Goal: Task Accomplishment & Management: Manage account settings

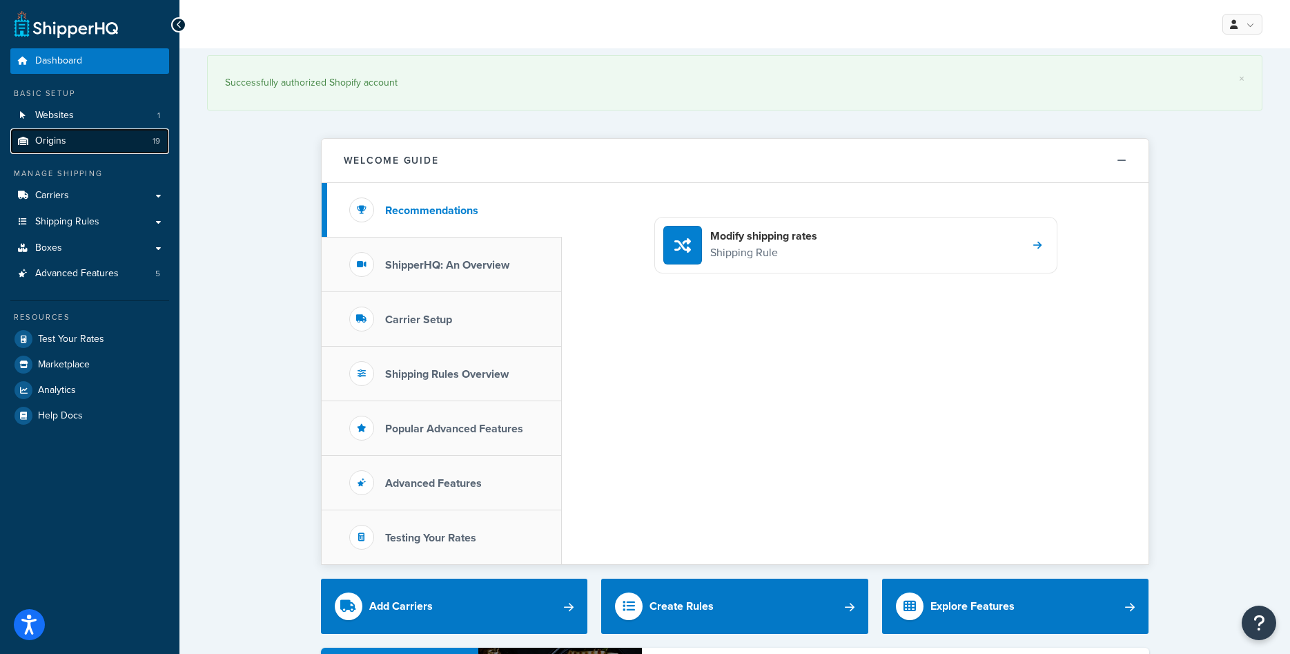
click at [86, 139] on link "Origins 19" at bounding box center [89, 141] width 159 height 26
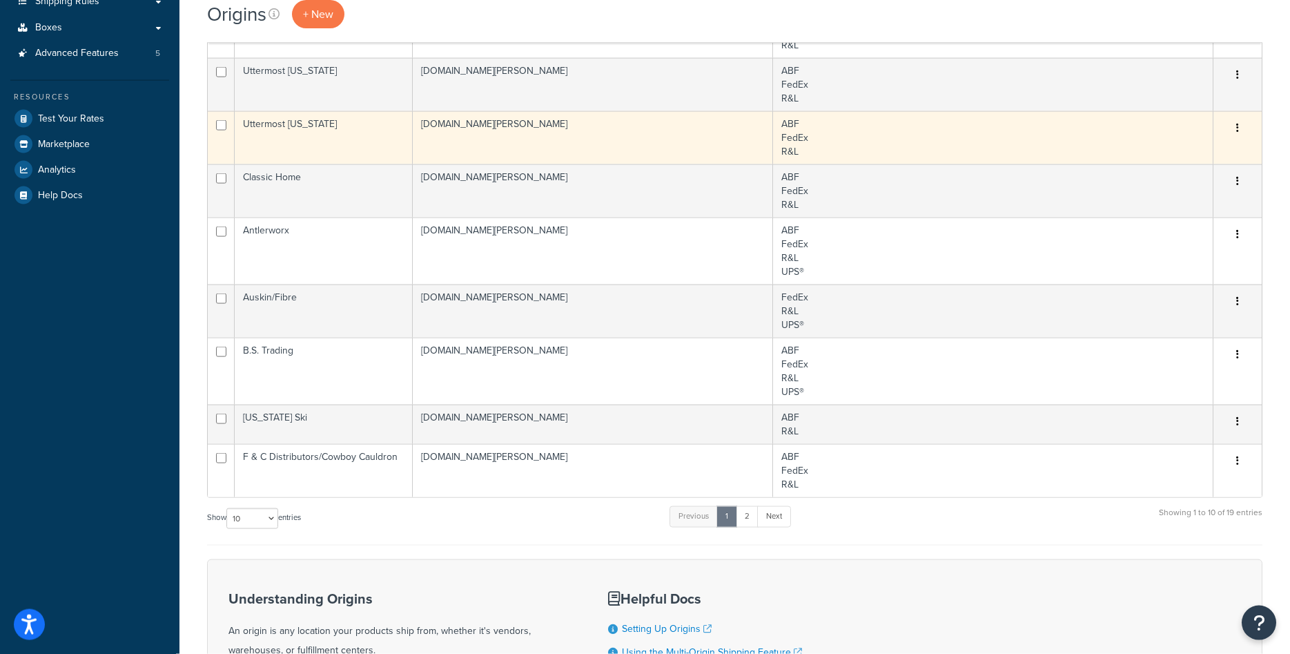
scroll to position [282, 0]
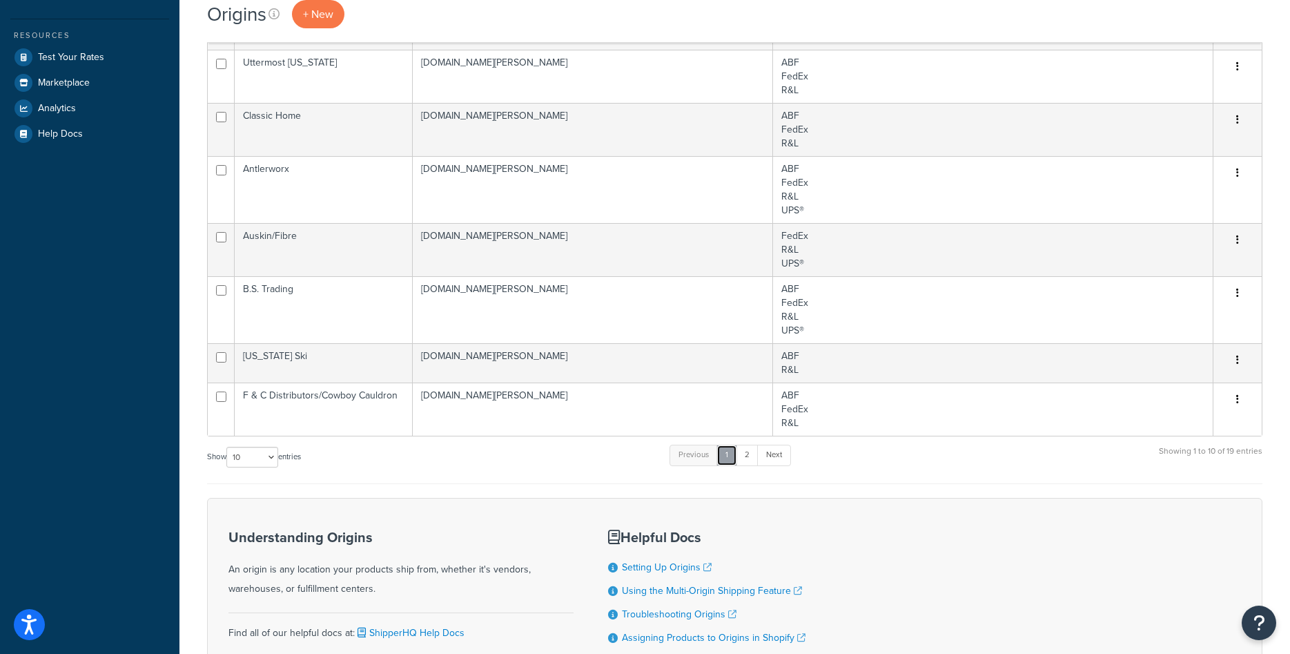
click at [737, 452] on link "1" at bounding box center [726, 454] width 21 height 21
click at [743, 453] on link "2" at bounding box center [747, 454] width 23 height 21
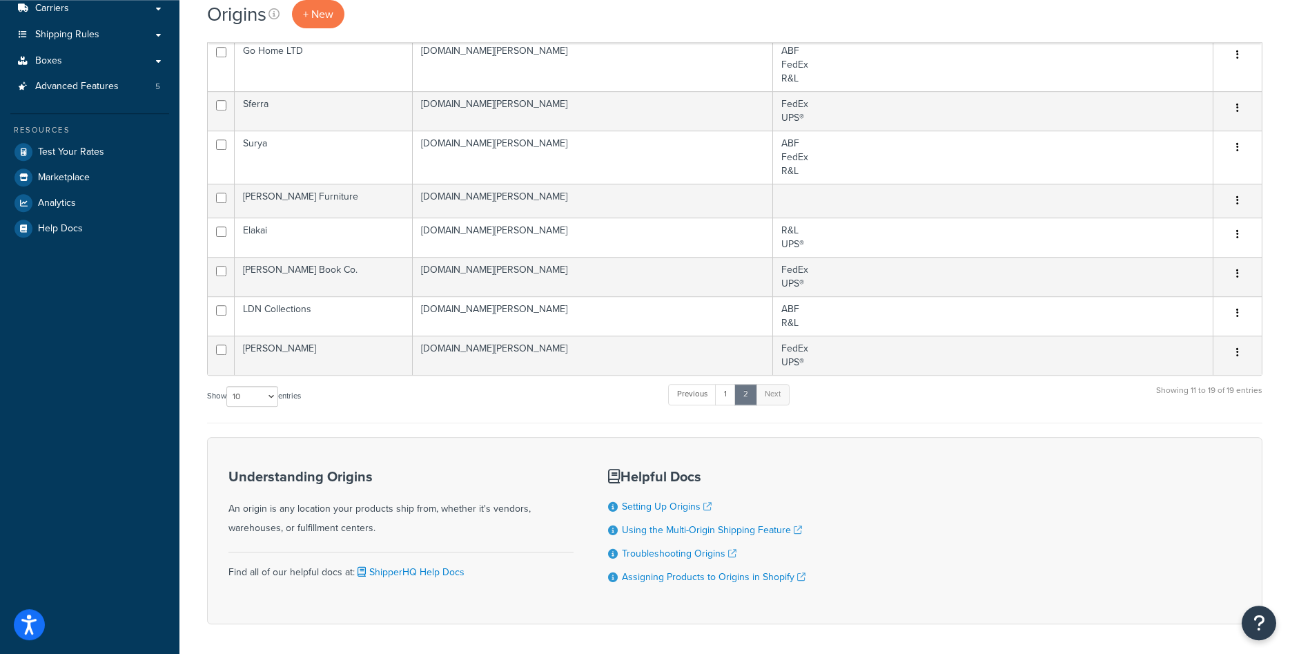
scroll to position [170, 0]
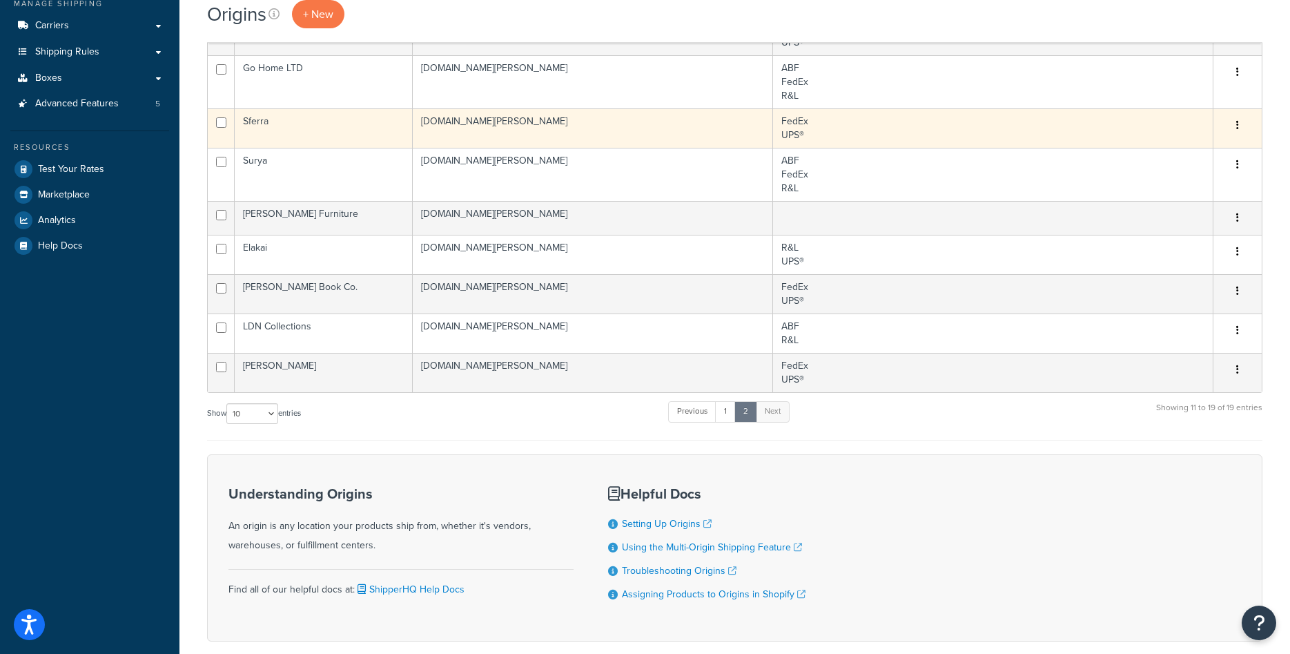
click at [286, 121] on td "Sferra" at bounding box center [324, 127] width 178 height 39
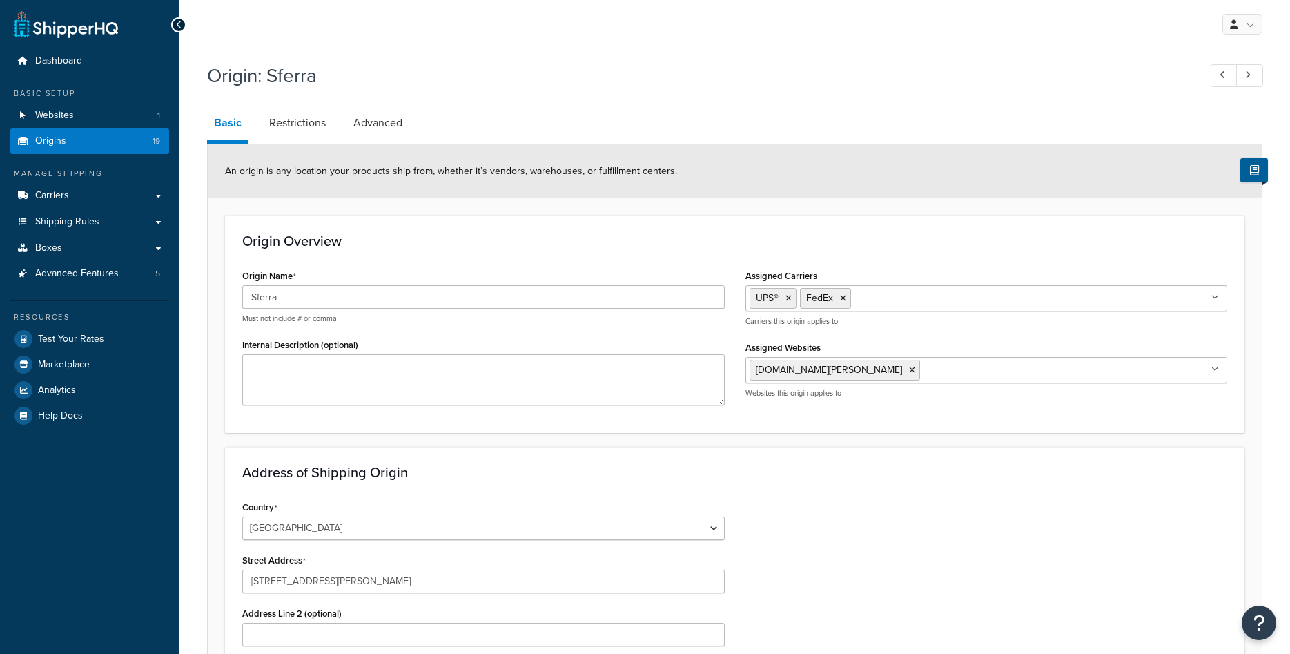
select select "30"
click at [310, 124] on link "Restrictions" at bounding box center [297, 122] width 70 height 33
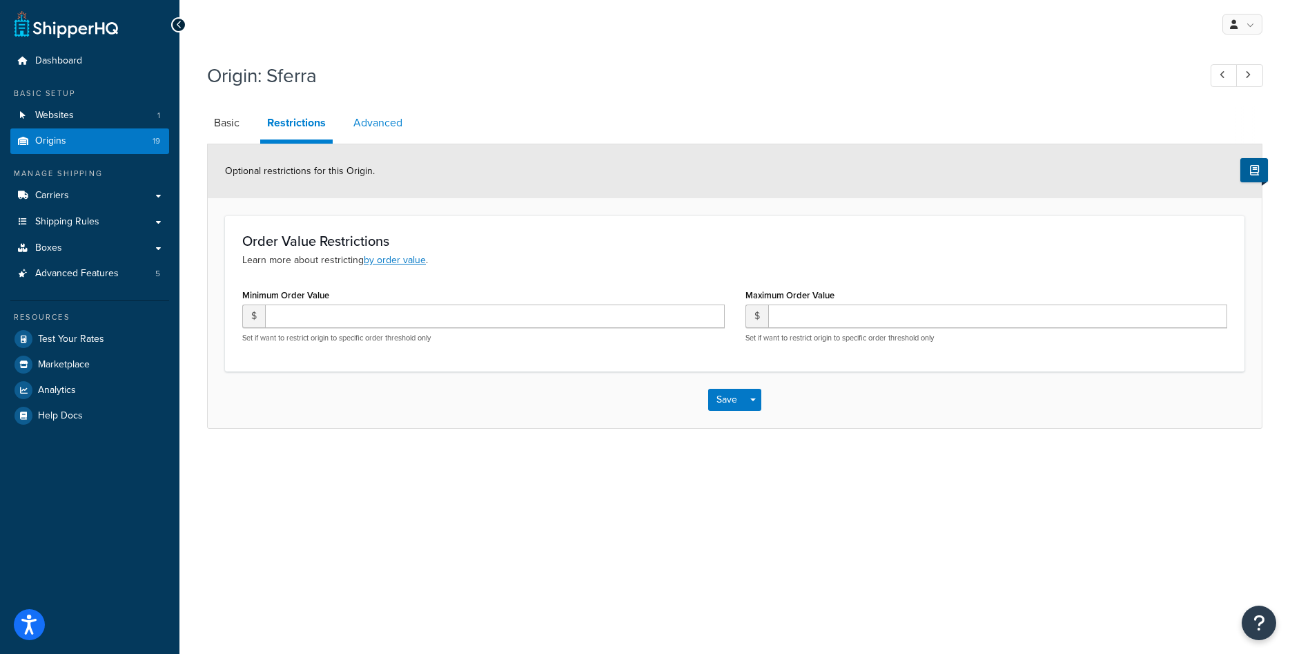
click at [357, 122] on link "Advanced" at bounding box center [377, 122] width 63 height 33
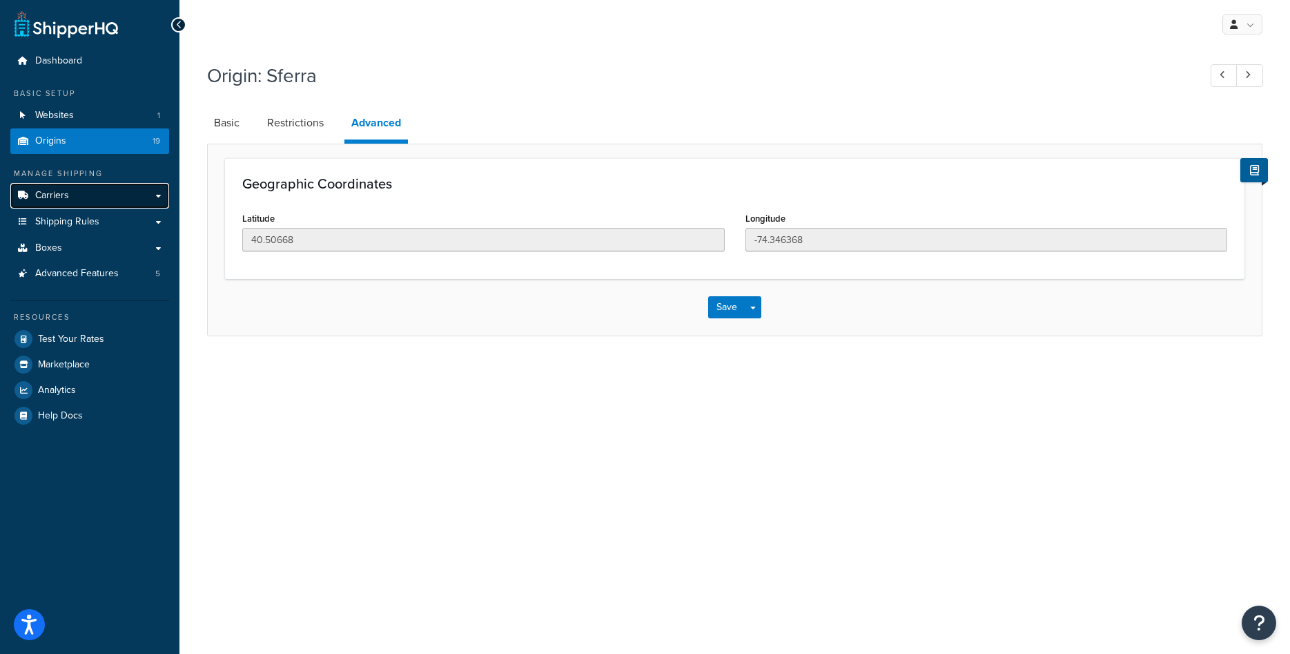
click at [78, 195] on link "Carriers" at bounding box center [89, 196] width 159 height 26
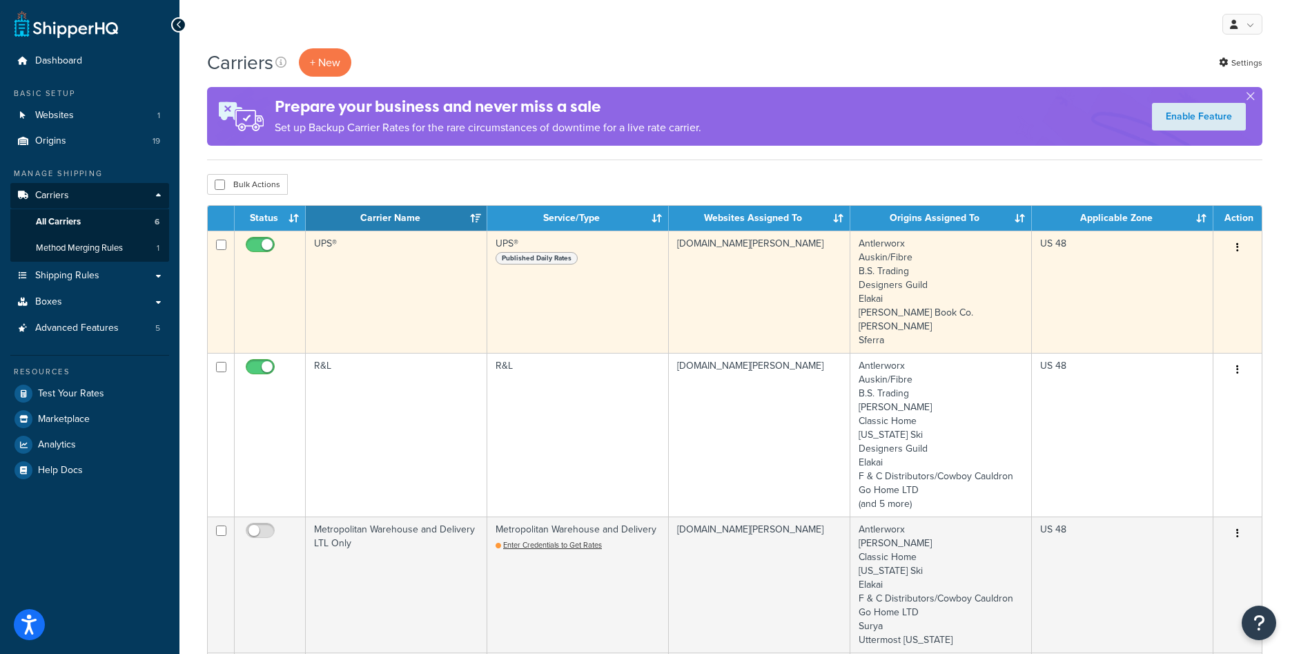
click at [735, 303] on td "[DOMAIN_NAME][PERSON_NAME]" at bounding box center [760, 292] width 182 height 122
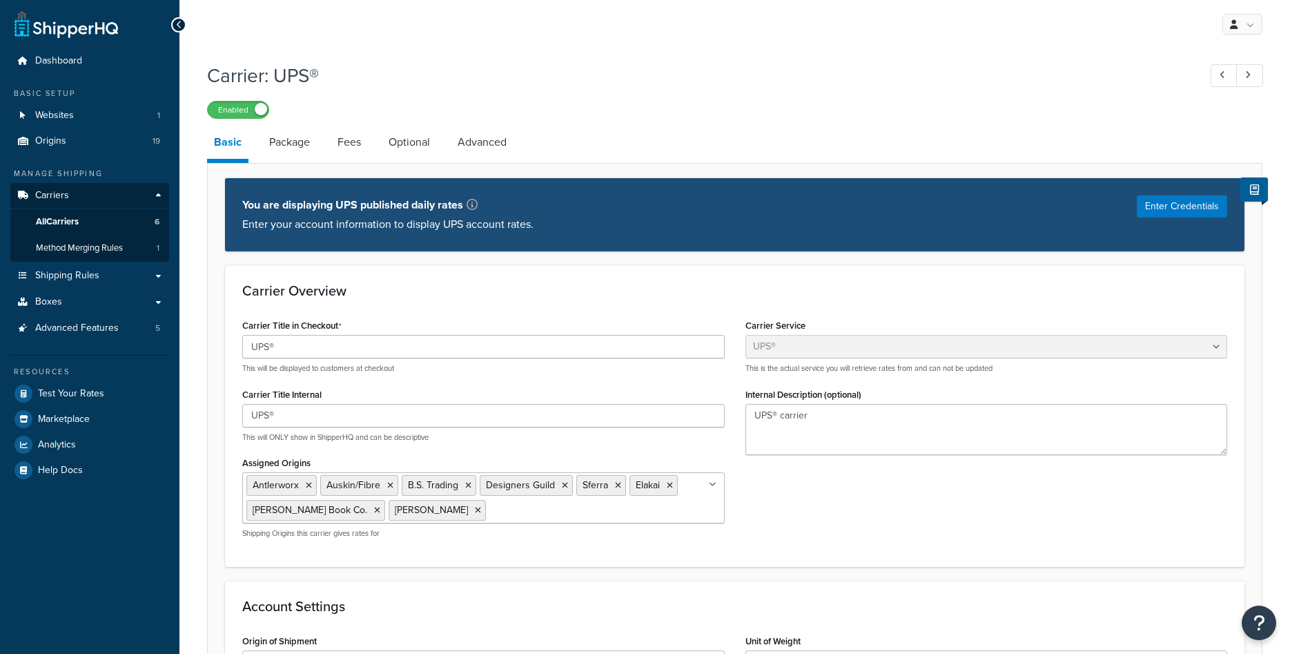
select select "ups"
click at [293, 136] on link "Package" at bounding box center [289, 142] width 55 height 33
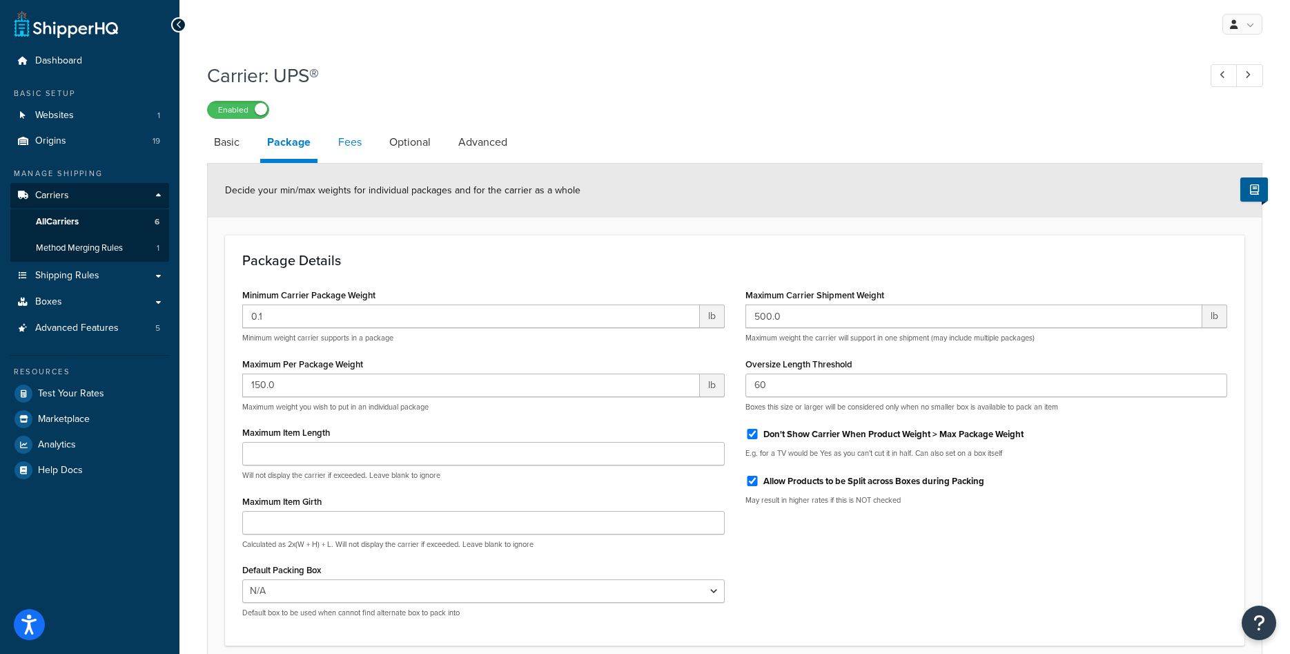
click at [353, 152] on link "Fees" at bounding box center [349, 142] width 37 height 33
select select "AFTER"
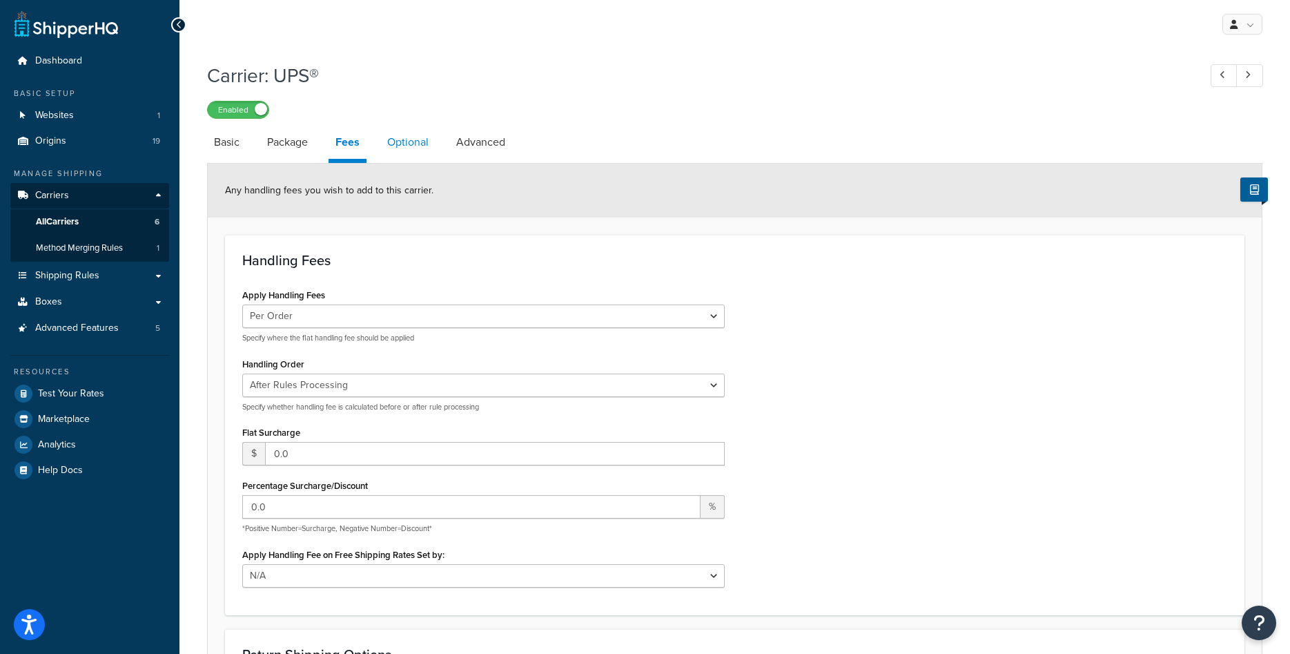
click at [408, 142] on link "Optional" at bounding box center [407, 142] width 55 height 33
select select "business"
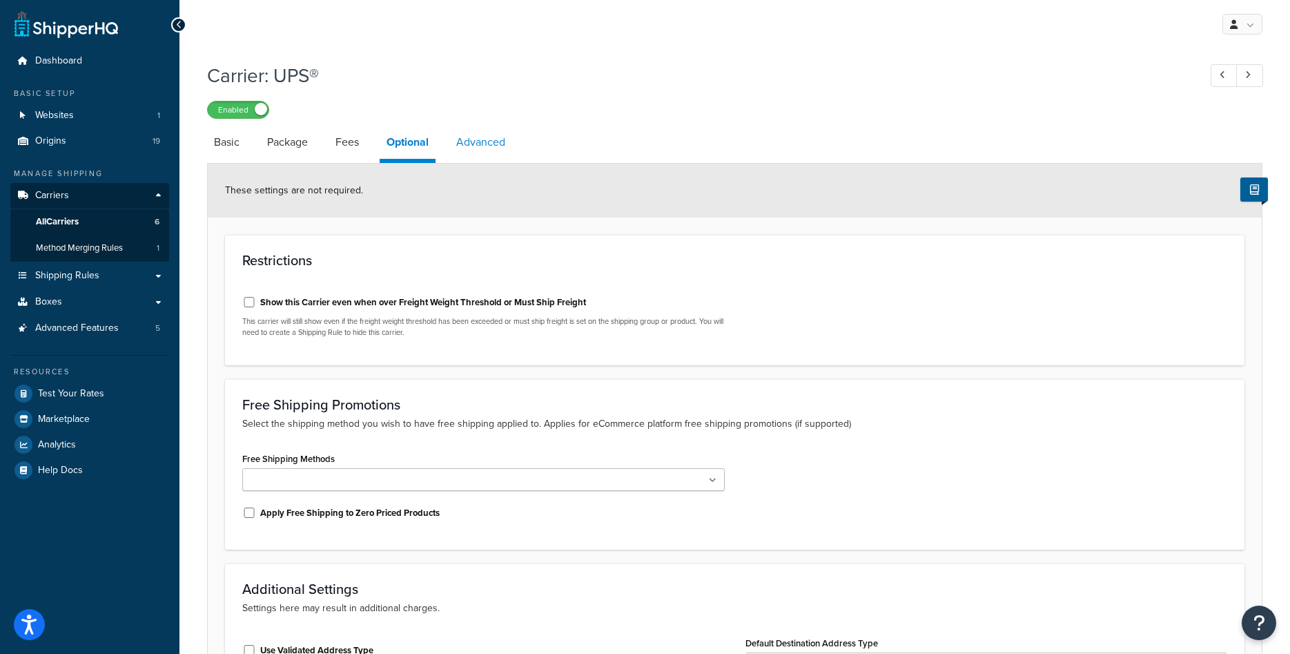
click at [476, 147] on link "Advanced" at bounding box center [480, 142] width 63 height 33
select select "false"
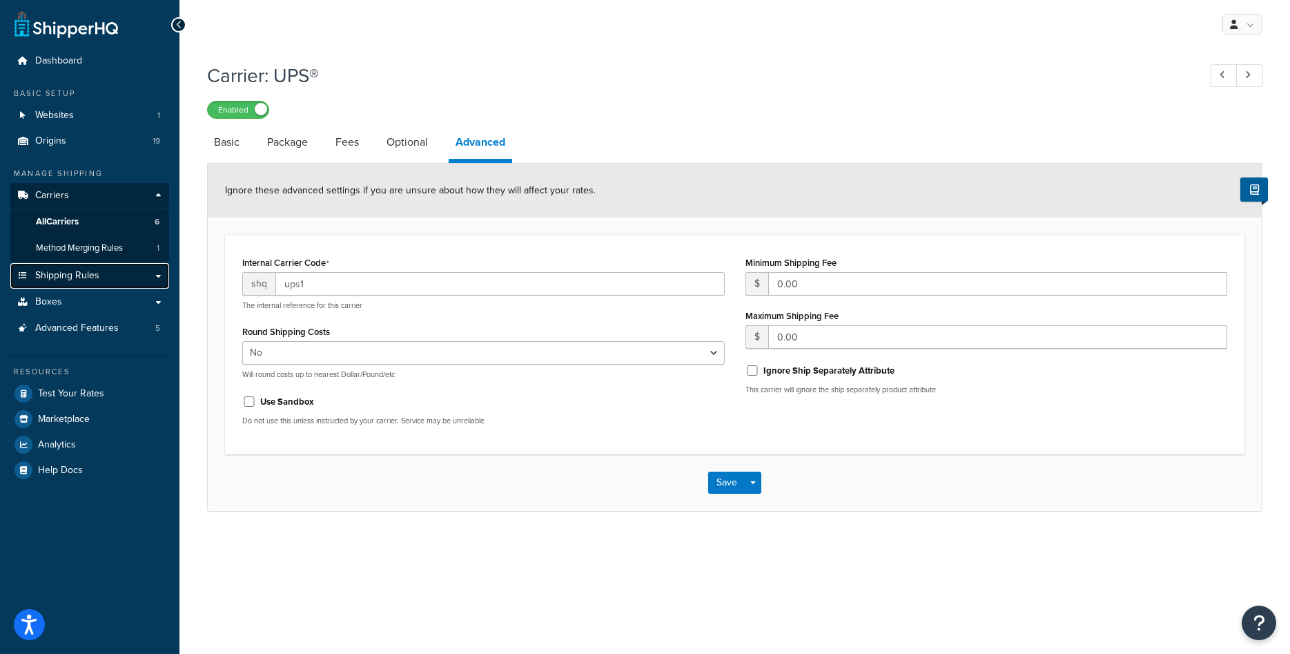
click at [119, 275] on link "Shipping Rules" at bounding box center [89, 276] width 159 height 26
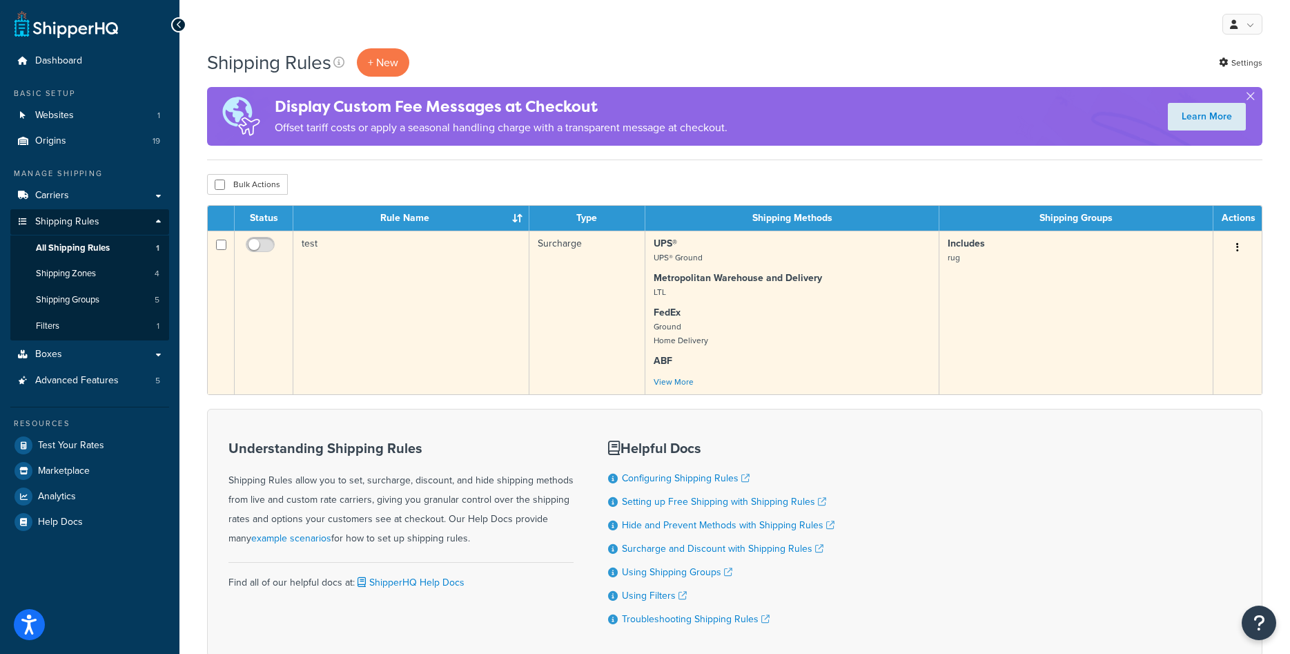
click at [458, 272] on td "test" at bounding box center [411, 313] width 236 height 164
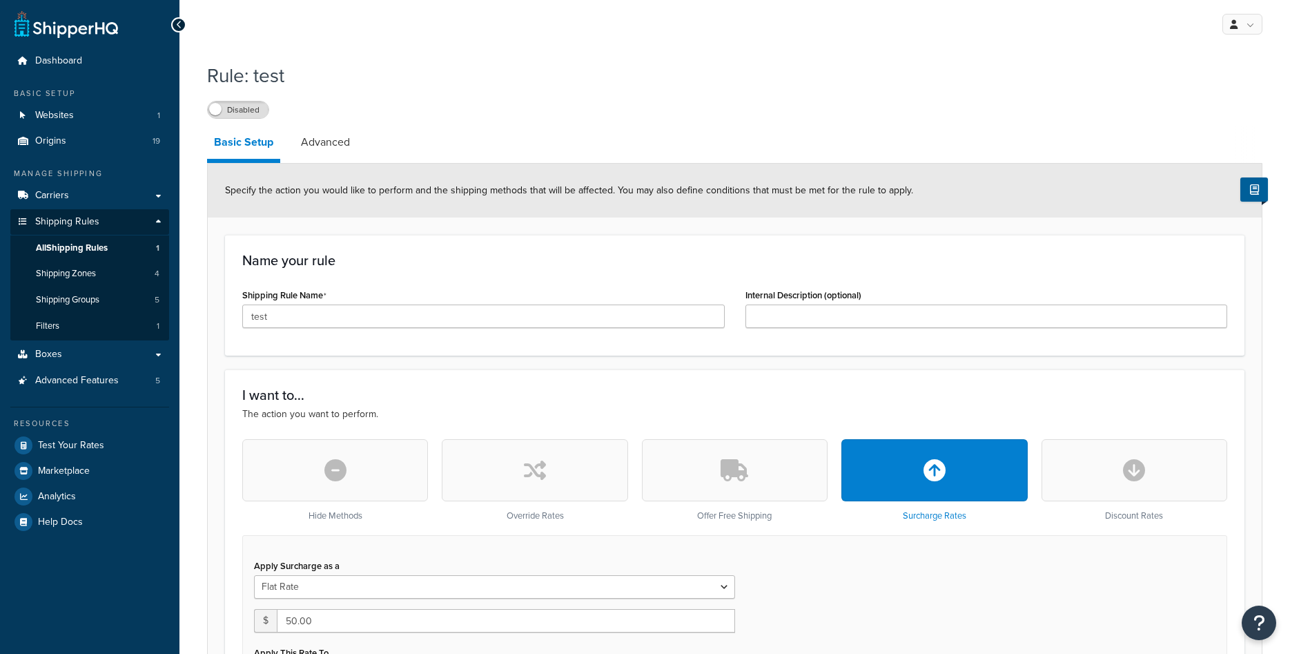
select select "CART"
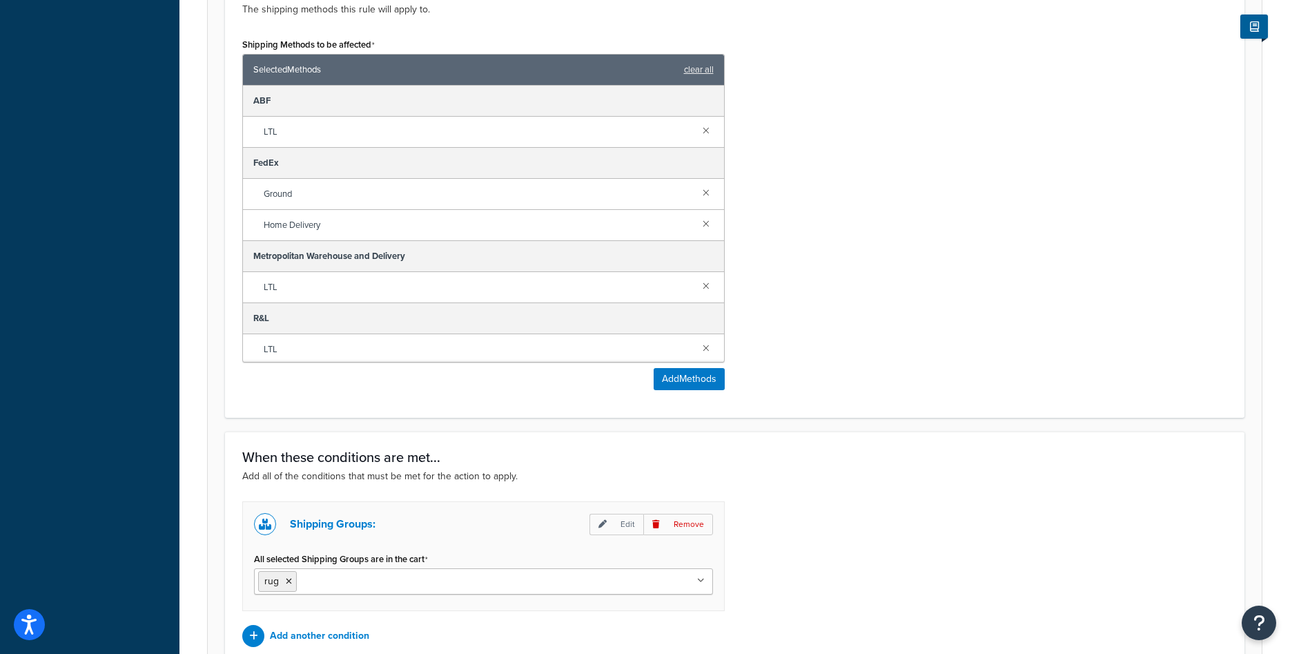
scroll to position [845, 0]
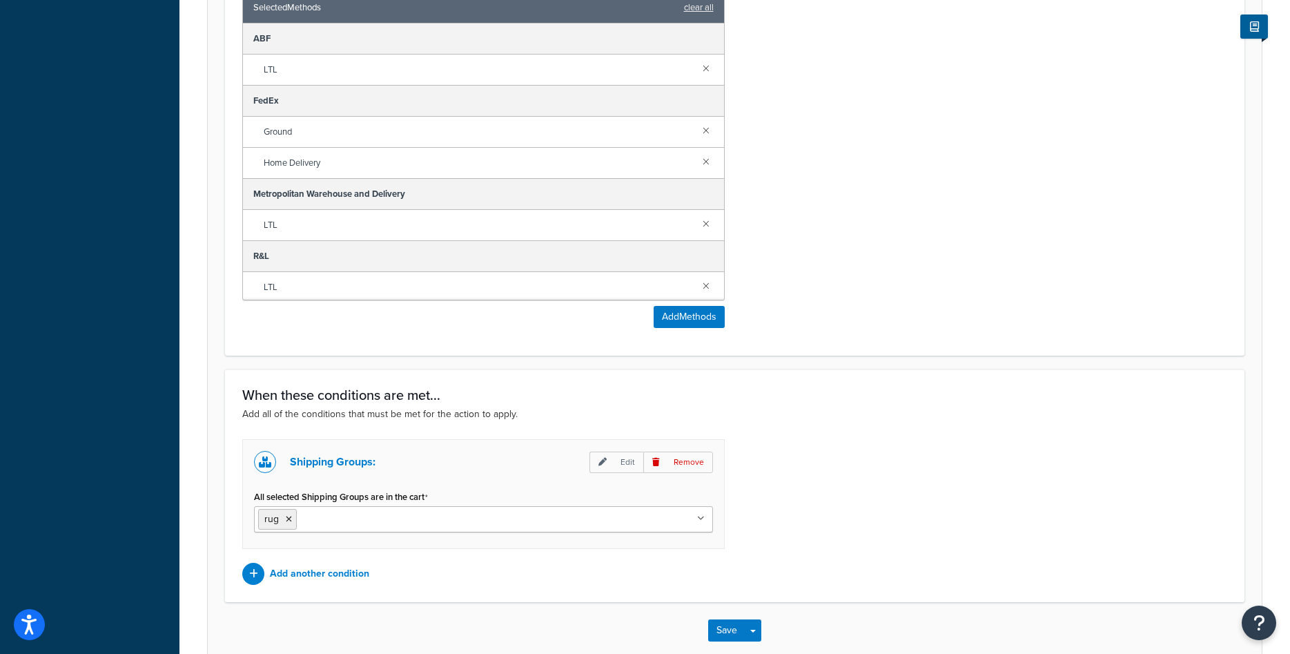
click at [526, 520] on ul "rug" at bounding box center [483, 519] width 459 height 26
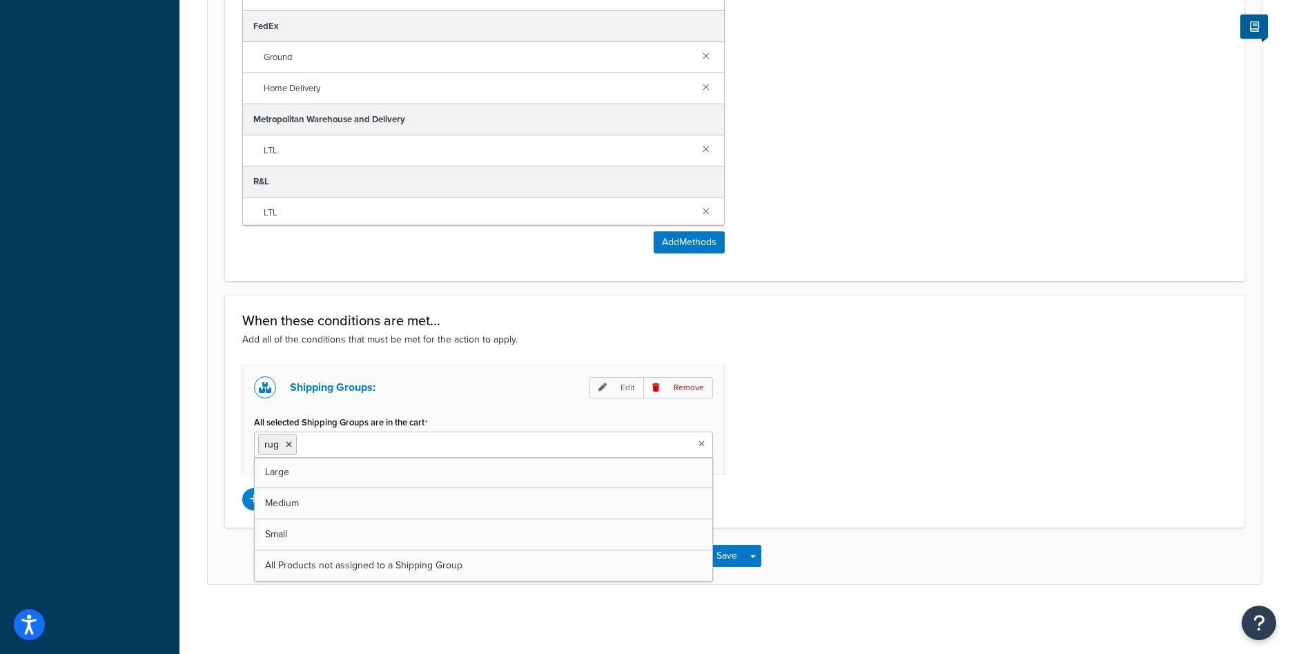
click at [883, 492] on div "Shipping Groups: Edit Remove All selected Shipping Groups are in the cart rug L…" at bounding box center [735, 437] width 1006 height 146
click at [467, 447] on ul "rug" at bounding box center [483, 444] width 459 height 26
type input "r"
click at [518, 362] on div "When these conditions are met... Add all of the conditions that must be met for…" at bounding box center [734, 411] width 1019 height 233
click at [610, 379] on p "Edit" at bounding box center [616, 387] width 54 height 21
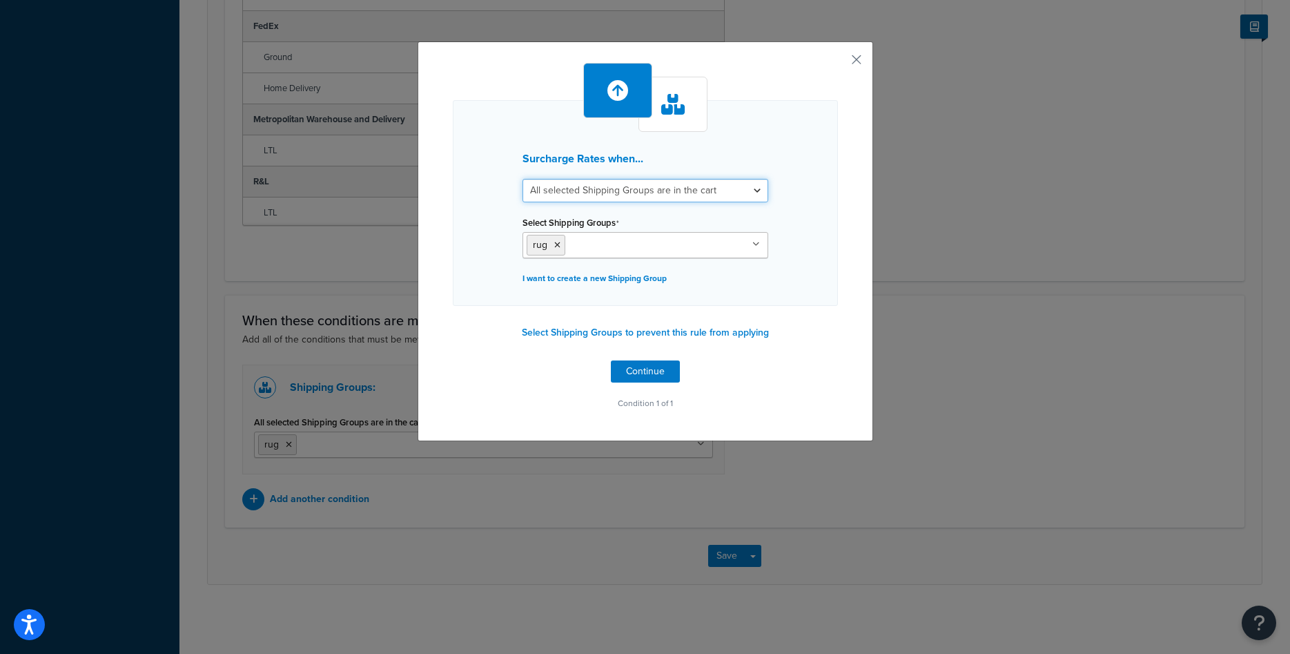
click at [645, 186] on select "All selected Shipping Groups are in the cart Any selected Shipping Groups are i…" at bounding box center [645, 190] width 246 height 23
click at [608, 244] on input "Select Shipping Groups" at bounding box center [630, 244] width 122 height 15
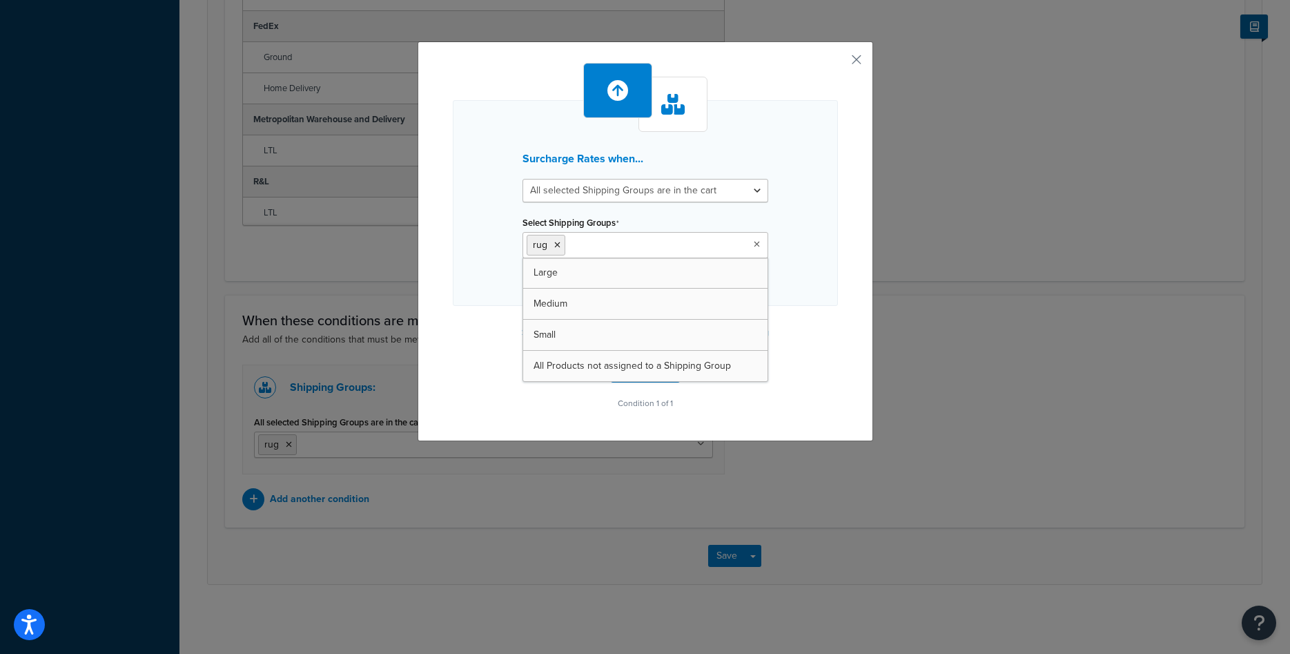
click at [628, 226] on div "Select Shipping Groups rug Large Medium Small All Products not assigned to a Sh…" at bounding box center [645, 236] width 246 height 46
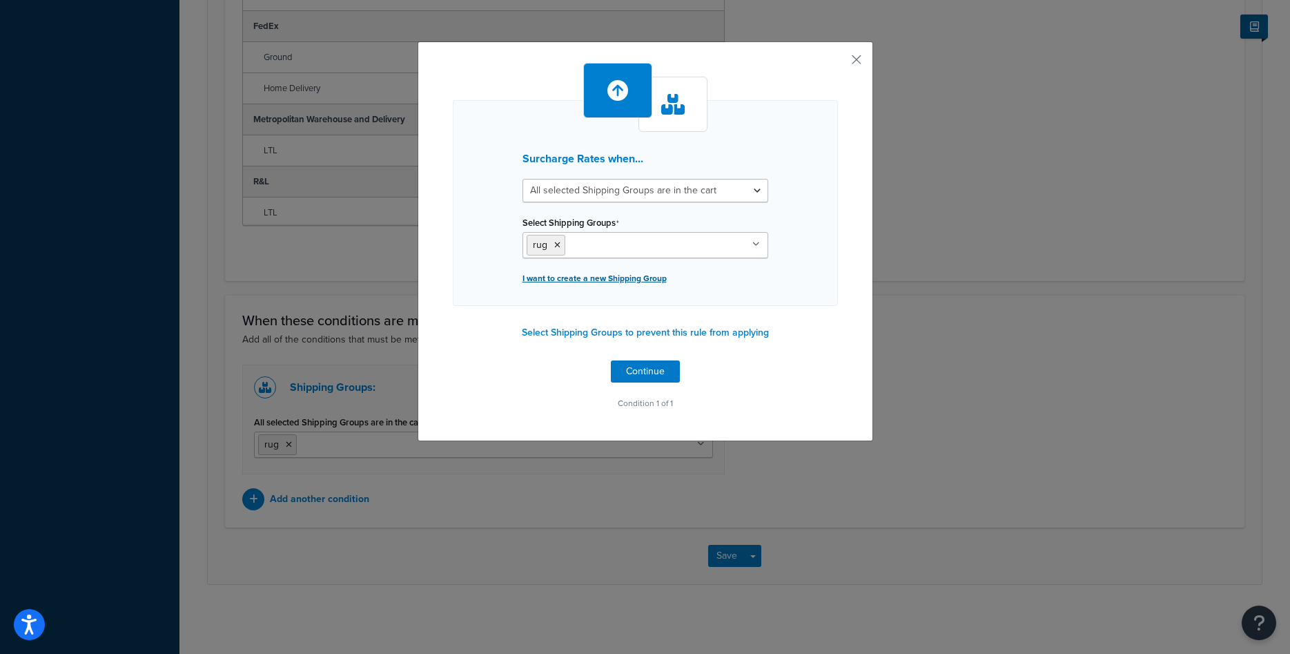
click at [631, 279] on p "I want to create a new Shipping Group" at bounding box center [645, 277] width 246 height 19
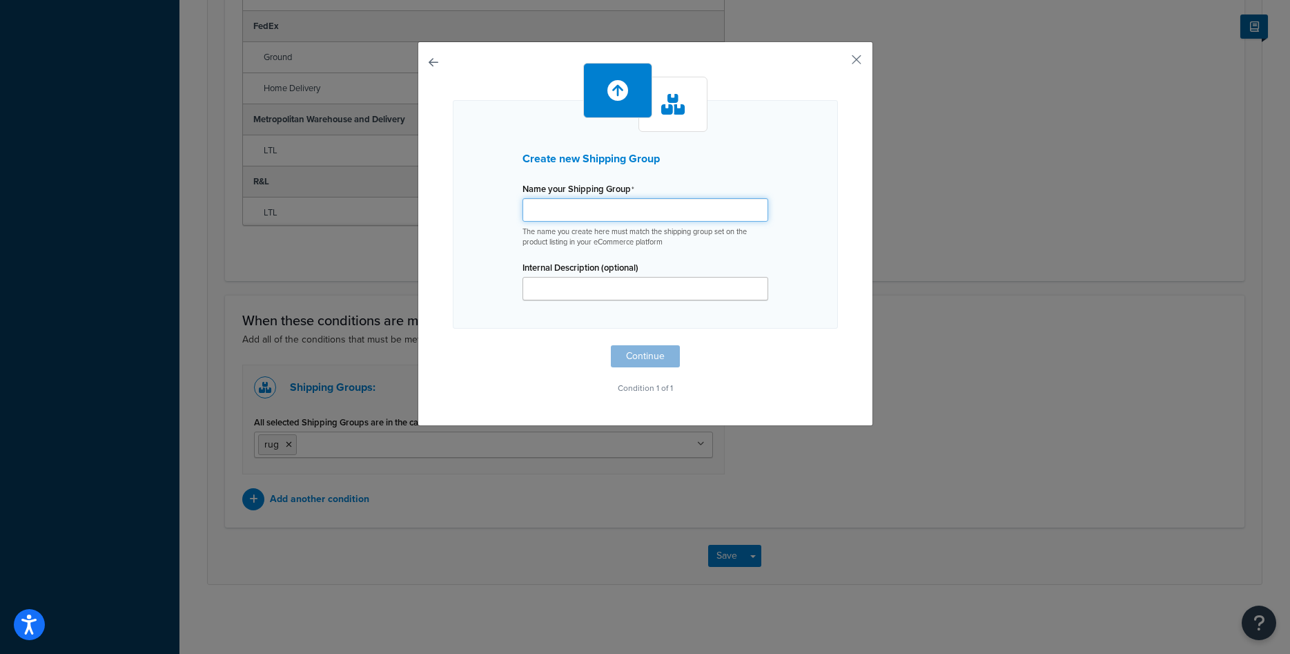
click at [631, 221] on input "Shipping Rule Name" at bounding box center [645, 209] width 246 height 23
type input "rug-small"
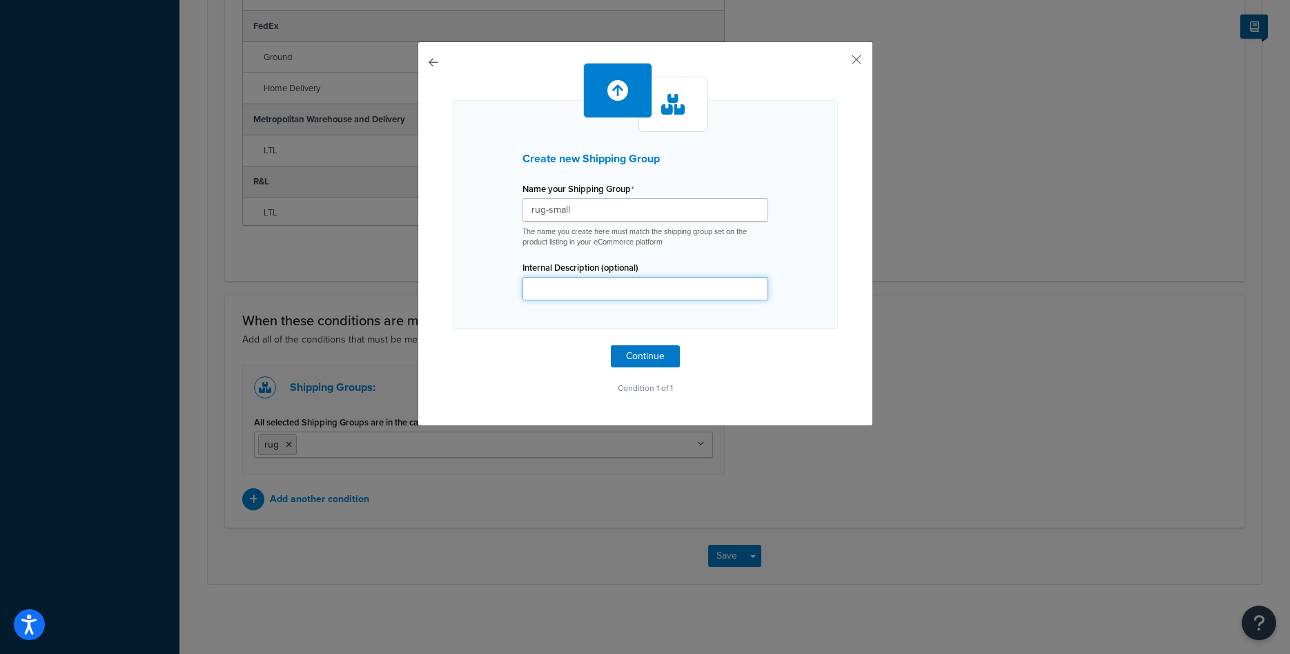
click at [565, 289] on input "Internal Description (optional)" at bounding box center [645, 288] width 246 height 23
paste input "Rugs Smaller than 7 x 9"
type input "Rugs Smaller than 7 x 9"
click at [631, 354] on button "Continue" at bounding box center [645, 356] width 69 height 22
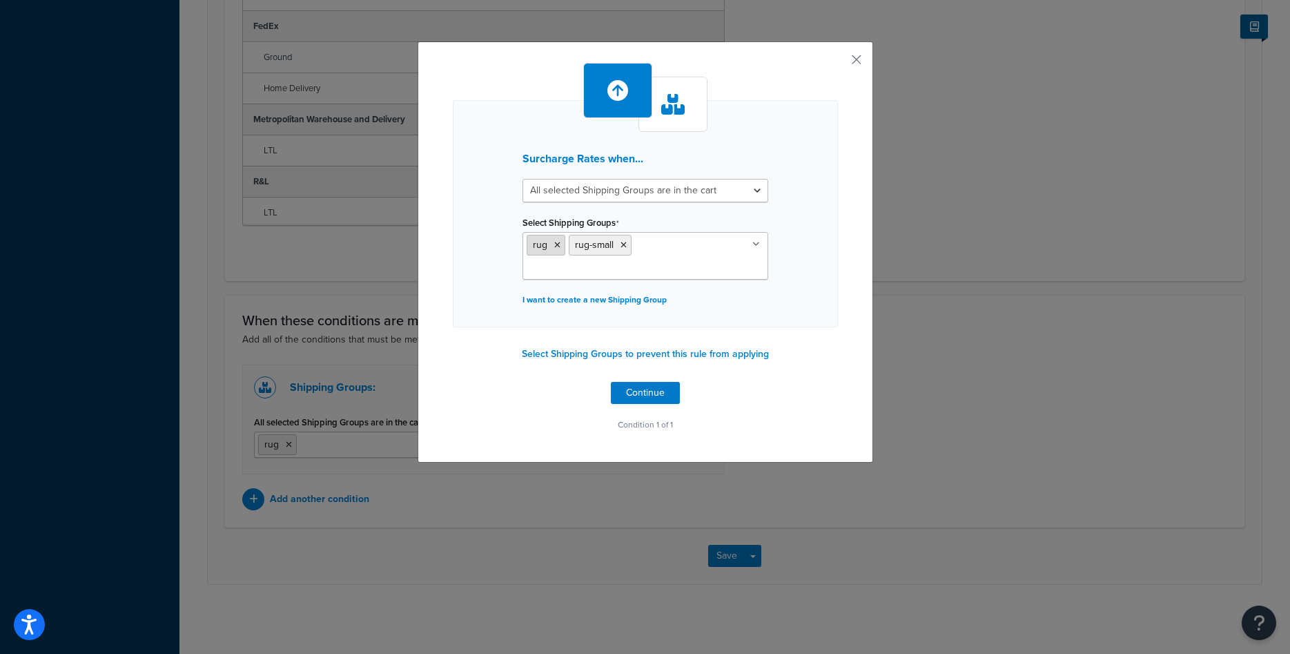
click at [556, 246] on icon at bounding box center [557, 245] width 6 height 8
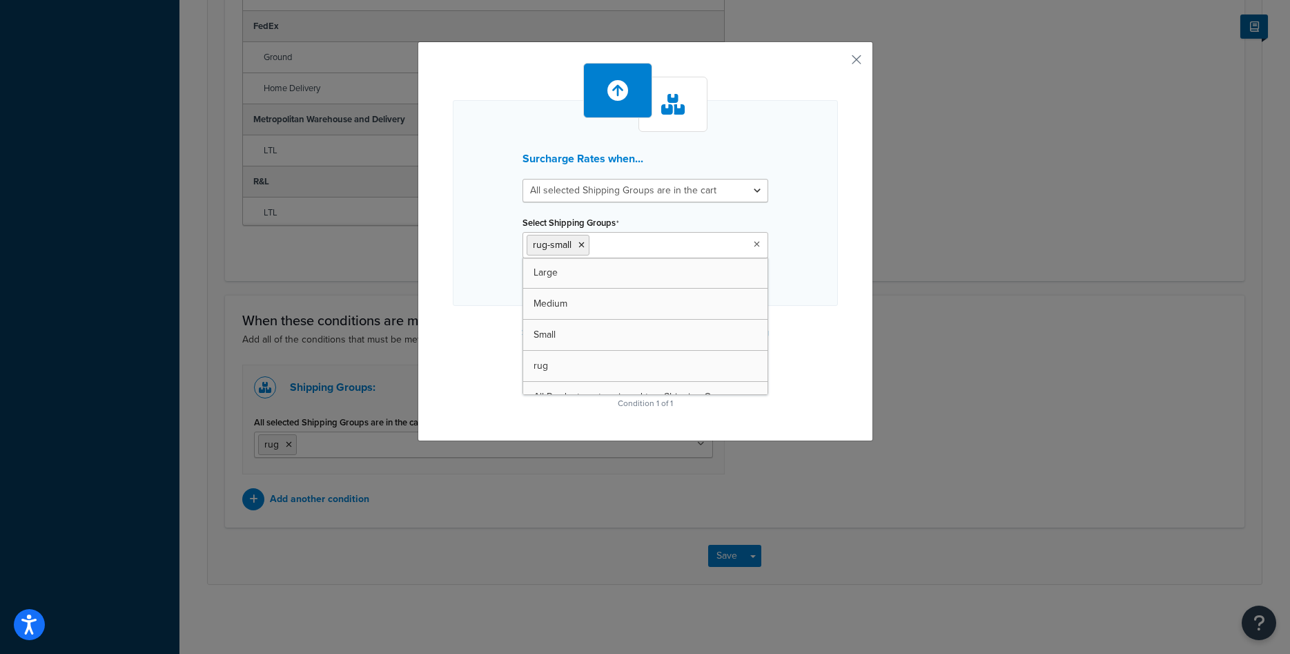
click at [794, 268] on div "Surcharge Rates when... All selected Shipping Groups are in the cart Any select…" at bounding box center [645, 203] width 385 height 206
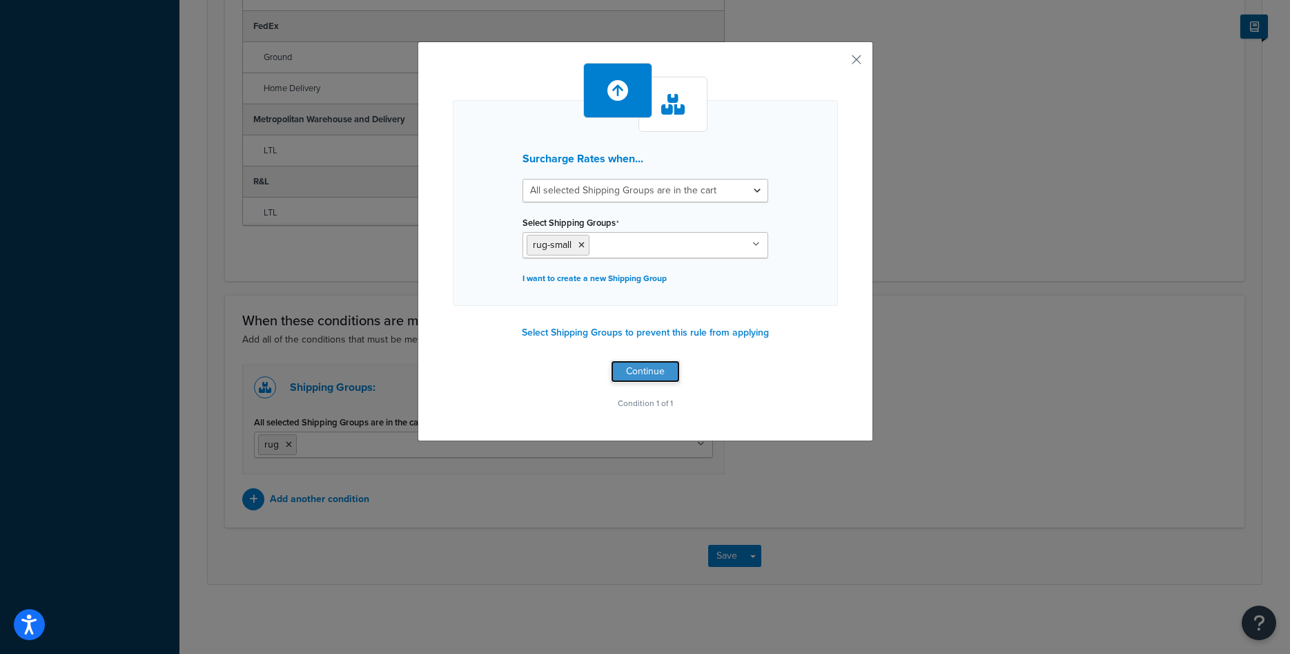
click at [638, 367] on button "Continue" at bounding box center [645, 371] width 69 height 22
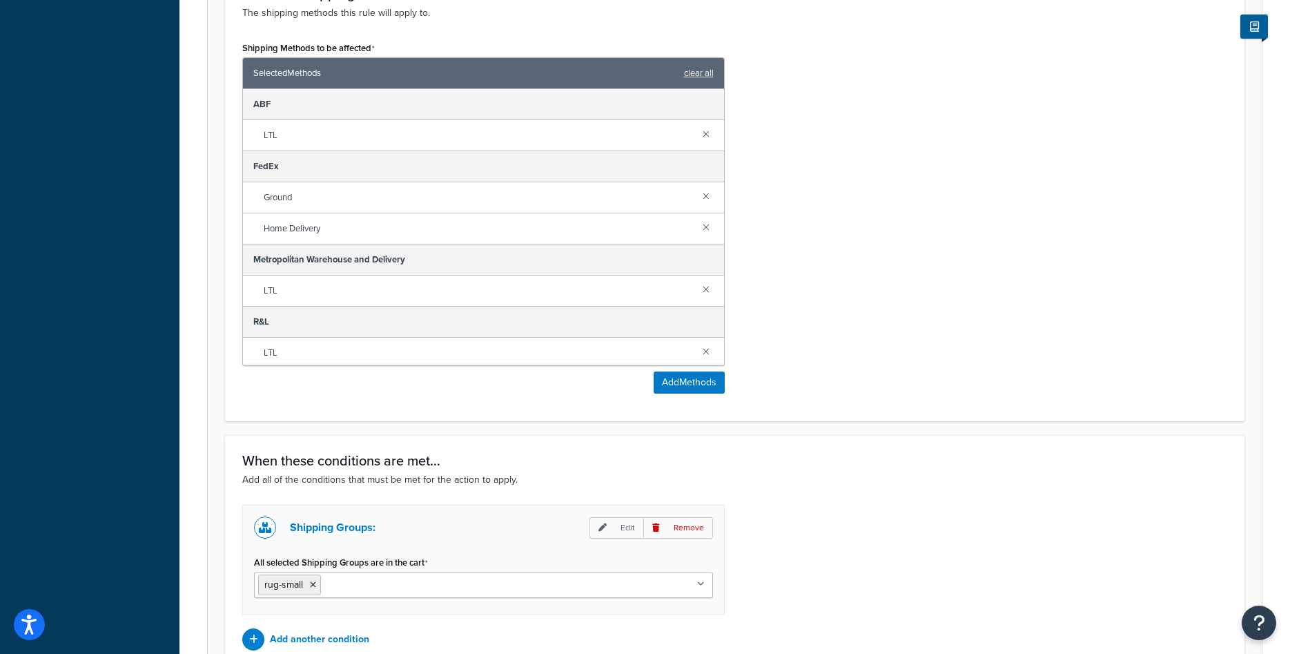
scroll to position [65, 0]
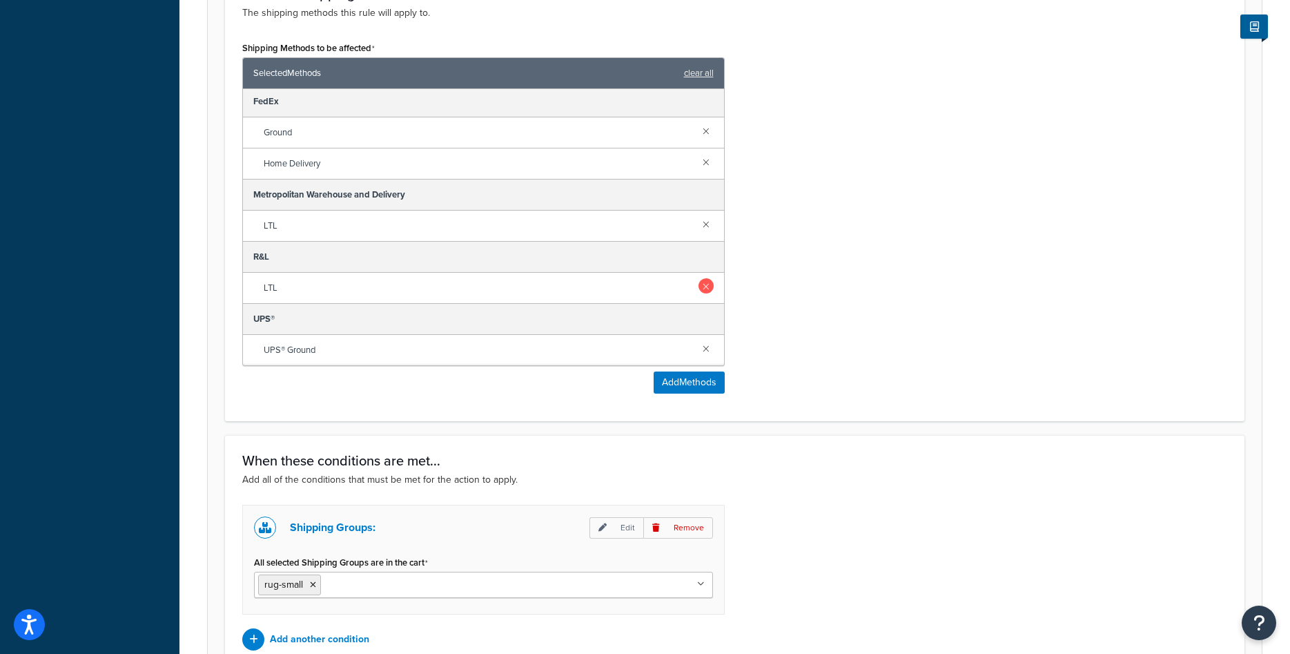
click at [707, 286] on link at bounding box center [705, 285] width 15 height 15
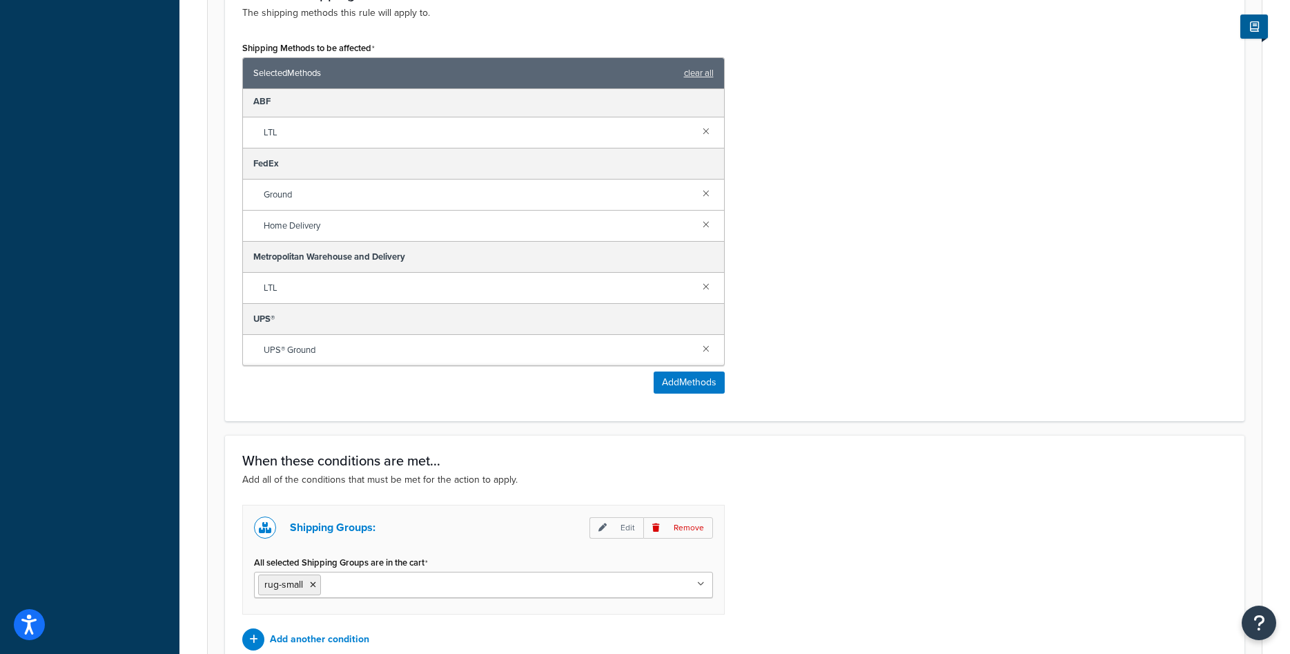
click at [707, 286] on link at bounding box center [705, 285] width 15 height 15
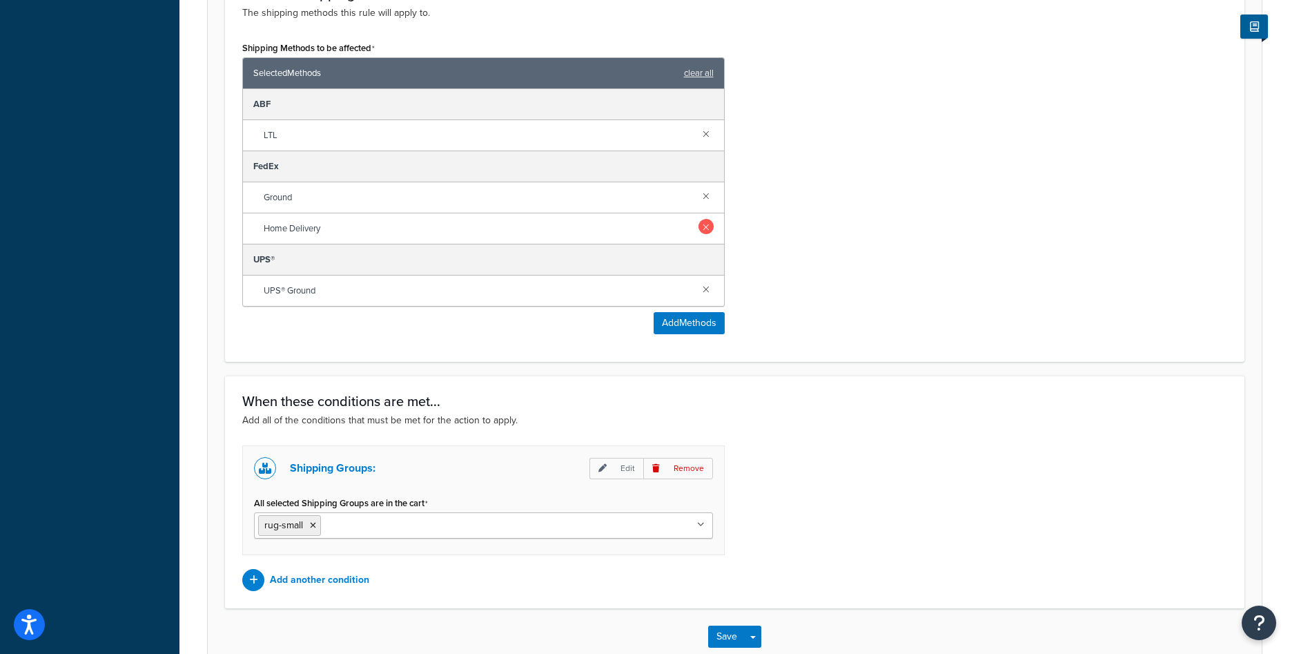
click at [707, 227] on link at bounding box center [705, 226] width 15 height 15
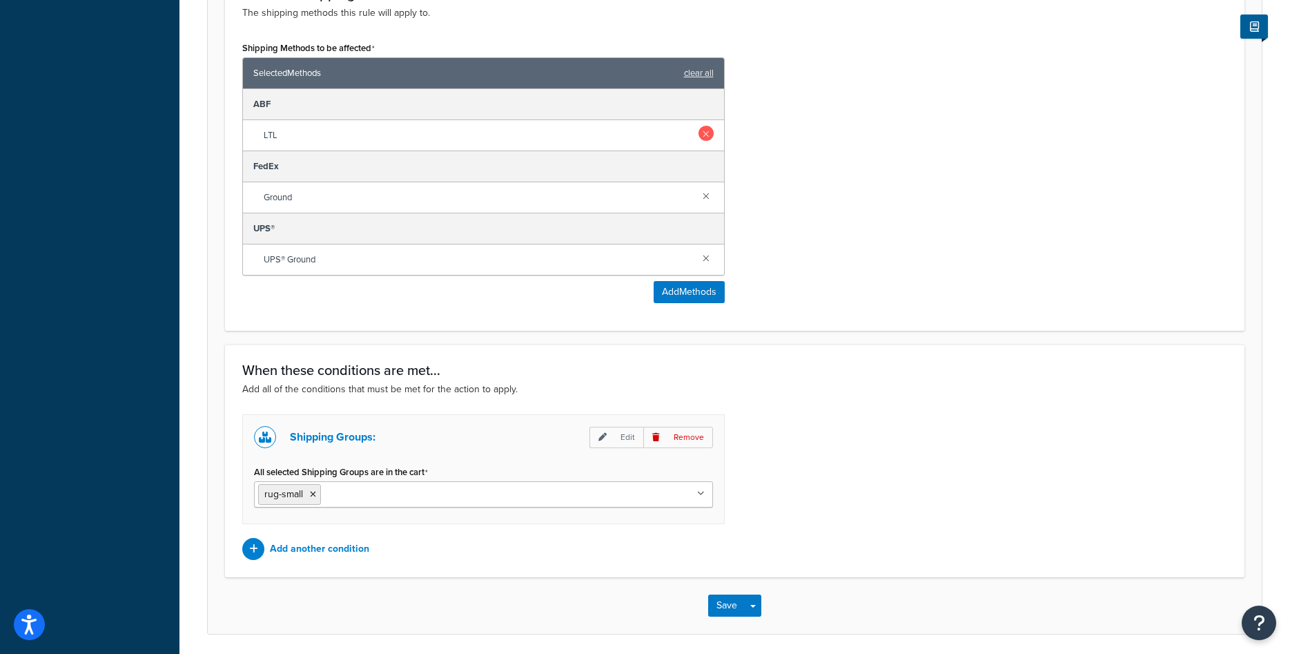
click at [707, 133] on link at bounding box center [705, 133] width 15 height 15
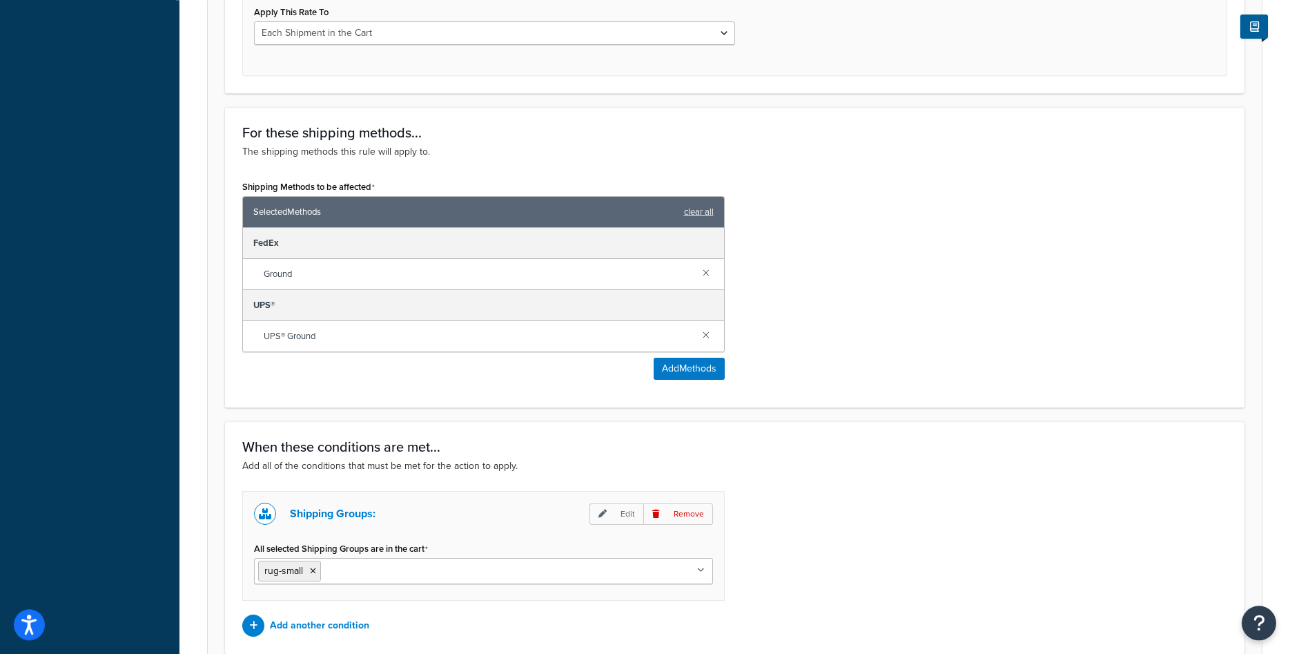
scroll to position [486, 0]
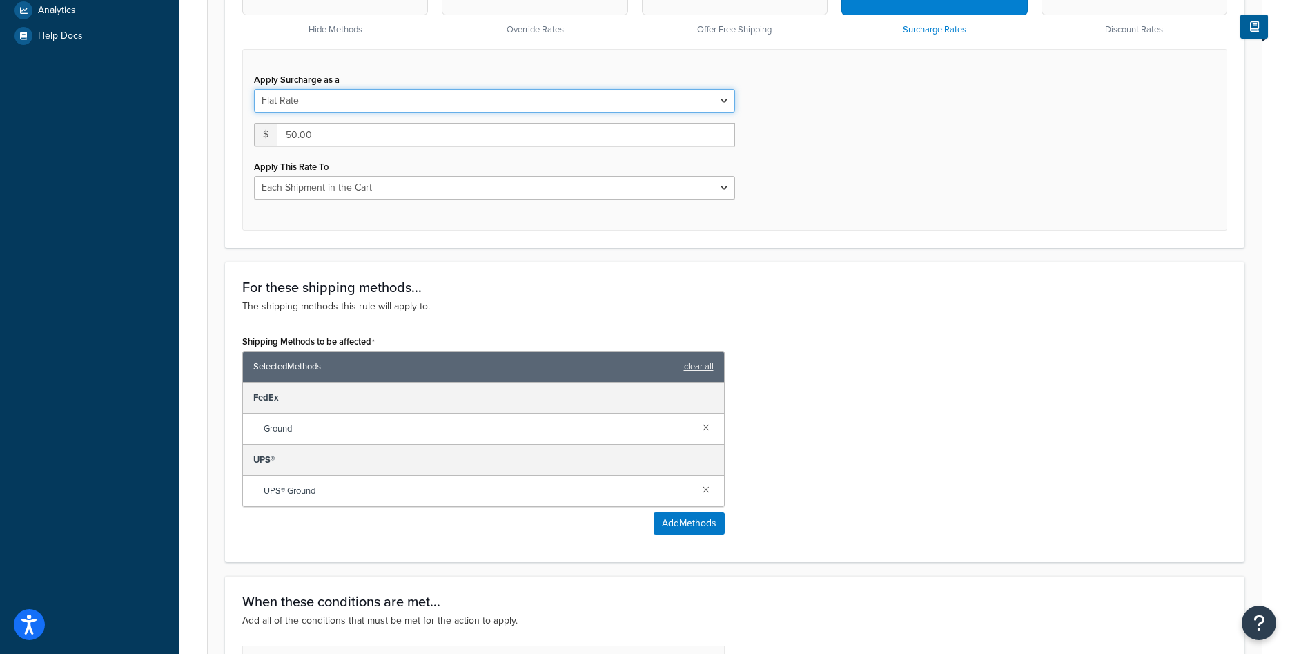
click at [254, 89] on select "Flat Rate Percentage Flat Rate & Percentage" at bounding box center [494, 100] width 481 height 23
click at [440, 101] on select "Flat Rate Percentage Flat Rate & Percentage" at bounding box center [494, 100] width 481 height 23
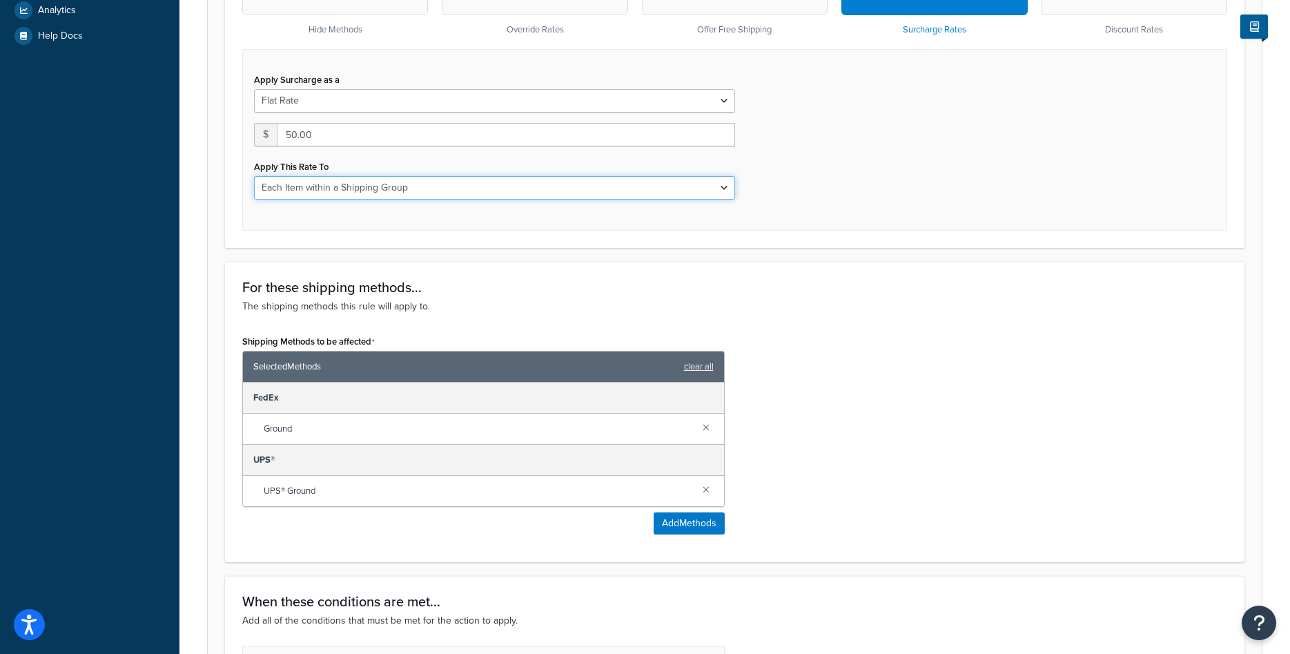
click option "Each Item within a Shipping Group" at bounding box center [0, 0] width 0 height 0
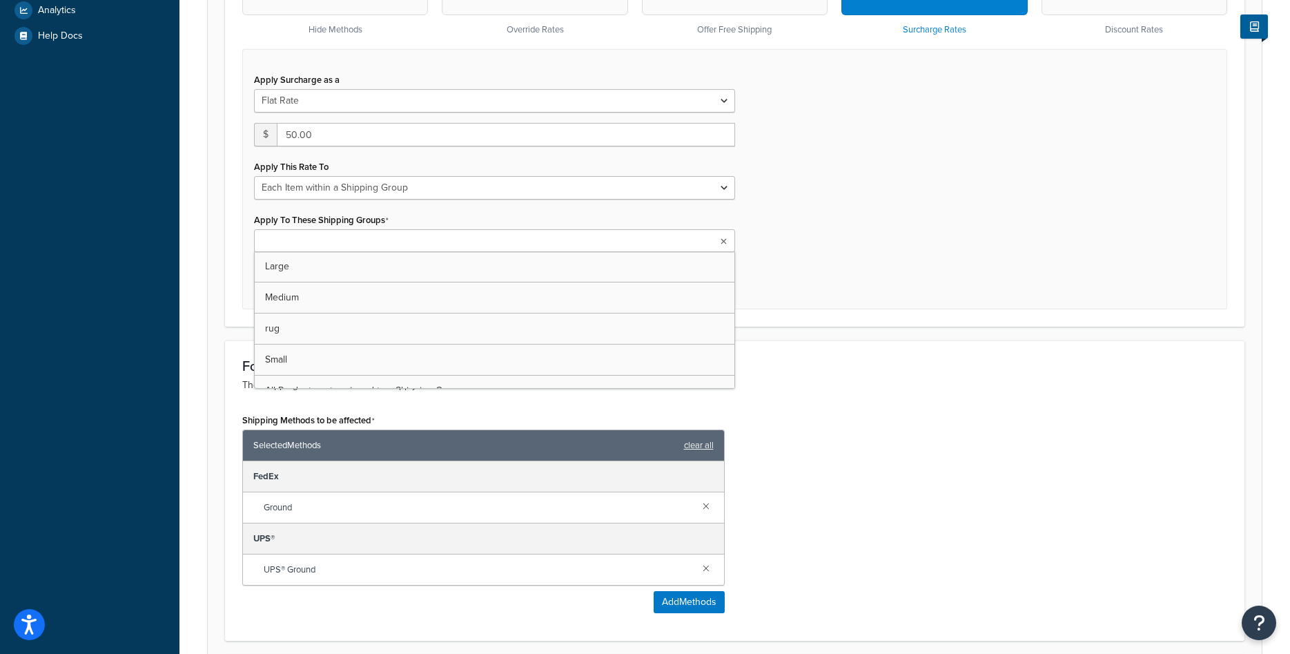
click at [723, 244] on icon at bounding box center [724, 241] width 6 height 8
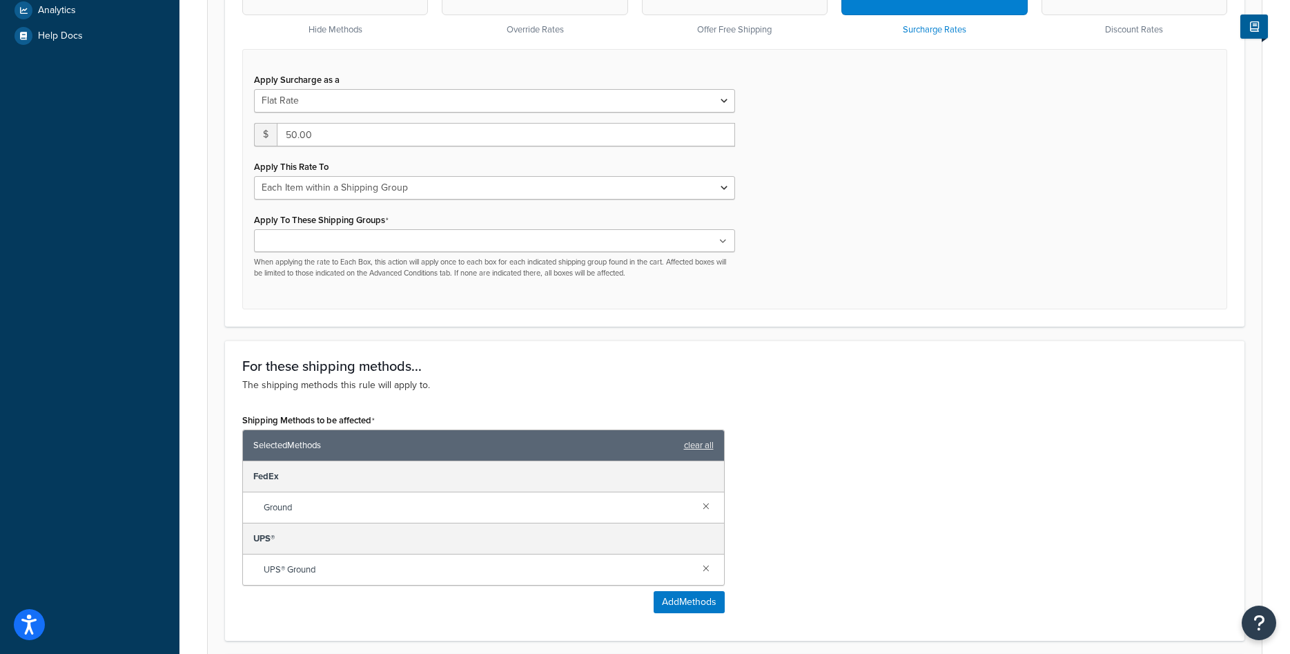
click at [804, 269] on div "Apply Surcharge as a Flat Rate Percentage Flat Rate & Percentage $ 50.00 Apply …" at bounding box center [734, 179] width 985 height 260
click at [254, 176] on select "Entire Cart Each Shipment in the Cart Each Origin in the Cart Each Shipping Gro…" at bounding box center [494, 187] width 481 height 23
click option "Each Item within a Shipping Group" at bounding box center [0, 0] width 0 height 0
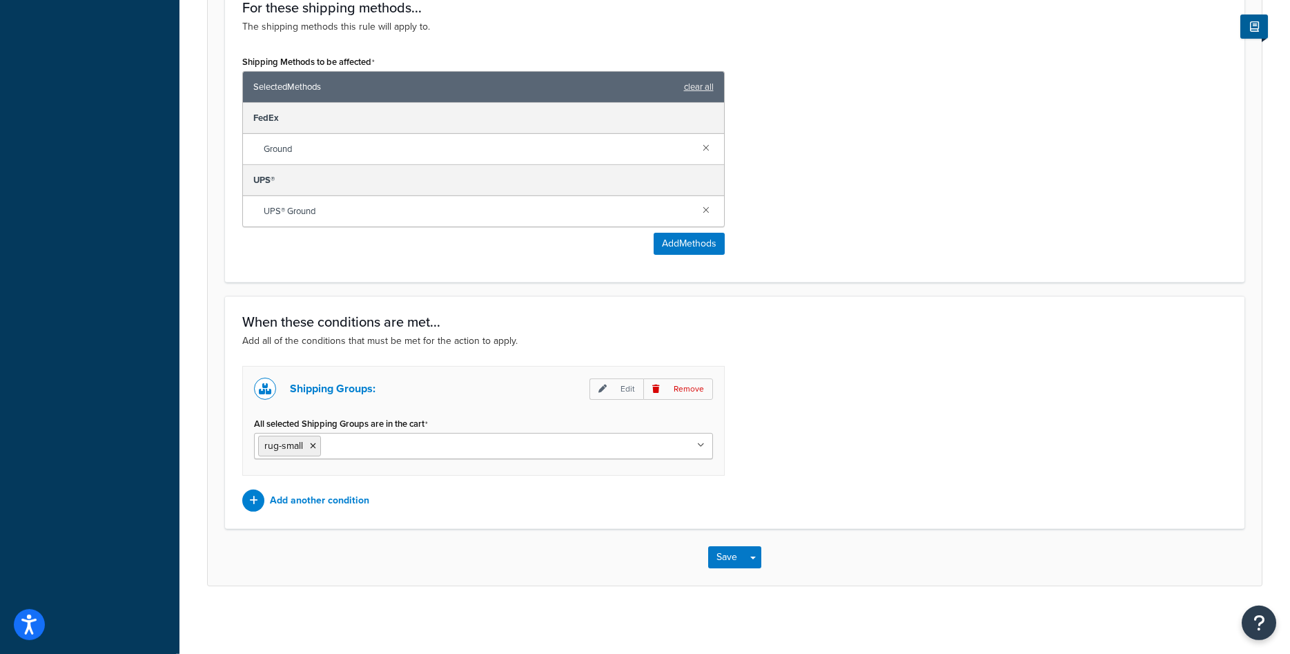
scroll to position [847, 0]
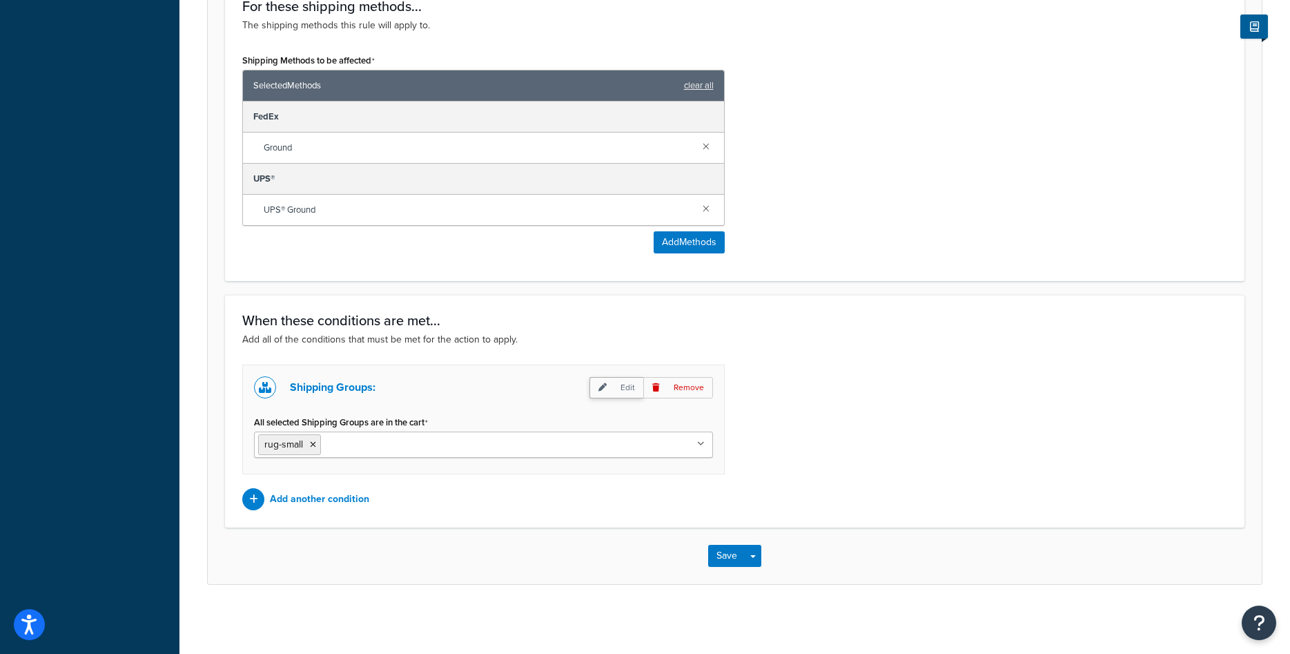
click at [614, 380] on p "Edit" at bounding box center [616, 387] width 54 height 21
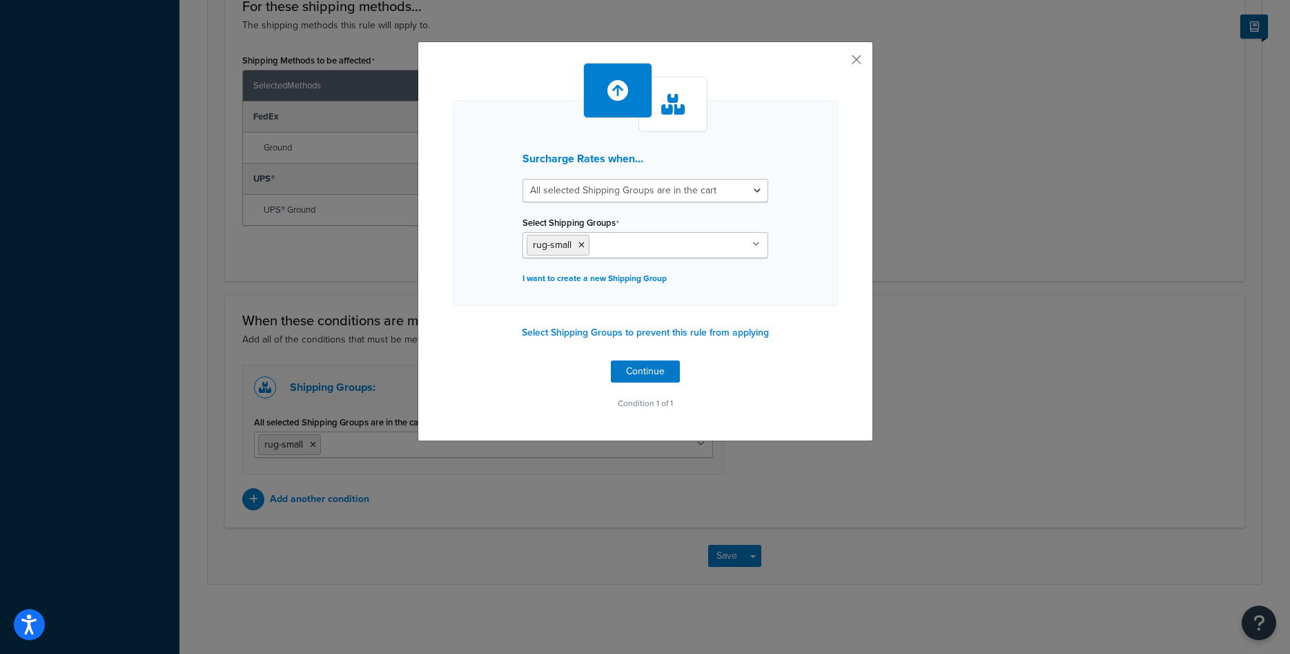
click at [605, 251] on input "Select Shipping Groups" at bounding box center [654, 244] width 122 height 15
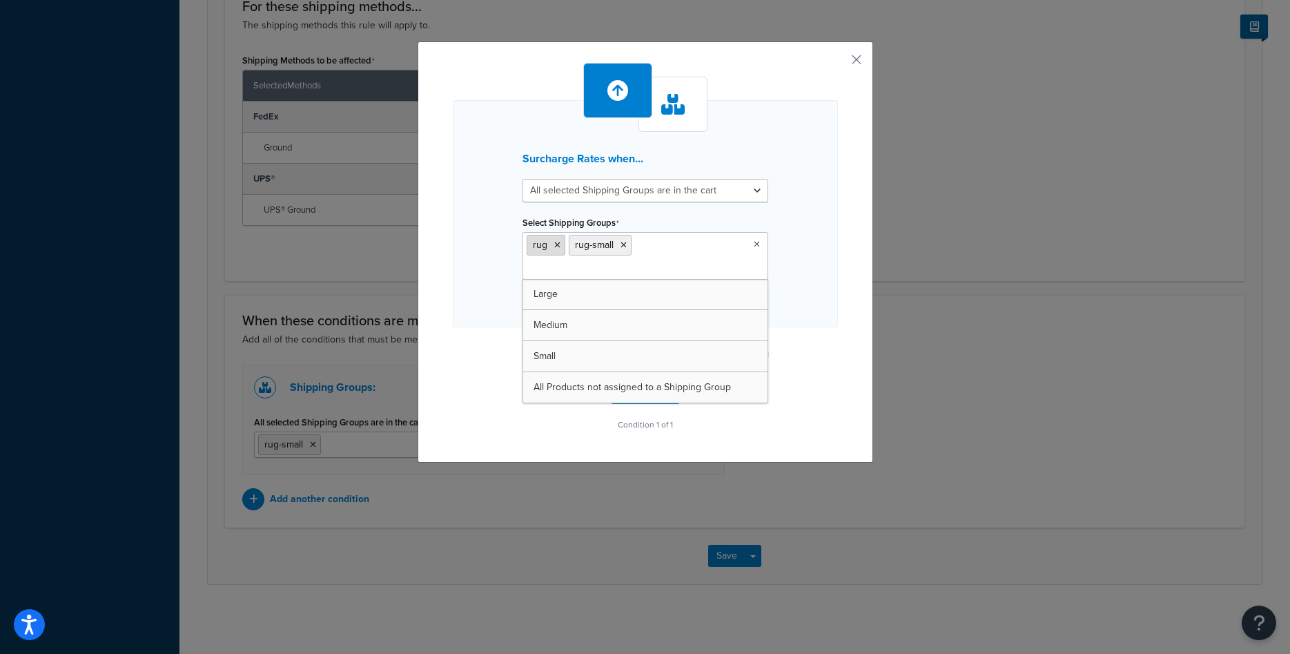
click at [555, 245] on icon at bounding box center [557, 245] width 6 height 8
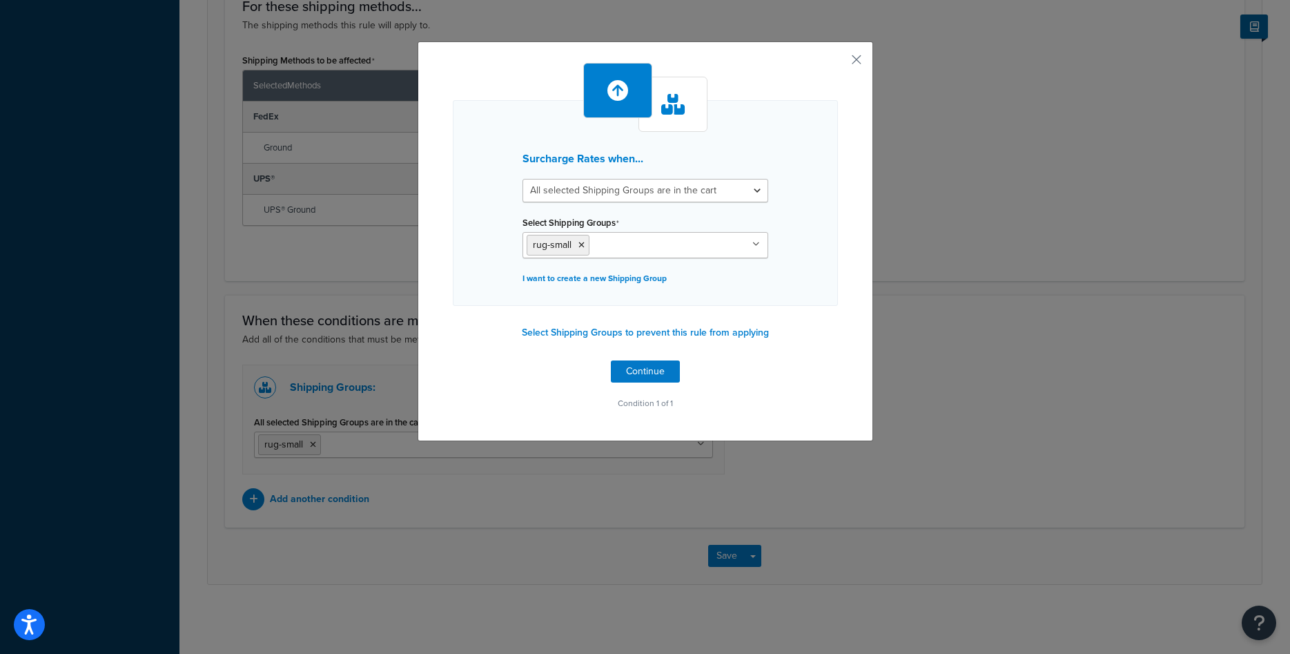
click at [830, 378] on div "Surcharge Rates when... All selected Shipping Groups are in the cart Any select…" at bounding box center [645, 238] width 385 height 350
click at [581, 242] on icon at bounding box center [581, 245] width 6 height 8
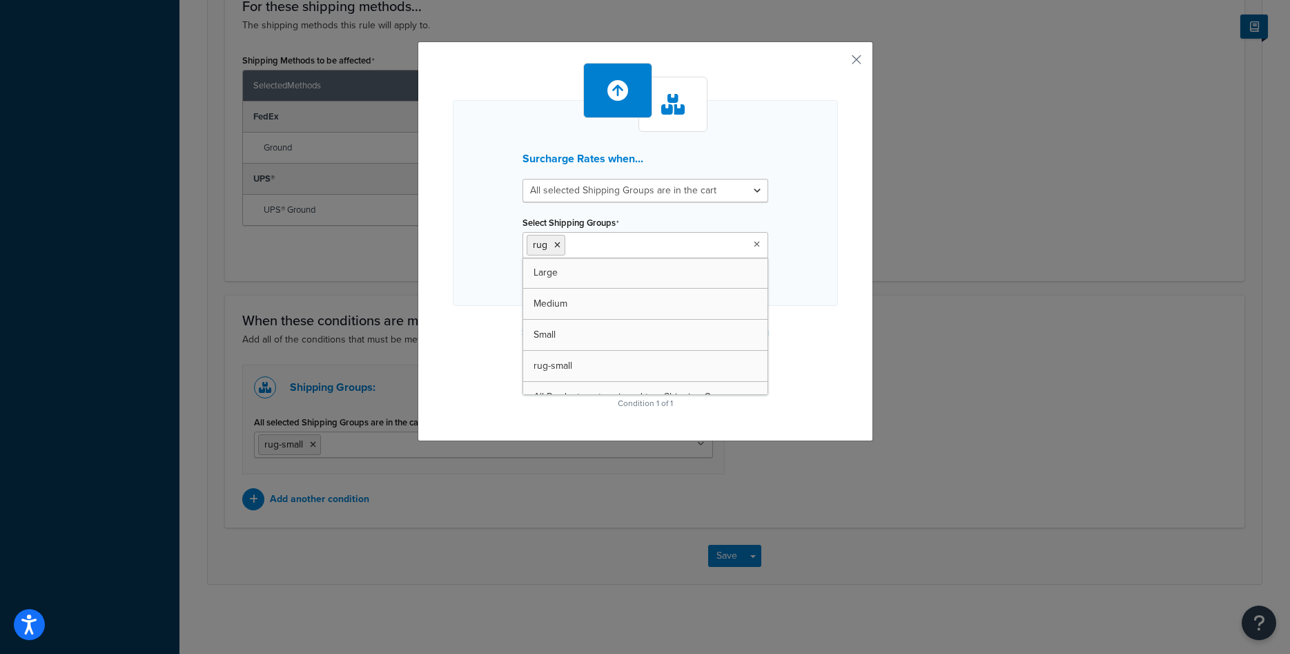
click at [780, 322] on div "Surcharge Rates when... All selected Shipping Groups are in the cart Any select…" at bounding box center [645, 238] width 385 height 350
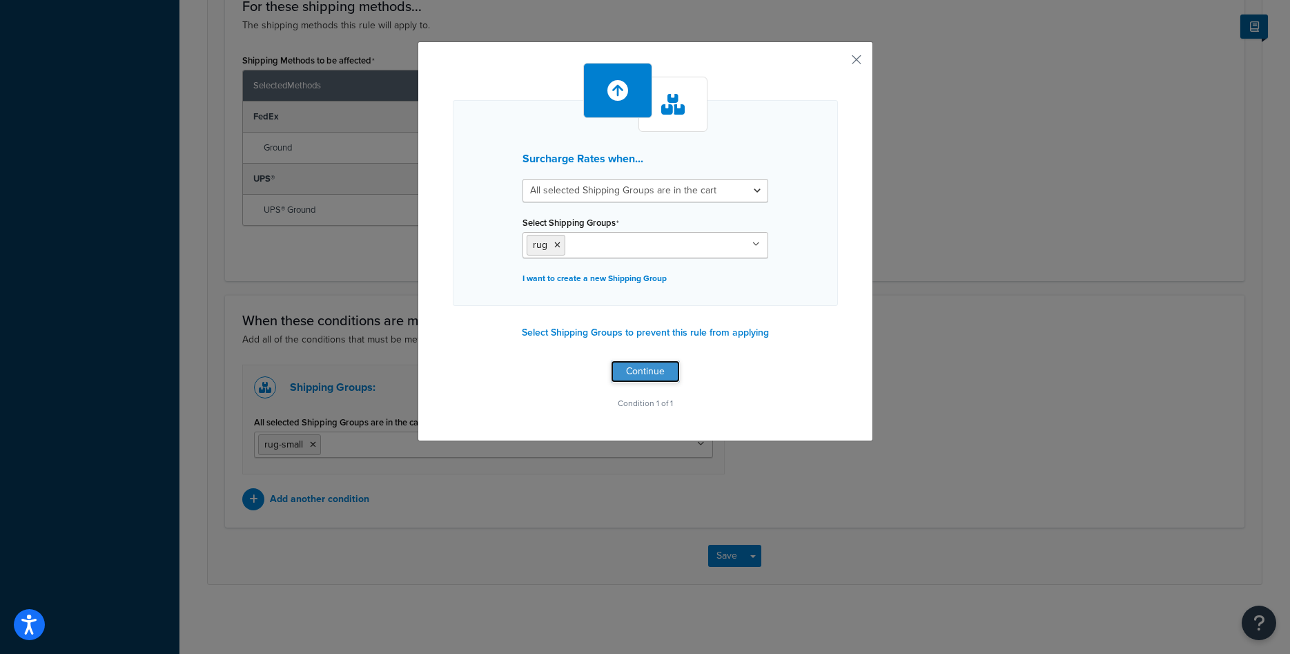
click at [659, 373] on button "Continue" at bounding box center [645, 371] width 69 height 22
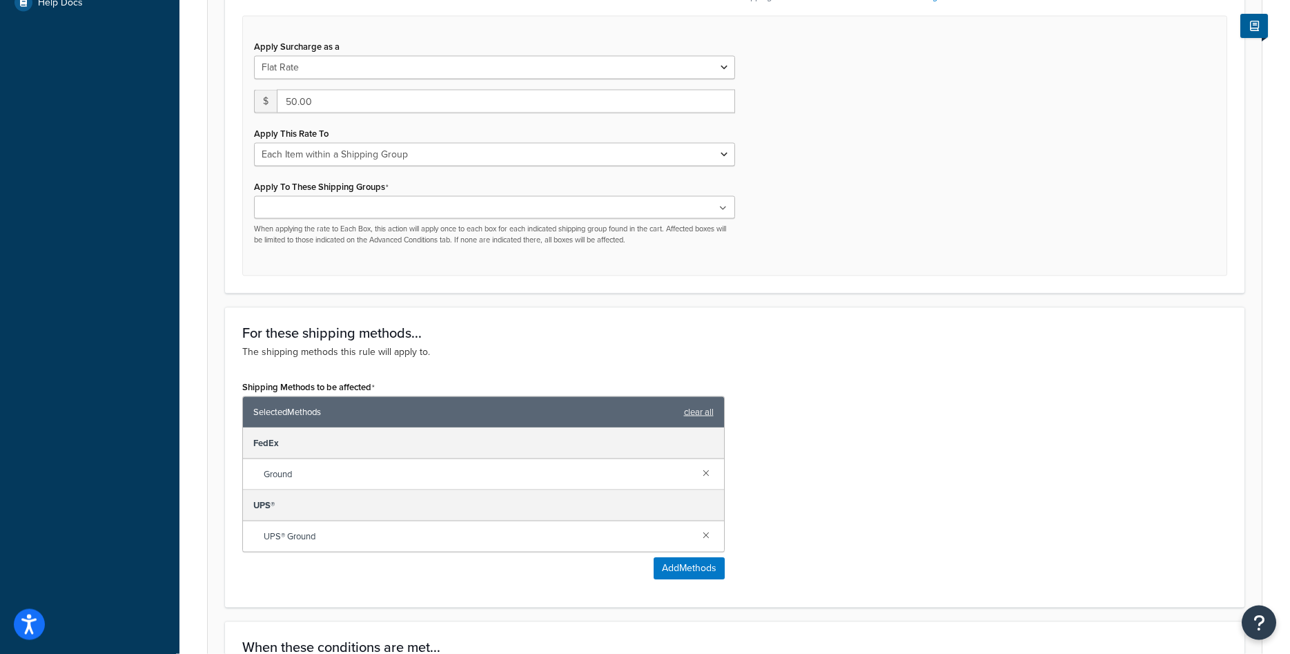
scroll to position [495, 0]
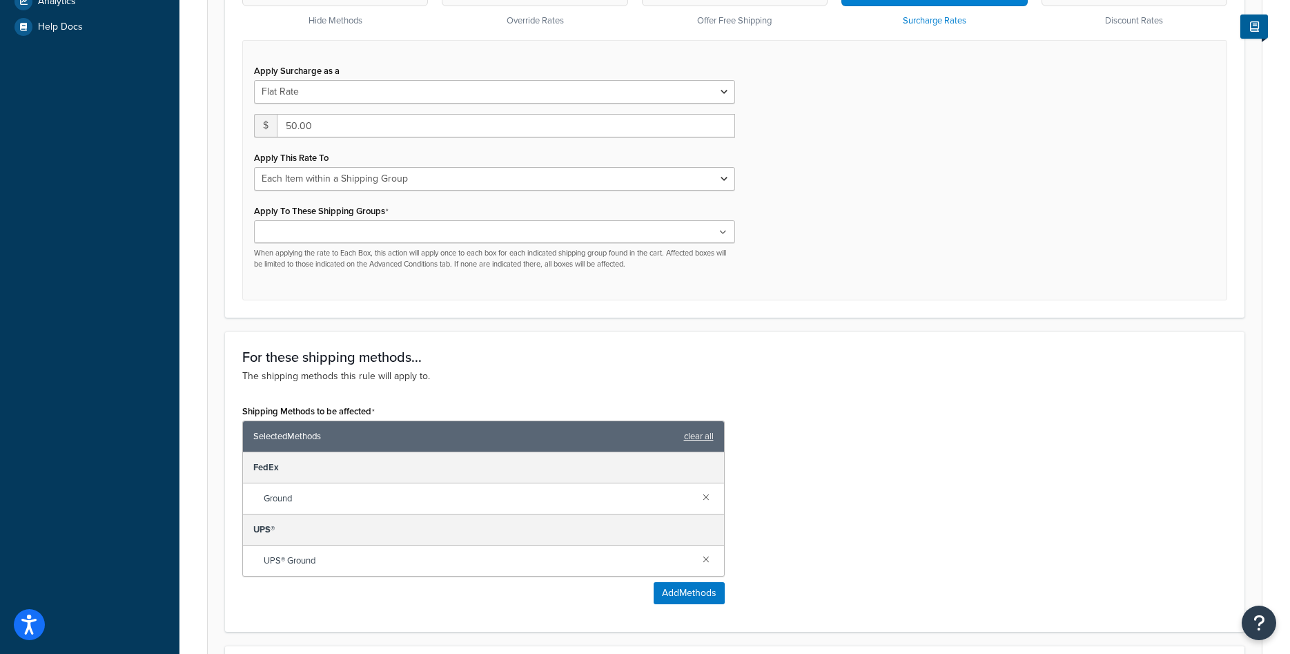
click at [457, 235] on ul at bounding box center [494, 231] width 481 height 23
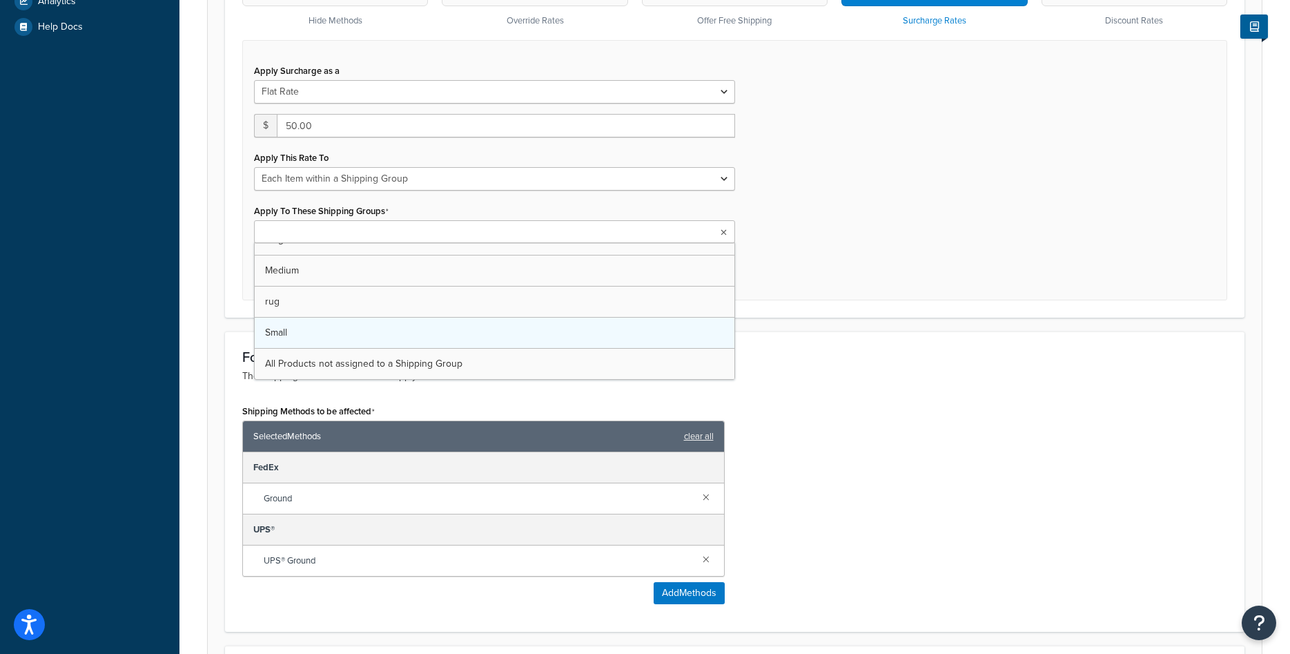
scroll to position [0, 0]
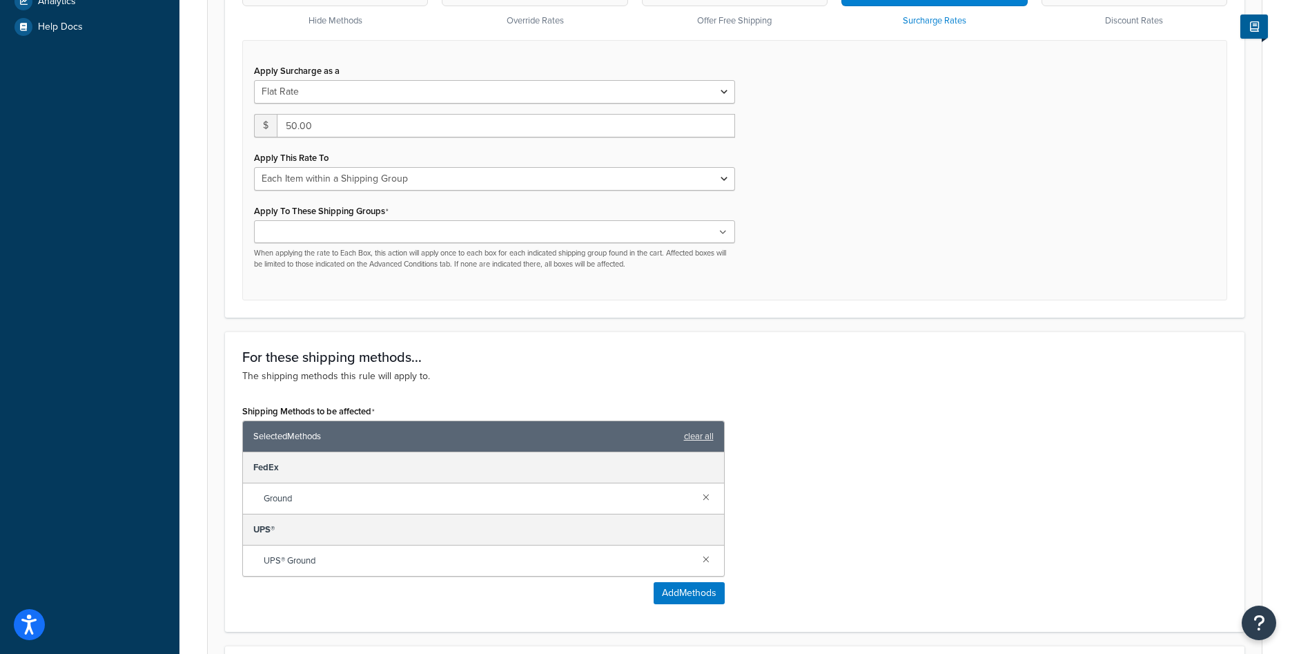
click at [817, 312] on div "I want to... The action you want to perform. Hide Methods Override Rates Offer …" at bounding box center [734, 95] width 1019 height 443
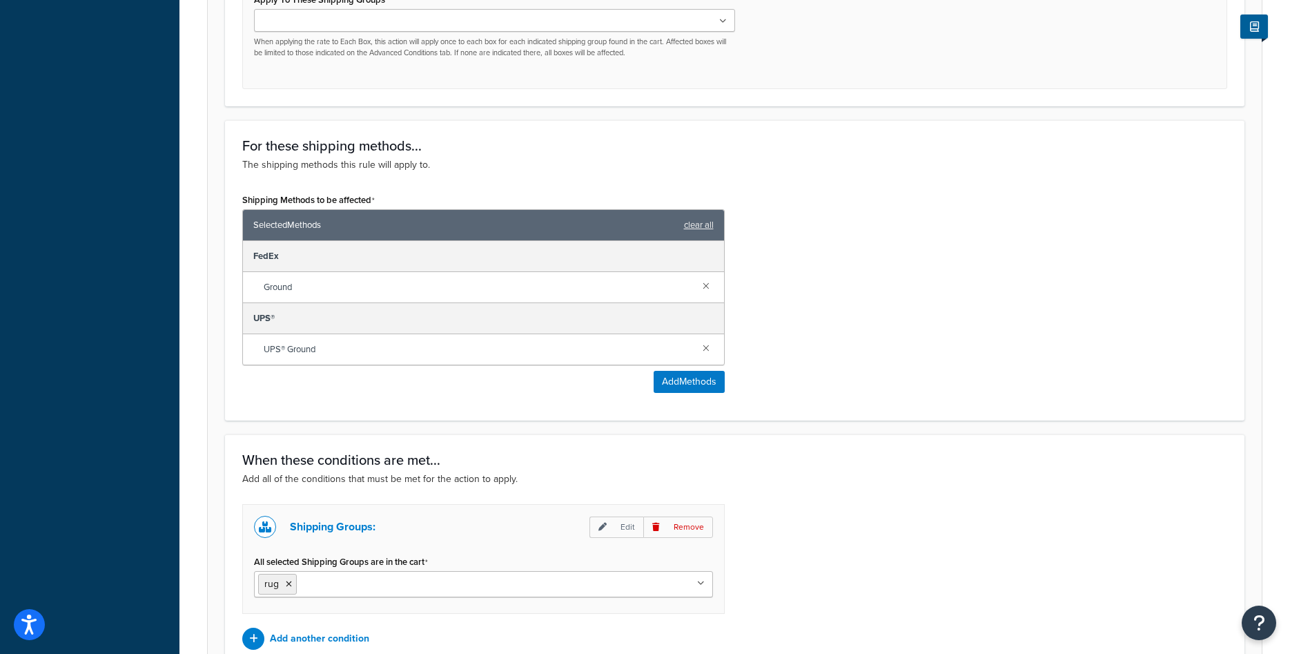
scroll to position [424, 0]
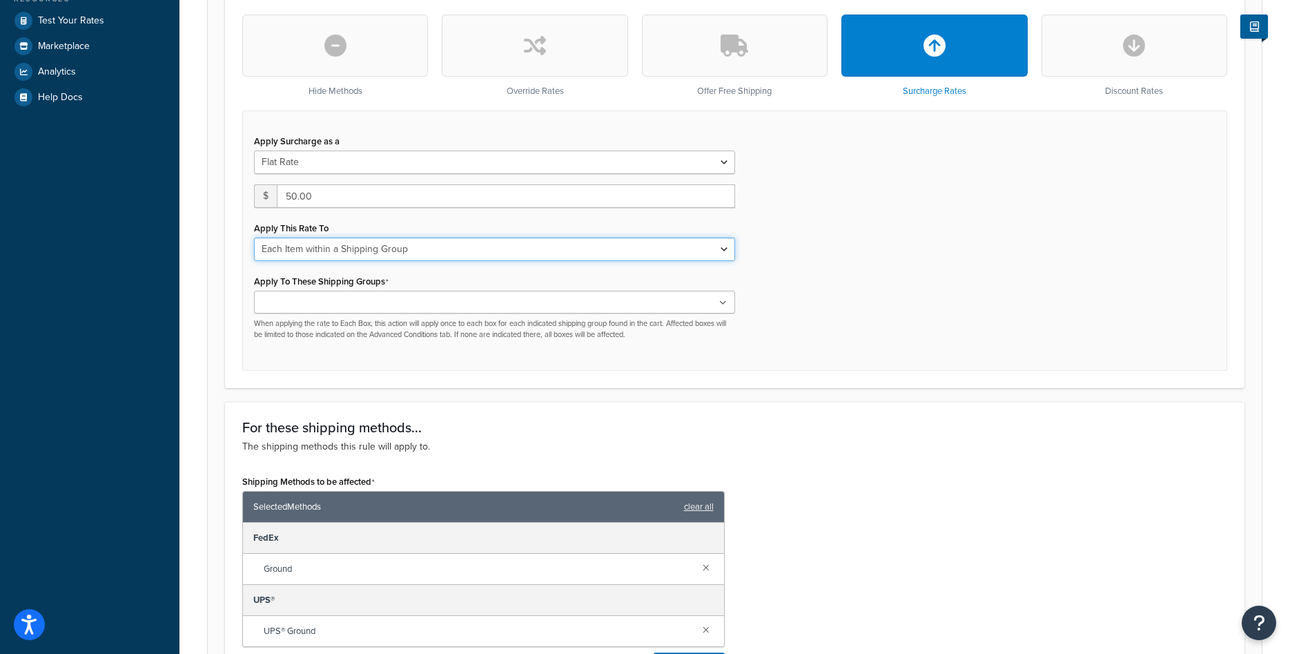
select select "CART"
click option "Each Shipment in the Cart" at bounding box center [0, 0] width 0 height 0
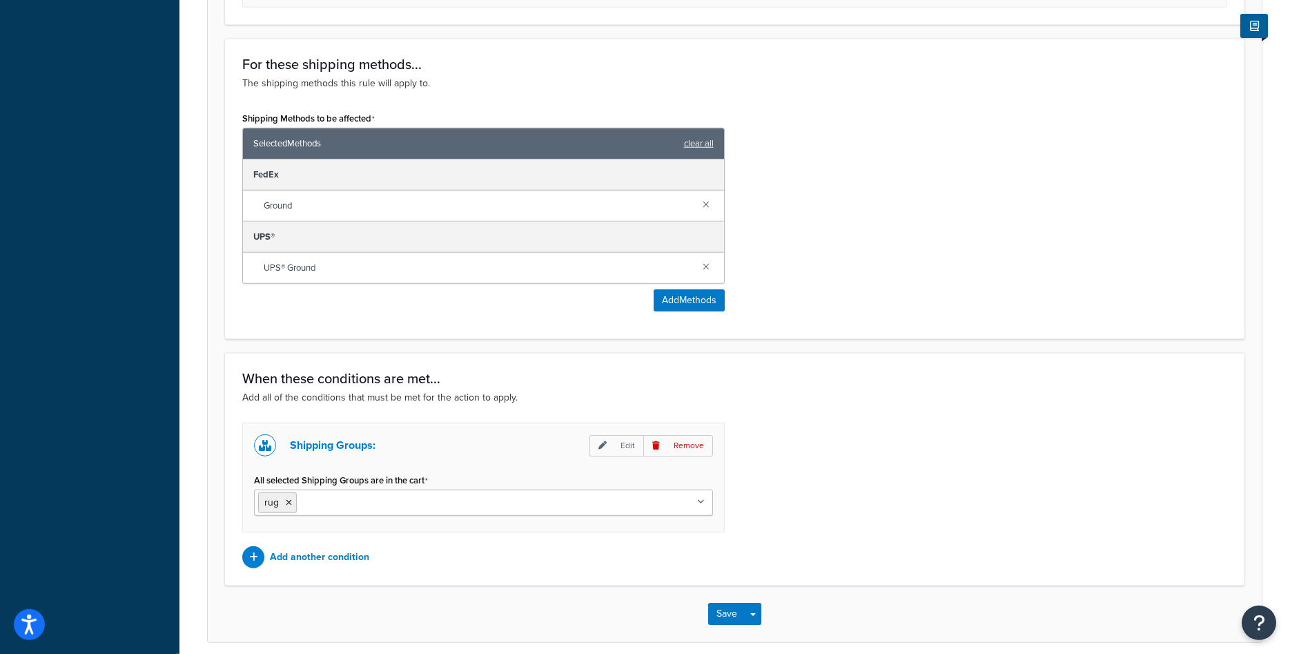
scroll to position [768, 0]
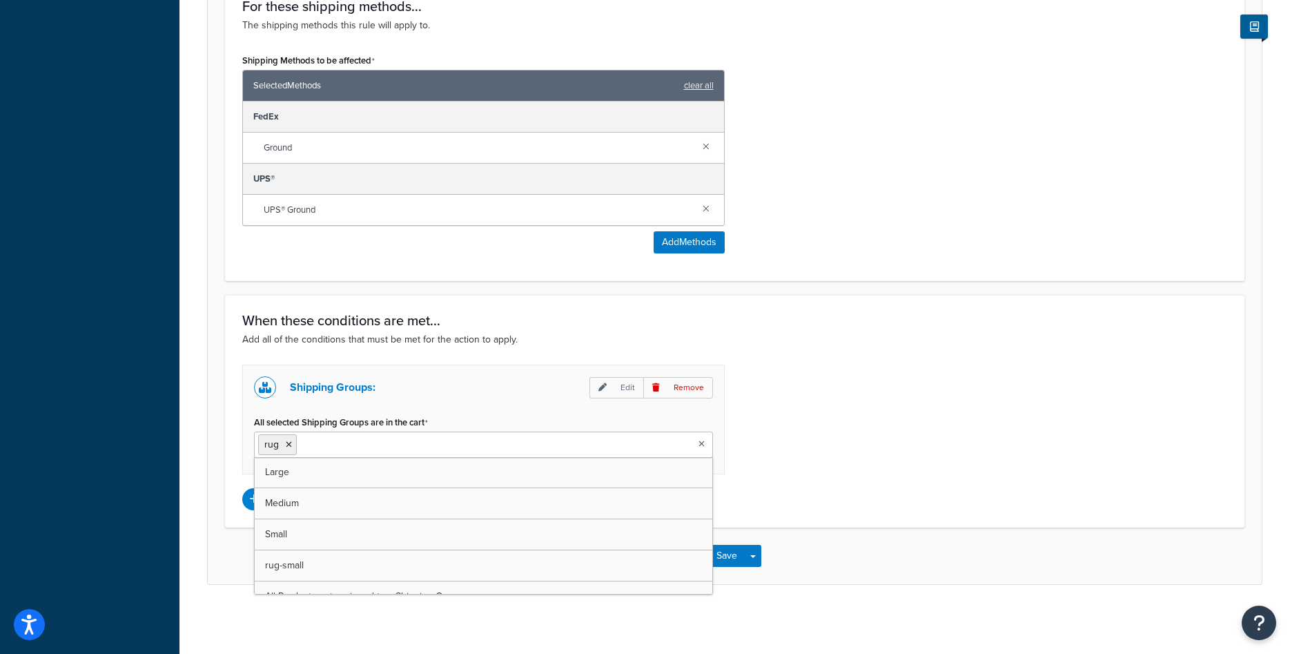
click at [587, 433] on ul "rug" at bounding box center [483, 444] width 459 height 26
click at [291, 447] on icon at bounding box center [289, 444] width 6 height 8
click at [832, 460] on div "Shipping Groups: Edit Remove All selected Shipping Groups are in the cart rug-s…" at bounding box center [735, 437] width 1006 height 146
click at [720, 548] on button "Save" at bounding box center [726, 556] width 37 height 22
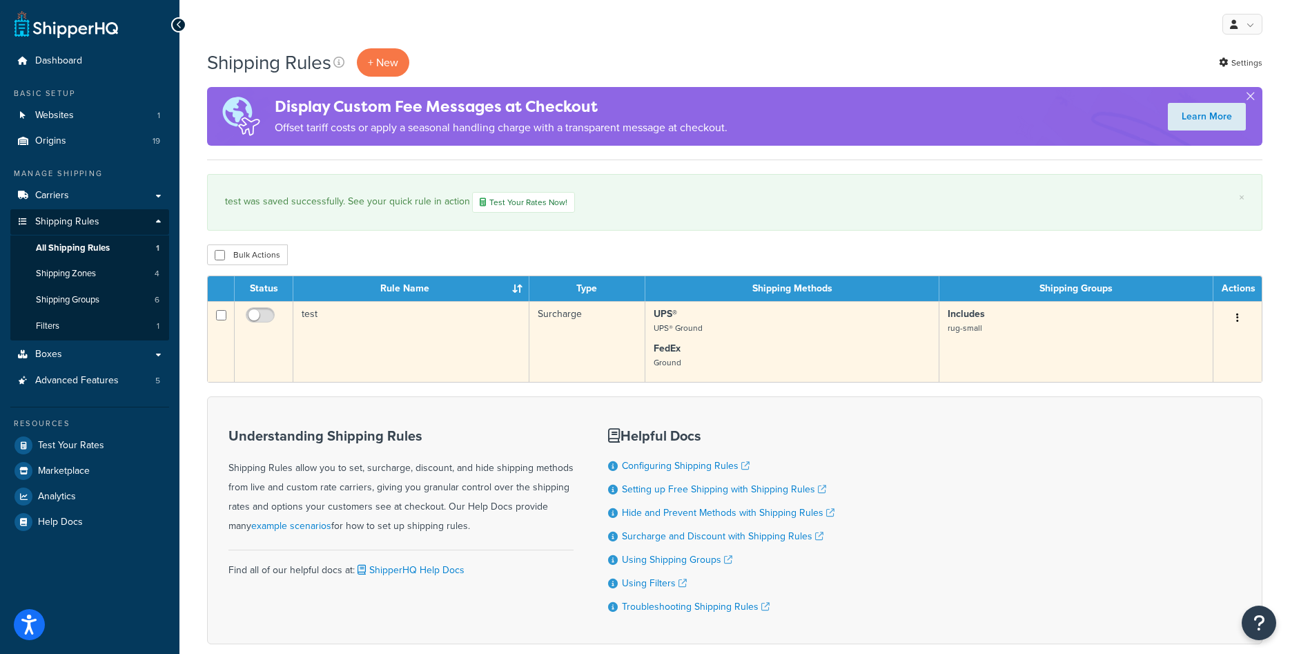
click at [453, 340] on td "test" at bounding box center [411, 341] width 236 height 81
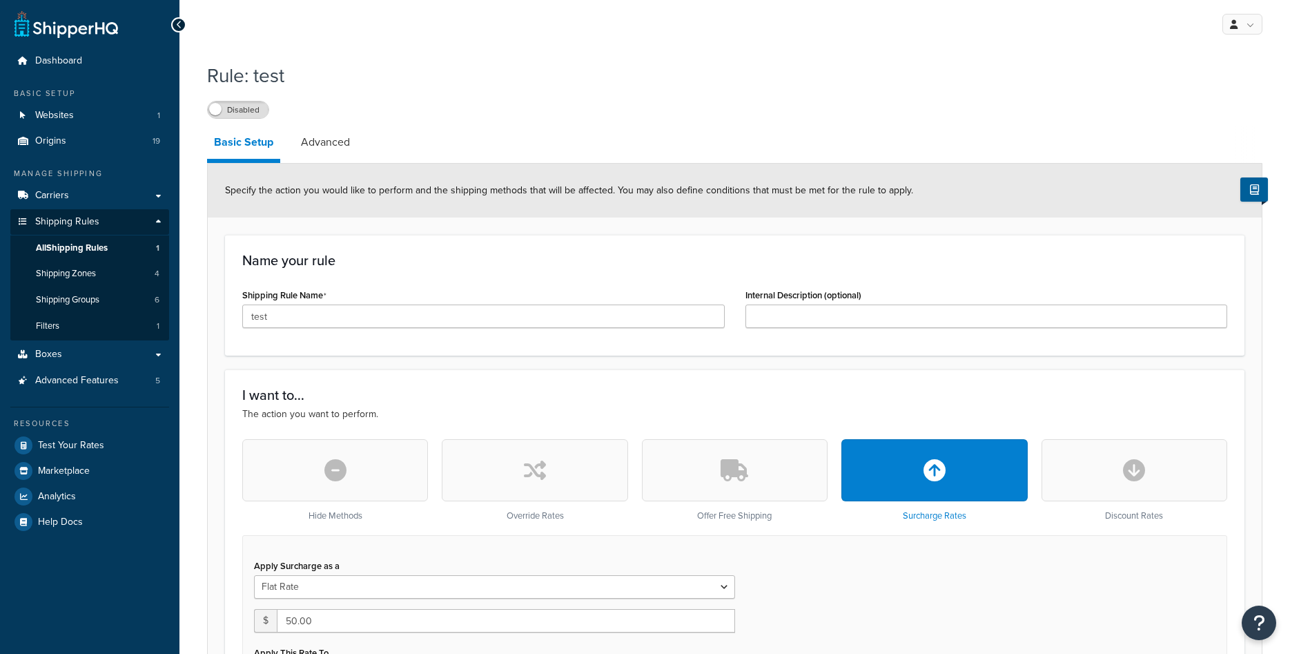
select select "CART"
click at [363, 315] on input "test" at bounding box center [483, 315] width 482 height 23
type input "SFERRA Small Rugs"
click at [476, 303] on div "Shipping Rule Name SFERRA Small Rugs" at bounding box center [483, 306] width 482 height 43
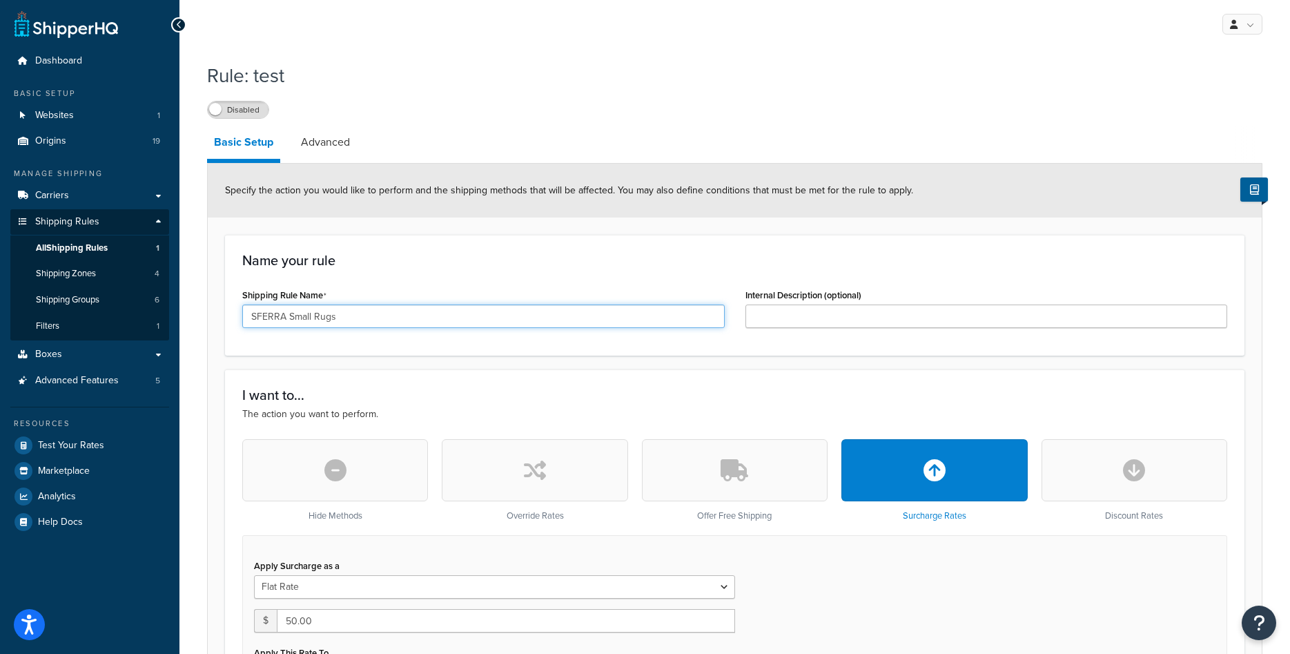
click at [472, 311] on input "SFERRA Small Rugs" at bounding box center [483, 315] width 482 height 23
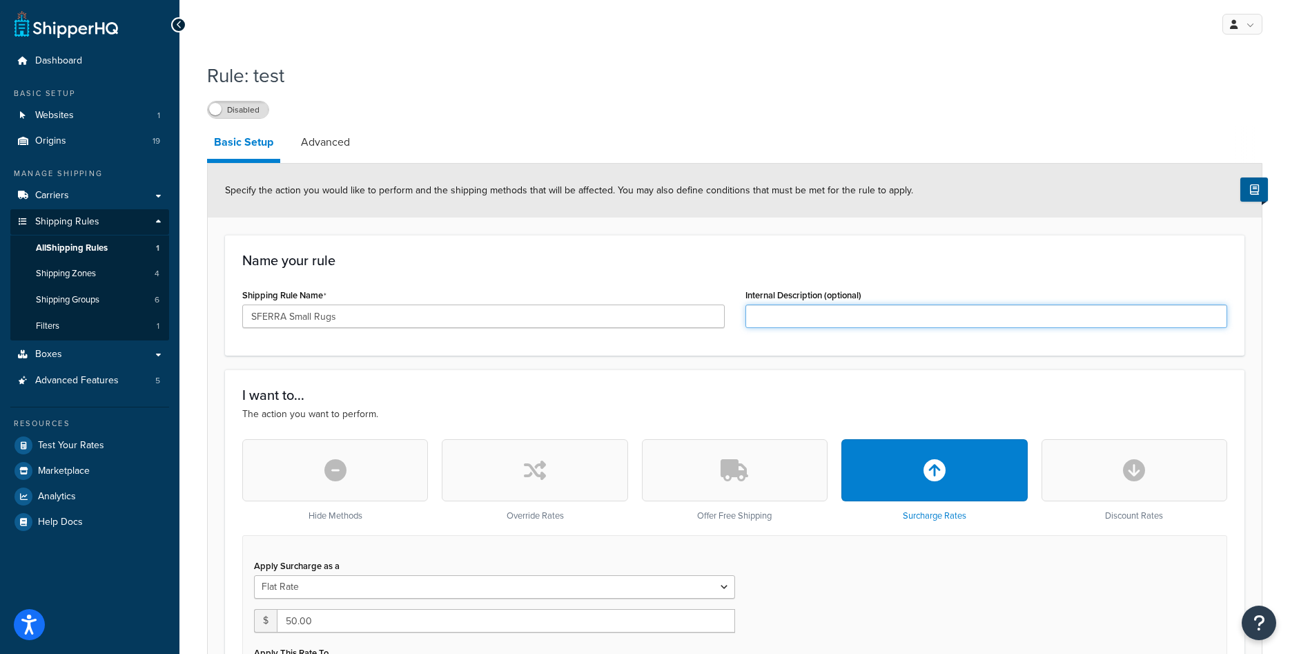
click at [930, 327] on input "Internal Description (optional)" at bounding box center [986, 315] width 482 height 23
paste input "SFERRA Small Rugs"
type input "SFERRA Small Rugs under 7x9"
click at [995, 270] on div "Name your rule Shipping Rule Name SFERRA Small Rugs Internal Description (optio…" at bounding box center [734, 295] width 1019 height 121
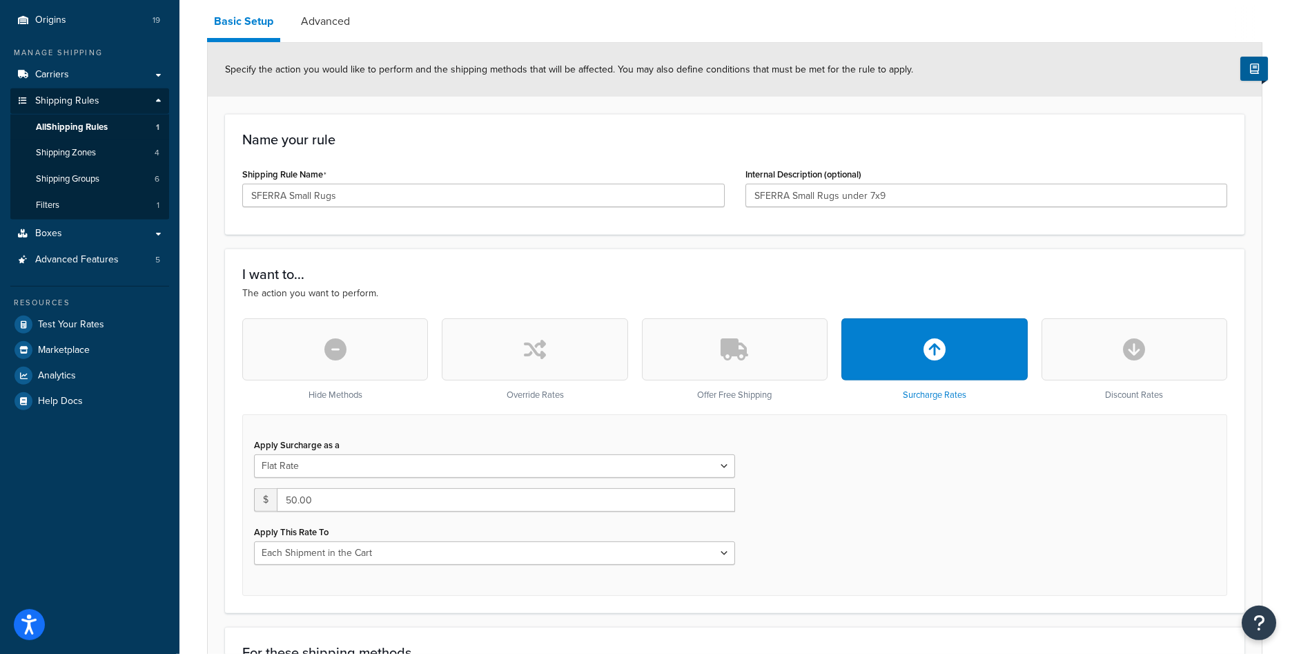
scroll to position [141, 0]
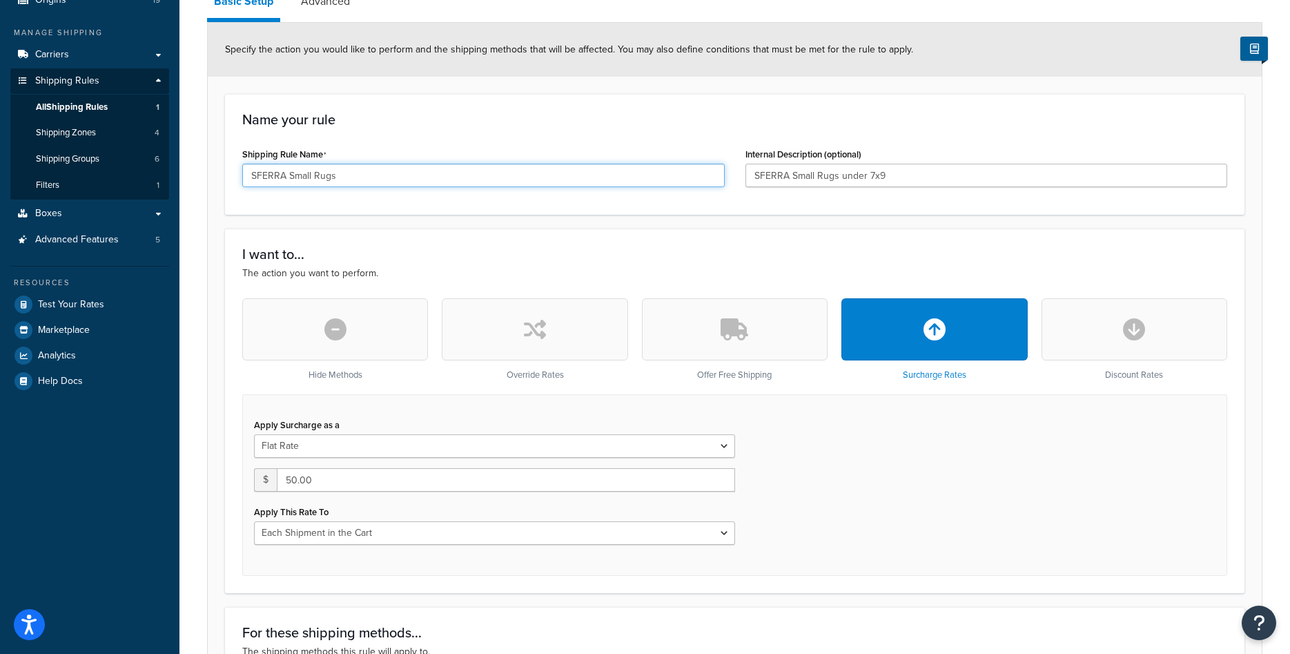
click at [407, 168] on input "SFERRA Small Rugs" at bounding box center [483, 175] width 482 height 23
type input "SFERRA Small Rug"
click at [471, 274] on p "The action you want to perform." at bounding box center [734, 273] width 985 height 15
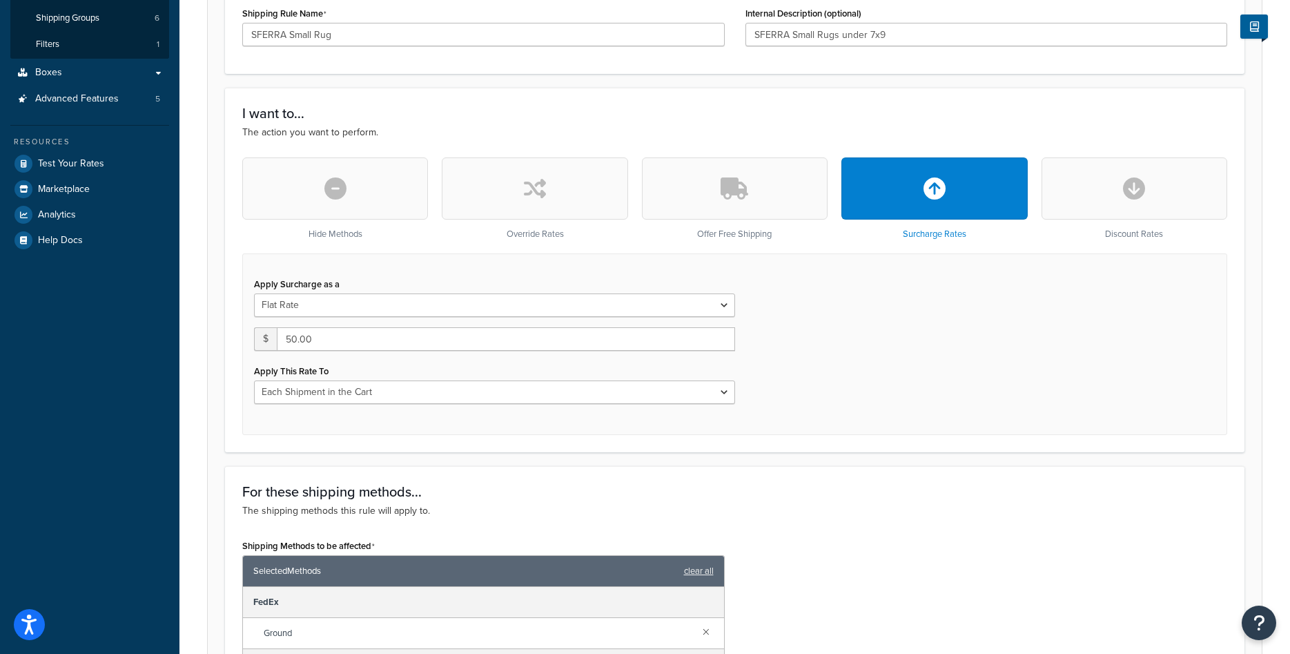
scroll to position [352, 0]
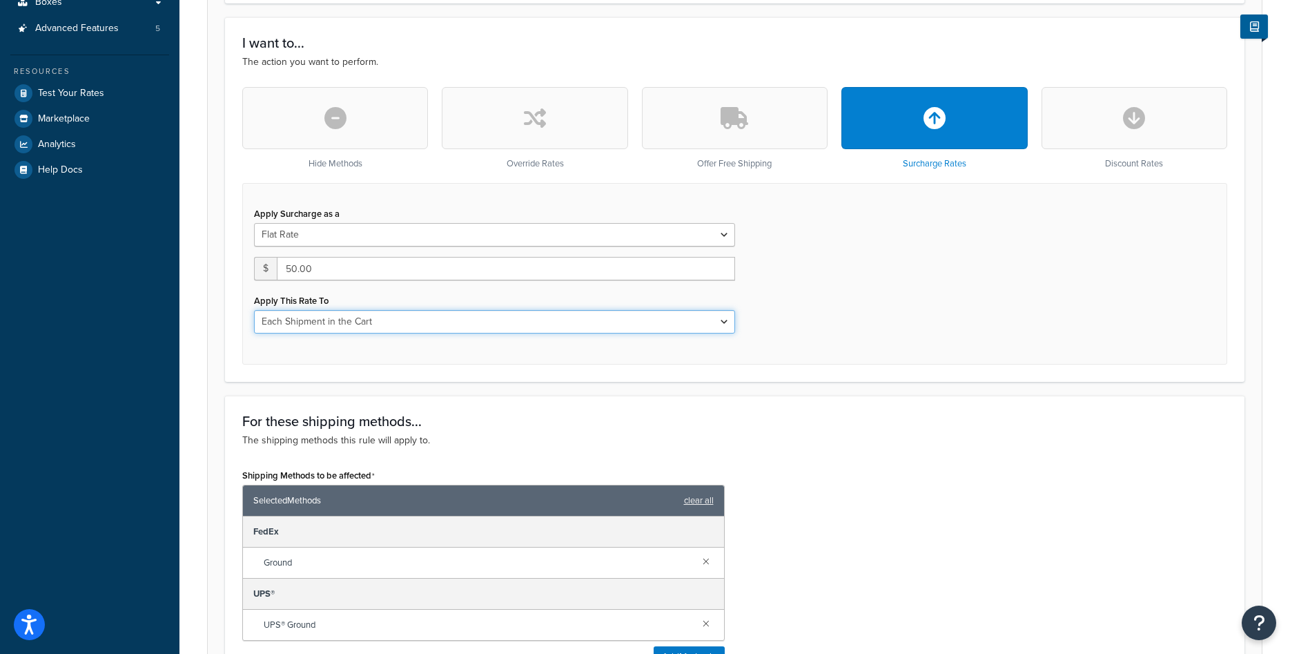
select select "ITEM"
click option "Each Item within a Shipping Group" at bounding box center [0, 0] width 0 height 0
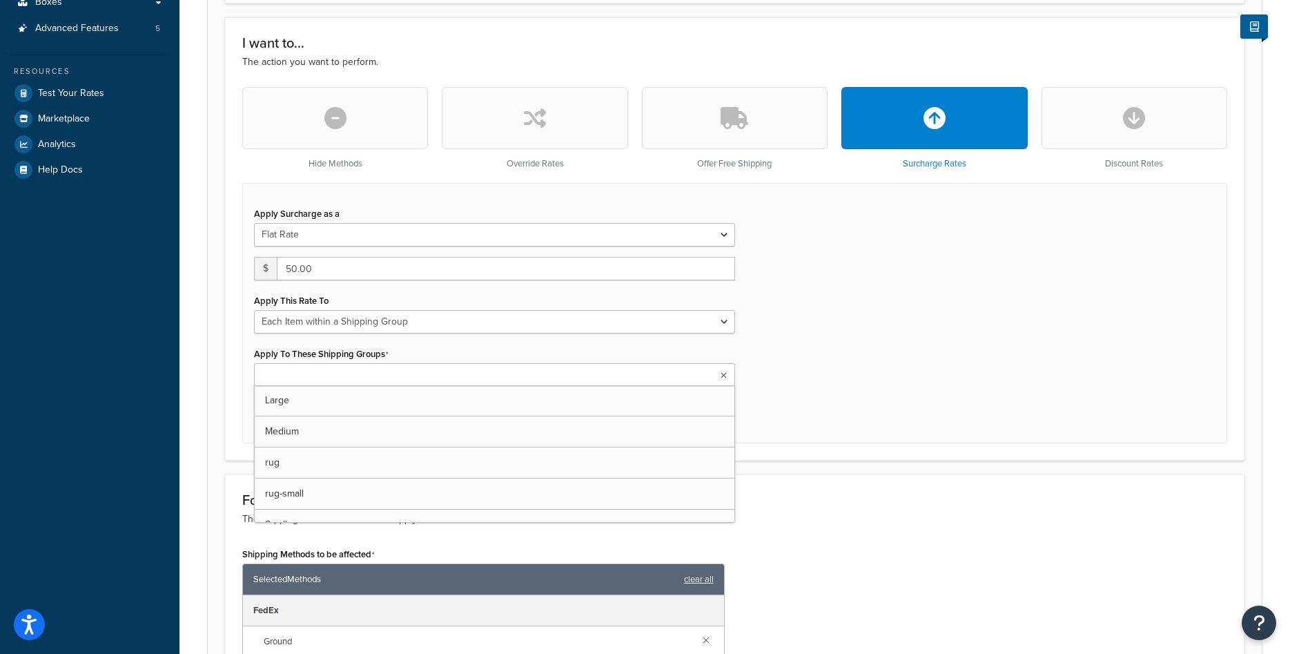
click at [485, 375] on ul at bounding box center [494, 374] width 481 height 23
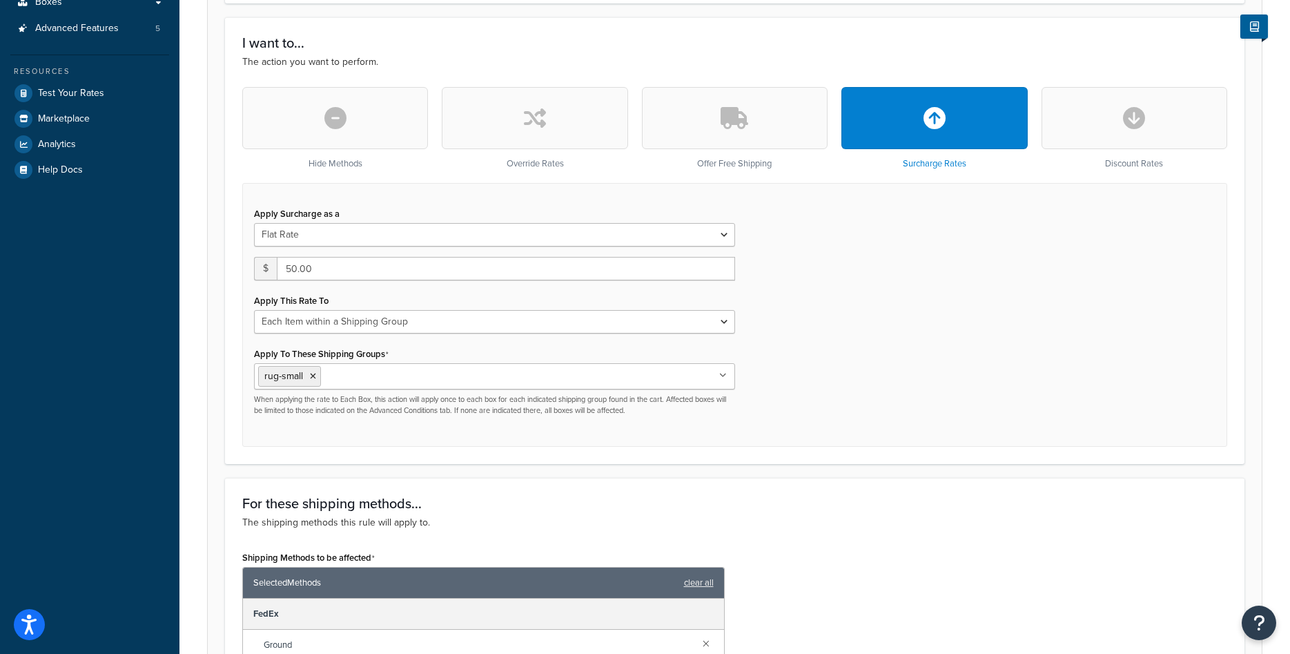
click at [762, 387] on div "Apply Surcharge as a Flat Rate Percentage Flat Rate & Percentage $ 50.00 Apply …" at bounding box center [734, 315] width 985 height 264
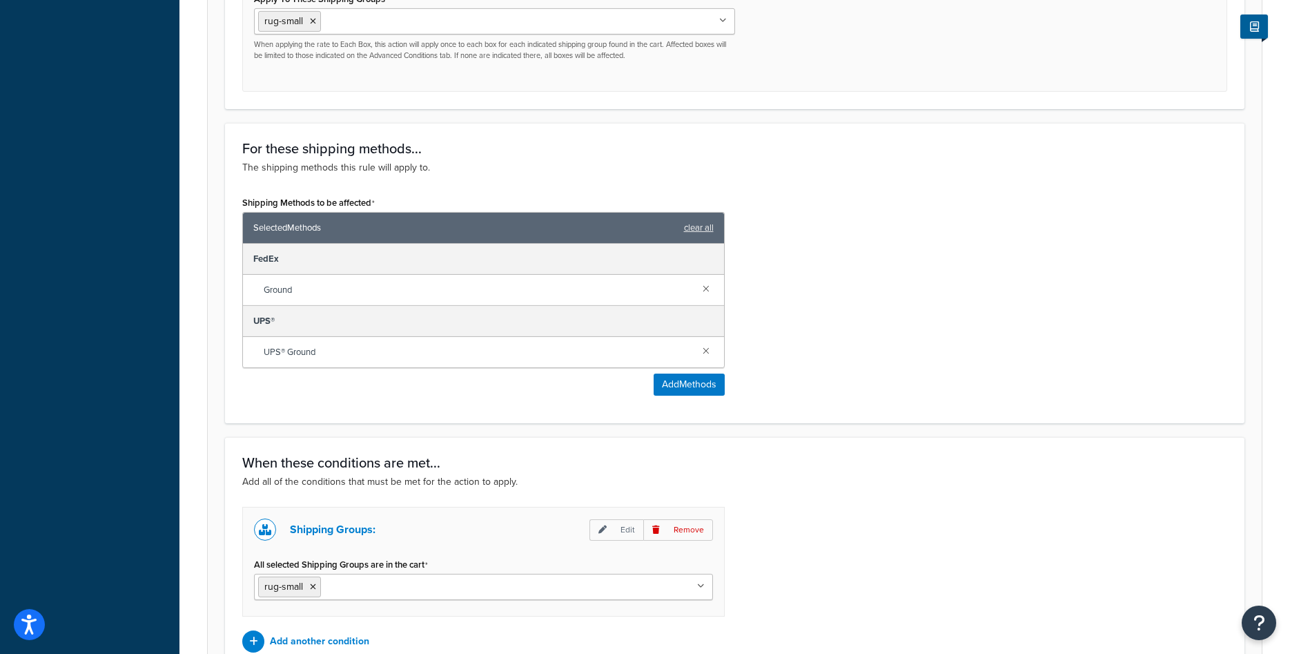
scroll to position [845, 0]
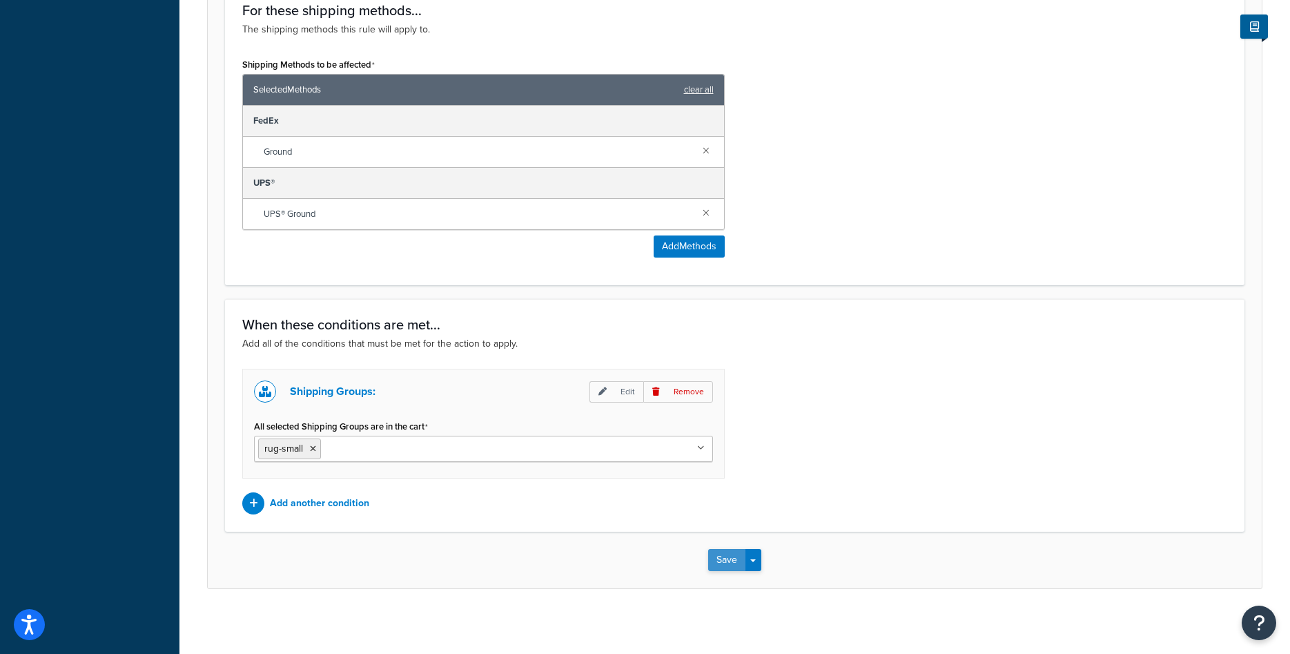
click at [714, 561] on button "Save" at bounding box center [726, 560] width 37 height 22
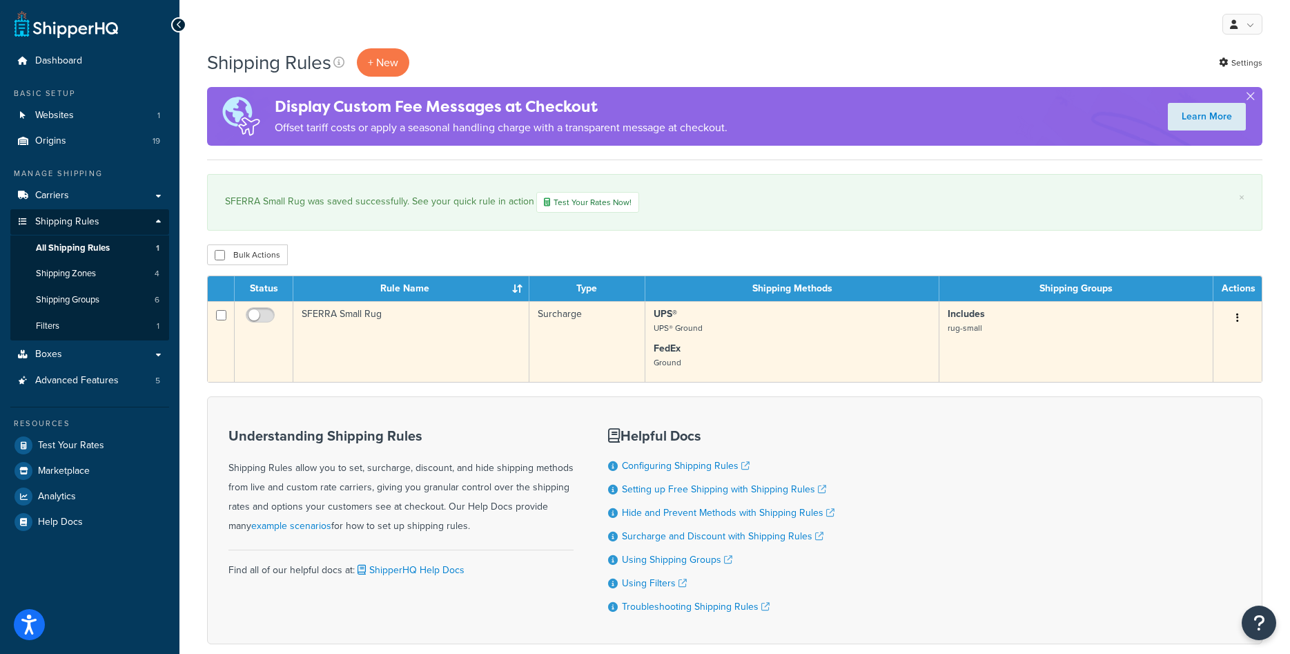
click at [1235, 317] on button "button" at bounding box center [1237, 318] width 19 height 22
click at [1192, 373] on link "Duplicate" at bounding box center [1191, 372] width 109 height 28
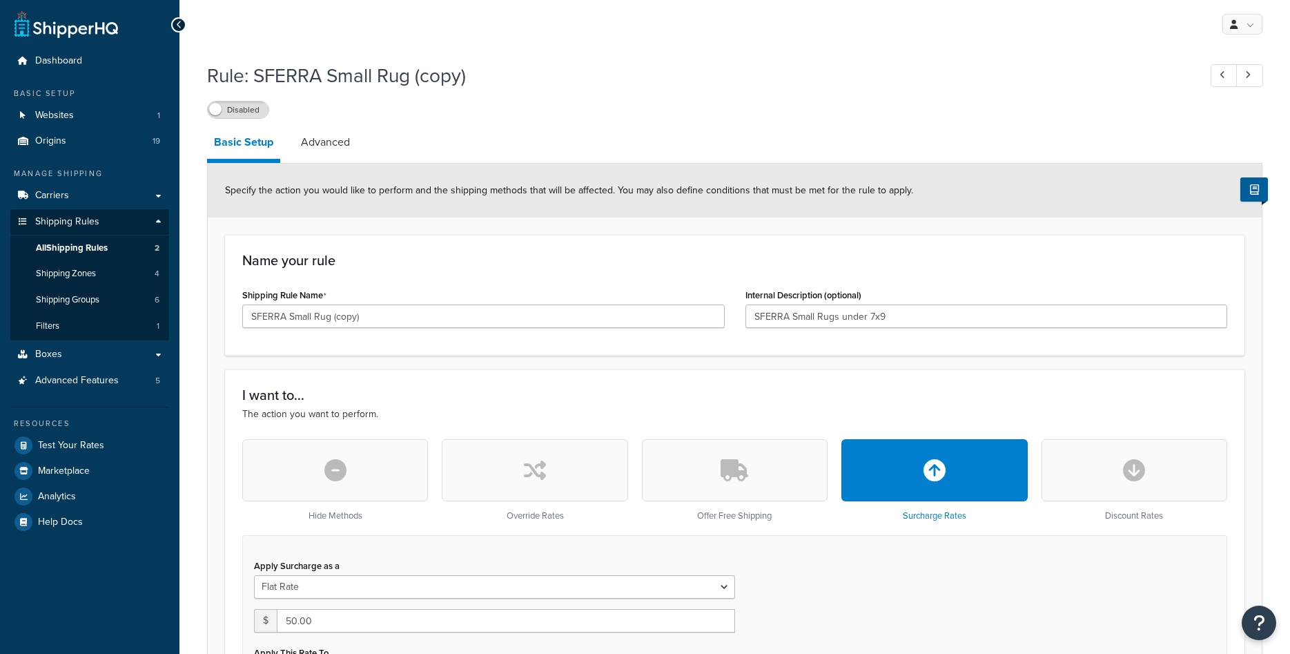
select select "ITEM"
drag, startPoint x: 289, startPoint y: 315, endPoint x: 382, endPoint y: 314, distance: 93.9
click at [382, 314] on input "SFERRA Small Rug (copy)" at bounding box center [483, 315] width 482 height 23
type input "SFERRA Mattress Topper"
drag, startPoint x: 792, startPoint y: 319, endPoint x: 919, endPoint y: 329, distance: 126.7
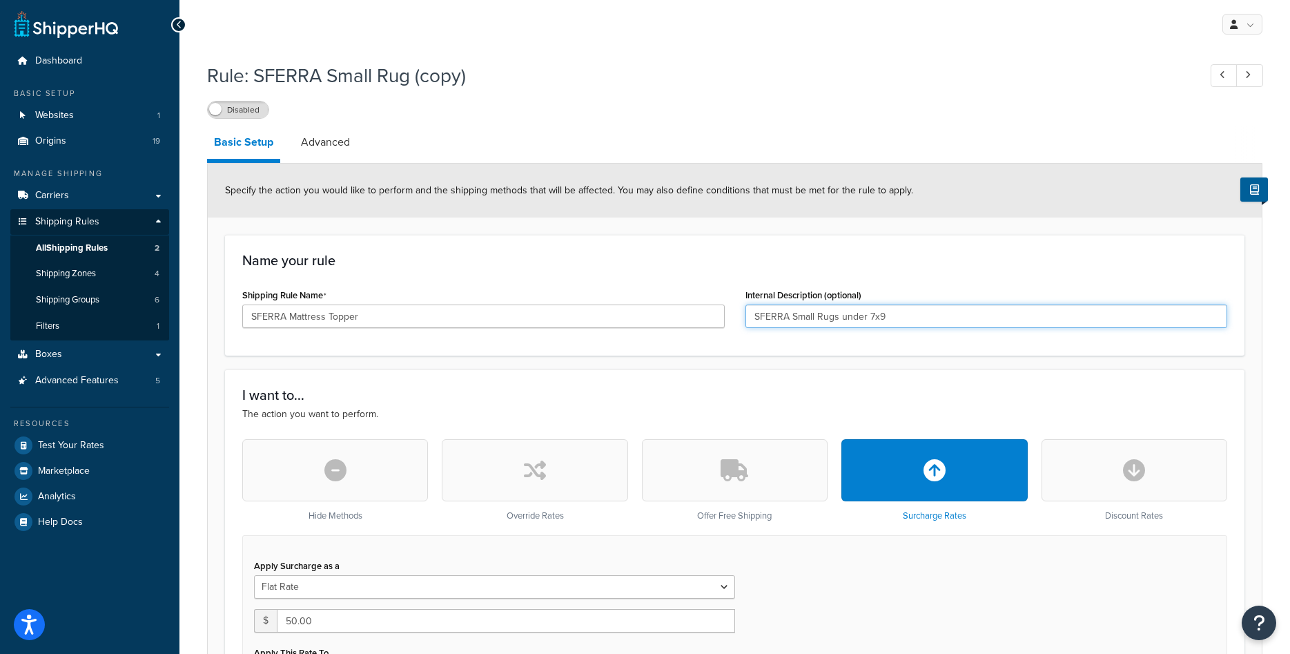
click at [919, 328] on input "SFERRA Small Rugs under 7x9" at bounding box center [986, 315] width 482 height 23
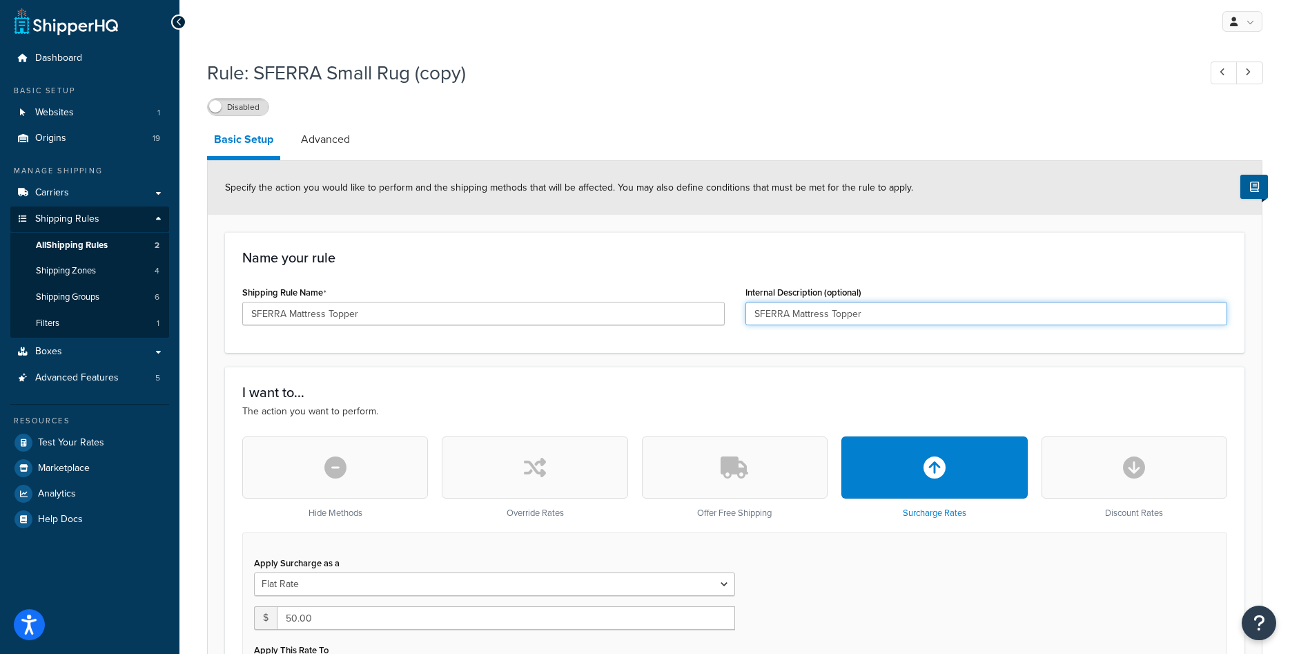
scroll to position [282, 0]
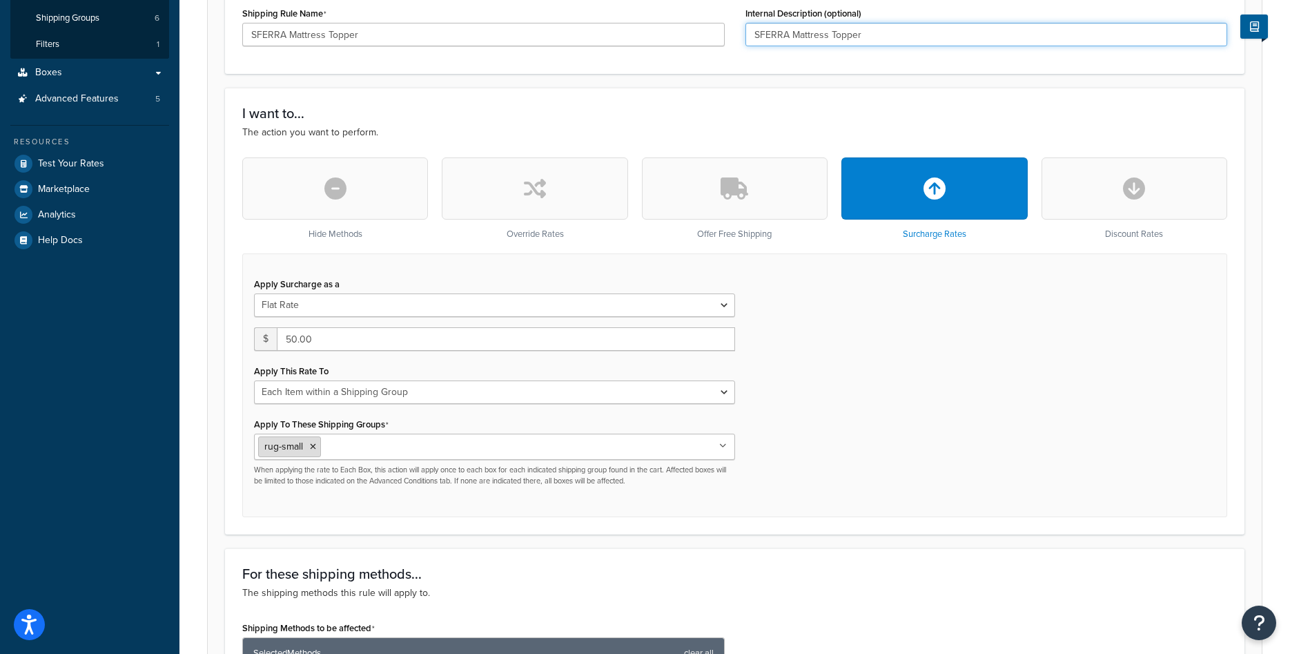
type input "SFERRA Mattress Topper"
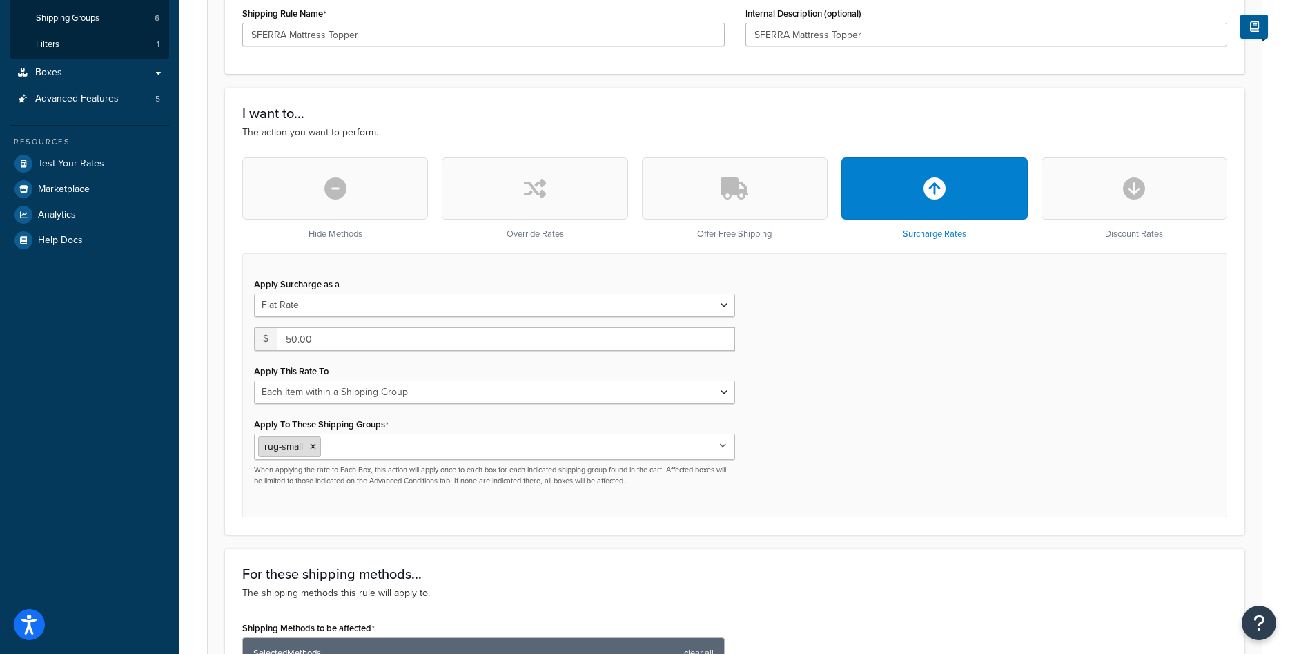
click at [313, 450] on icon at bounding box center [313, 446] width 6 height 8
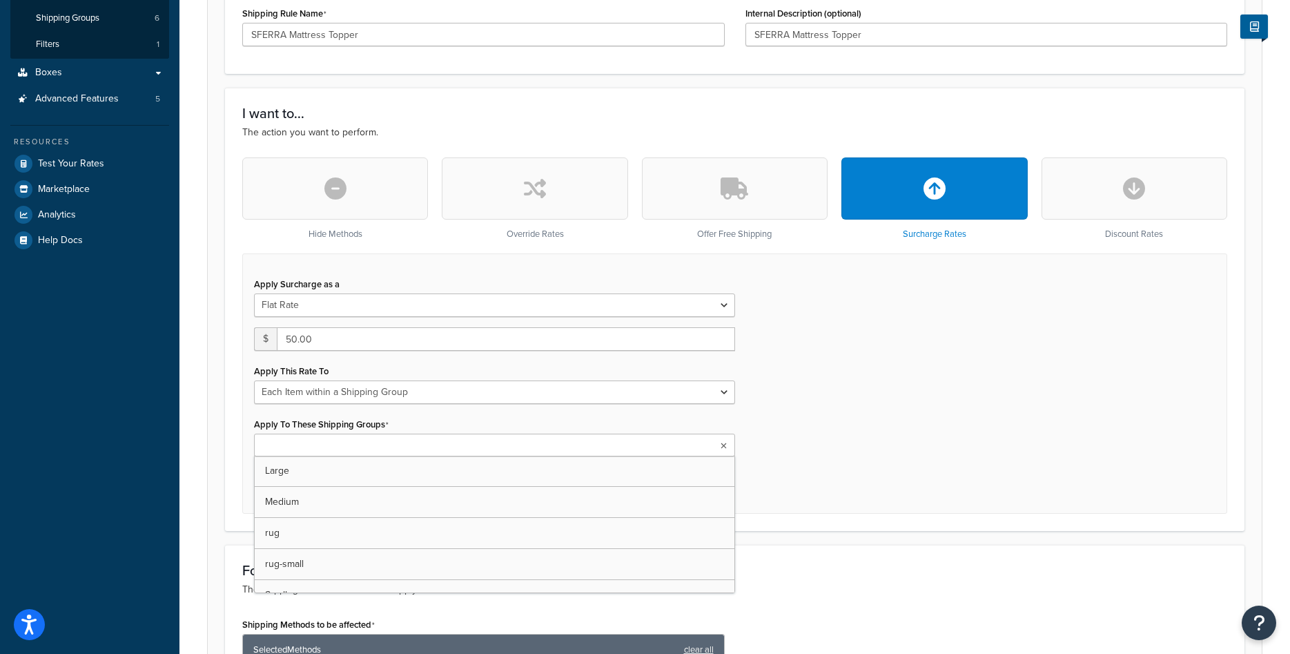
click at [313, 451] on input "Apply To These Shipping Groups" at bounding box center [319, 445] width 122 height 15
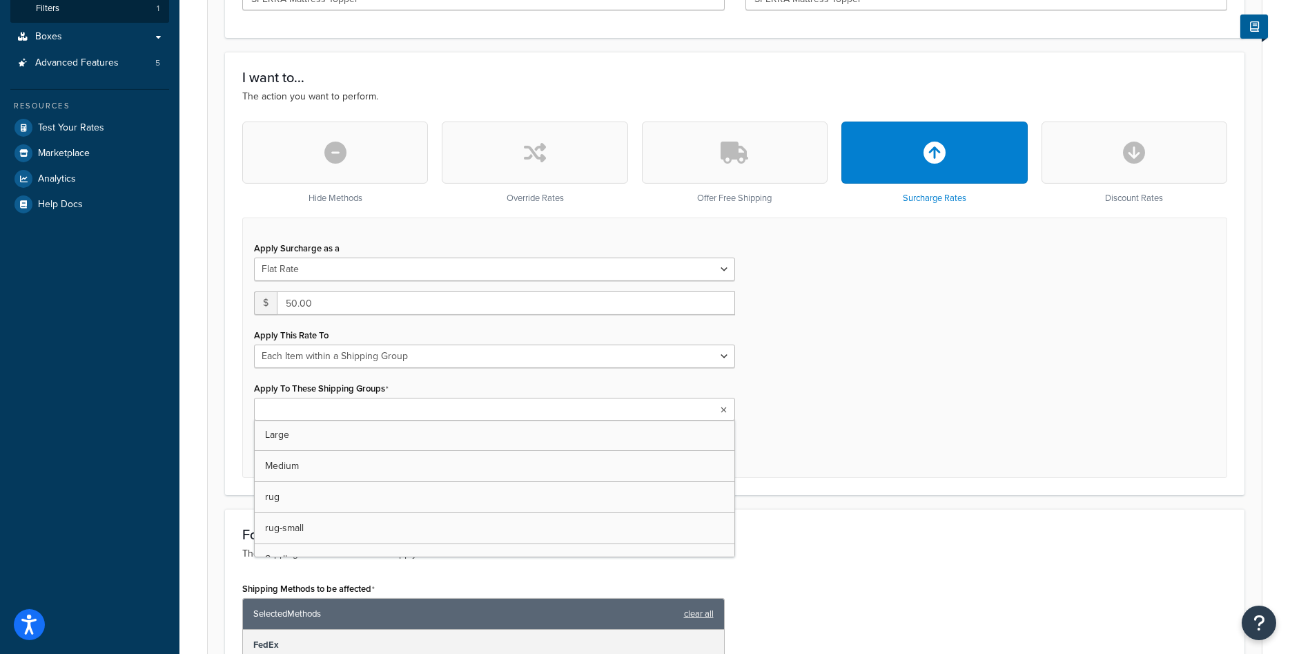
scroll to position [352, 0]
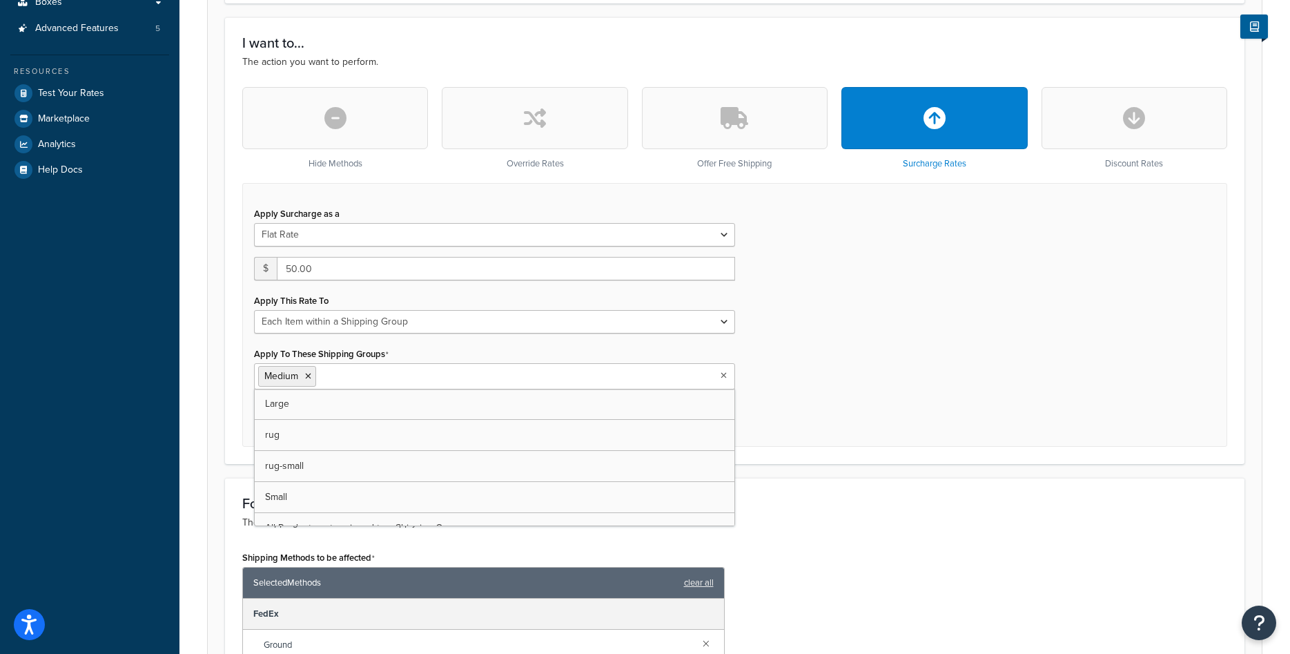
click at [856, 402] on div "Apply Surcharge as a Flat Rate Percentage Flat Rate & Percentage $ 50.00 Apply …" at bounding box center [734, 315] width 985 height 264
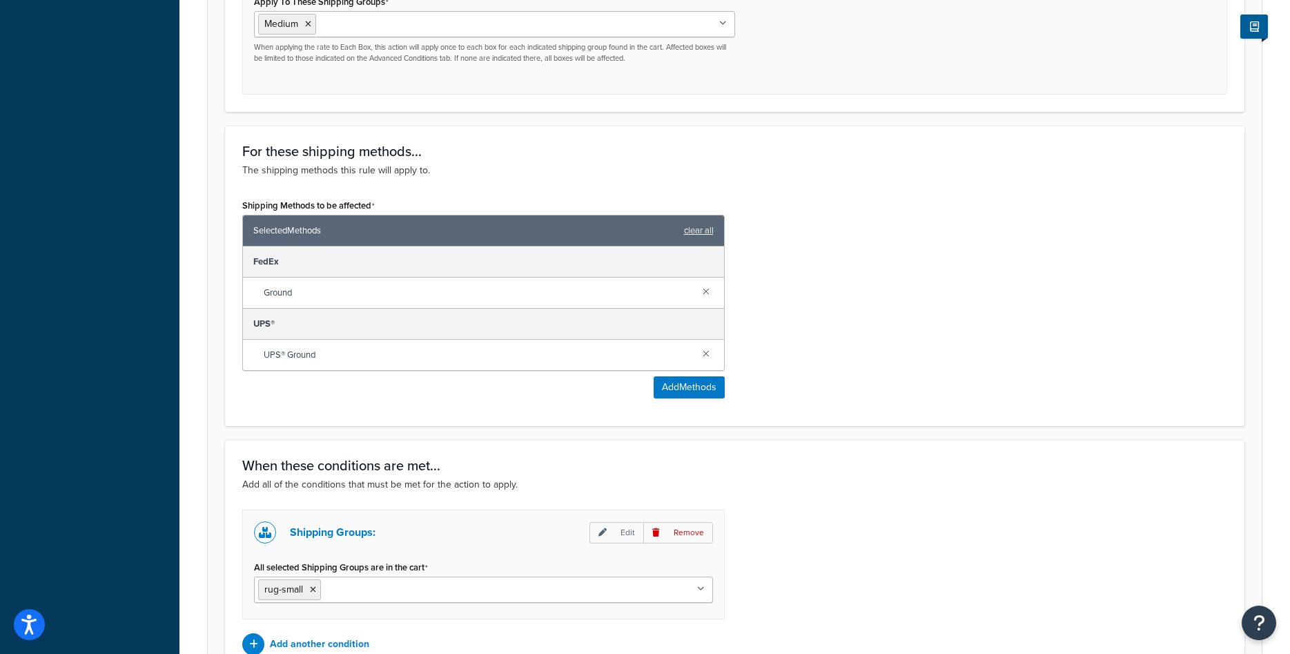
scroll to position [845, 0]
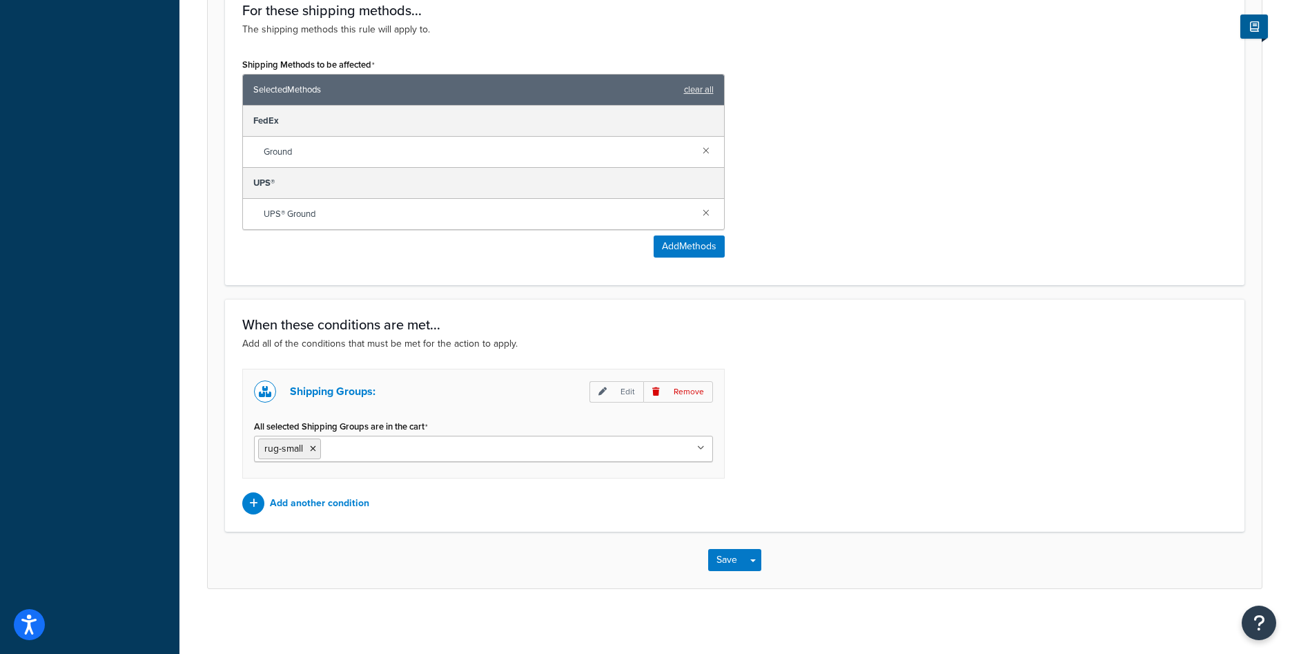
click at [514, 458] on ul "rug-small" at bounding box center [483, 449] width 459 height 26
click at [622, 384] on p "Edit" at bounding box center [616, 391] width 54 height 21
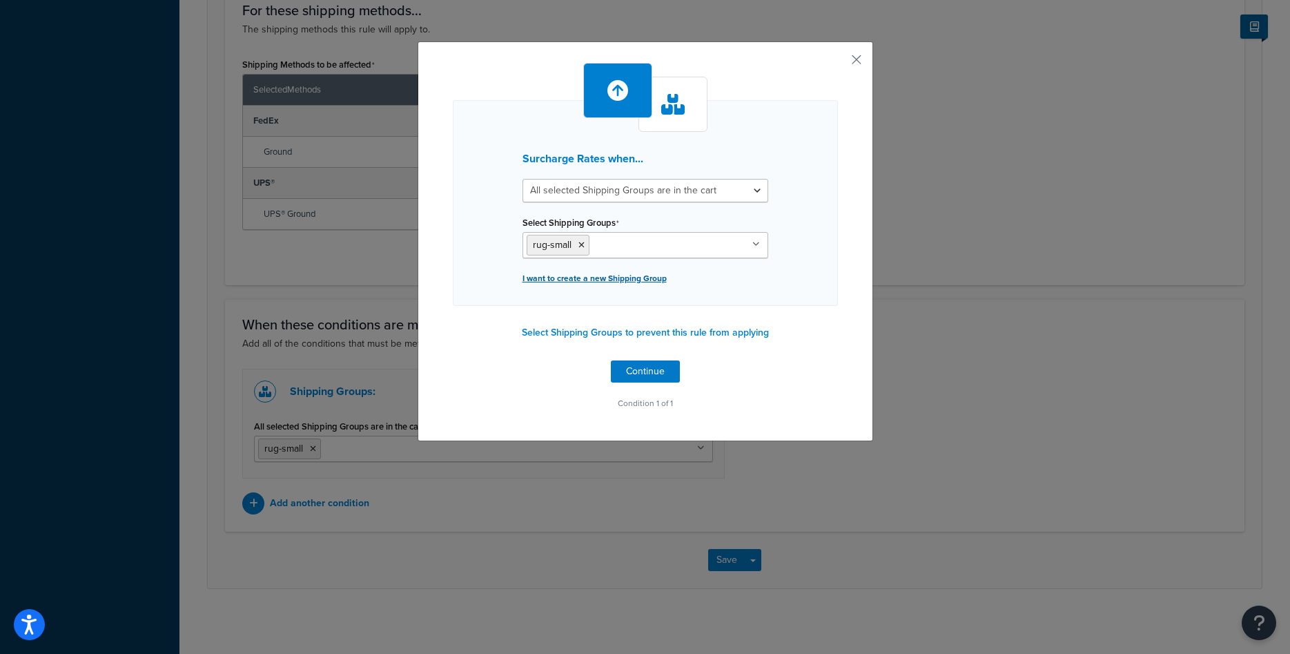
click at [653, 277] on p "I want to create a new Shipping Group" at bounding box center [645, 277] width 246 height 19
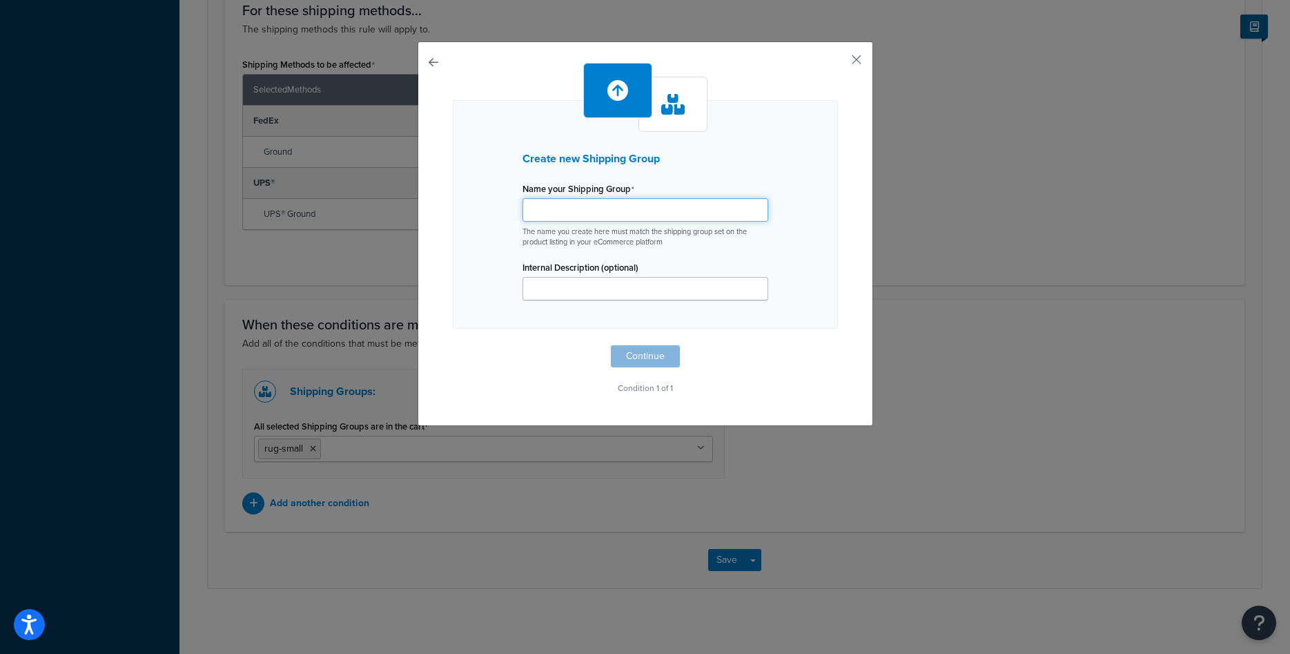
click at [627, 213] on input "Shipping Rule Name" at bounding box center [645, 209] width 246 height 23
type input "sferra-mattress-topper"
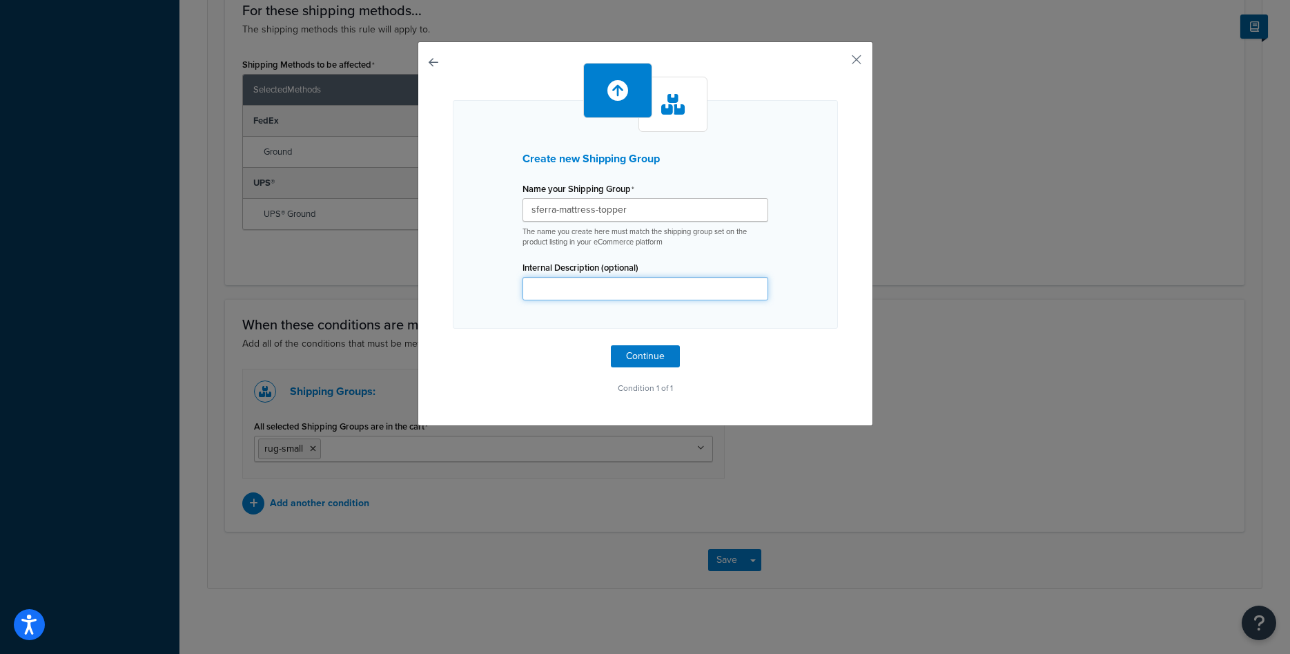
click at [580, 282] on input "Internal Description (optional)" at bounding box center [645, 288] width 246 height 23
paste input "sferra-mattress-topper"
type input "sferra-mattress-topper"
click at [629, 349] on button "Continue" at bounding box center [645, 356] width 69 height 22
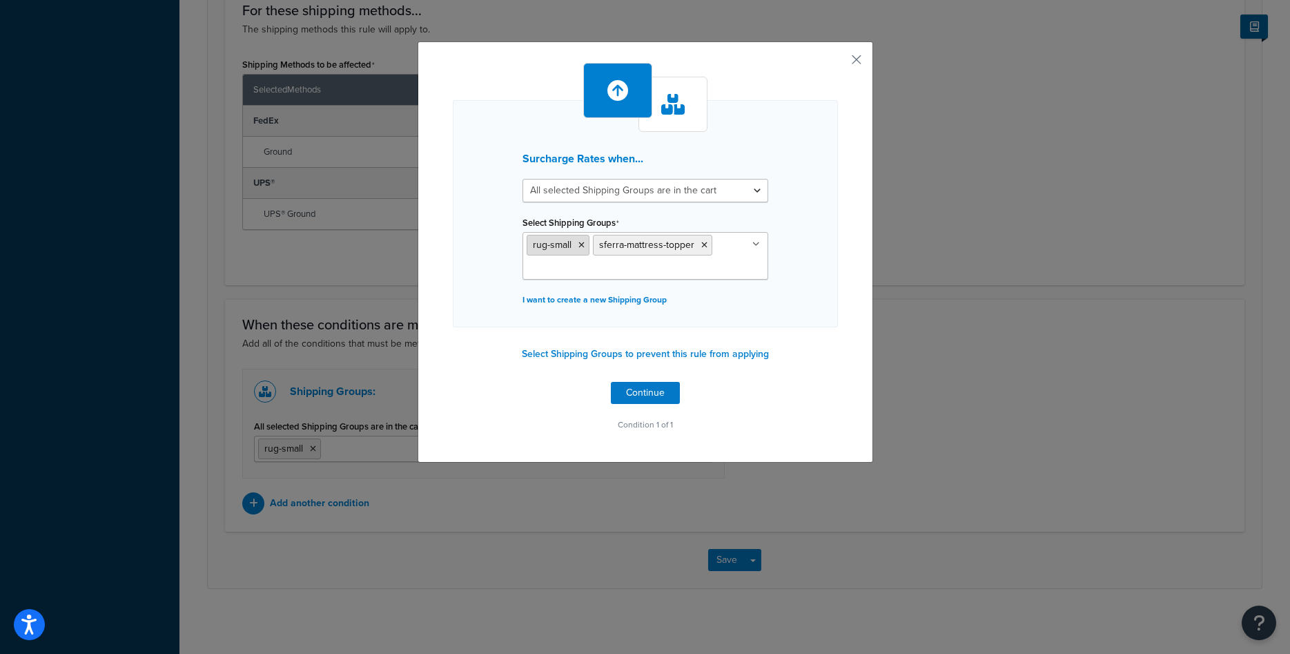
click at [582, 242] on icon at bounding box center [581, 245] width 6 height 8
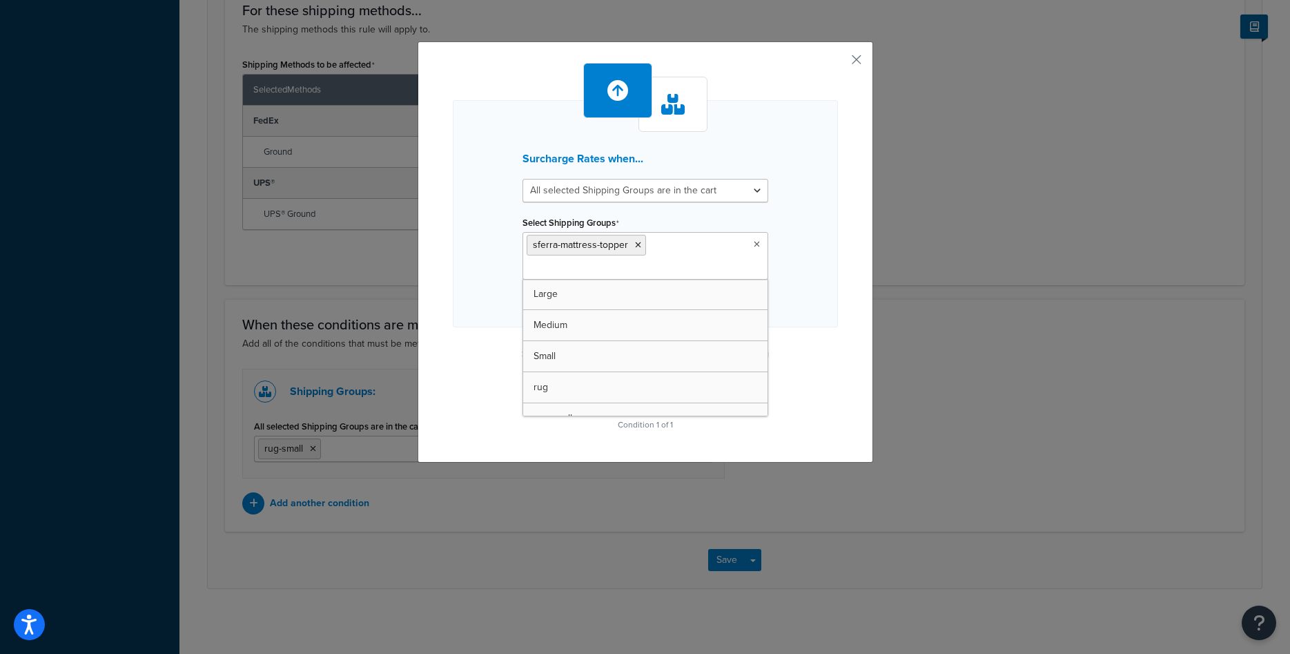
click at [821, 268] on div "Surcharge Rates when... All selected Shipping Groups are in the cart Any select…" at bounding box center [645, 213] width 385 height 227
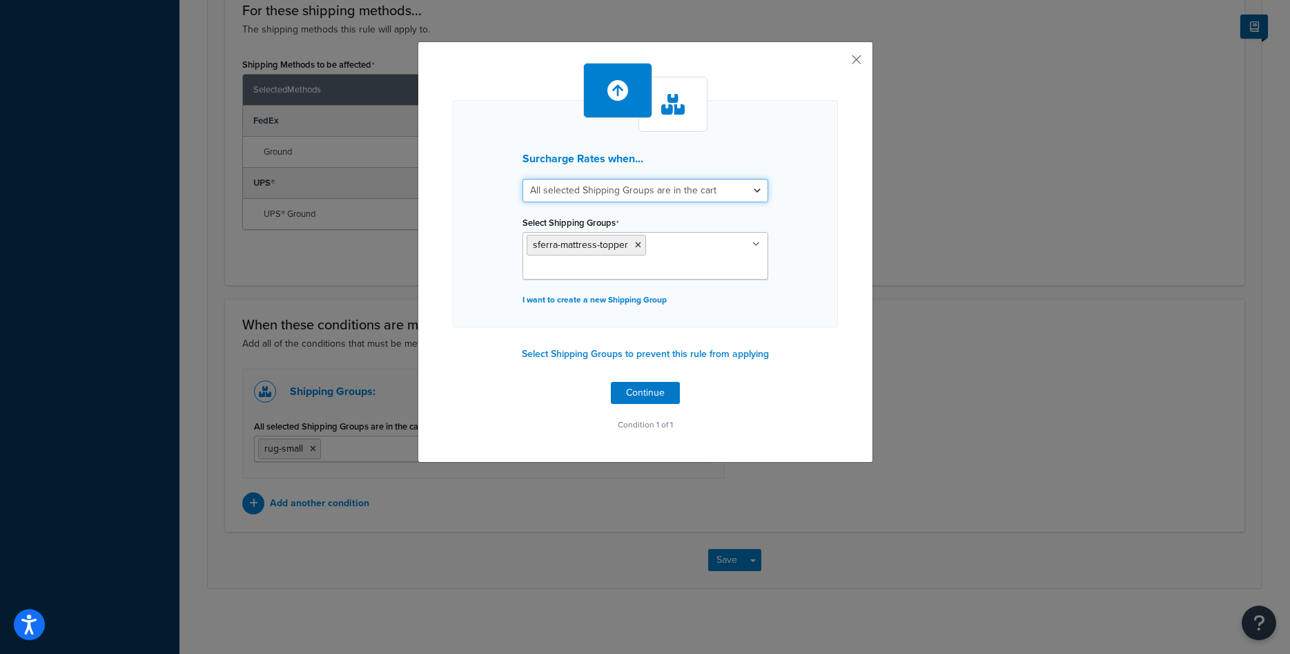
select select "any"
click option "Any selected Shipping Groups are in the cart" at bounding box center [0, 0] width 0 height 0
click at [638, 399] on button "Continue" at bounding box center [645, 393] width 69 height 22
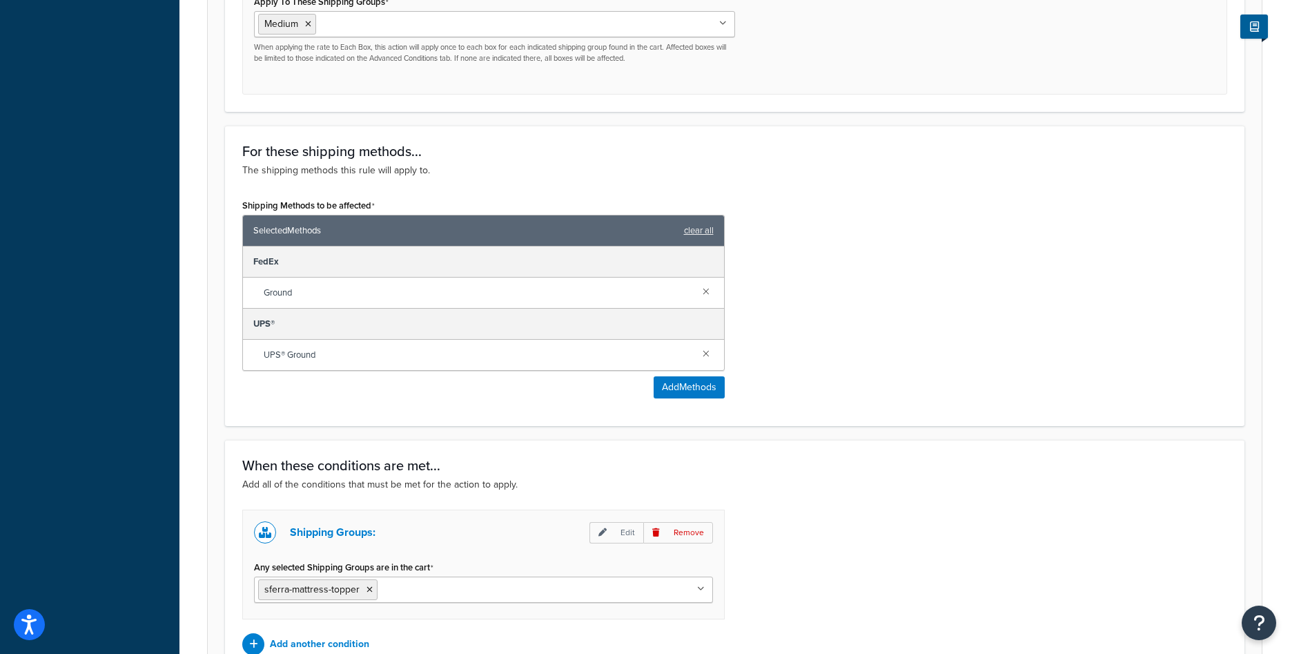
scroll to position [850, 0]
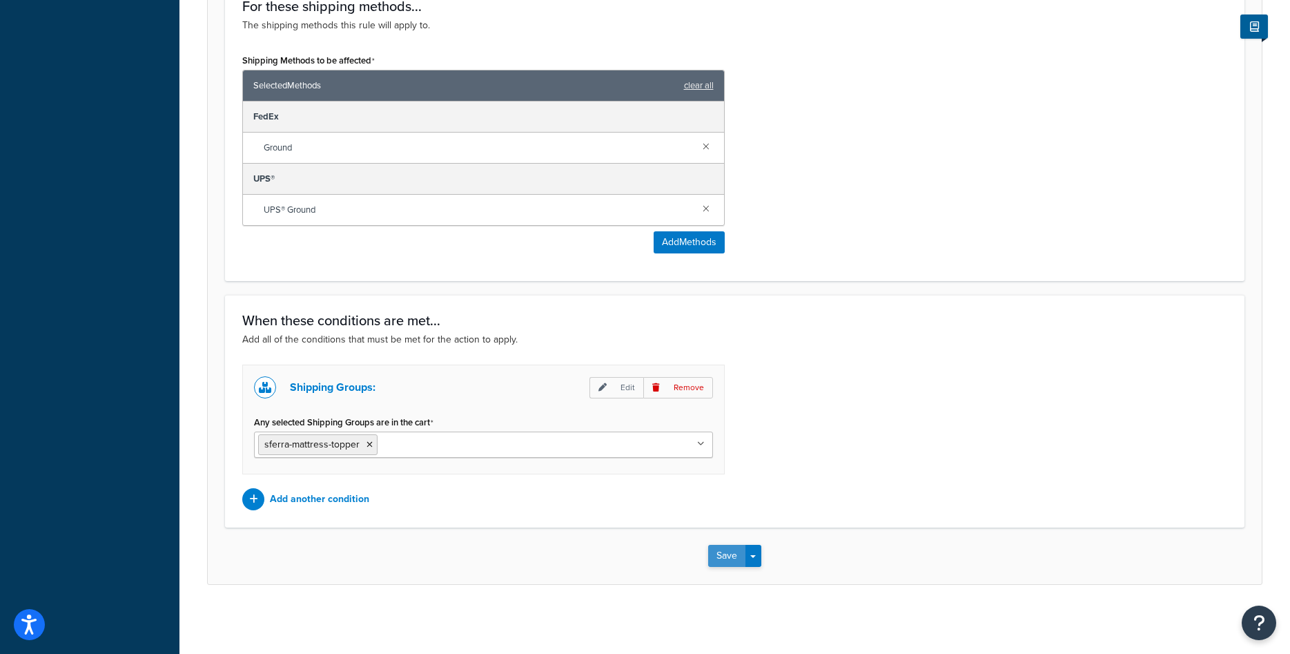
click at [714, 554] on button "Save" at bounding box center [726, 556] width 37 height 22
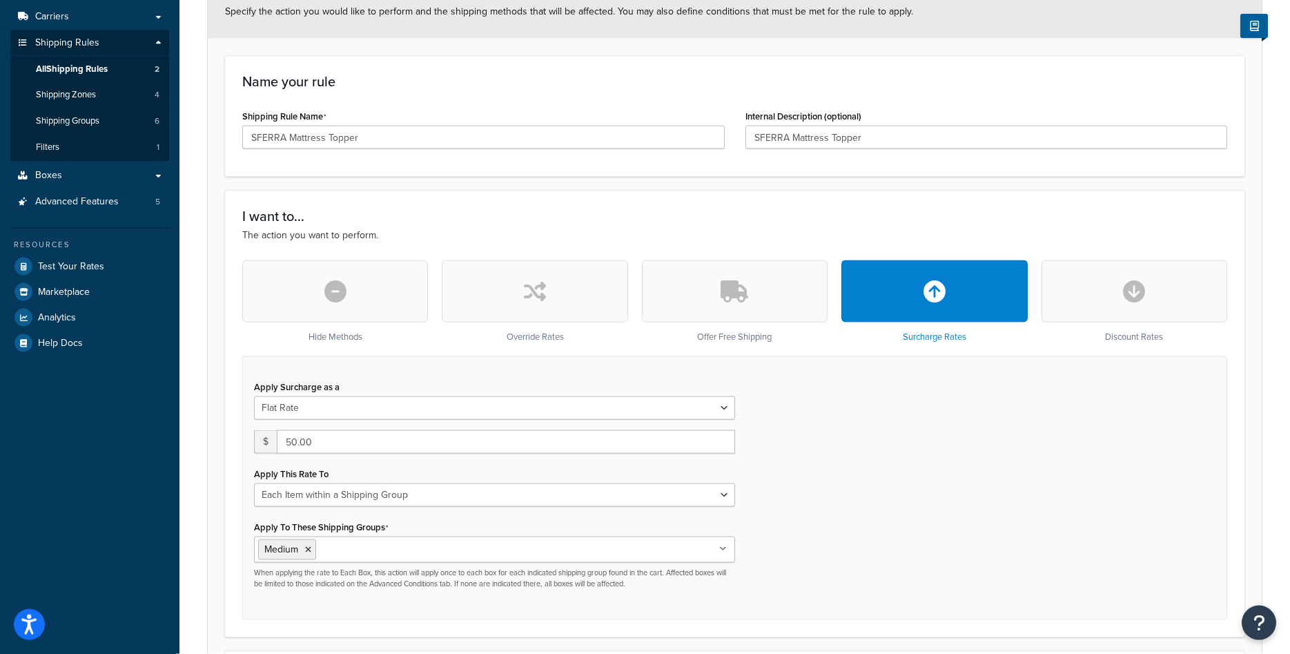
scroll to position [282, 0]
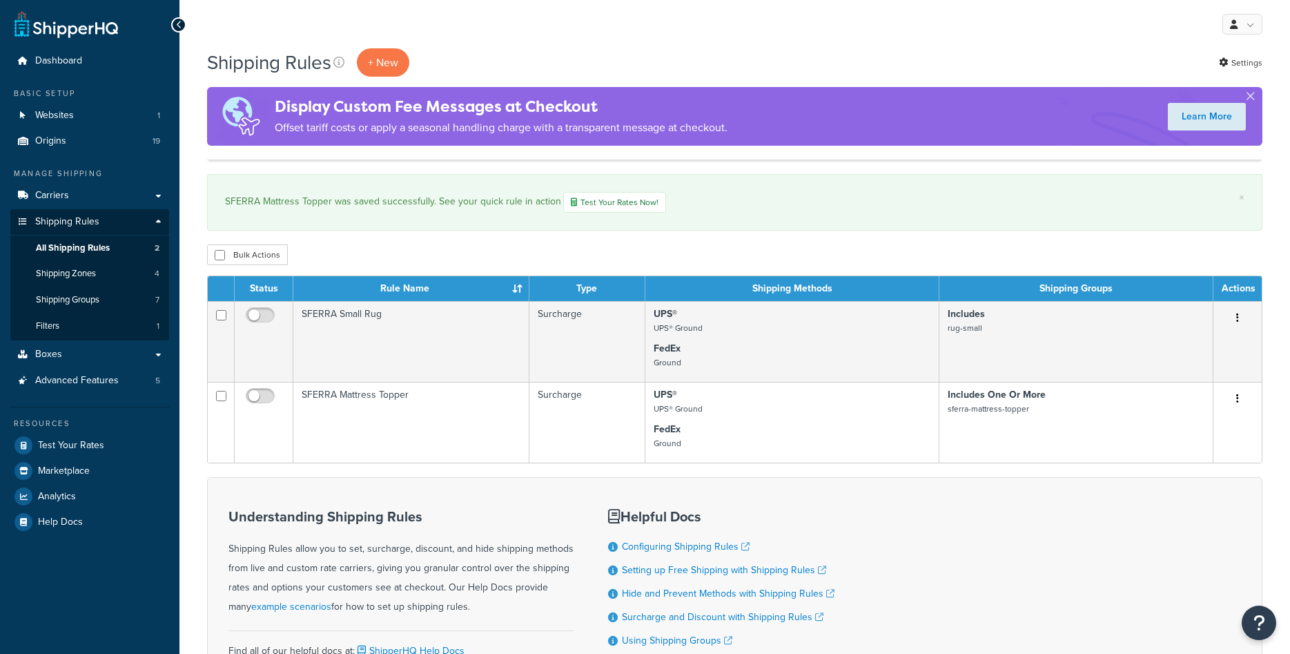
scroll to position [155, 0]
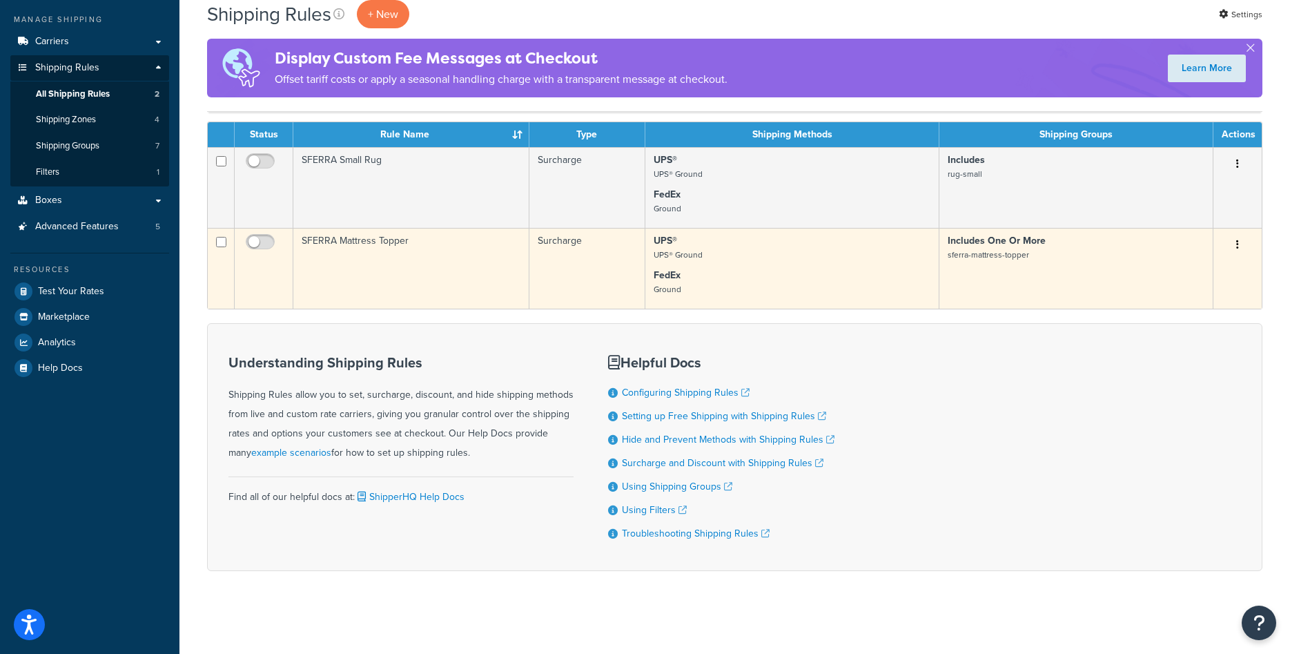
click at [391, 248] on td "SFERRA Mattress Topper" at bounding box center [411, 268] width 236 height 81
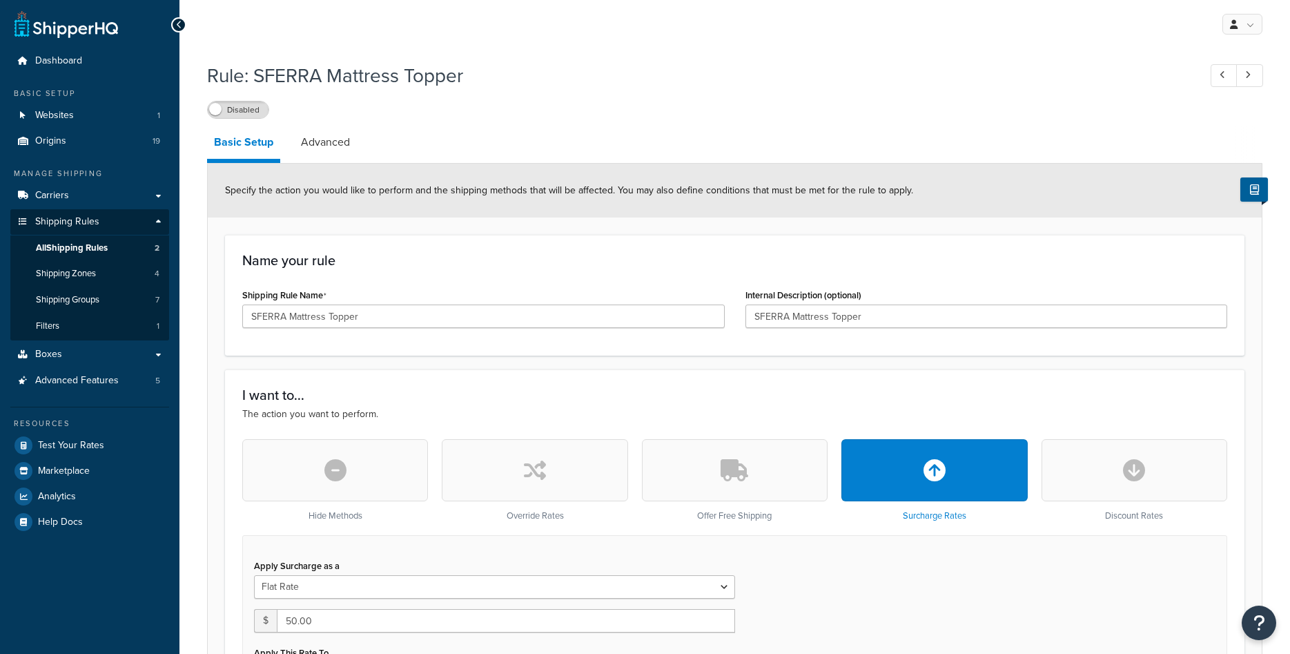
select select "ITEM"
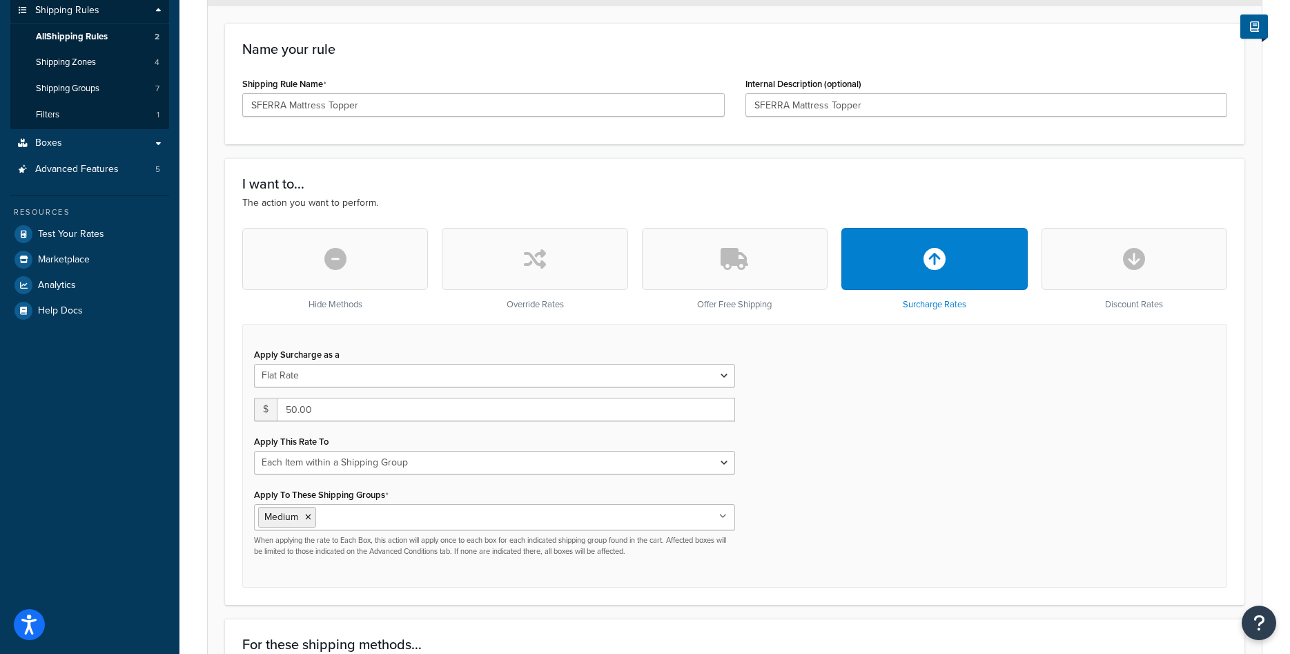
scroll to position [352, 0]
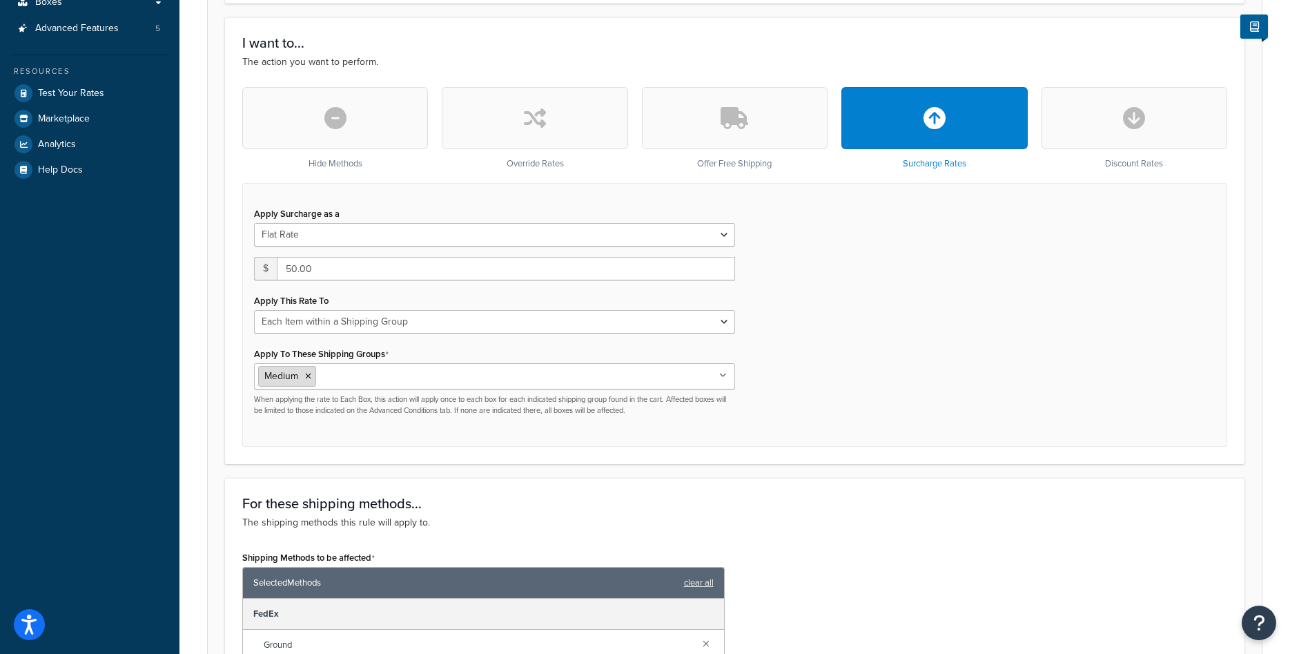
click at [309, 378] on icon at bounding box center [308, 376] width 6 height 8
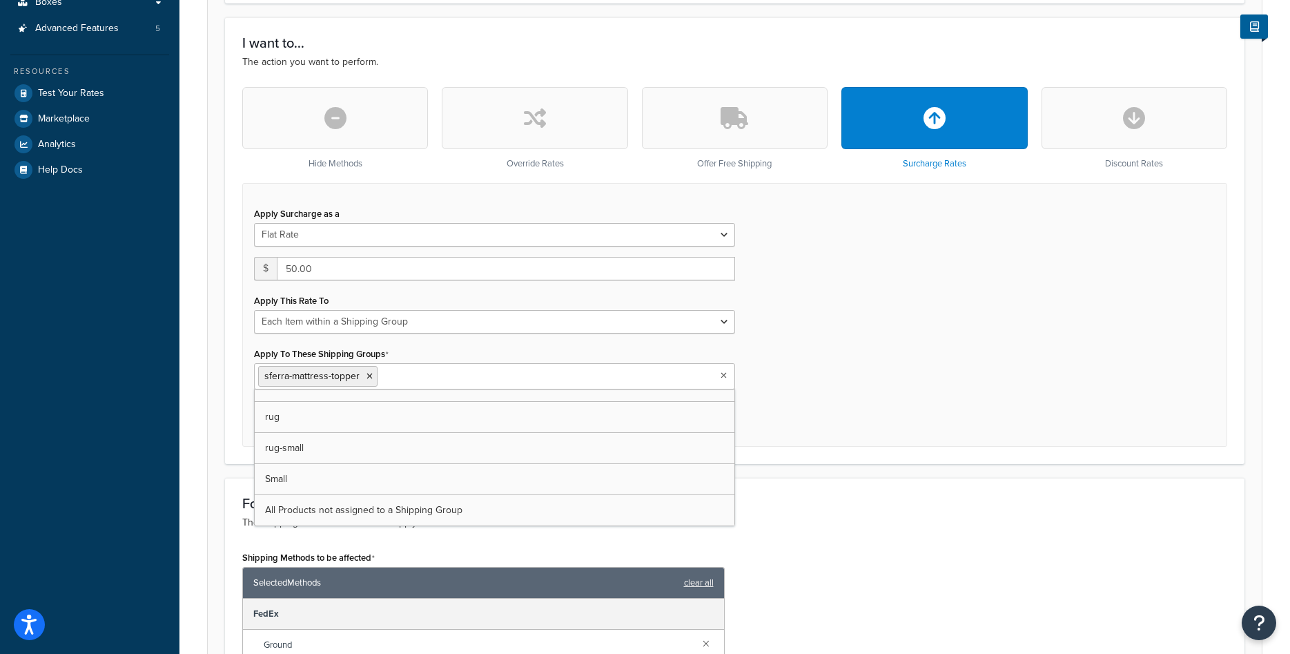
scroll to position [49, 0]
click at [826, 384] on div "Apply Surcharge as a Flat Rate Percentage Flat Rate & Percentage $ 50.00 Apply …" at bounding box center [734, 315] width 985 height 264
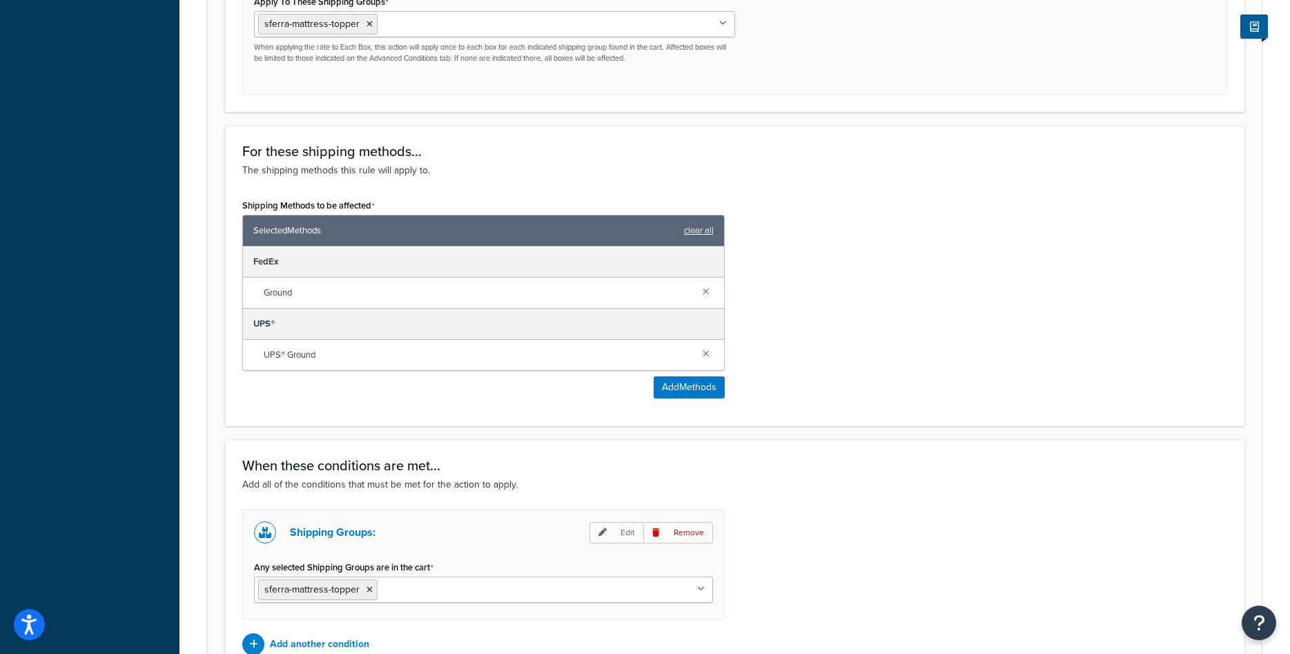
scroll to position [850, 0]
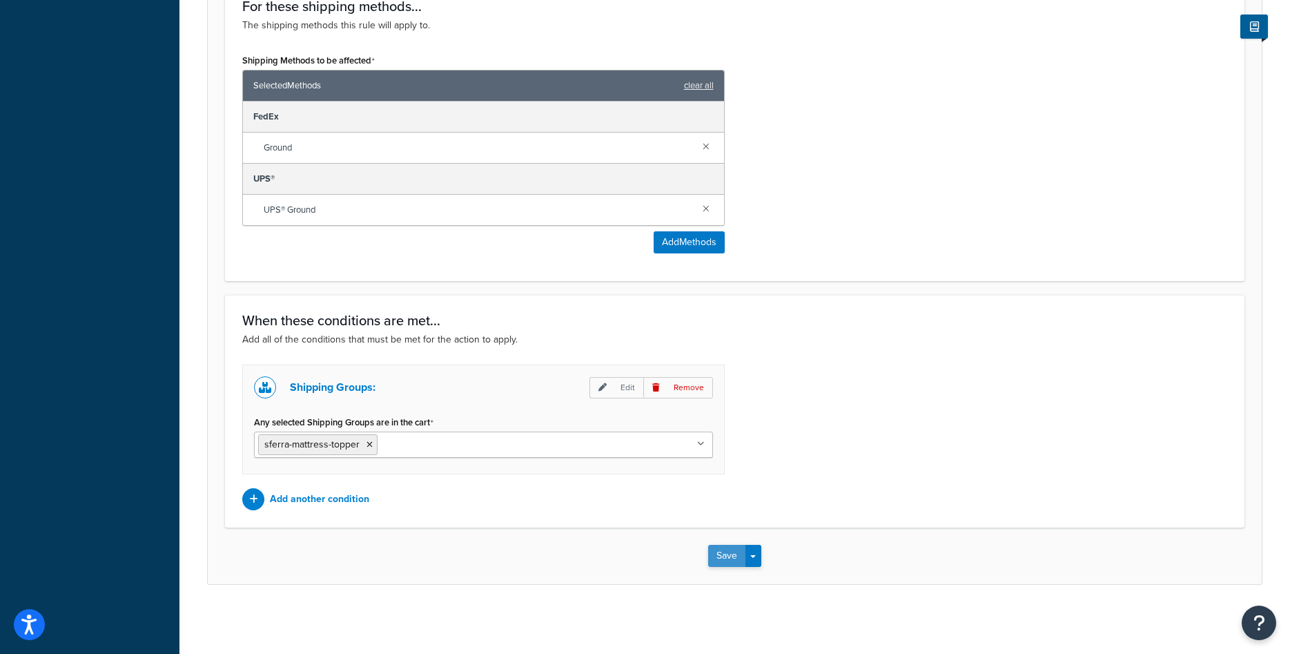
click at [716, 551] on button "Save" at bounding box center [726, 556] width 37 height 22
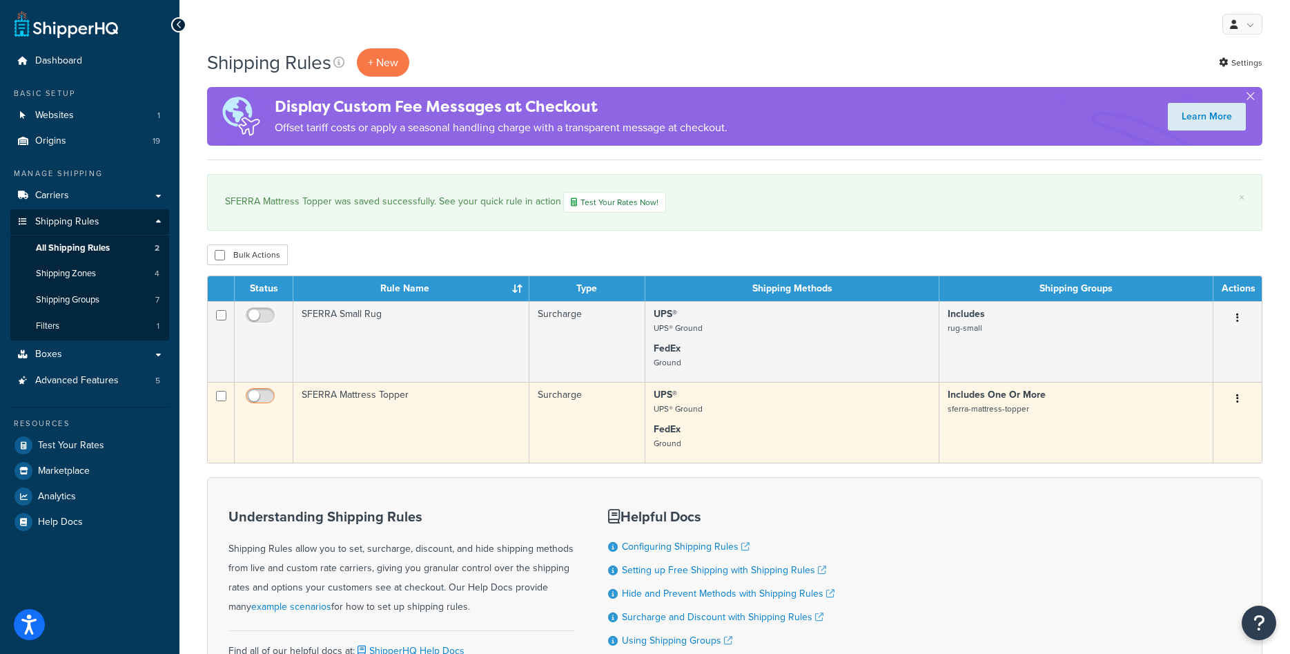
click at [273, 399] on input "checkbox" at bounding box center [262, 399] width 38 height 17
checkbox input "true"
click at [351, 406] on td "SFERRA Mattress Topper" at bounding box center [411, 422] width 236 height 81
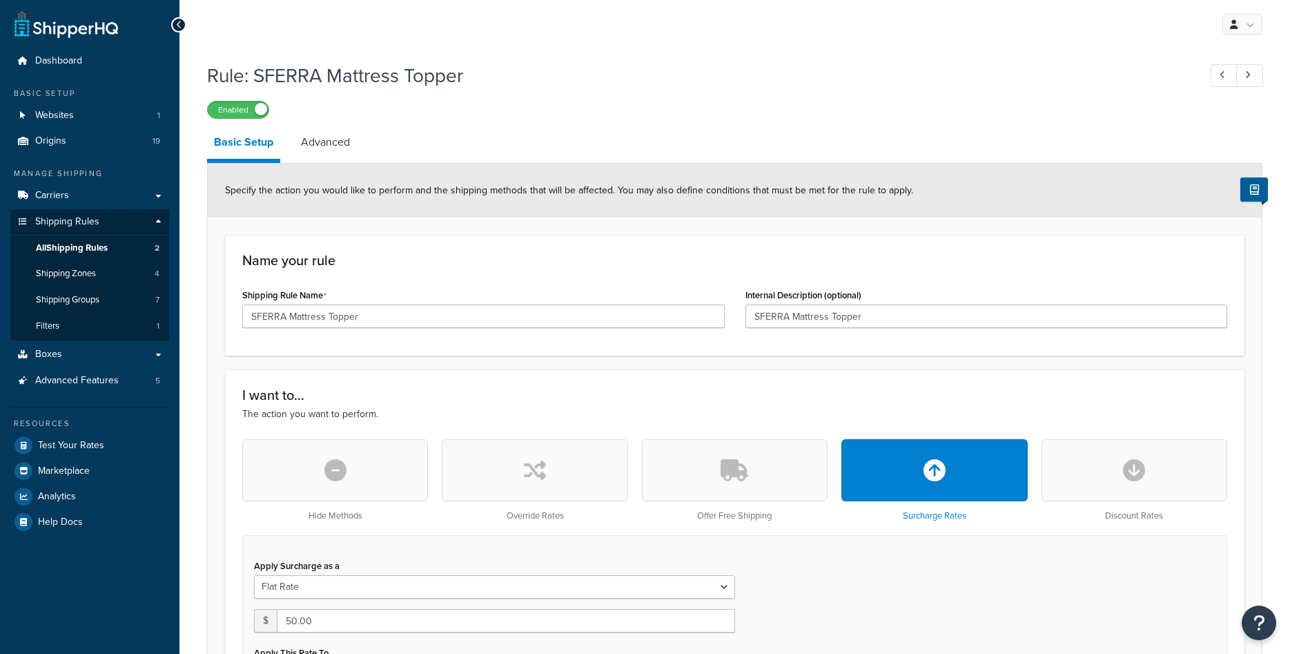
select select "ITEM"
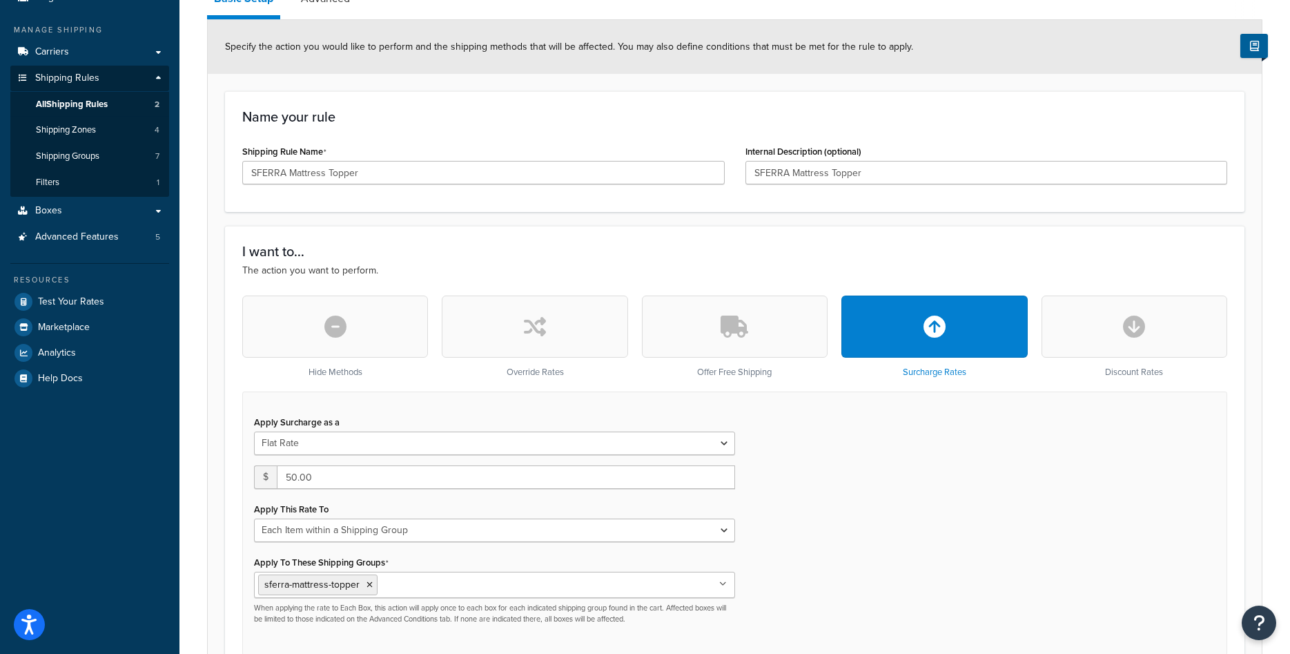
scroll to position [5, 0]
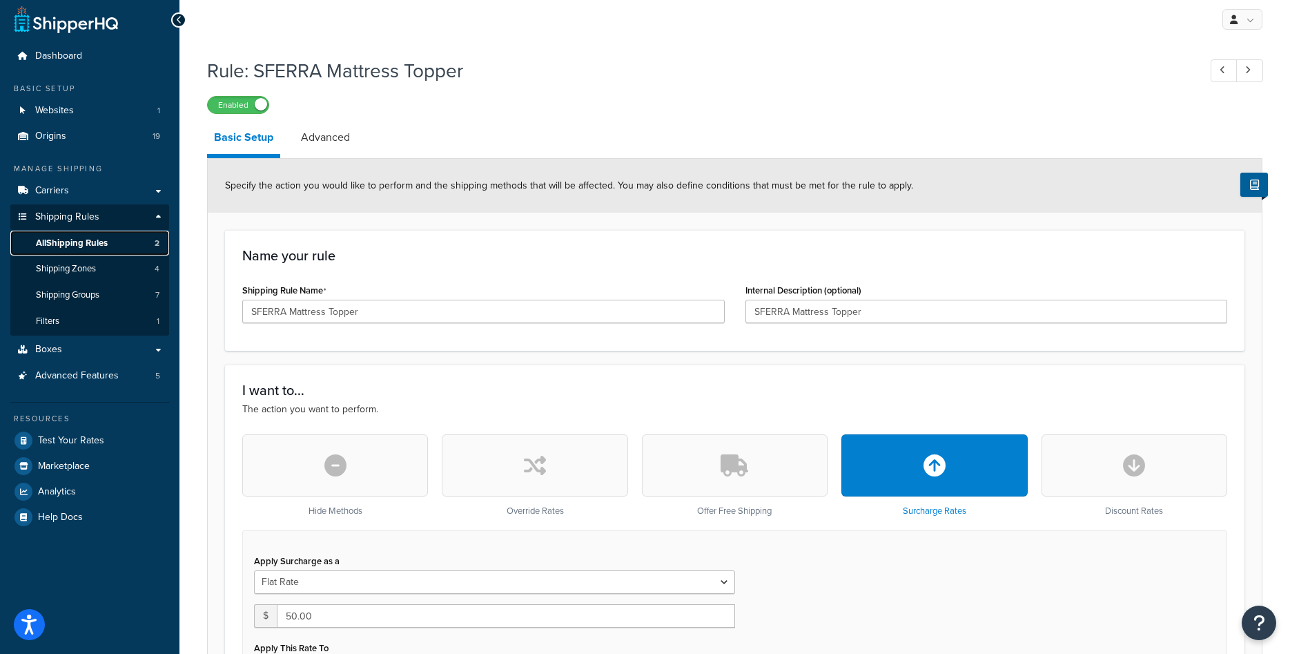
click at [98, 239] on span "All Shipping Rules" at bounding box center [72, 243] width 72 height 12
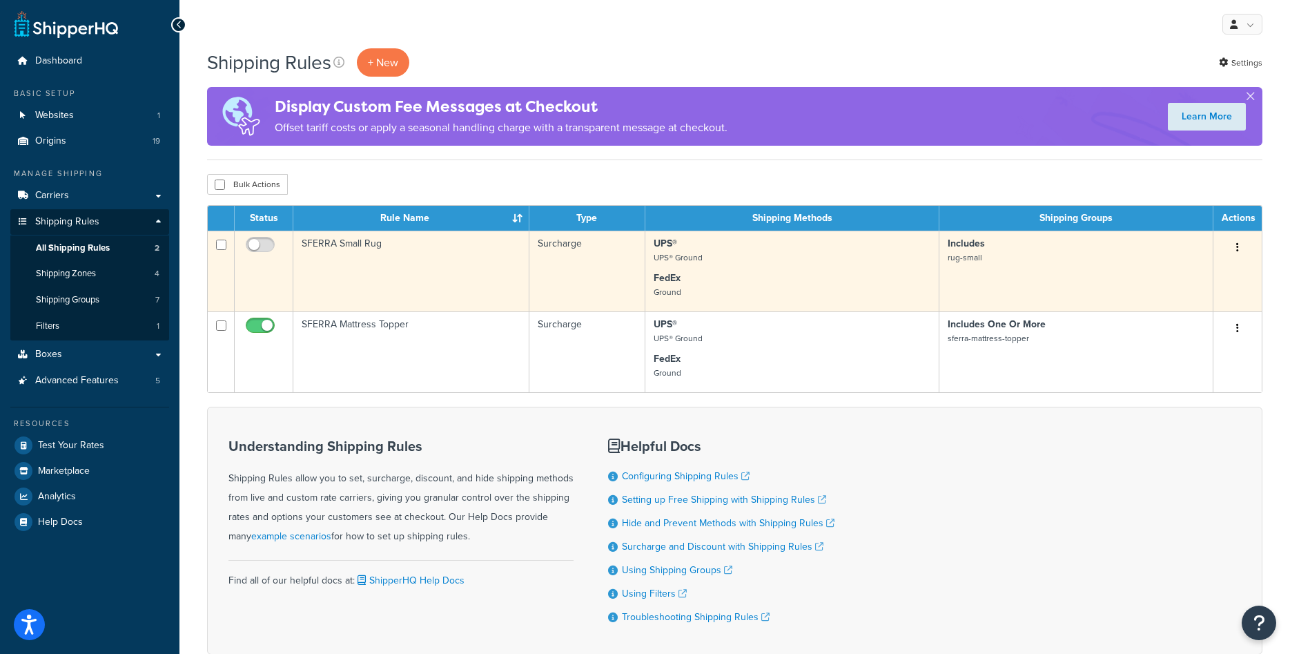
click at [1234, 244] on button "button" at bounding box center [1237, 248] width 19 height 22
click at [1204, 301] on link "Duplicate" at bounding box center [1191, 302] width 109 height 28
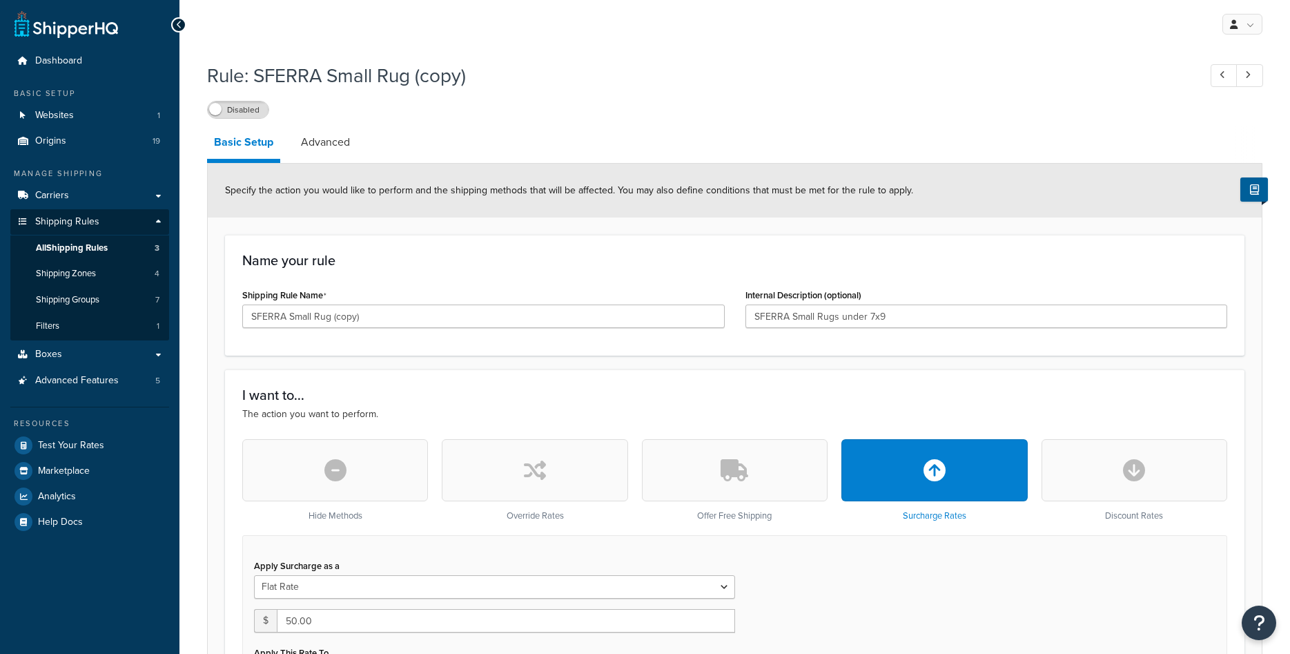
select select "ITEM"
drag, startPoint x: 289, startPoint y: 317, endPoint x: 434, endPoint y: 310, distance: 145.1
click at [434, 310] on input "SFERRA Small Rug (copy)" at bounding box center [483, 315] width 482 height 23
type input "SFERRA Large Rug"
drag, startPoint x: 865, startPoint y: 314, endPoint x: 840, endPoint y: 314, distance: 24.8
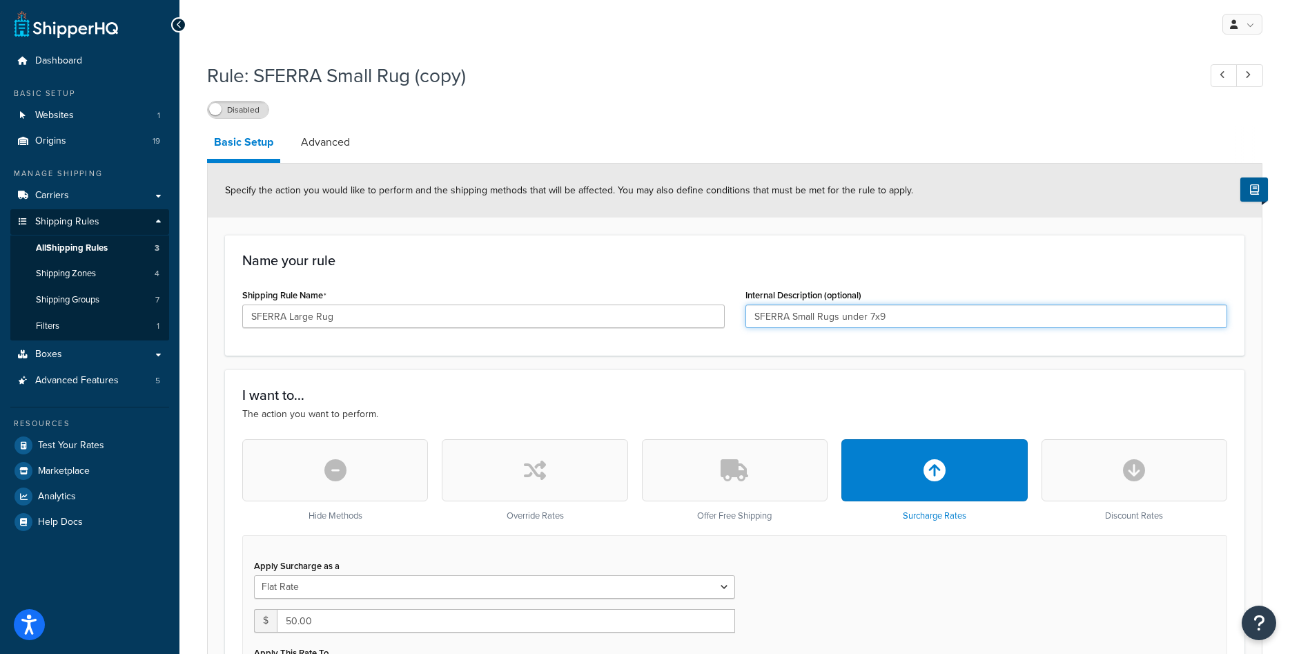
click at [840, 314] on input "SFERRA Small Rugs under 7x9" at bounding box center [986, 315] width 482 height 23
type input "SFERRA Small Rugs over 7x9"
click at [817, 270] on div "Name your rule Shipping Rule Name SFERRA Large Rug Internal Description (option…" at bounding box center [734, 295] width 1019 height 121
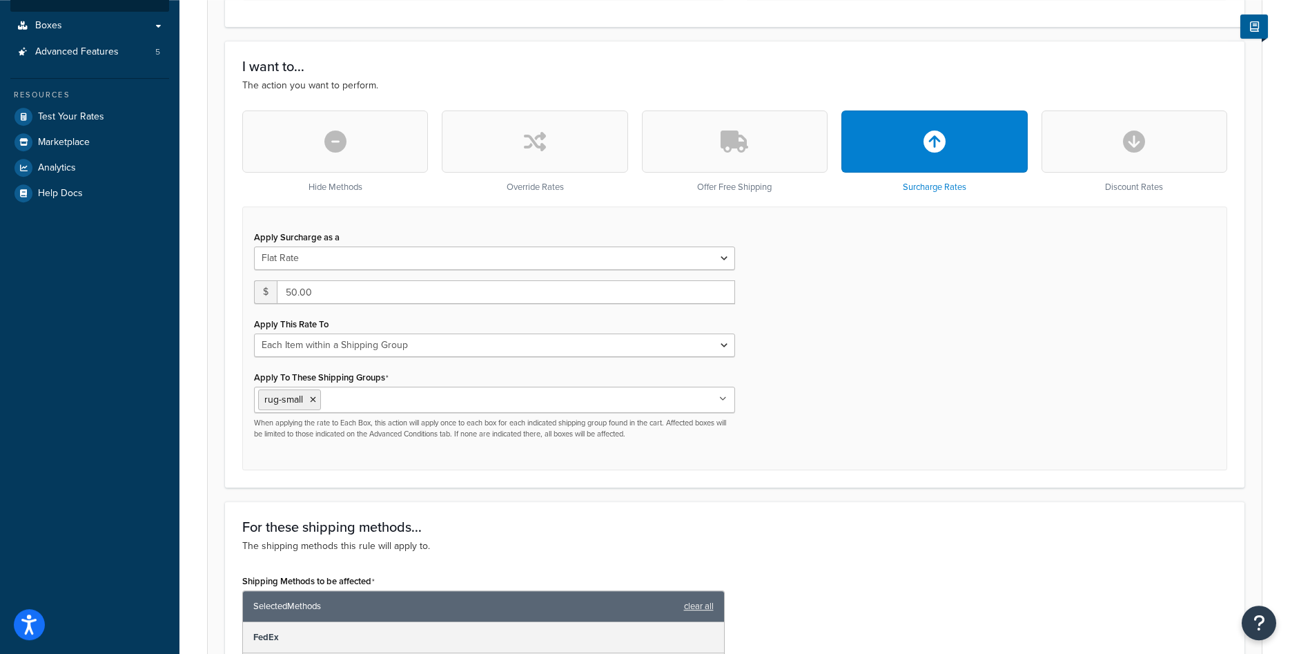
scroll to position [422, 0]
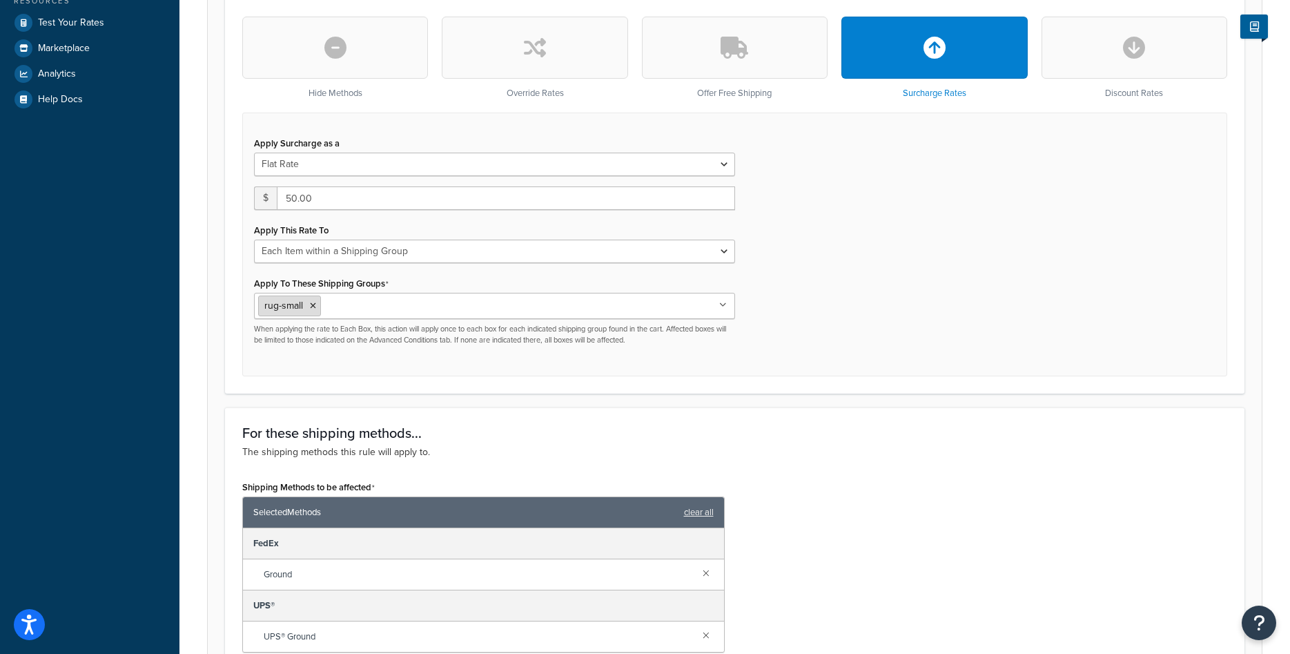
click at [313, 309] on icon at bounding box center [313, 306] width 6 height 8
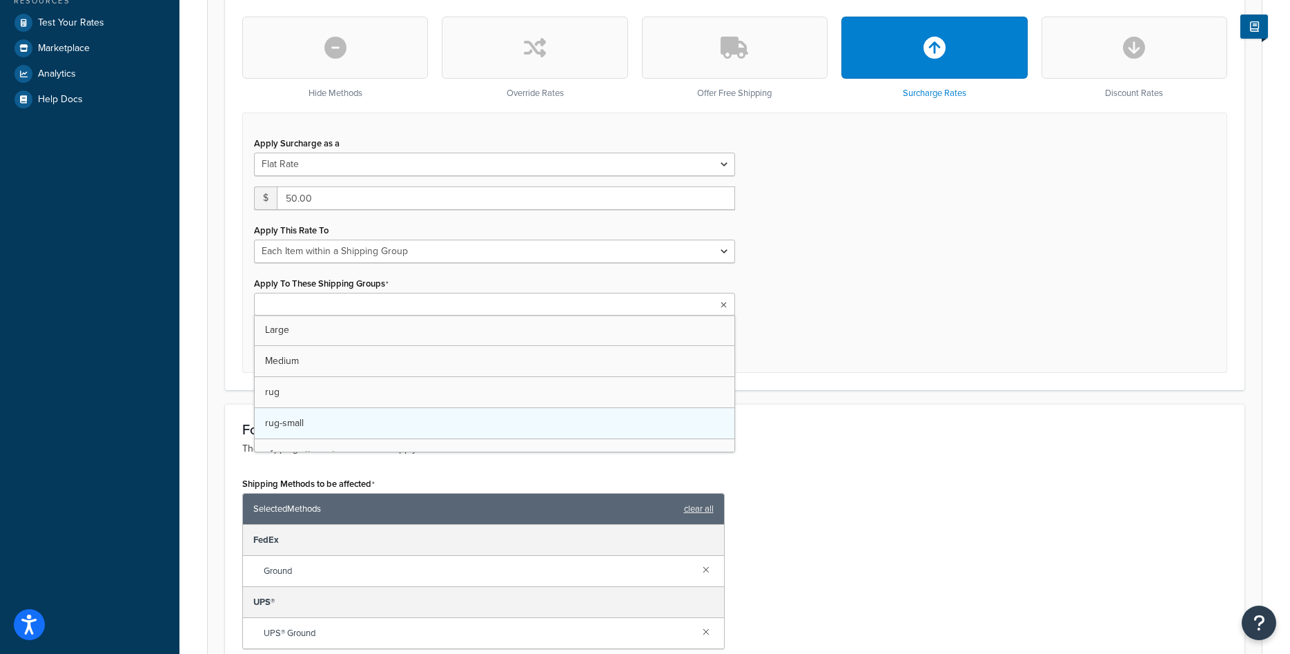
scroll to position [80, 0]
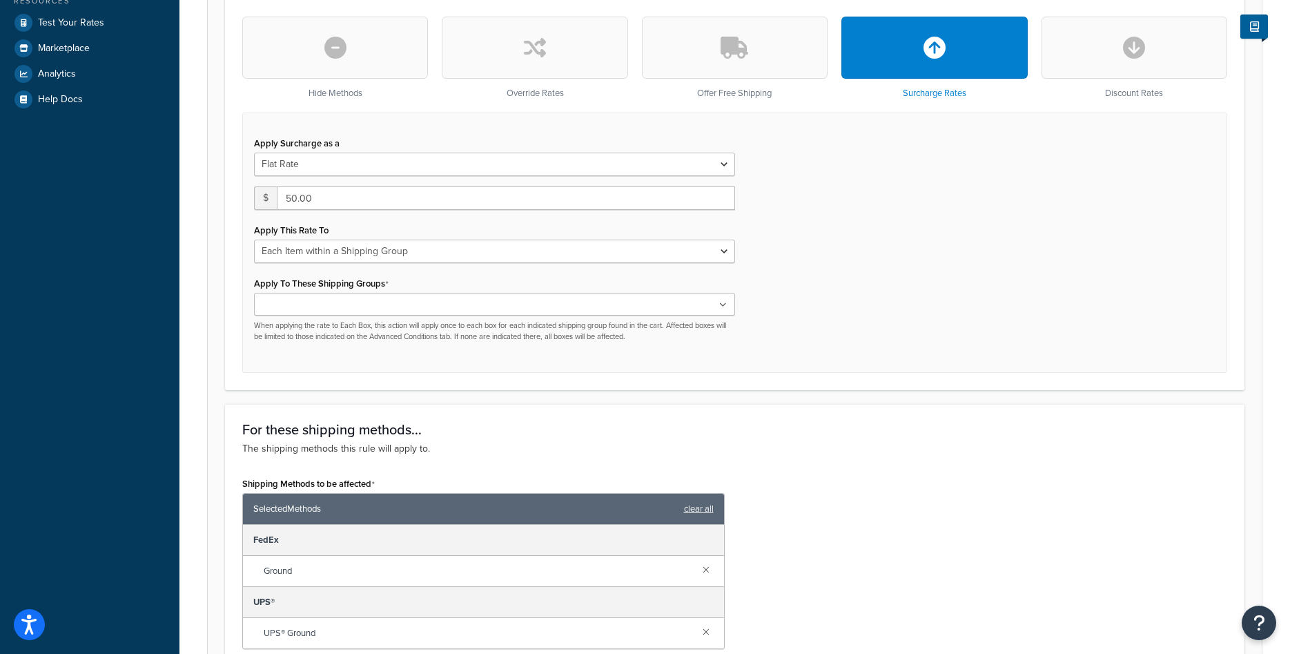
click at [868, 367] on div "Apply Surcharge as a Flat Rate Percentage Flat Rate & Percentage $ 50.00 Apply …" at bounding box center [734, 243] width 985 height 260
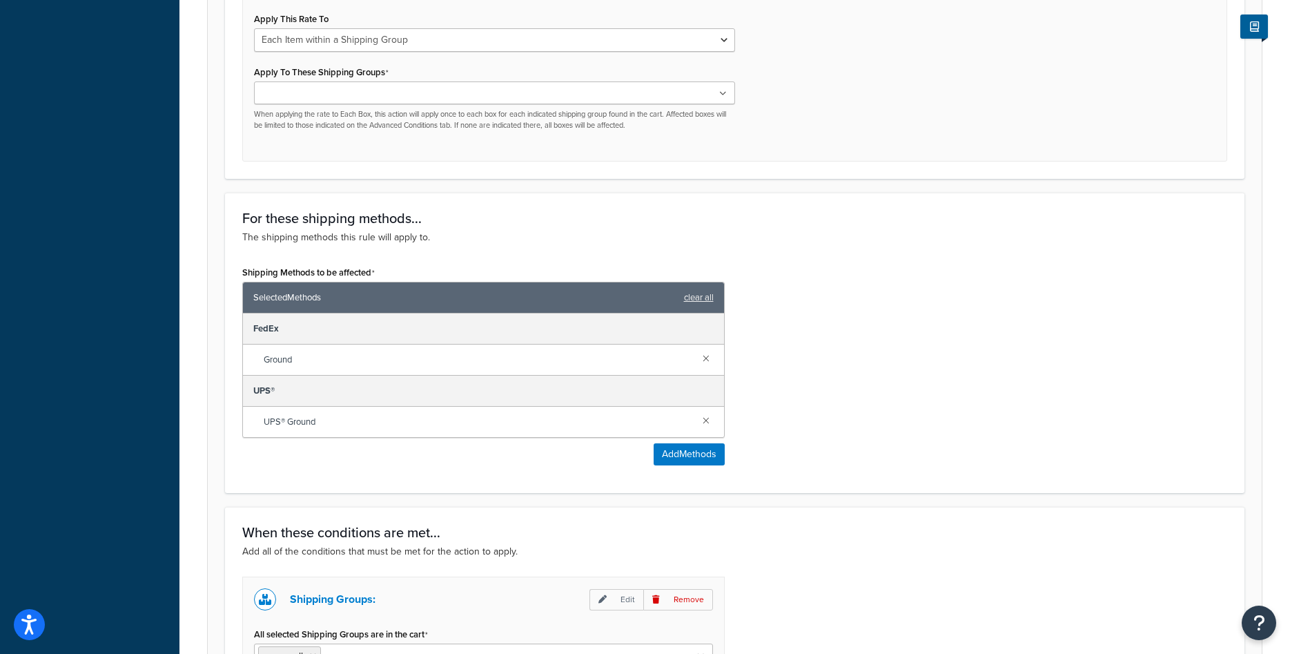
scroll to position [774, 0]
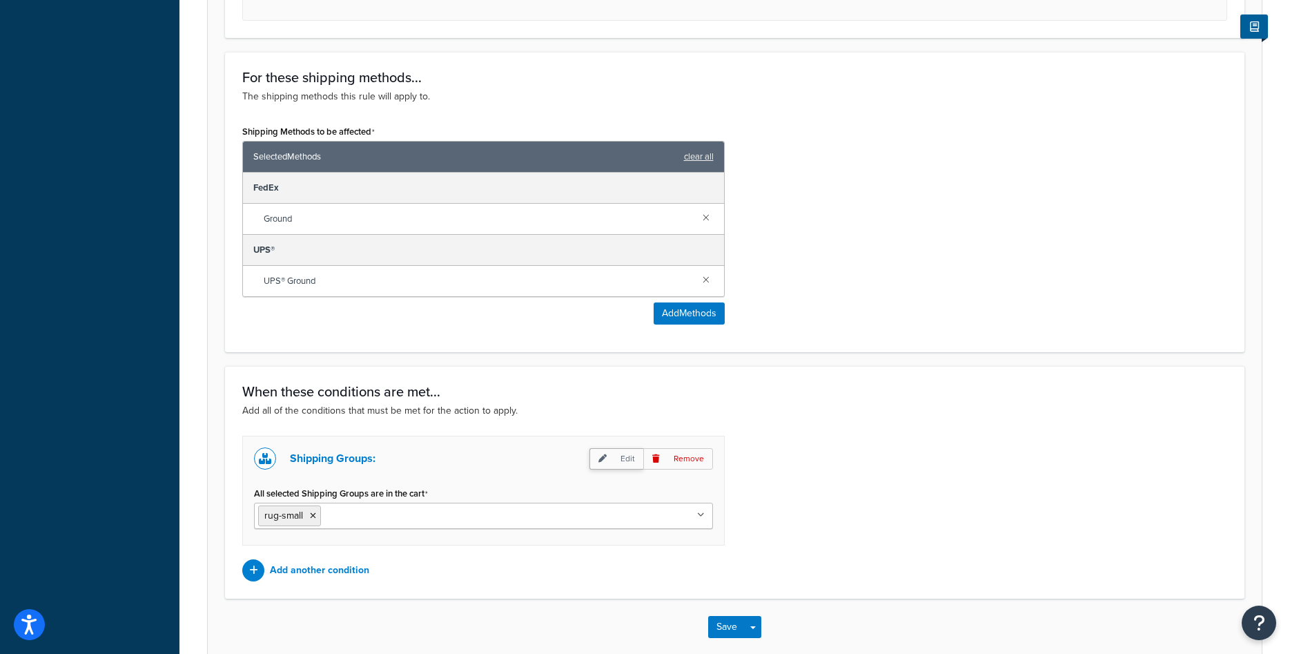
click at [616, 461] on p "Edit" at bounding box center [616, 458] width 54 height 21
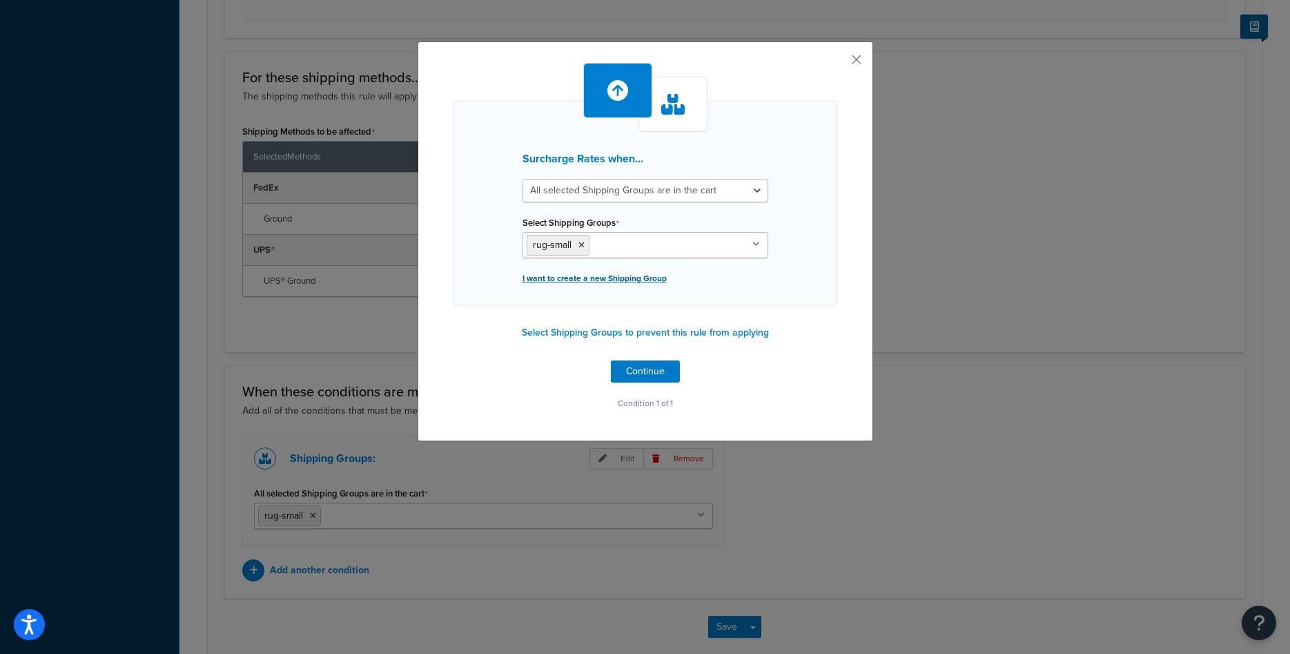
click at [609, 272] on p "I want to create a new Shipping Group" at bounding box center [645, 277] width 246 height 19
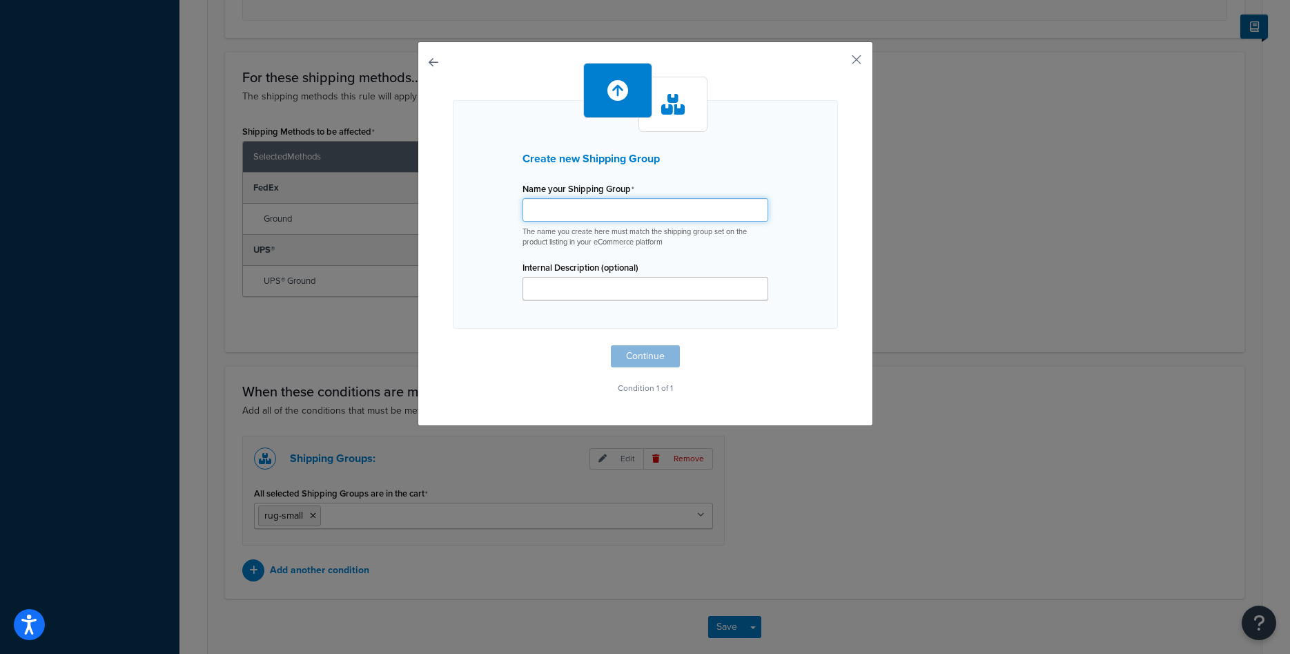
click at [623, 220] on input "Shipping Rule Name" at bounding box center [645, 209] width 246 height 23
type input "rug-large"
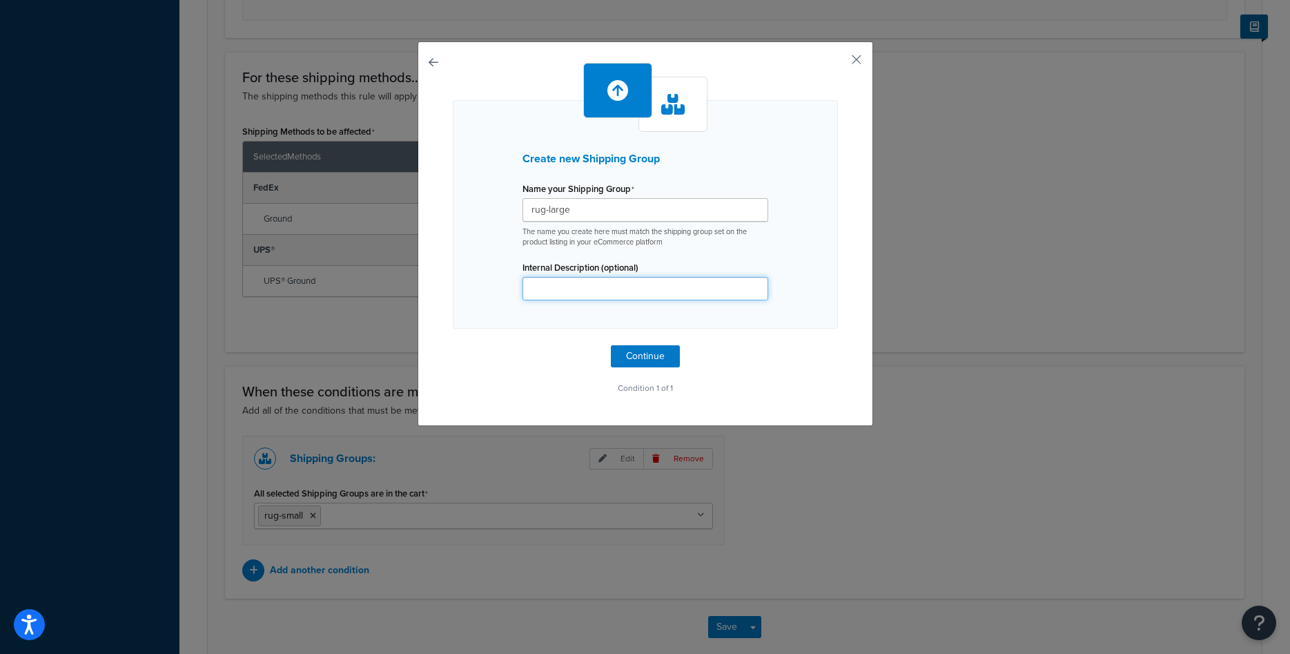
click at [646, 289] on input "Internal Description (optional)" at bounding box center [645, 288] width 246 height 23
paste input "rug-large"
type input "rug-large"
click at [654, 356] on button "Continue" at bounding box center [645, 356] width 69 height 22
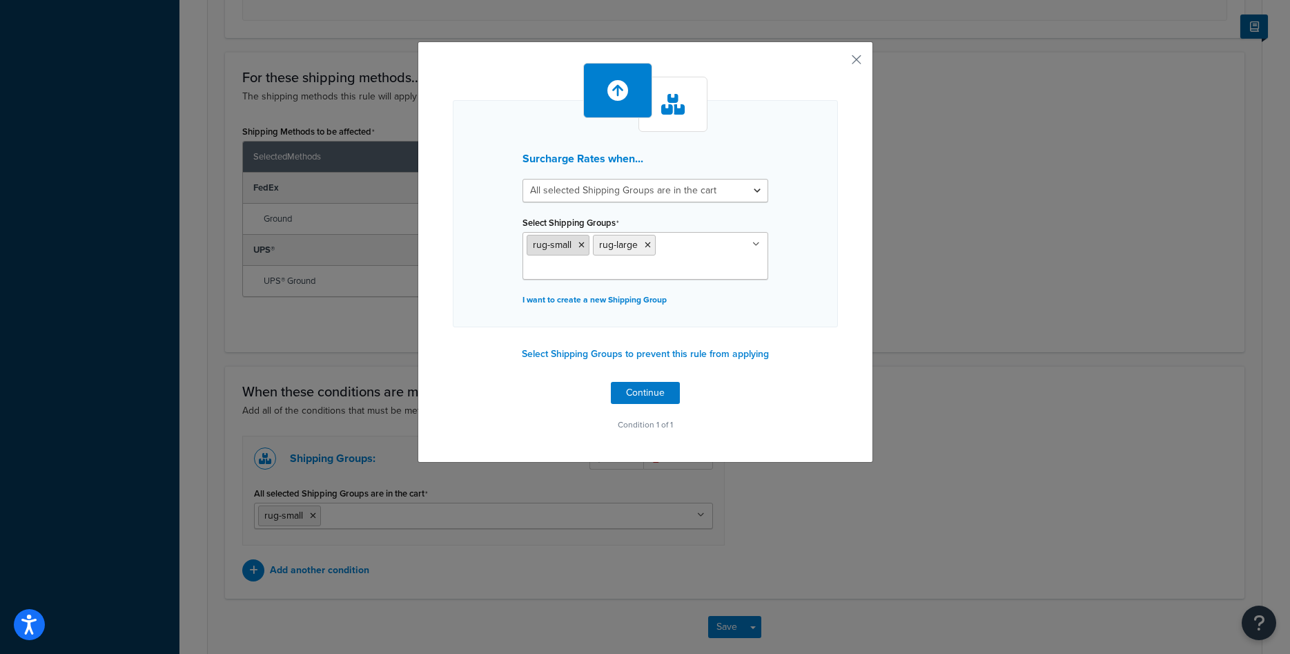
click at [584, 246] on icon at bounding box center [581, 245] width 6 height 8
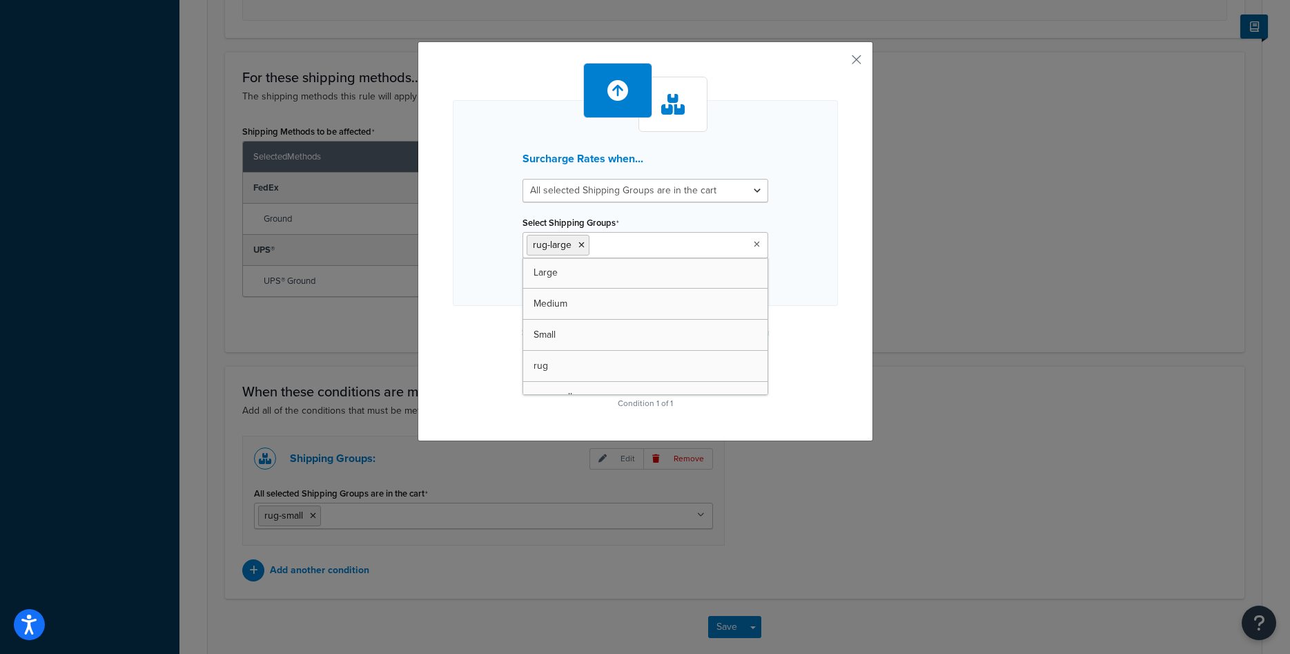
click at [807, 267] on div "Surcharge Rates when... All selected Shipping Groups are in the cart Any select…" at bounding box center [645, 203] width 385 height 206
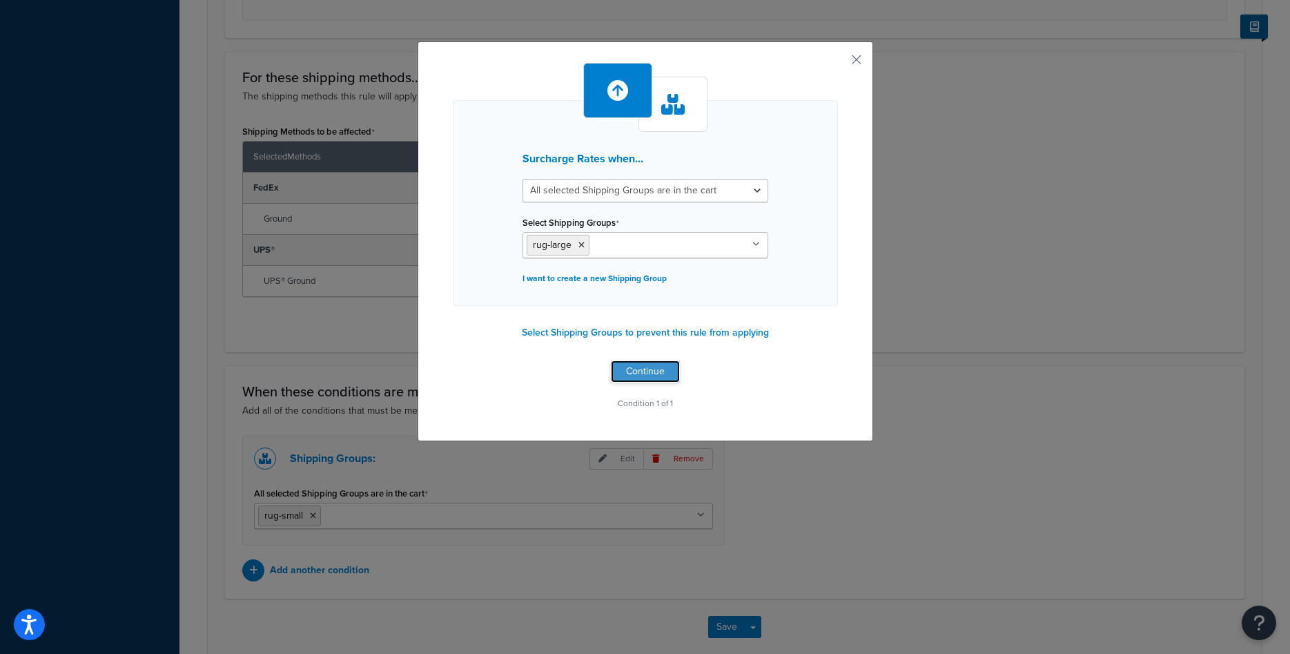
click at [638, 370] on button "Continue" at bounding box center [645, 371] width 69 height 22
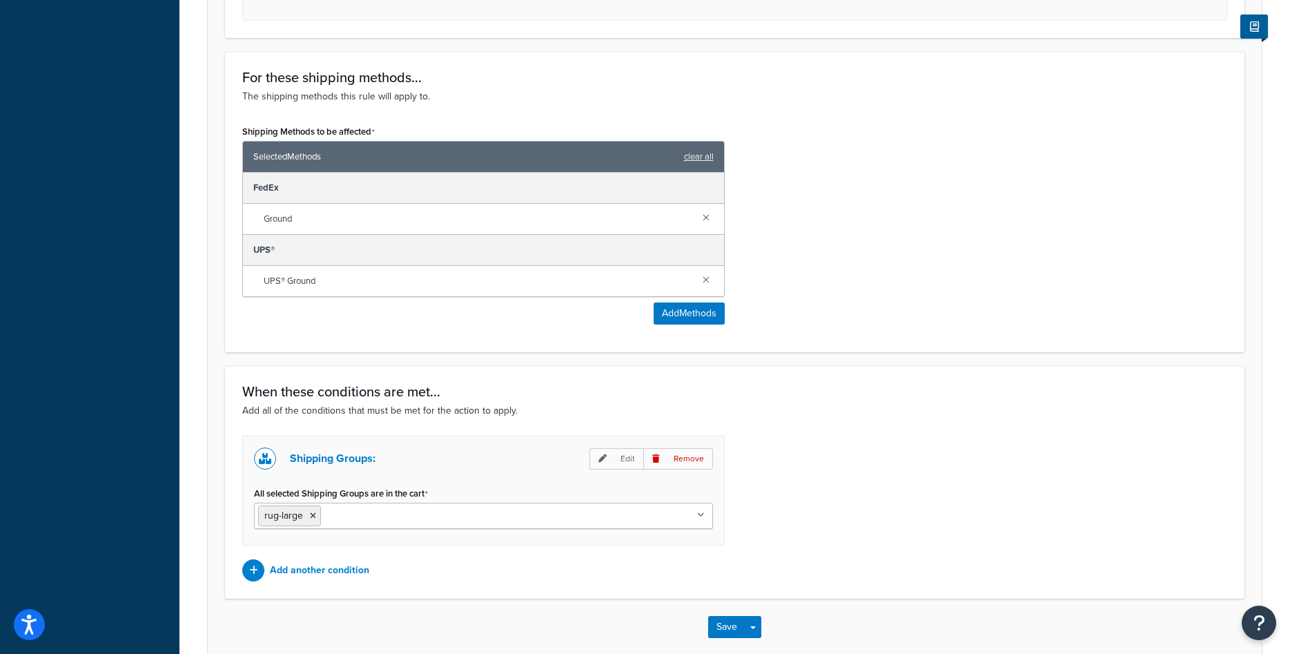
scroll to position [493, 0]
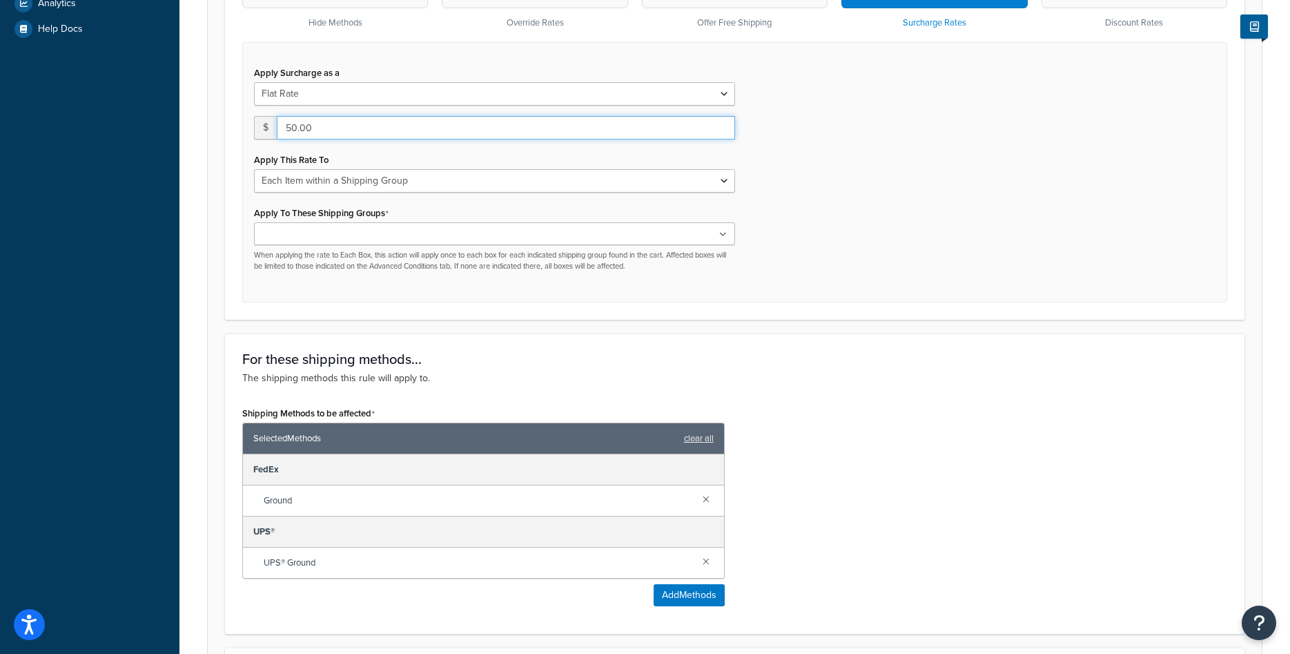
click at [285, 128] on input "50.00" at bounding box center [506, 127] width 458 height 23
type input "250.00"
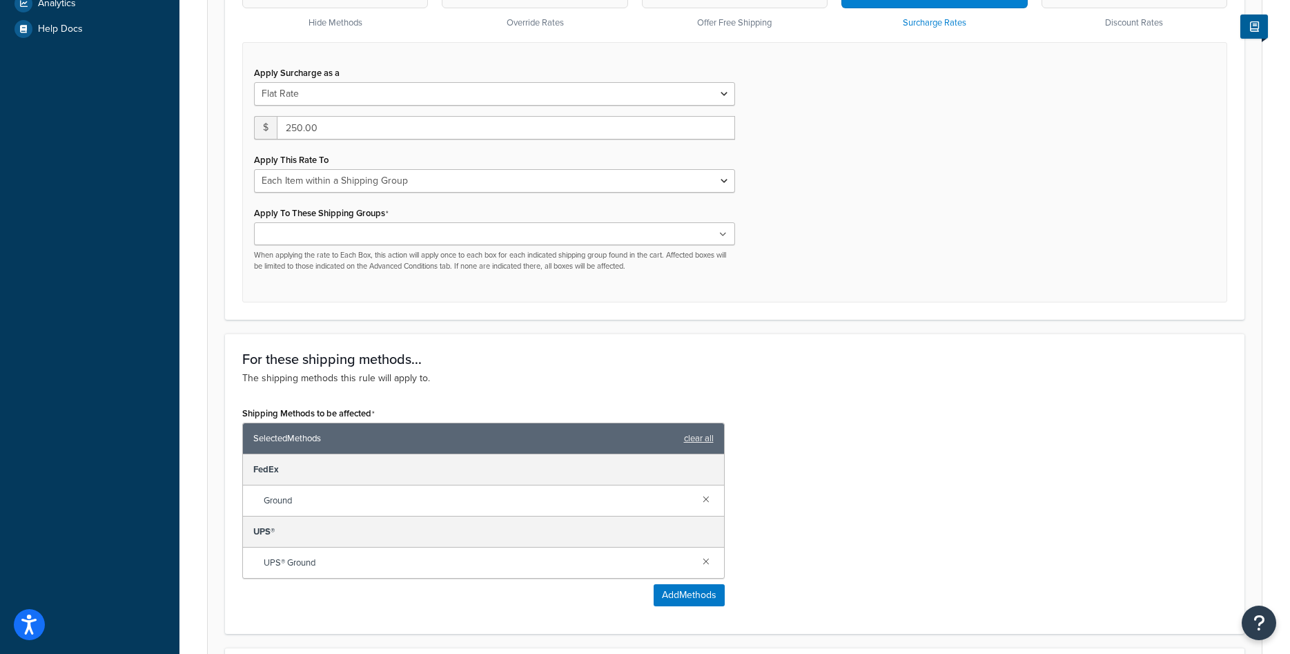
click at [841, 297] on div "Apply Surcharge as a Flat Rate Percentage Flat Rate & Percentage $ 250.00 Apply…" at bounding box center [734, 172] width 985 height 260
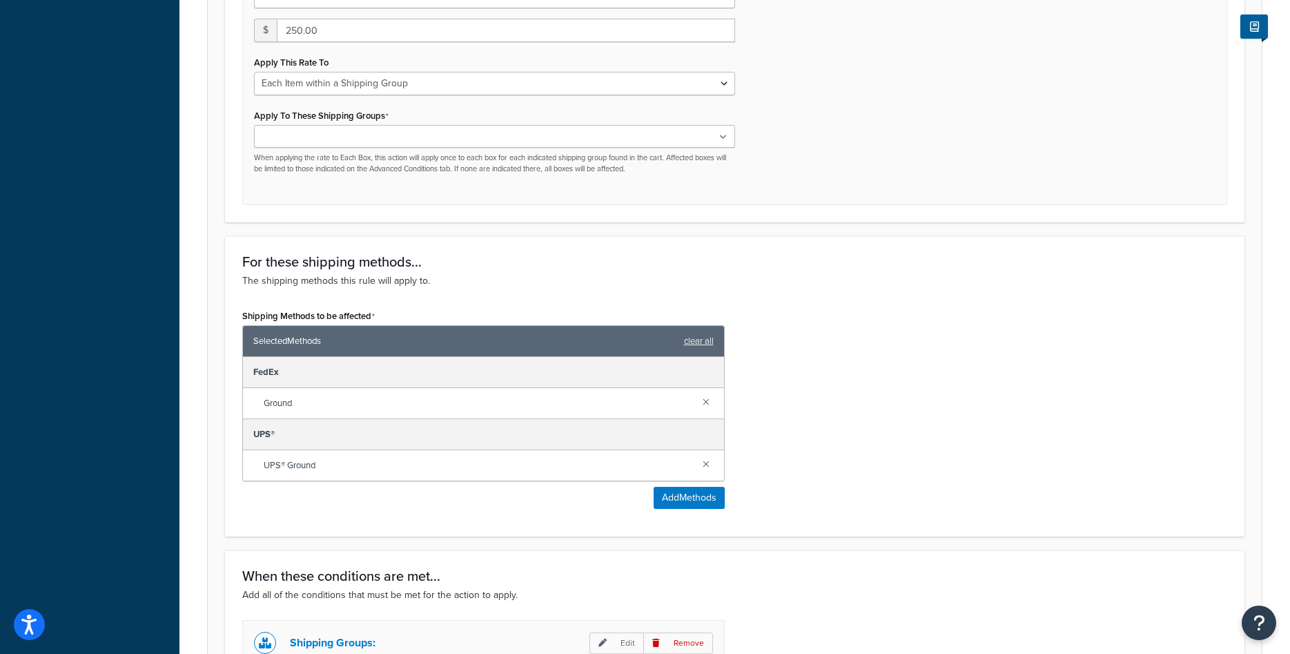
scroll to position [845, 0]
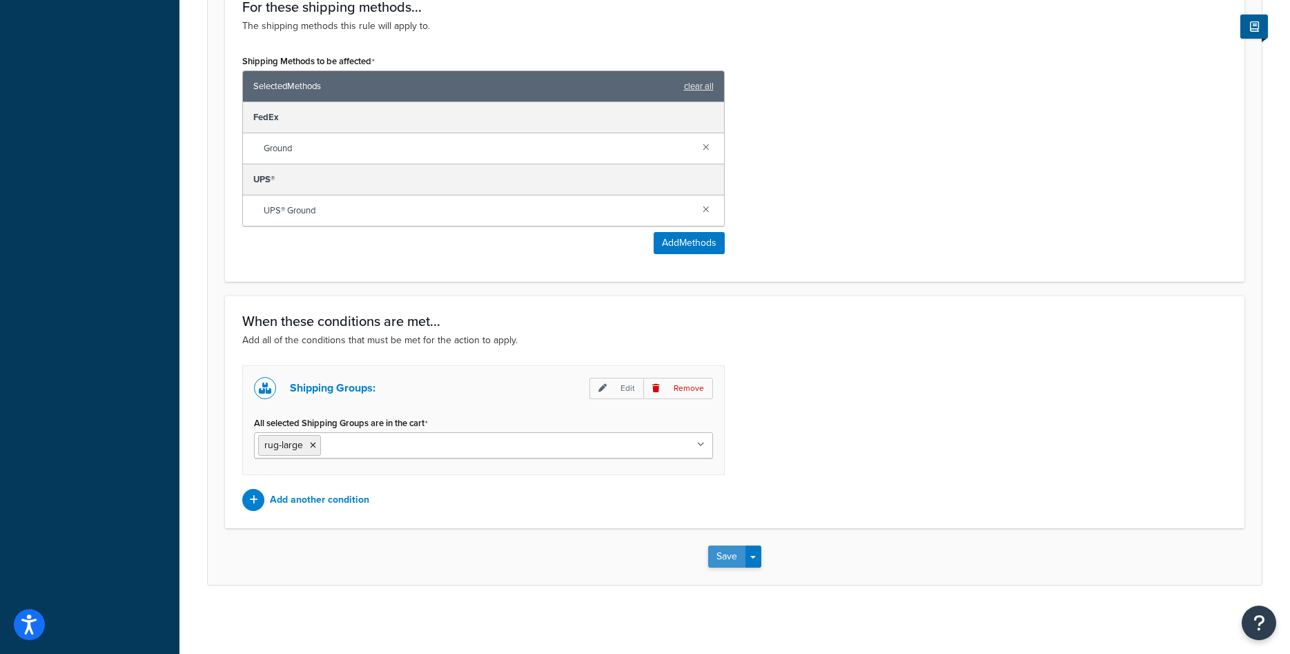
click at [718, 557] on button "Save" at bounding box center [726, 556] width 37 height 22
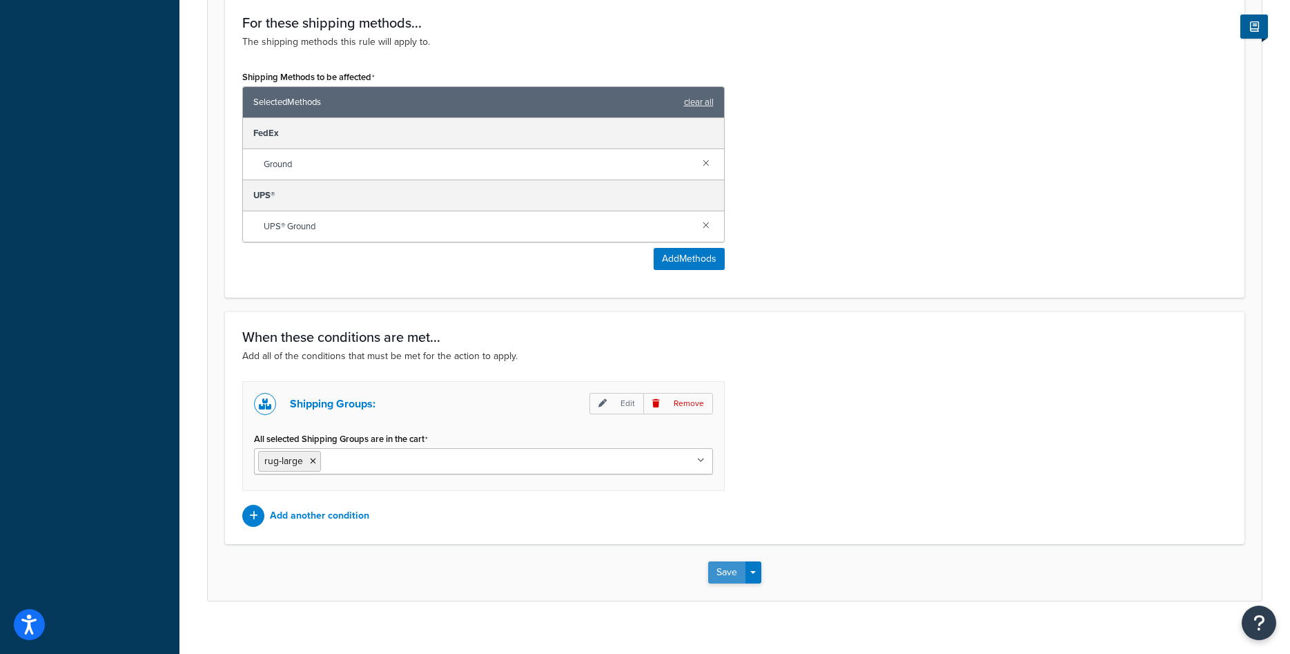
click at [714, 576] on button "Save" at bounding box center [726, 572] width 37 height 22
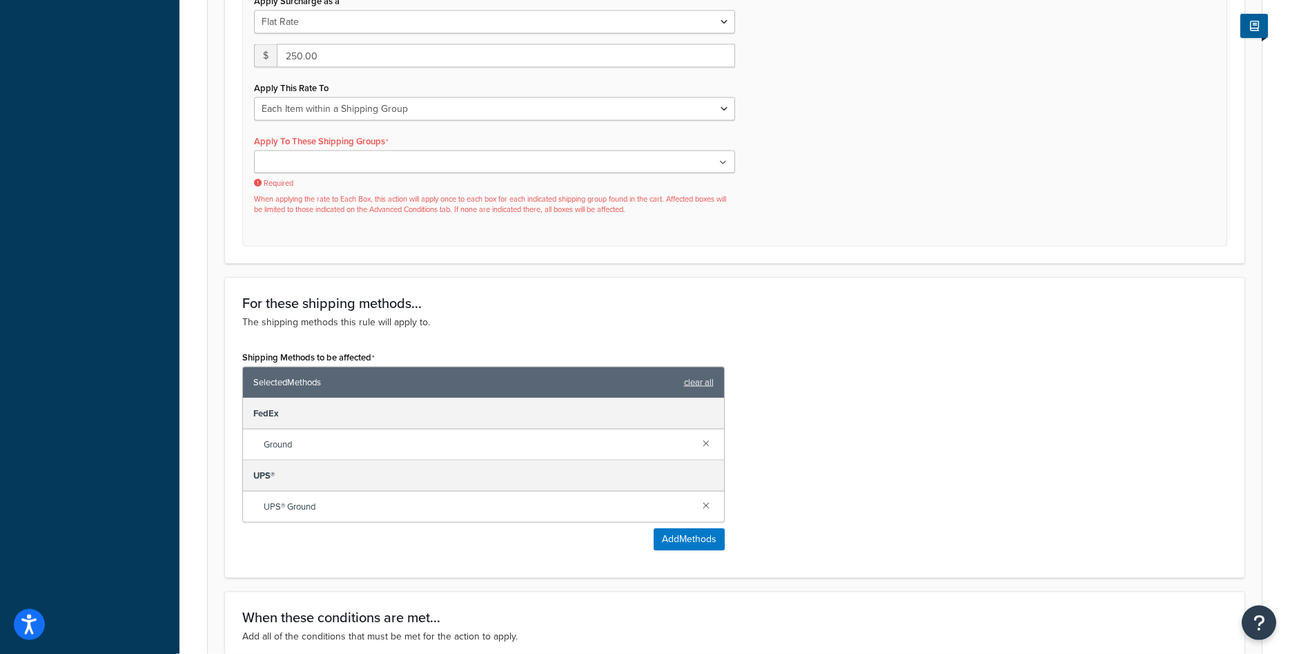
scroll to position [493, 0]
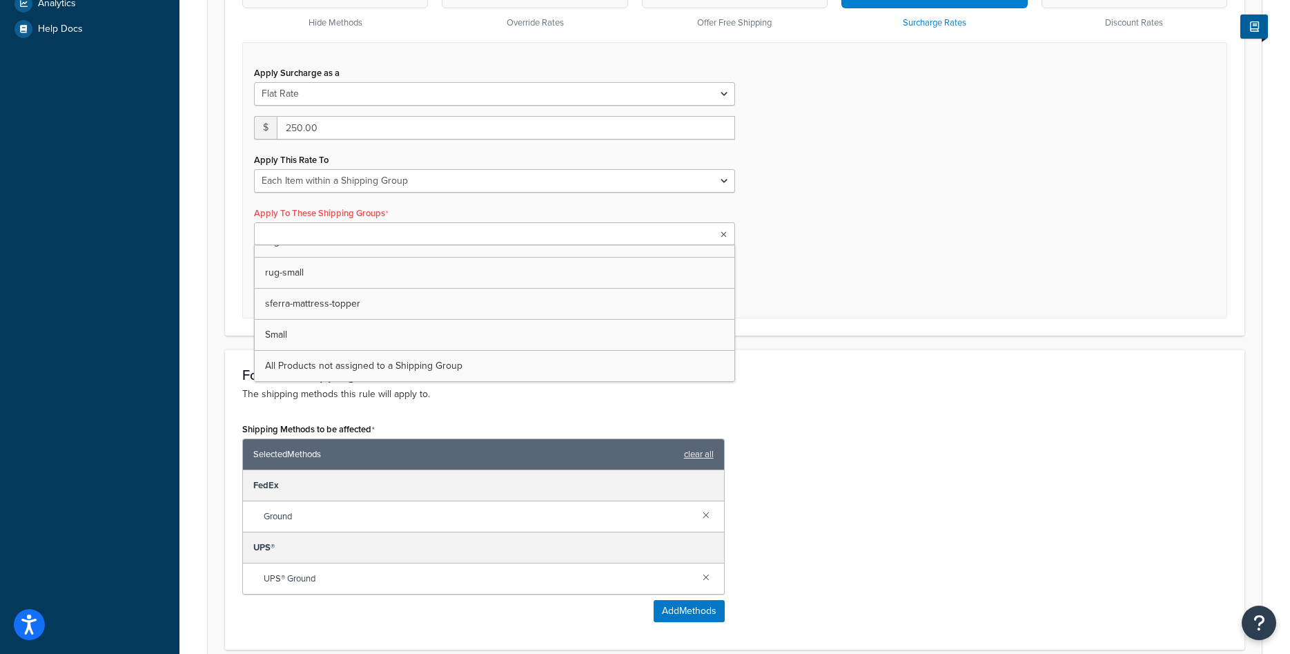
click at [505, 233] on ul at bounding box center [494, 233] width 481 height 23
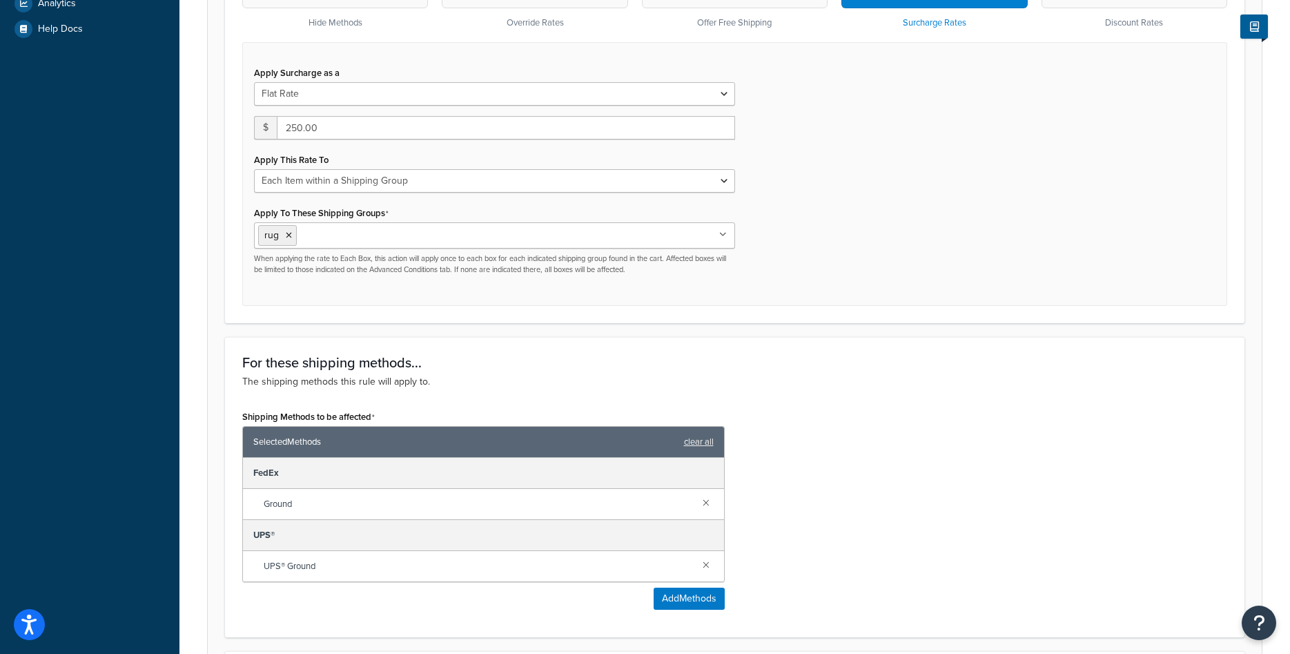
click at [852, 331] on form "Specify the action you would like to perform and the shipping methods that will…" at bounding box center [735, 305] width 1054 height 1269
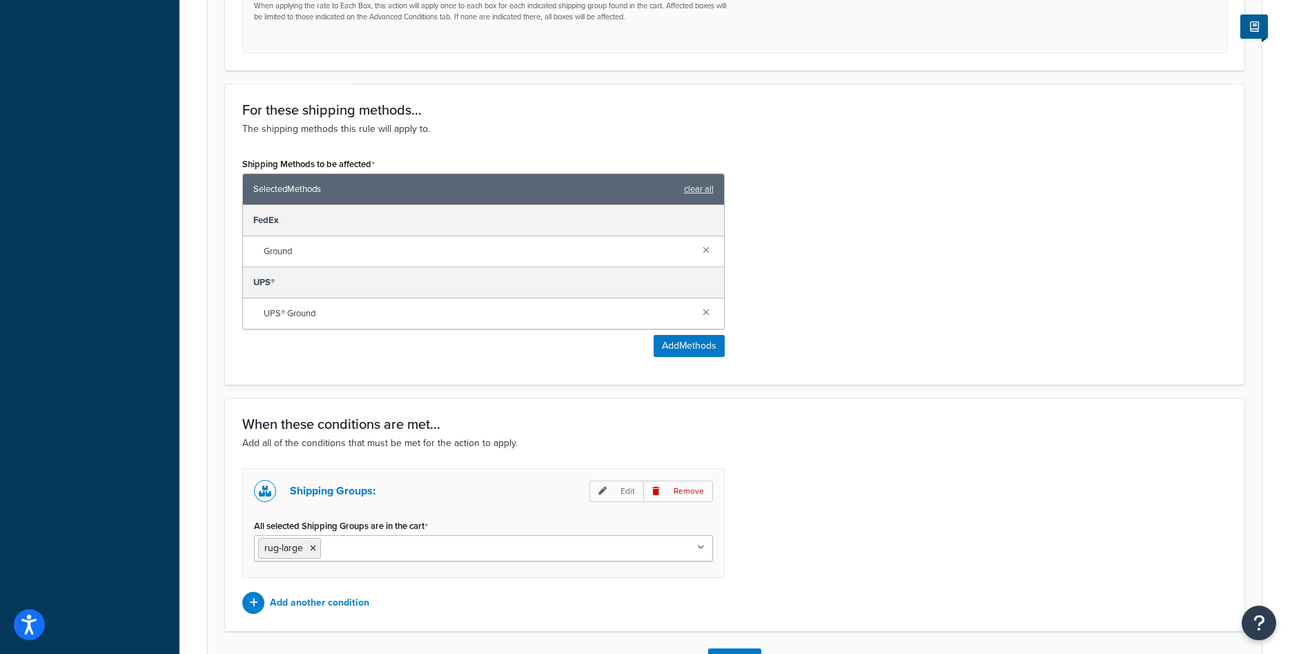
scroll to position [845, 0]
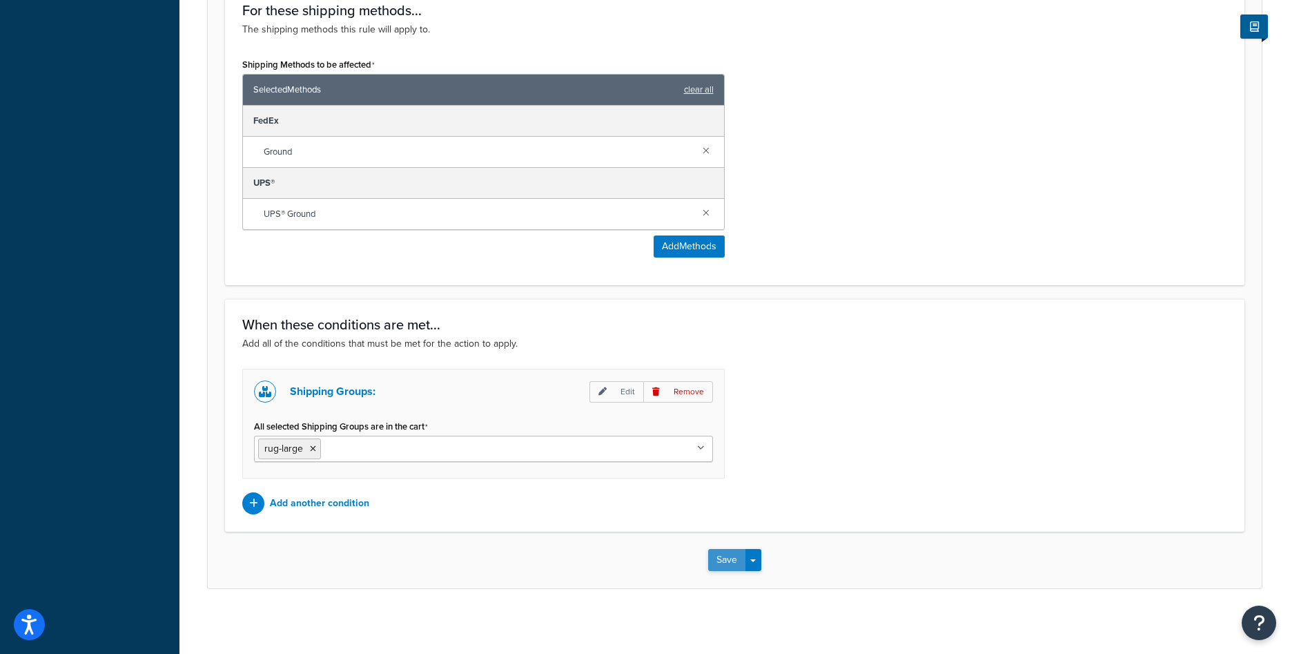
click at [725, 561] on button "Save" at bounding box center [726, 560] width 37 height 22
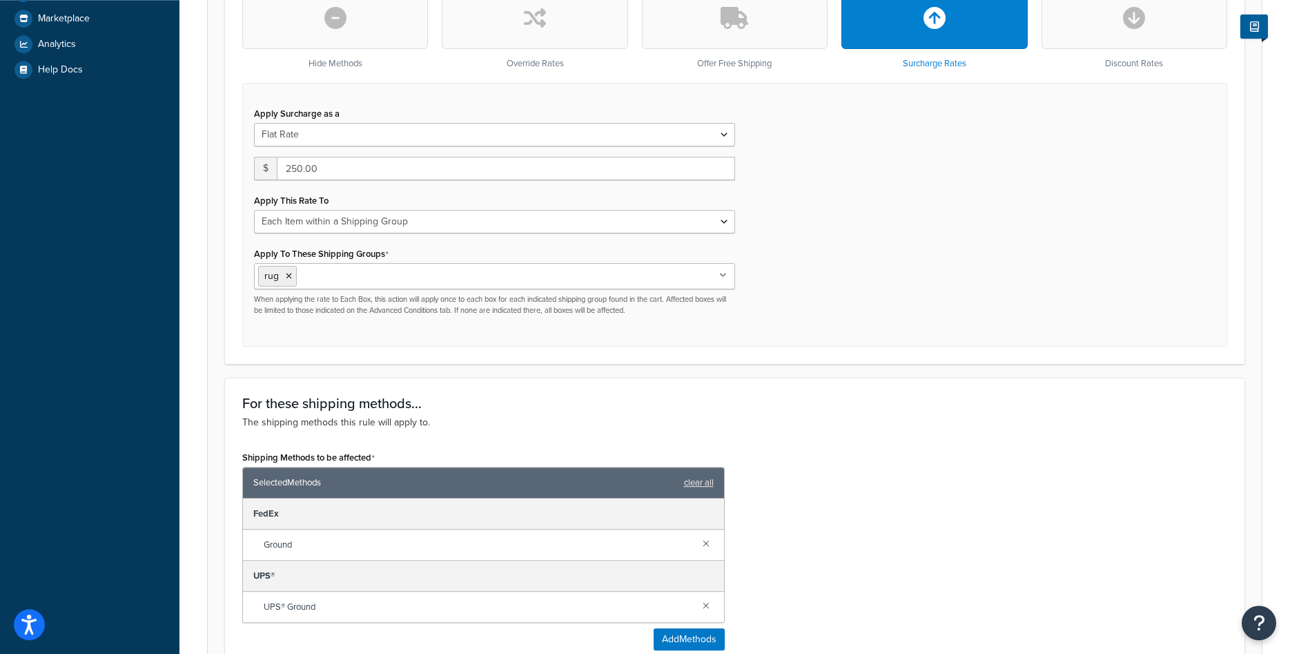
scroll to position [634, 0]
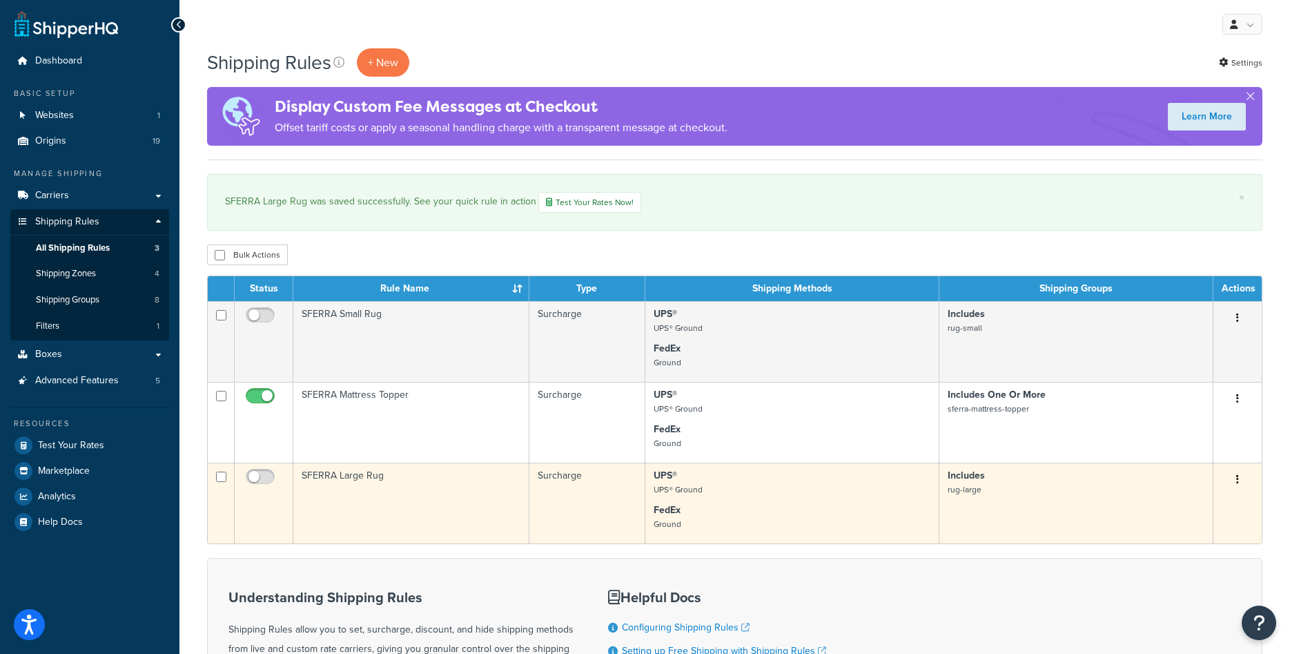
click at [387, 485] on td "SFERRA Large Rug" at bounding box center [411, 502] width 236 height 81
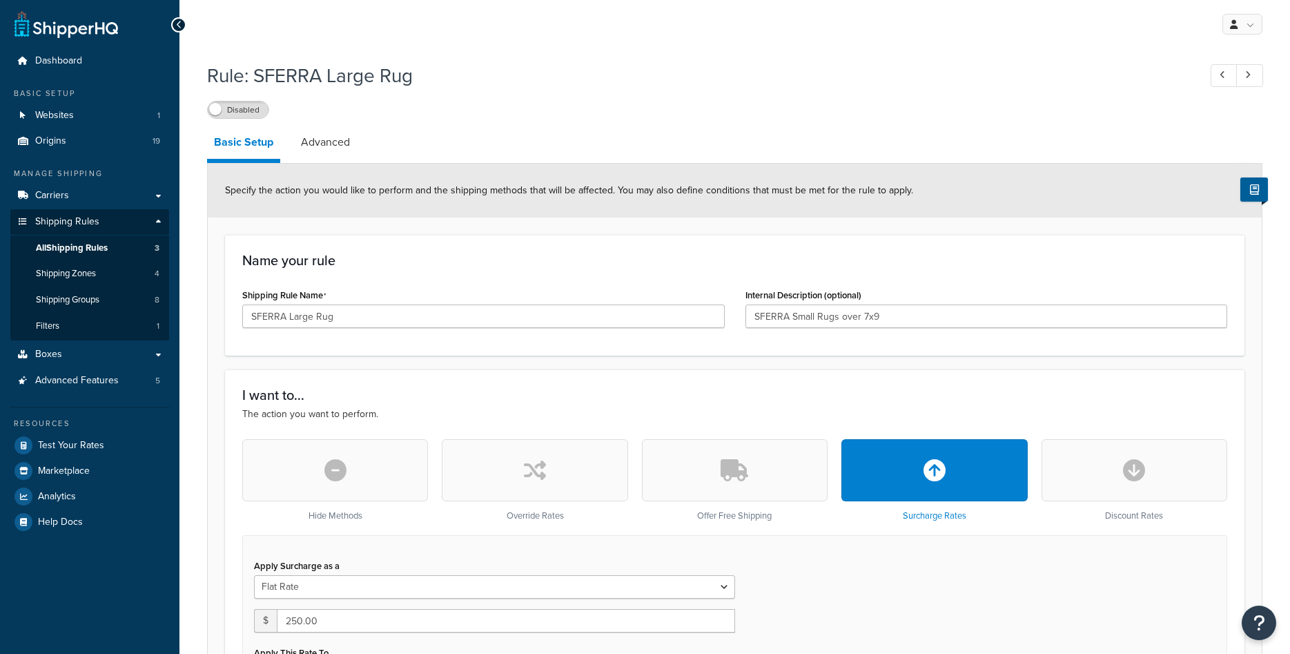
select select "ITEM"
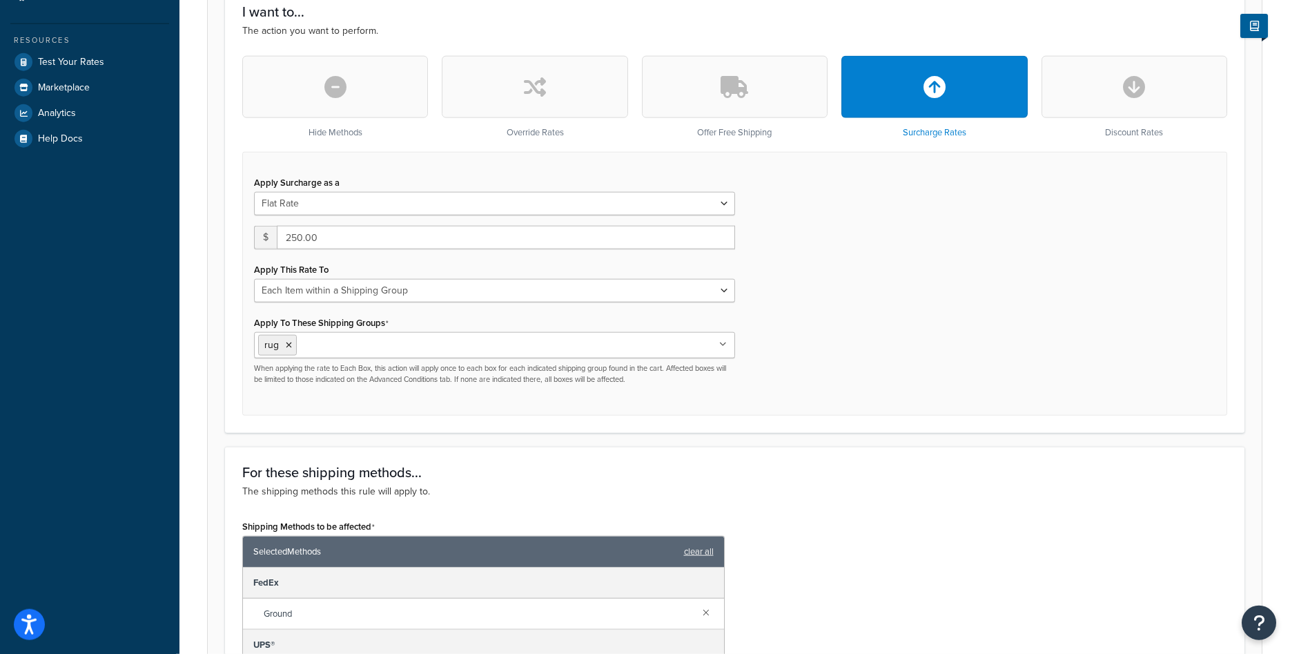
scroll to position [422, 0]
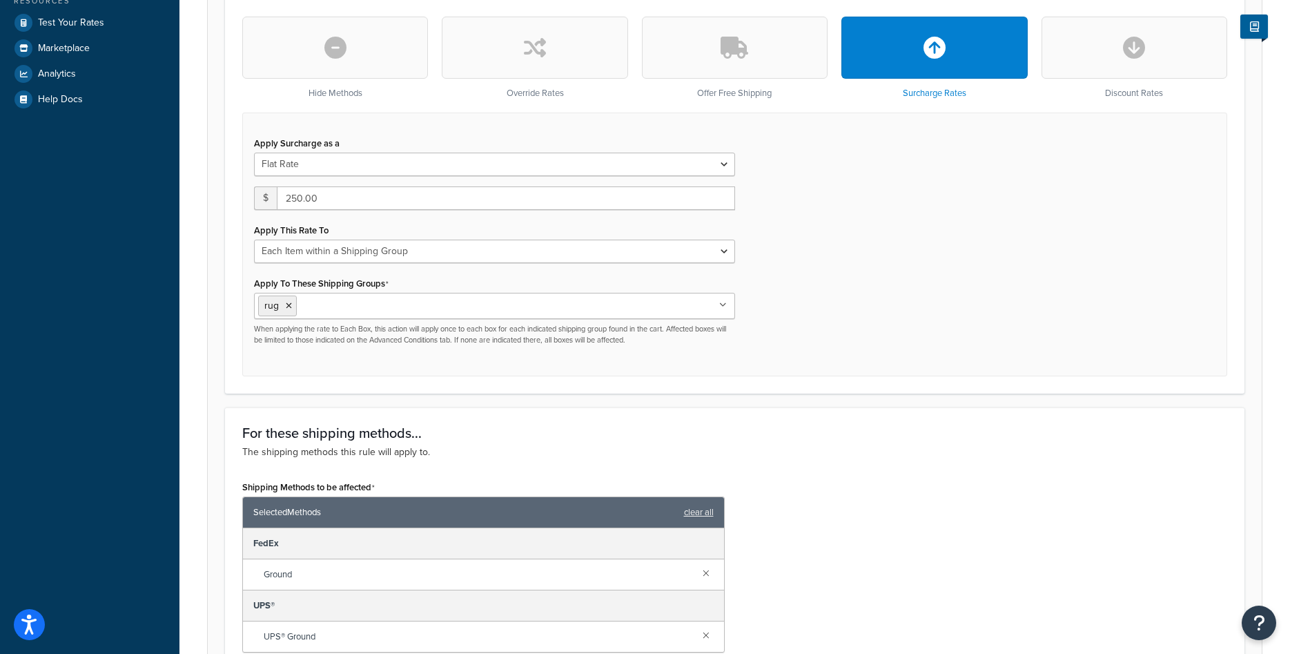
click at [482, 300] on ul "rug" at bounding box center [494, 306] width 481 height 26
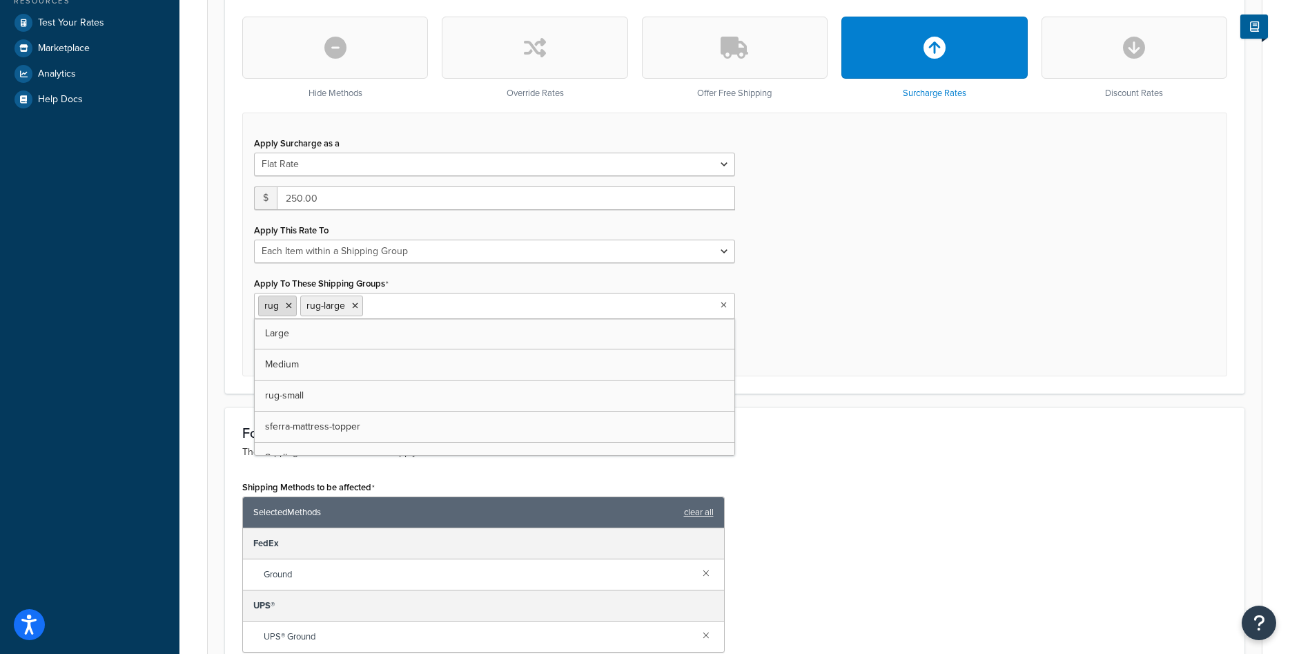
click at [282, 304] on li "rug" at bounding box center [277, 305] width 39 height 21
click at [289, 304] on icon at bounding box center [289, 306] width 6 height 8
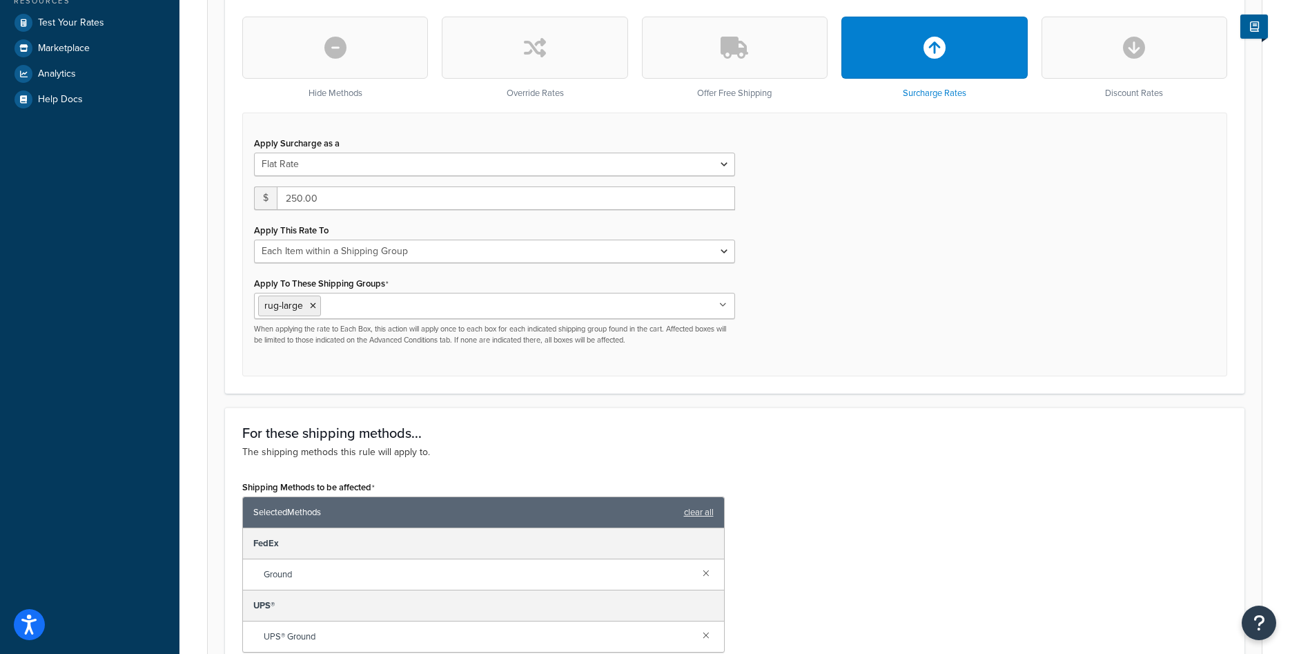
click at [778, 320] on div "Apply Surcharge as a Flat Rate Percentage Flat Rate & Percentage $ 250.00 Apply…" at bounding box center [734, 245] width 985 height 264
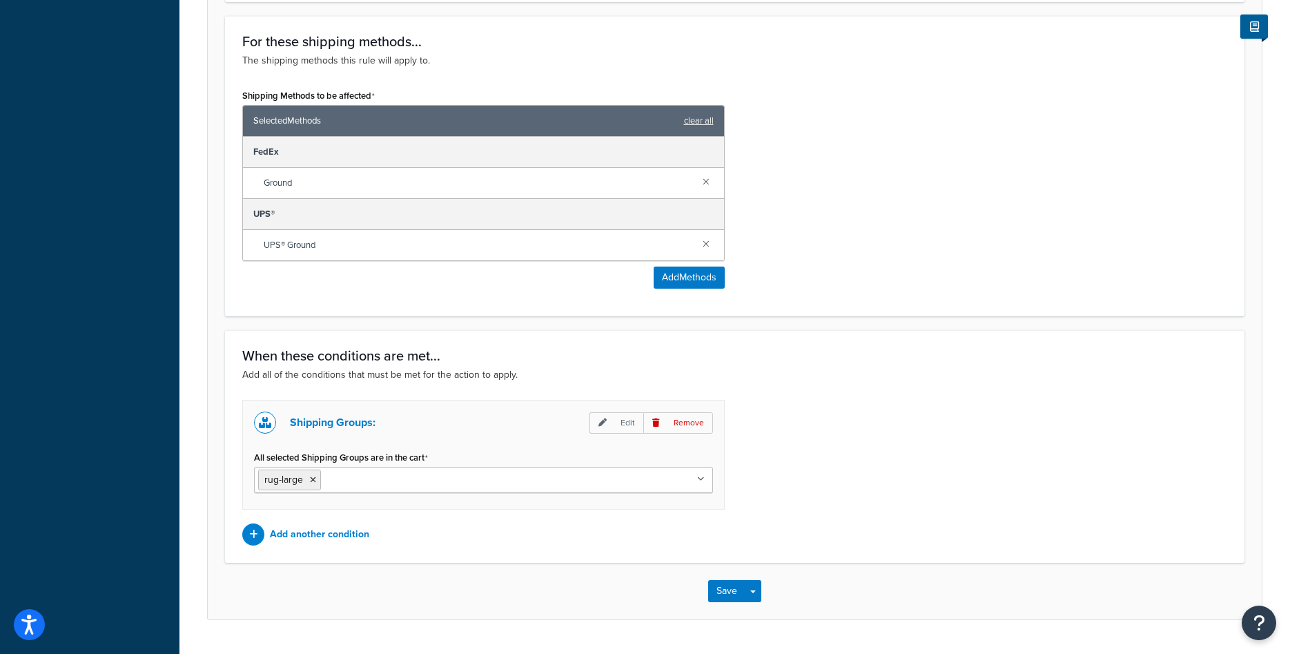
scroll to position [850, 0]
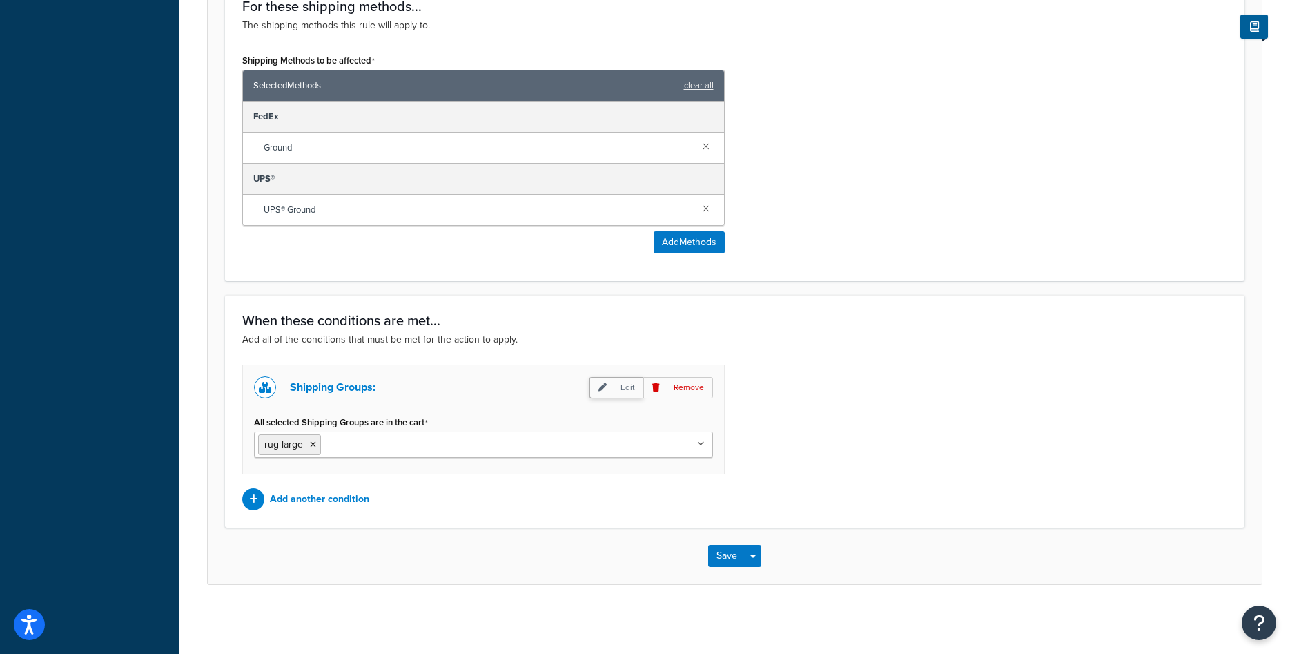
click at [625, 383] on p "Edit" at bounding box center [616, 387] width 54 height 21
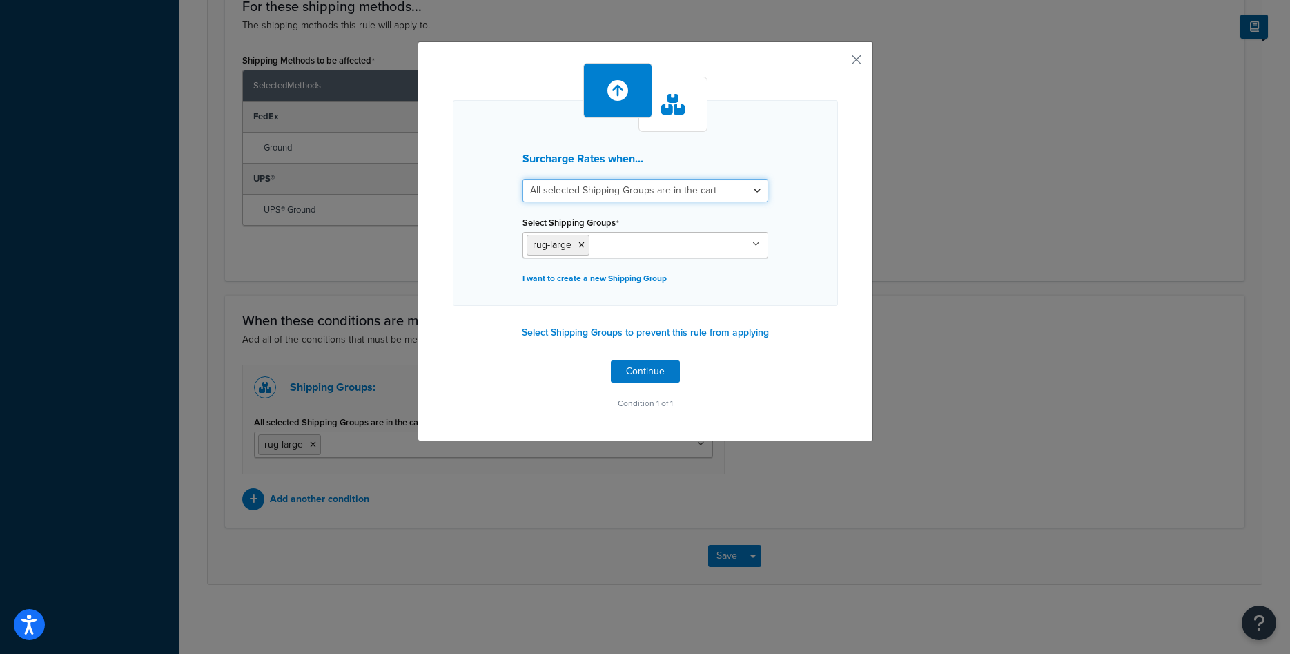
select select "any"
click option "Any selected Shipping Groups are in the cart" at bounding box center [0, 0] width 0 height 0
click at [634, 378] on button "Continue" at bounding box center [645, 371] width 69 height 22
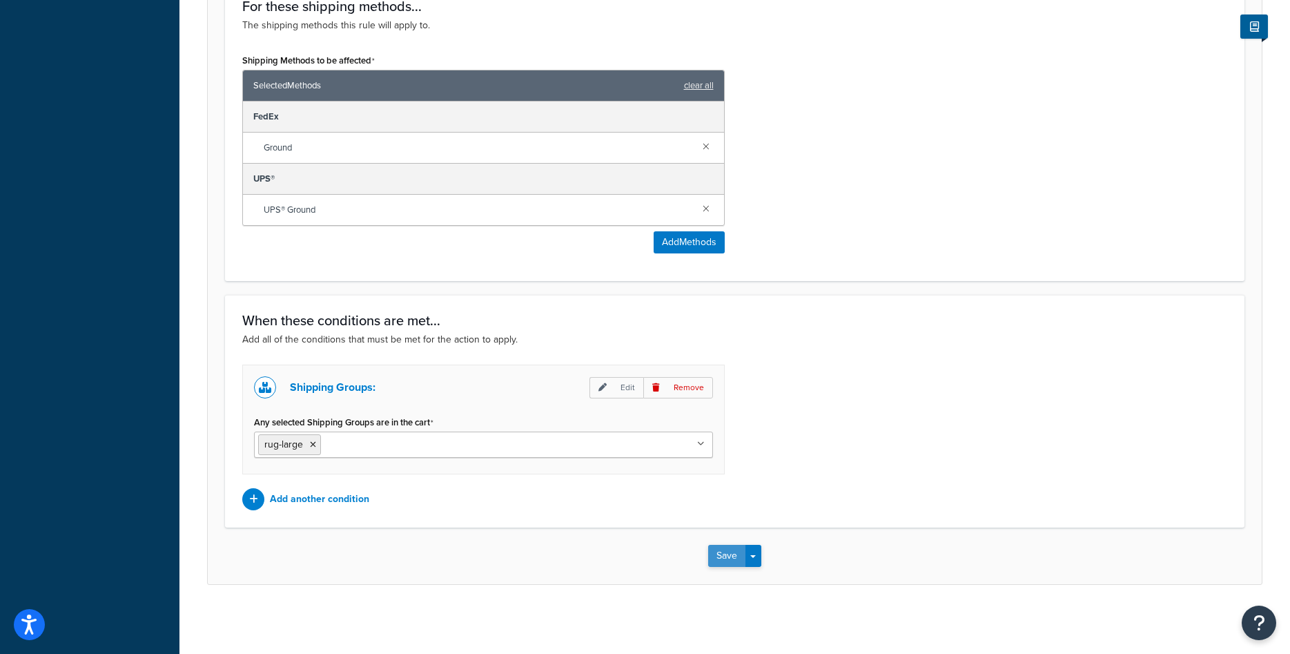
click at [725, 555] on button "Save" at bounding box center [726, 556] width 37 height 22
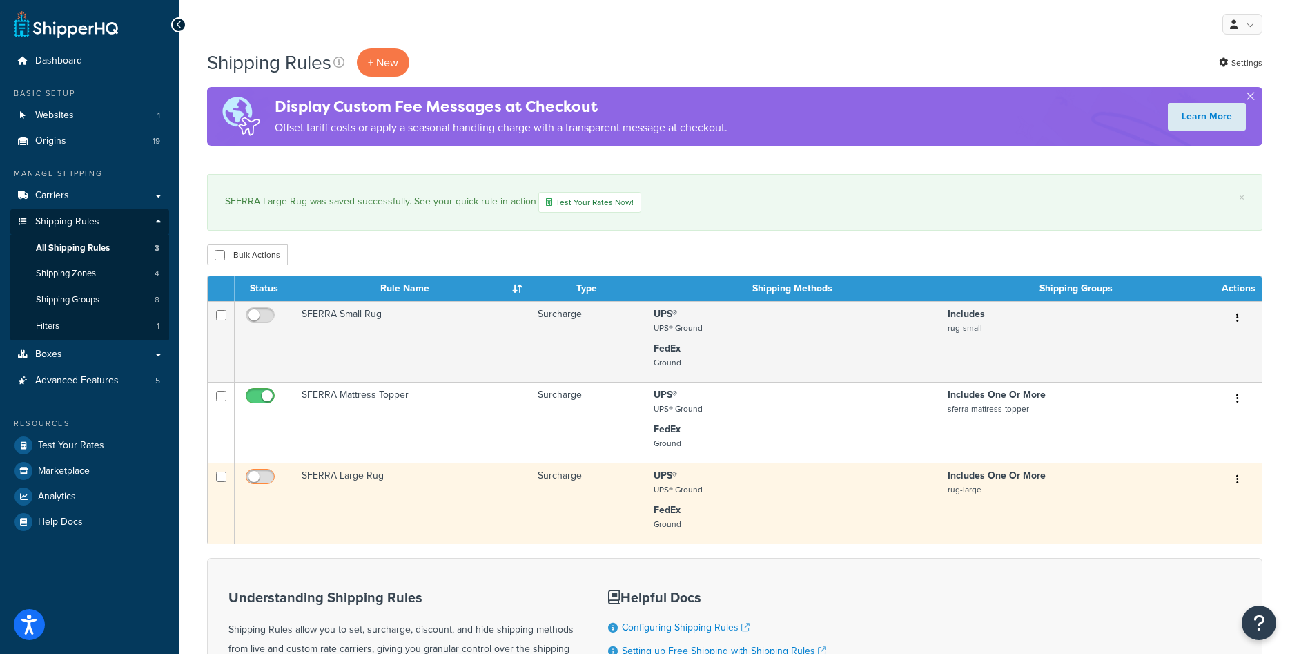
click at [266, 476] on input "checkbox" at bounding box center [262, 479] width 38 height 17
checkbox input "true"
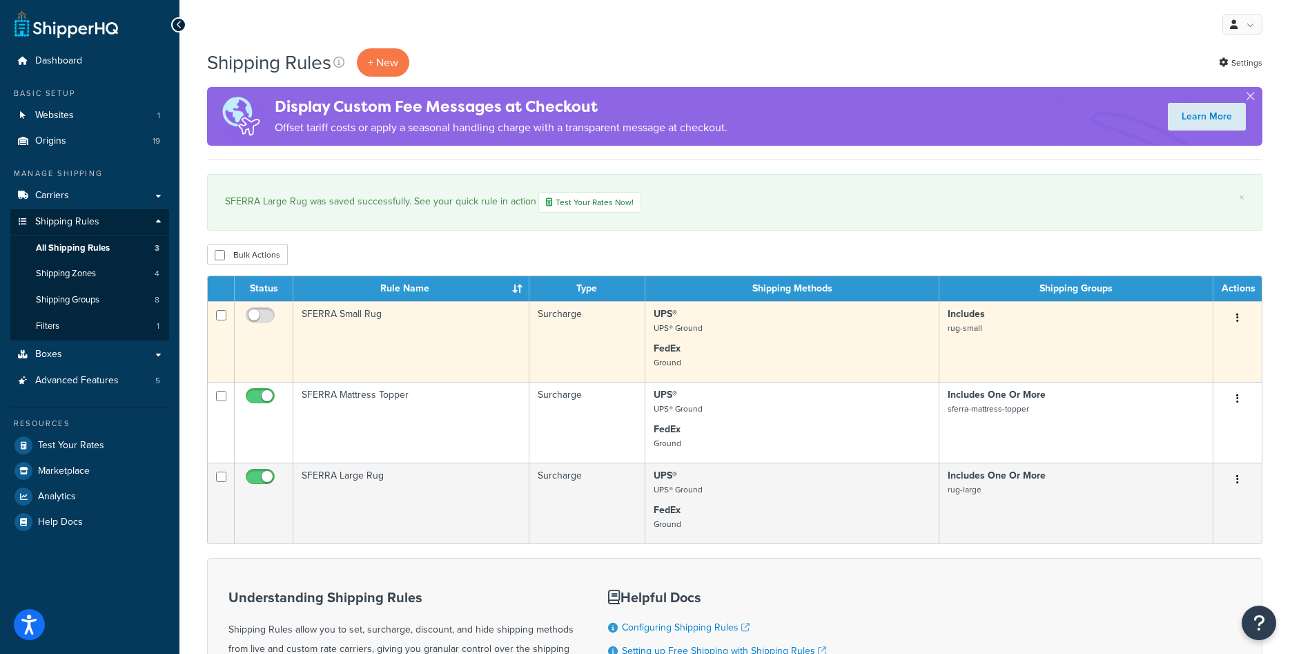
click at [375, 346] on td "SFERRA Small Rug" at bounding box center [411, 341] width 236 height 81
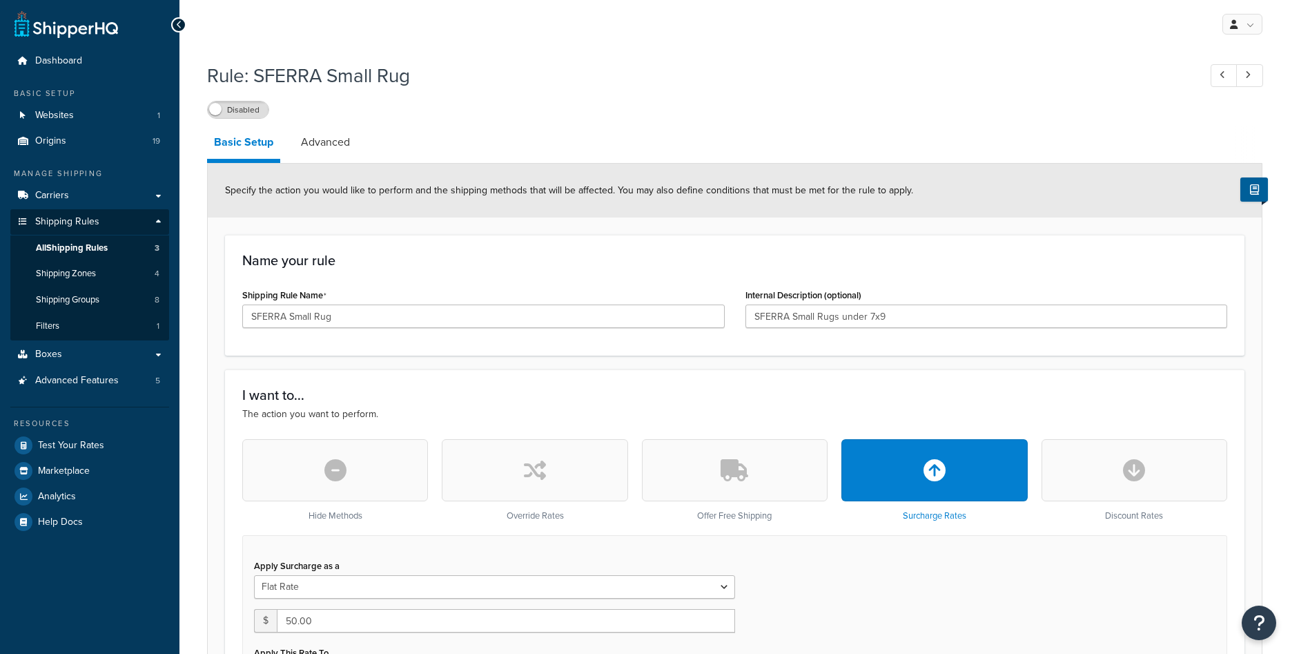
select select "ITEM"
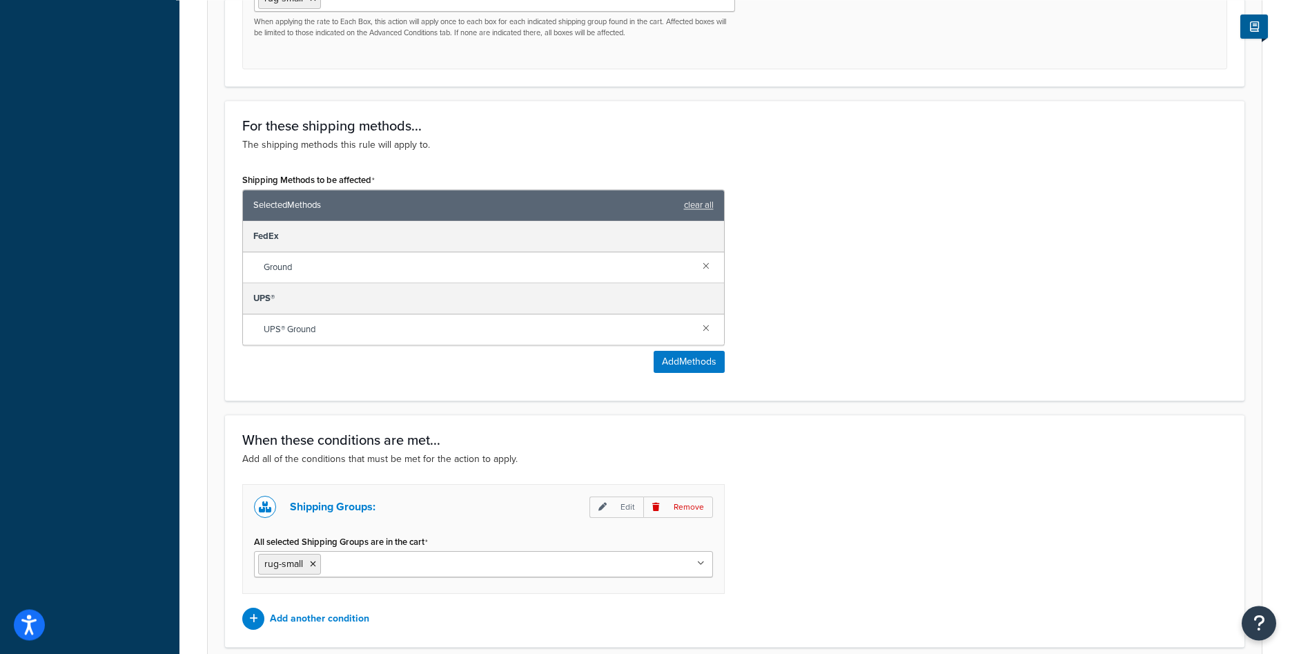
scroll to position [845, 0]
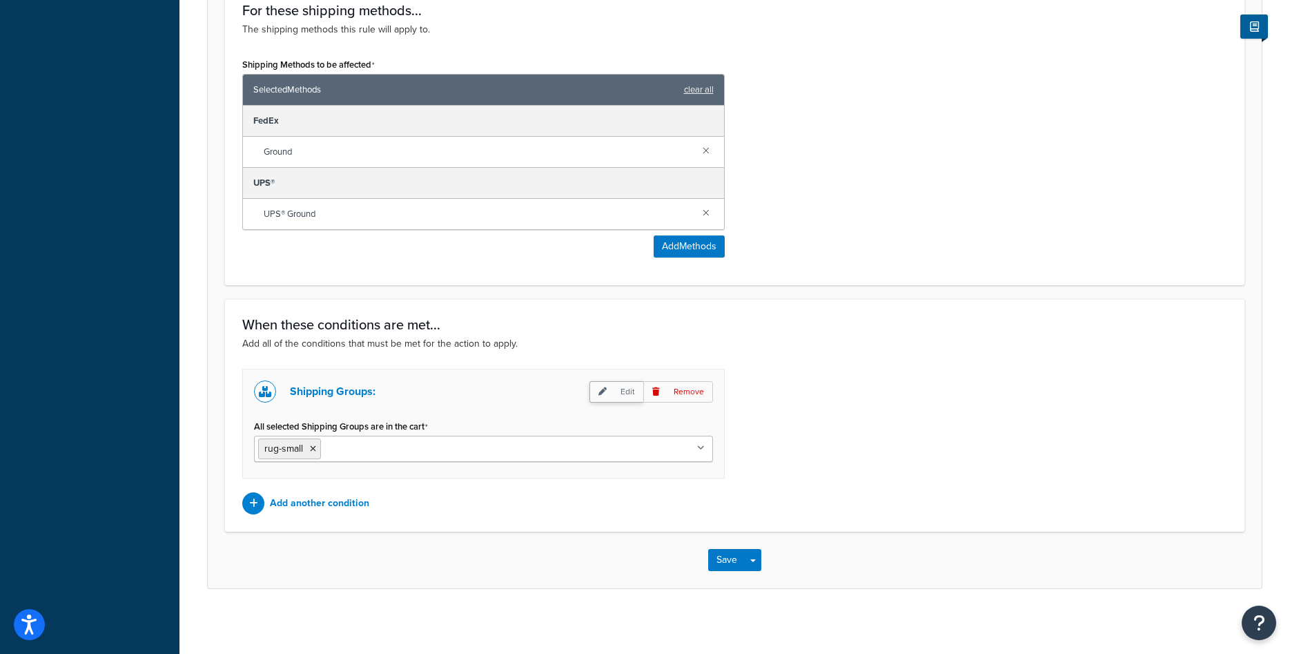
click at [598, 395] on p "Edit" at bounding box center [616, 391] width 54 height 21
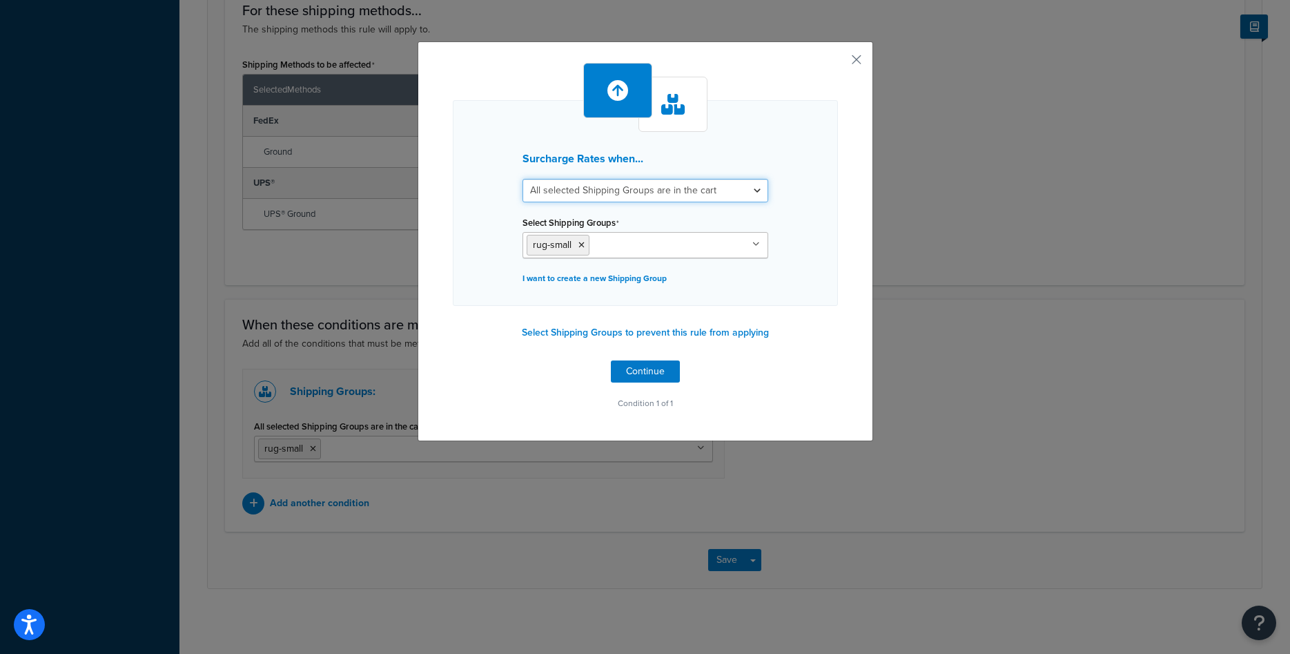
select select "any"
click option "Any selected Shipping Groups are in the cart" at bounding box center [0, 0] width 0 height 0
click at [653, 364] on button "Continue" at bounding box center [645, 371] width 69 height 22
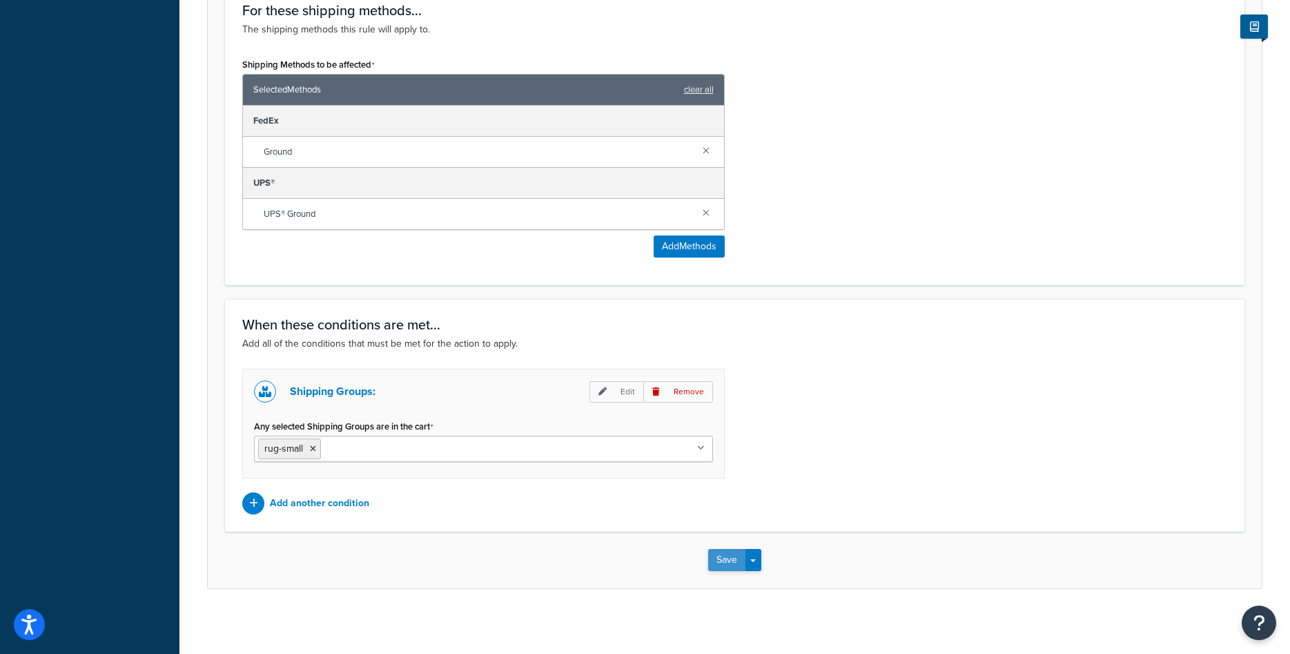
click at [713, 560] on button "Save" at bounding box center [726, 560] width 37 height 22
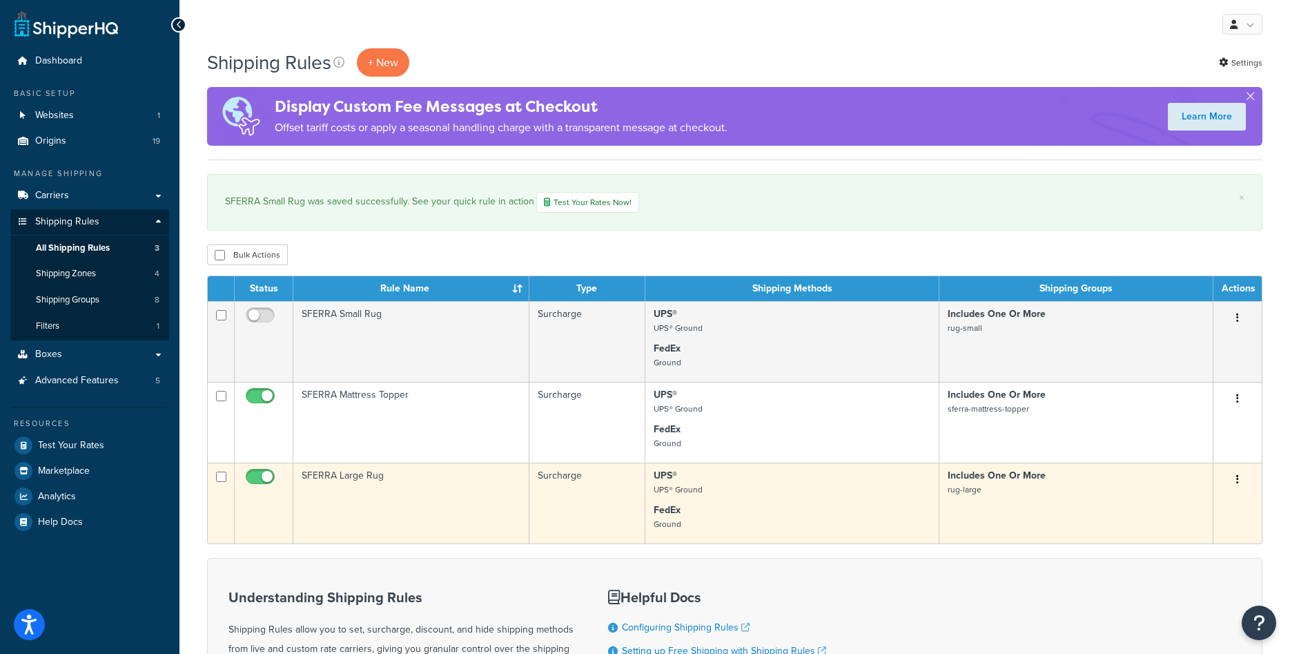
click at [265, 481] on input "checkbox" at bounding box center [262, 479] width 38 height 17
checkbox input "false"
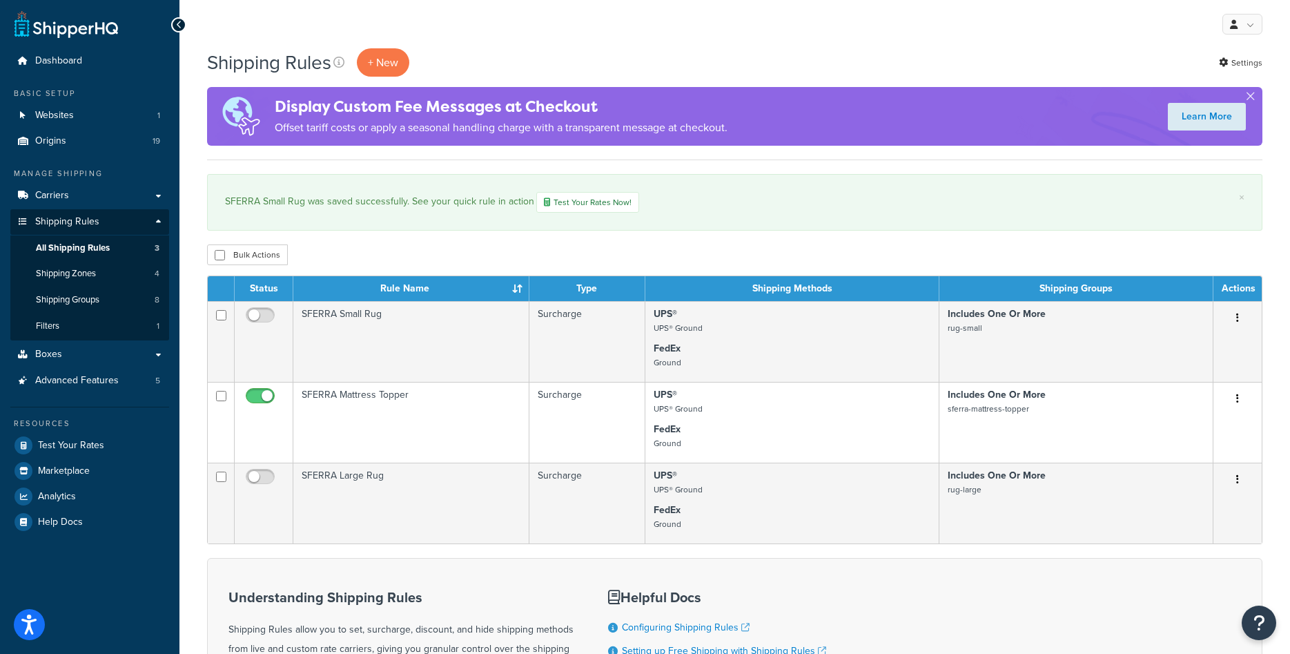
click at [409, 258] on div "Bulk Actions Duplicate Delete" at bounding box center [734, 254] width 1055 height 21
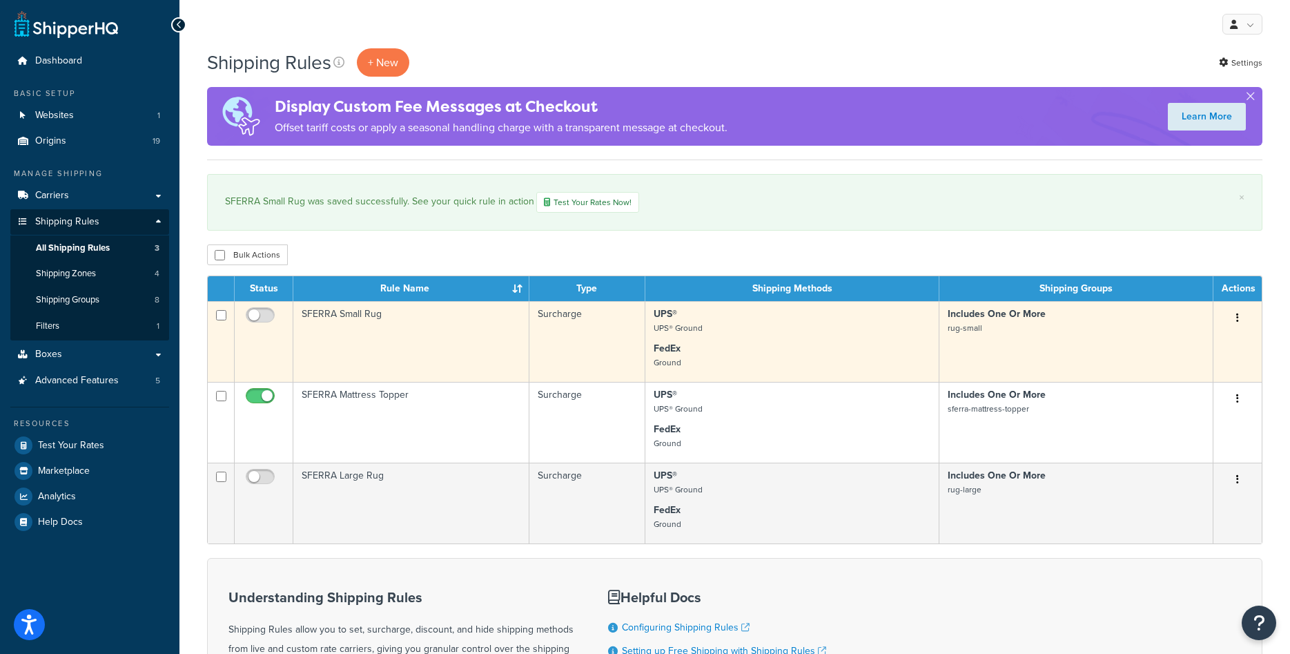
click at [423, 335] on td "SFERRA Small Rug" at bounding box center [411, 341] width 236 height 81
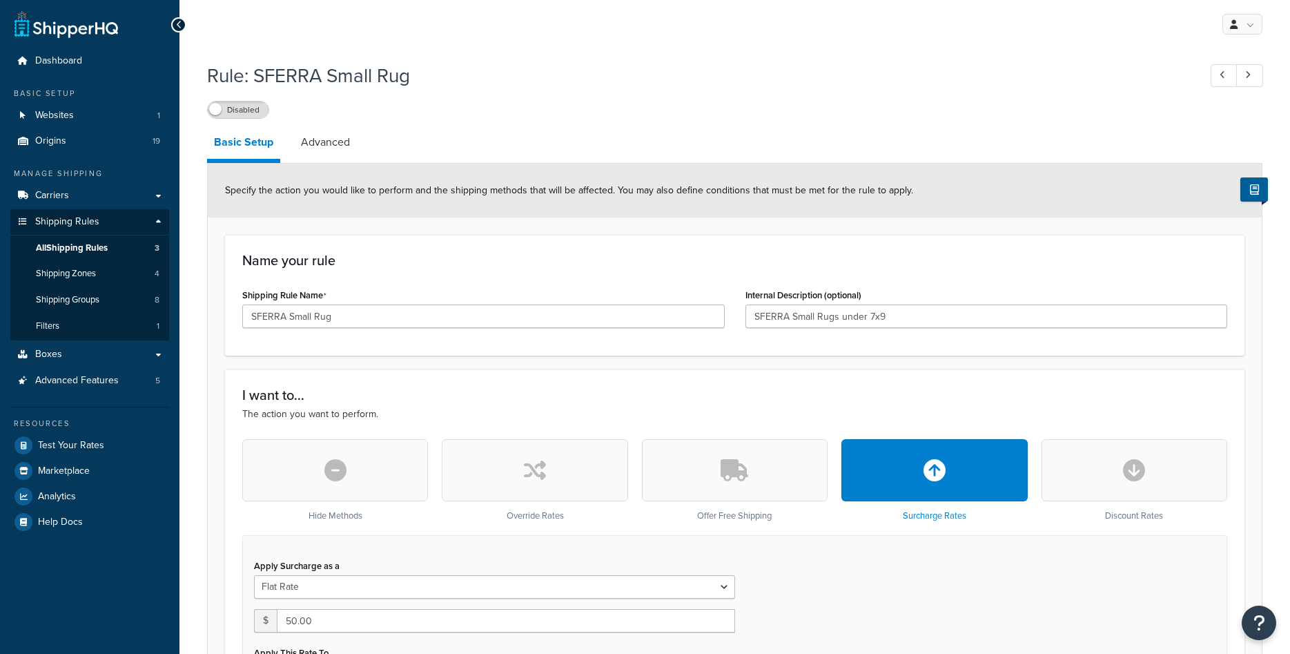
select select "ITEM"
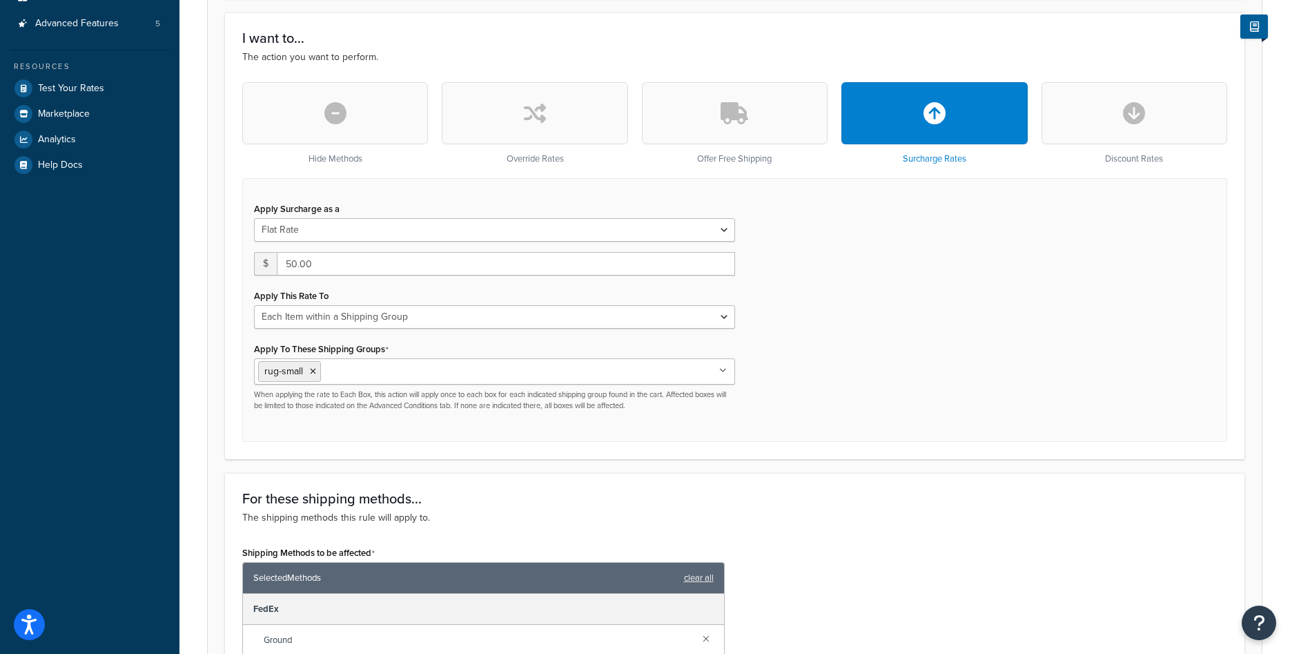
scroll to position [5, 0]
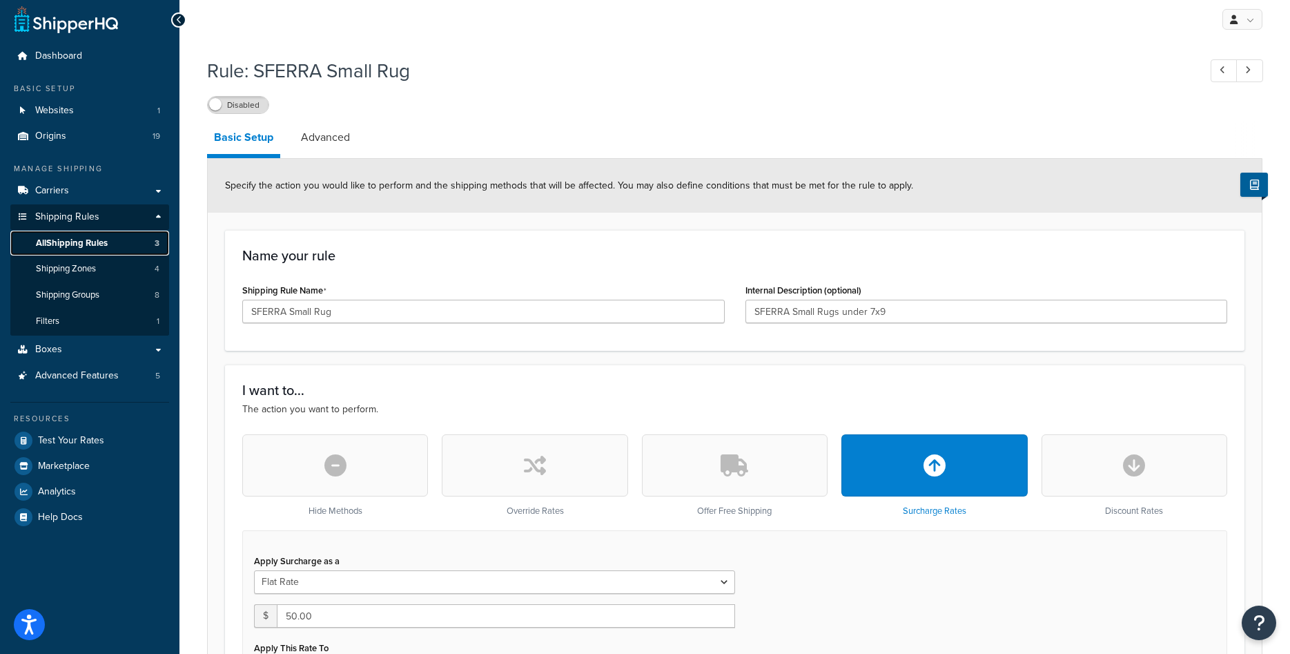
click at [84, 241] on span "All Shipping Rules" at bounding box center [72, 243] width 72 height 12
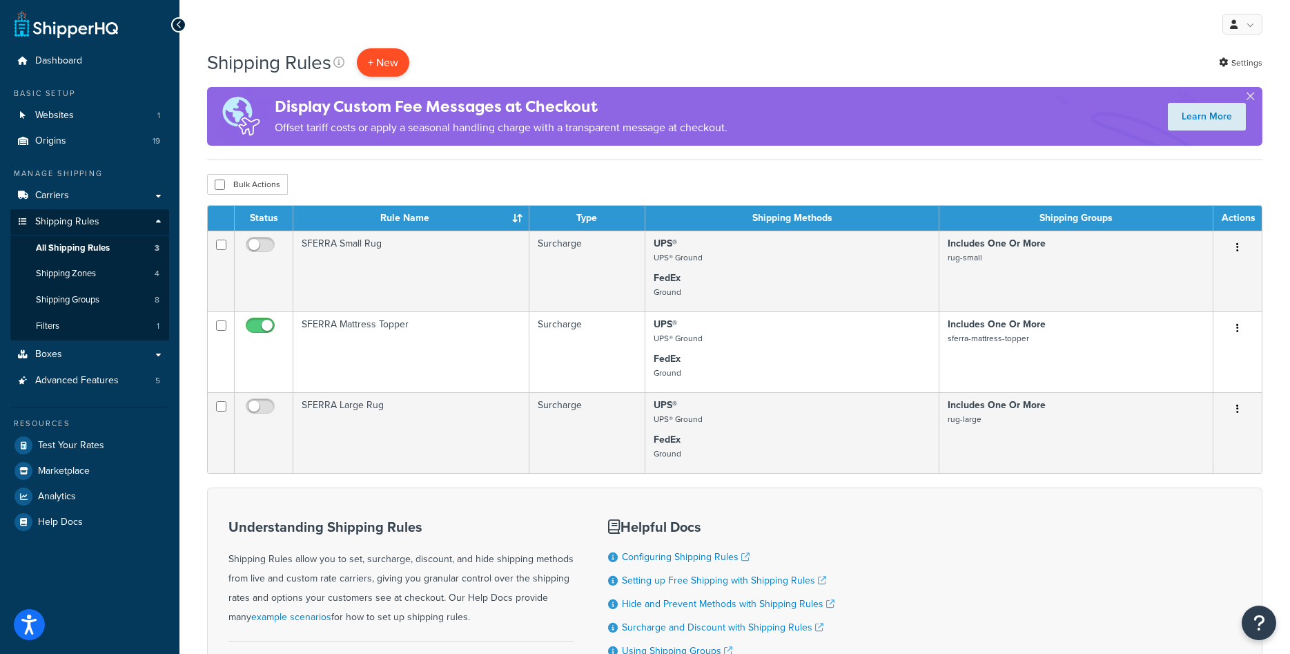
click at [397, 63] on p "+ New" at bounding box center [383, 62] width 52 height 28
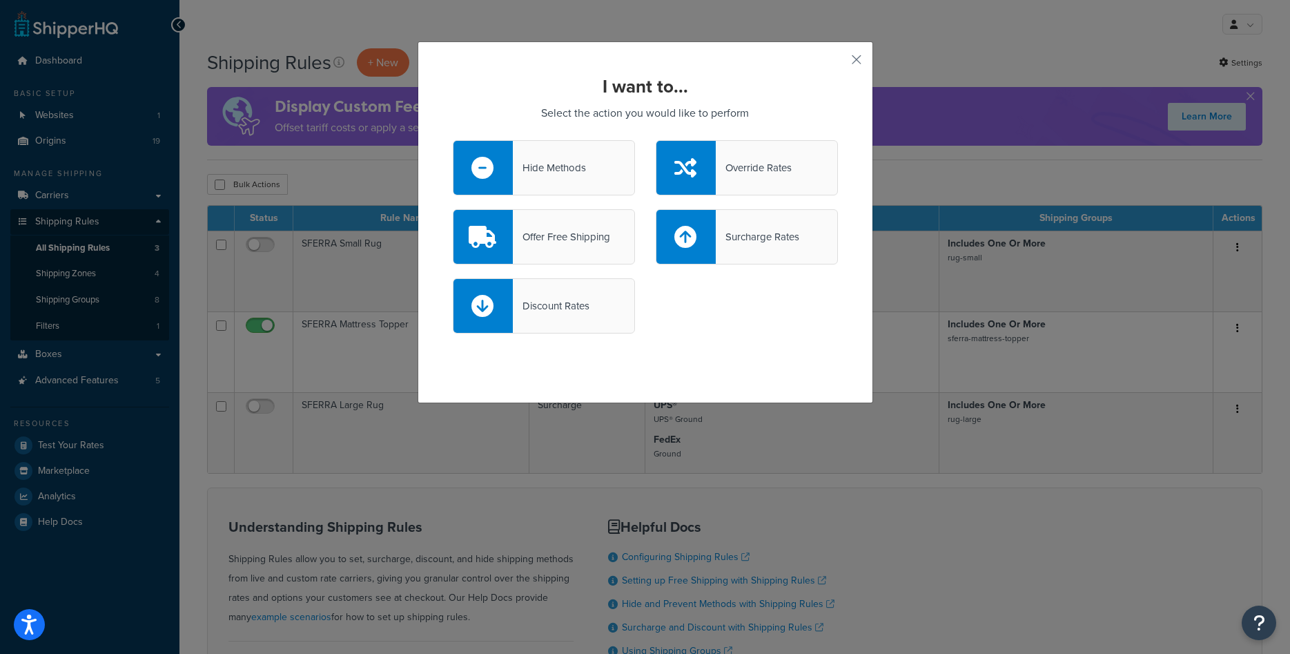
click at [739, 240] on div "Surcharge Rates" at bounding box center [758, 236] width 84 height 19
click at [0, 0] on input "Surcharge Rates" at bounding box center [0, 0] width 0 height 0
select select "CART"
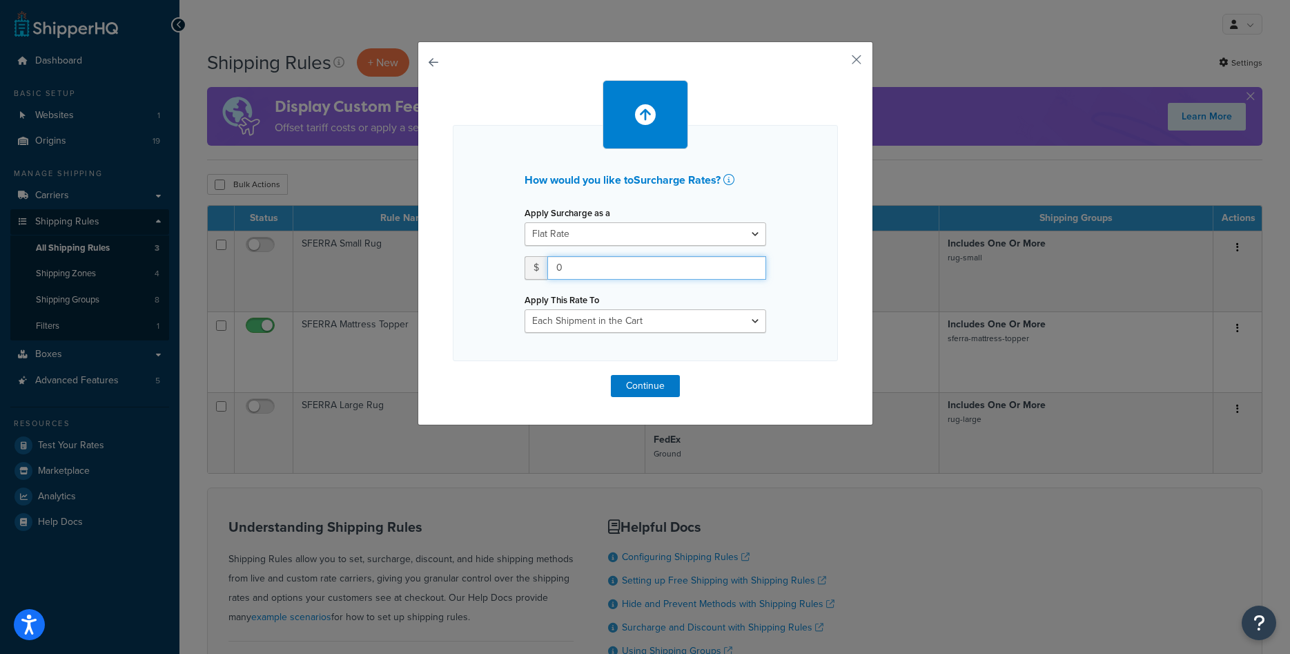
click at [644, 268] on input "0" at bounding box center [656, 267] width 219 height 23
drag, startPoint x: 632, startPoint y: 268, endPoint x: 494, endPoint y: 235, distance: 142.1
click at [547, 256] on input "0" at bounding box center [656, 267] width 219 height 23
type input "49"
select select "LOCATION"
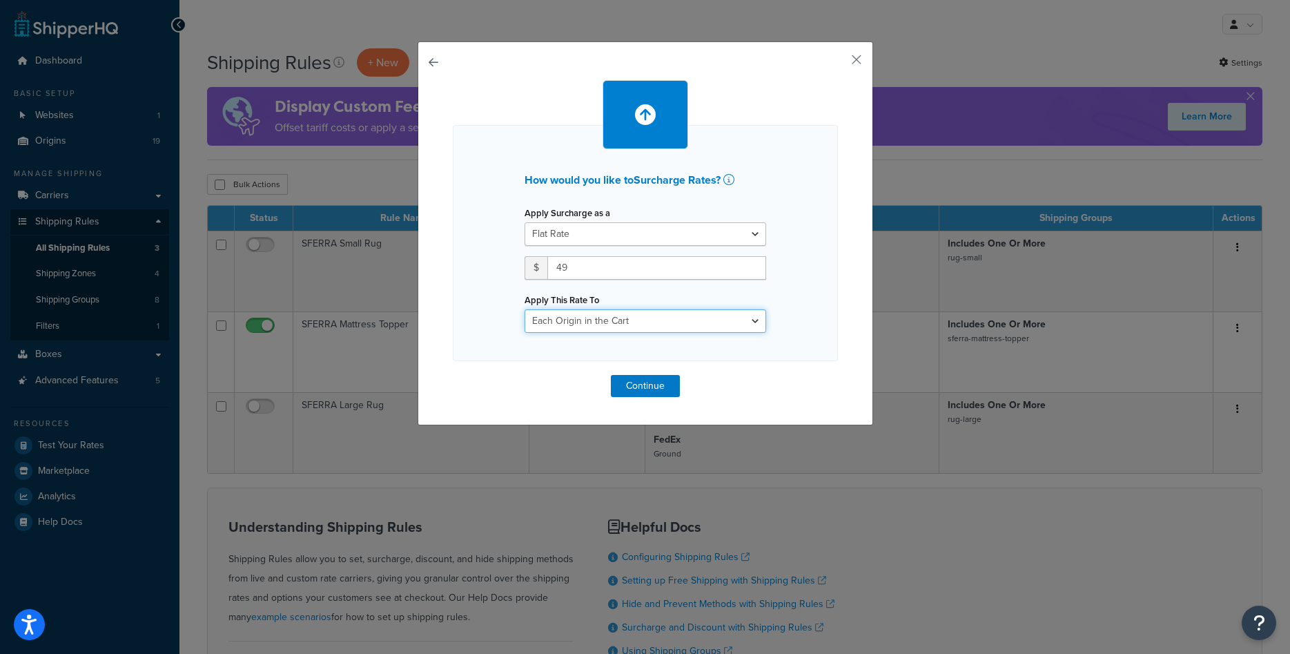
click option "Each Origin in the Cart" at bounding box center [0, 0] width 0 height 0
click at [645, 392] on button "Continue" at bounding box center [645, 386] width 69 height 22
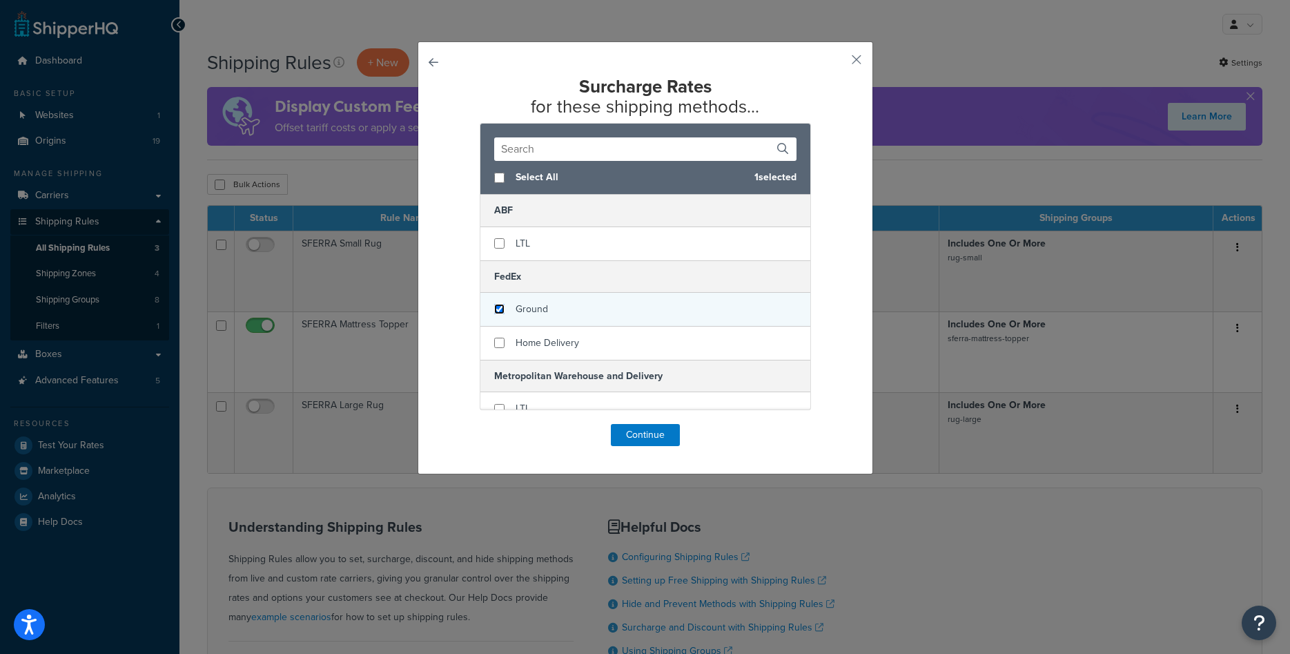
click at [497, 311] on input "checkbox" at bounding box center [499, 309] width 10 height 10
checkbox input "true"
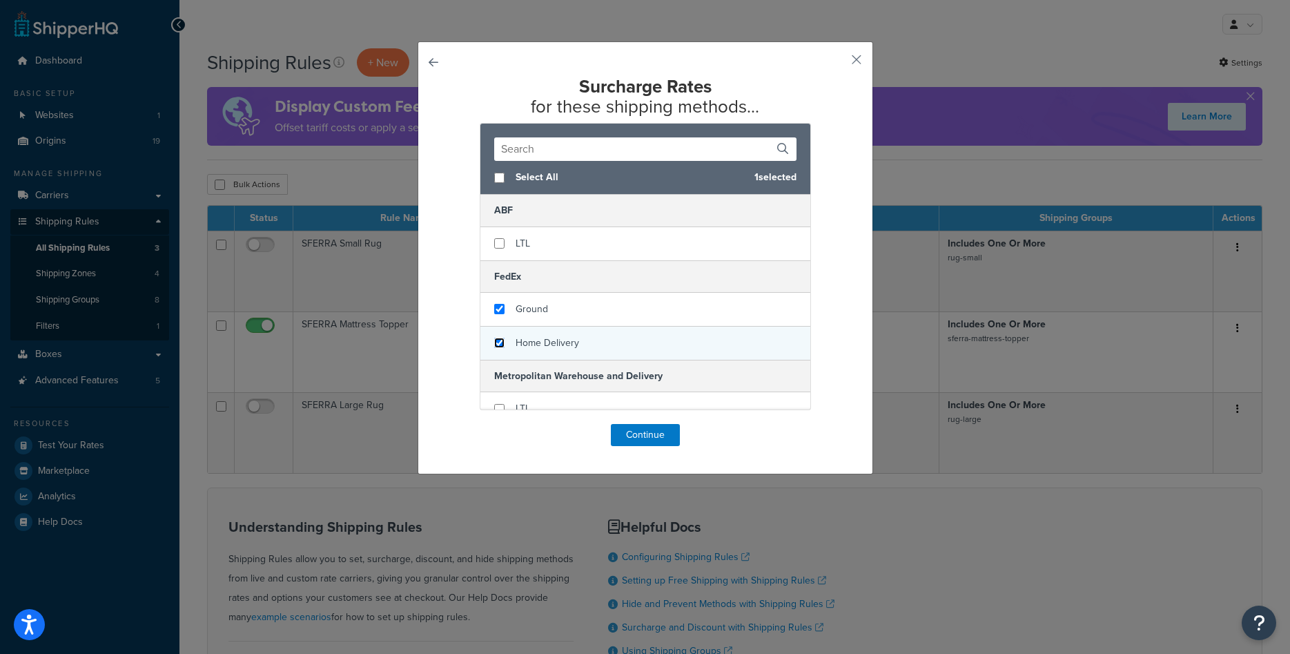
click at [502, 345] on input "checkbox" at bounding box center [499, 343] width 10 height 10
checkbox input "true"
click at [623, 431] on button "Continue" at bounding box center [645, 435] width 69 height 22
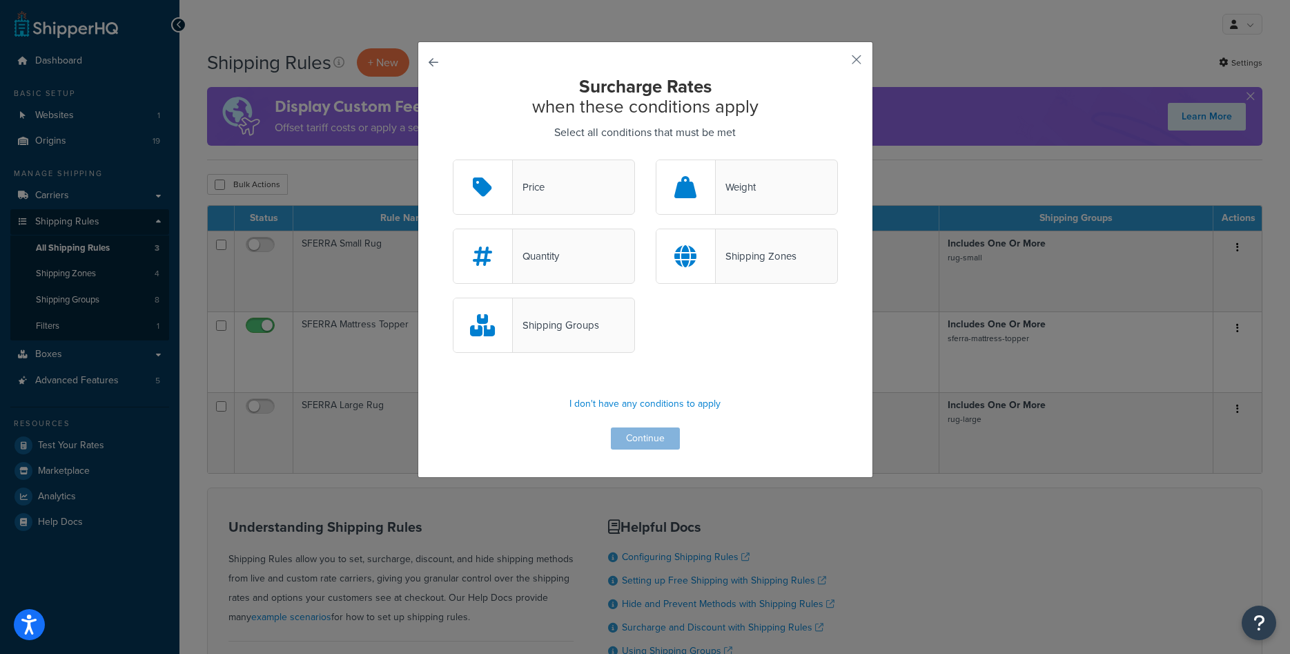
click at [594, 196] on div "Price" at bounding box center [544, 186] width 182 height 55
click at [0, 0] on input "Price" at bounding box center [0, 0] width 0 height 0
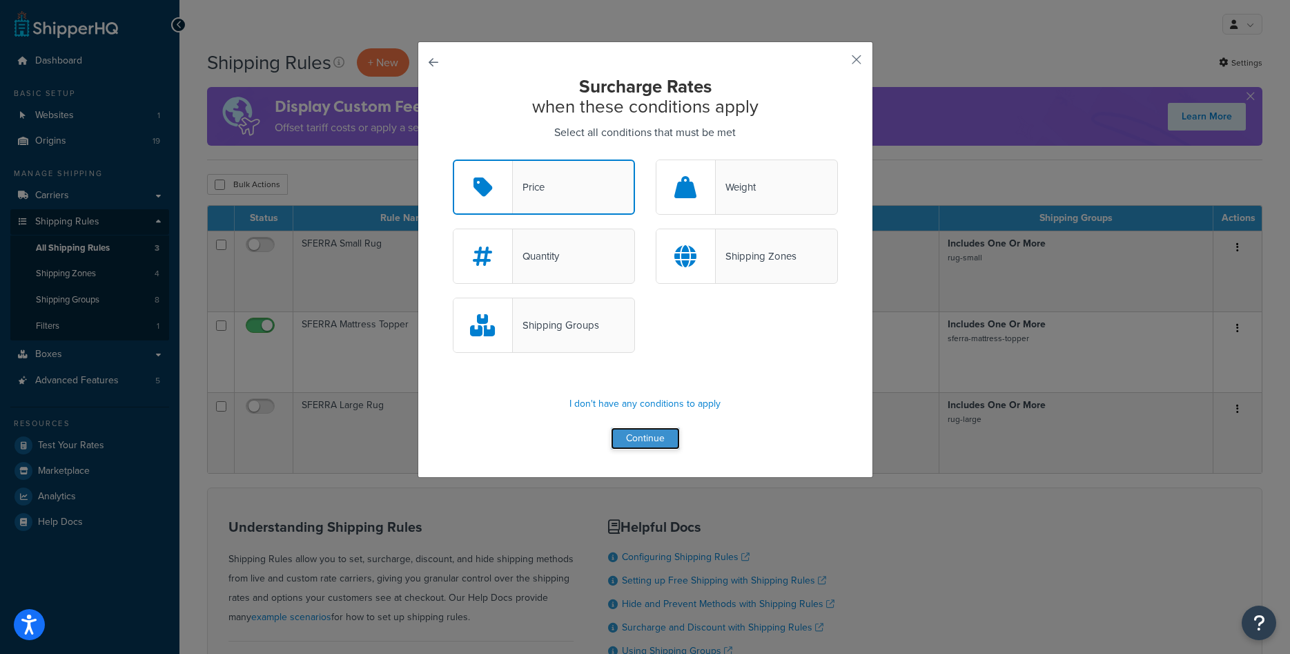
click at [652, 438] on button "Continue" at bounding box center [645, 438] width 69 height 22
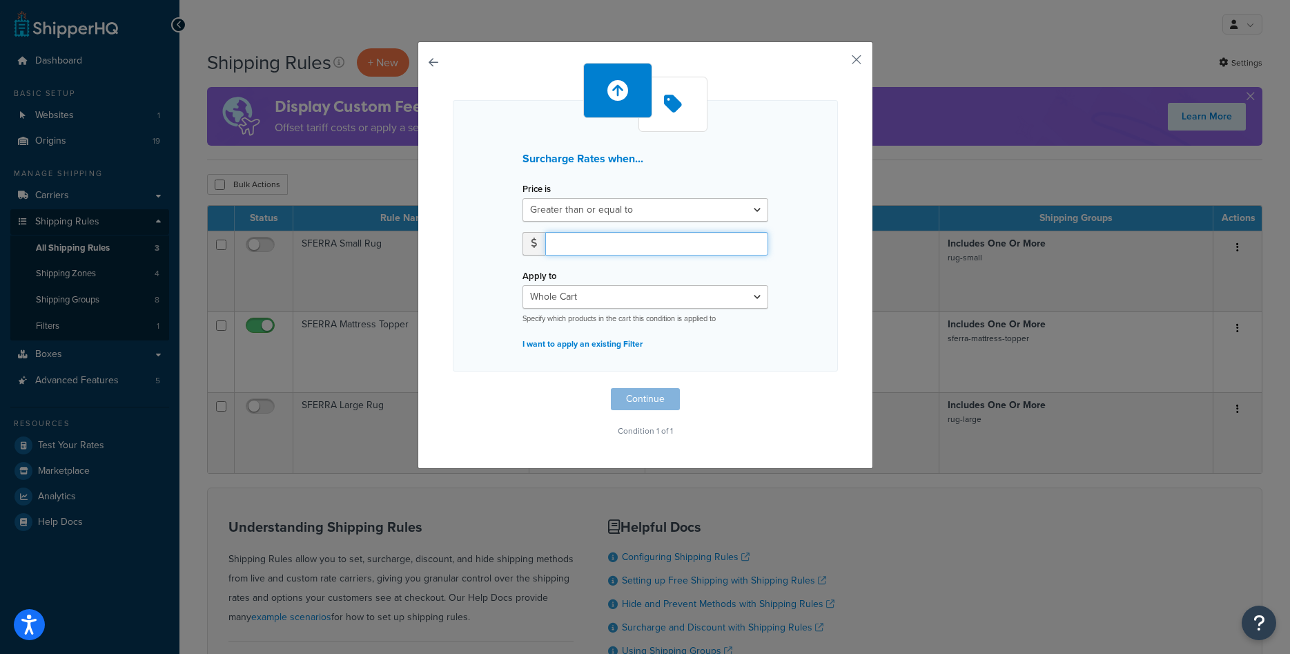
click at [631, 246] on input "number" at bounding box center [656, 243] width 223 height 23
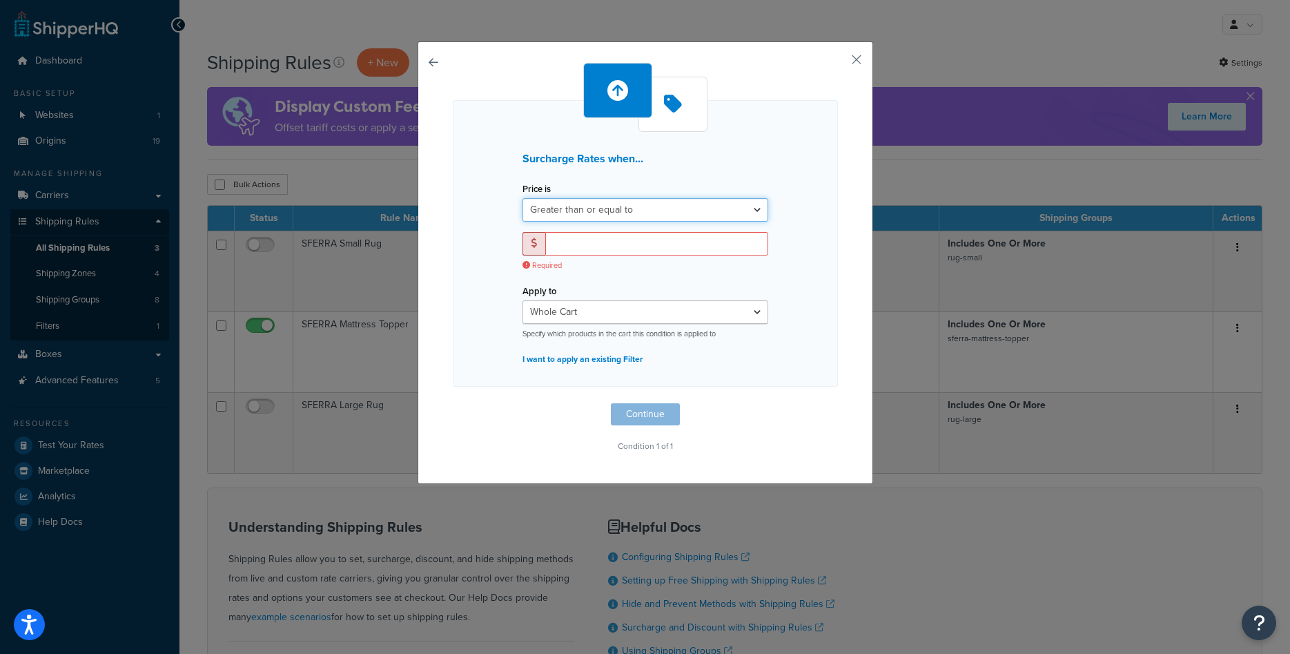
select select "UNDER"
click option "Less than or equal to" at bounding box center [0, 0] width 0 height 0
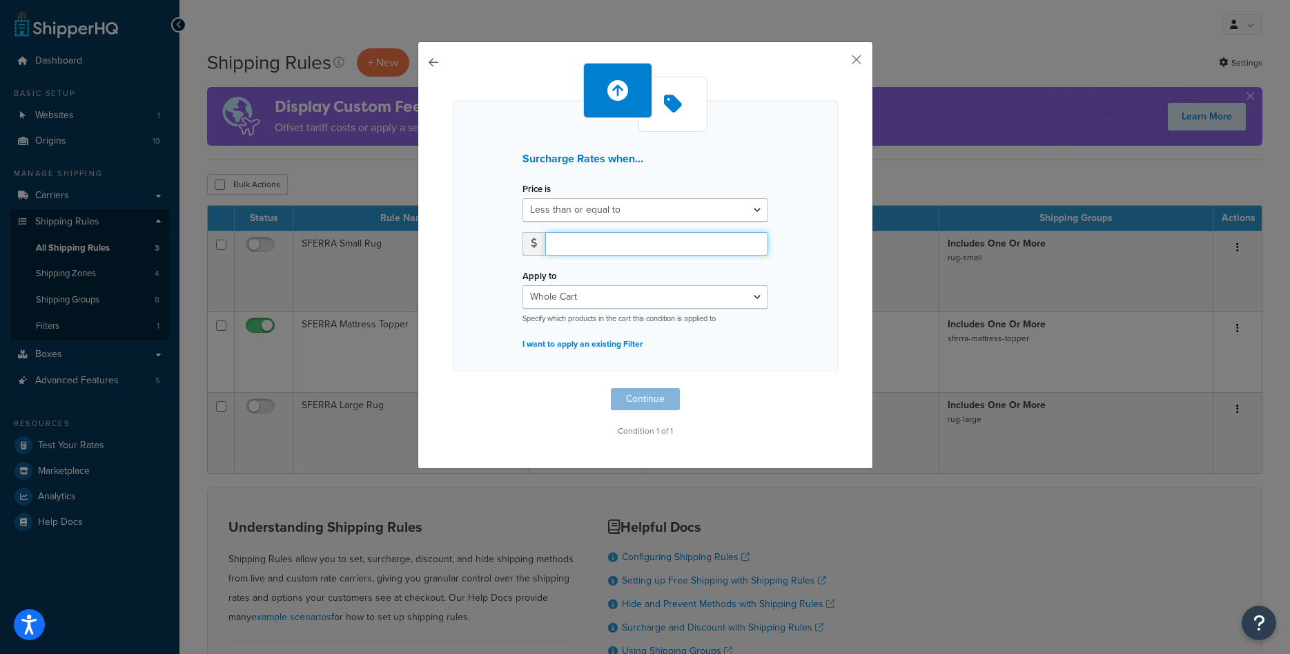
click at [594, 241] on input "number" at bounding box center [656, 243] width 223 height 23
type input "500"
click at [658, 400] on button "Continue" at bounding box center [645, 399] width 69 height 22
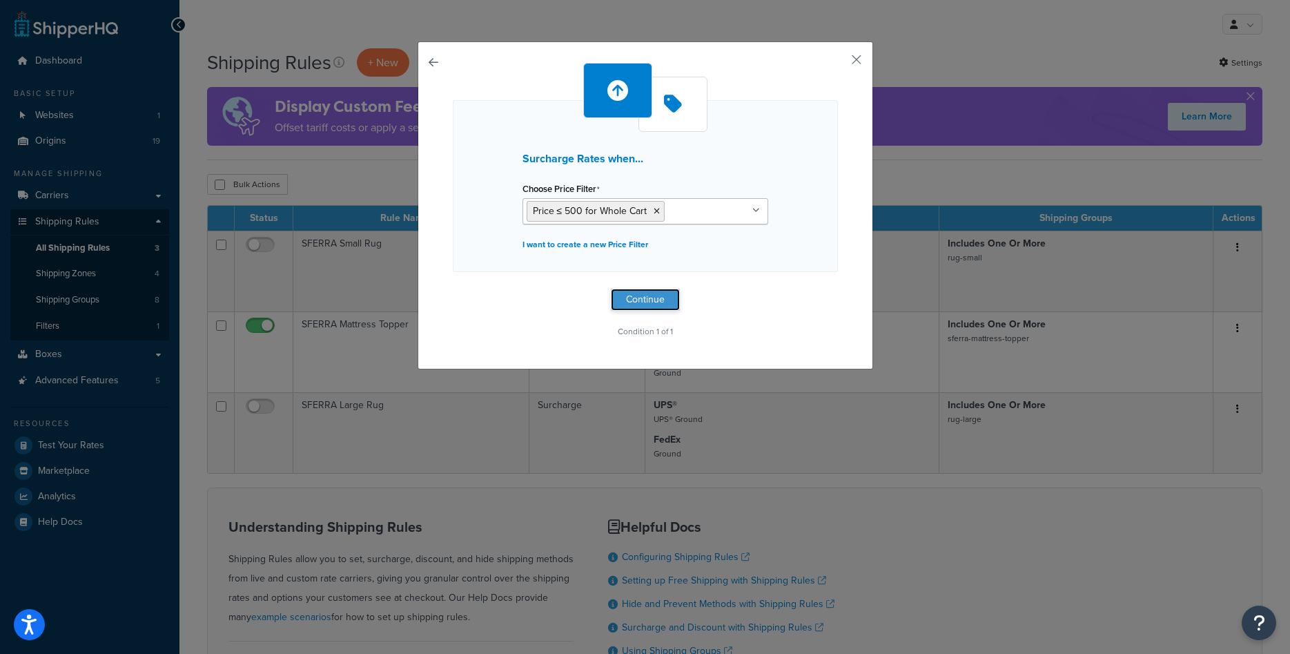
click at [649, 295] on button "Continue" at bounding box center [645, 300] width 69 height 22
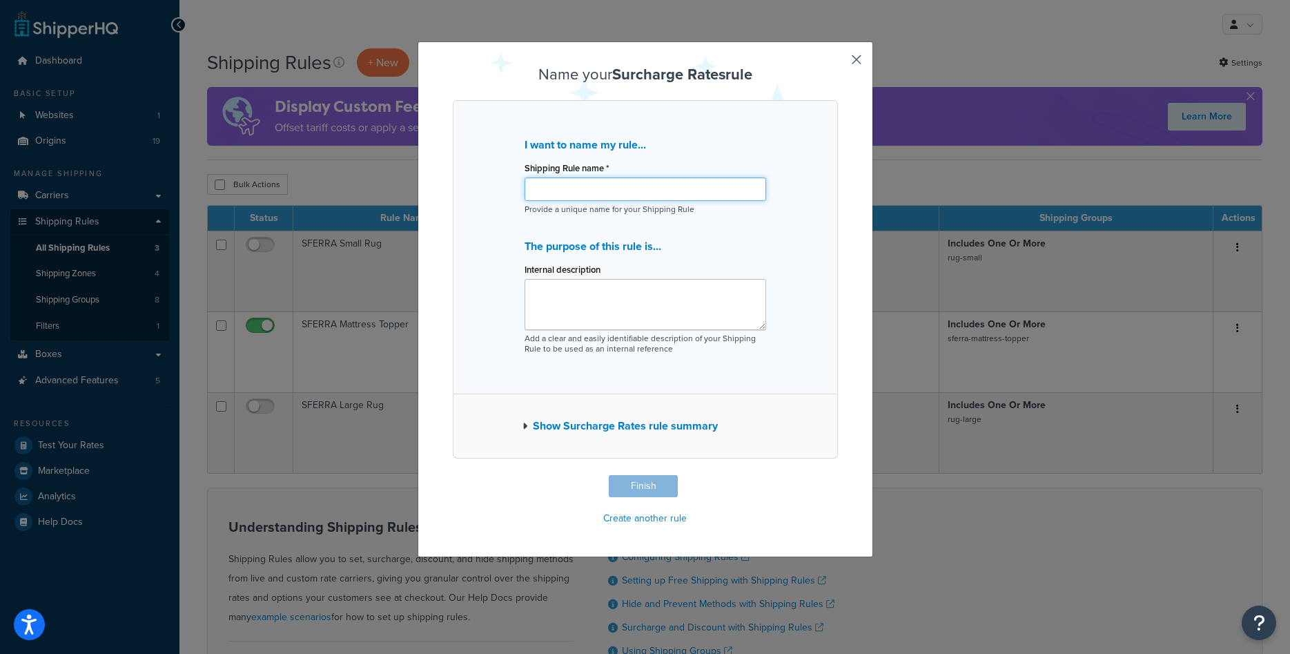
click at [647, 193] on input "Shipping Rule name *" at bounding box center [646, 188] width 242 height 23
type input "DG under 500"
click at [643, 481] on button "Finish" at bounding box center [643, 486] width 69 height 22
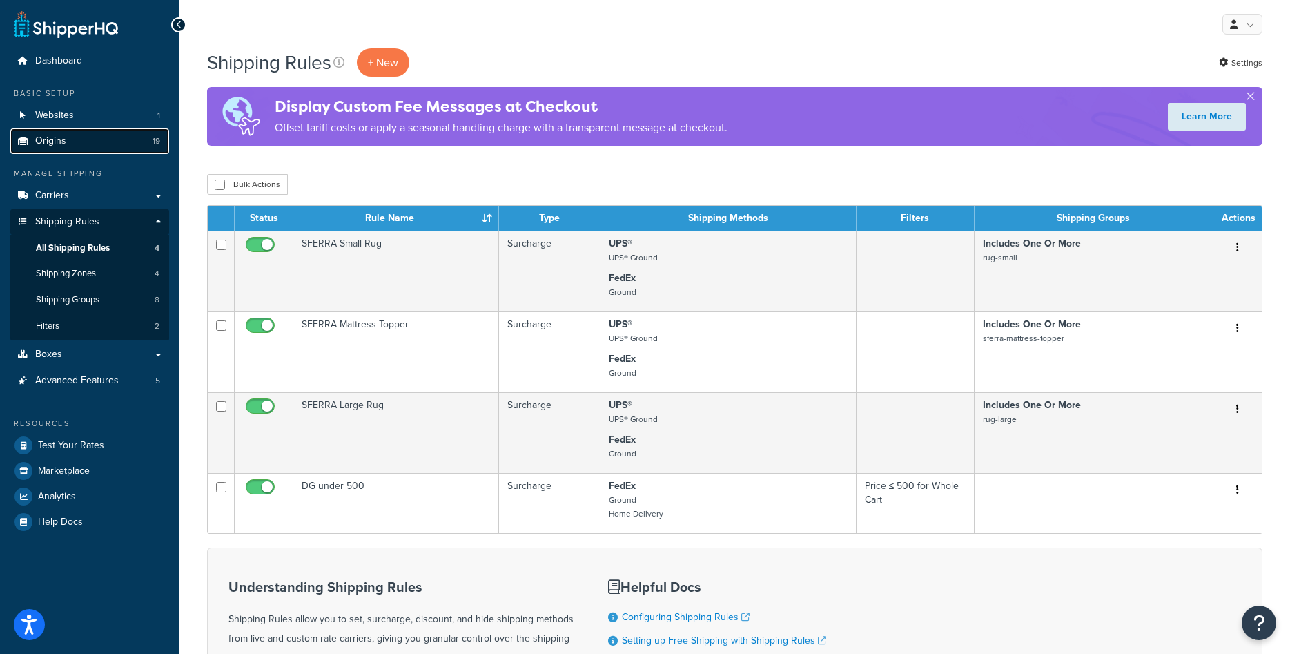
click at [98, 137] on link "Origins 19" at bounding box center [89, 141] width 159 height 26
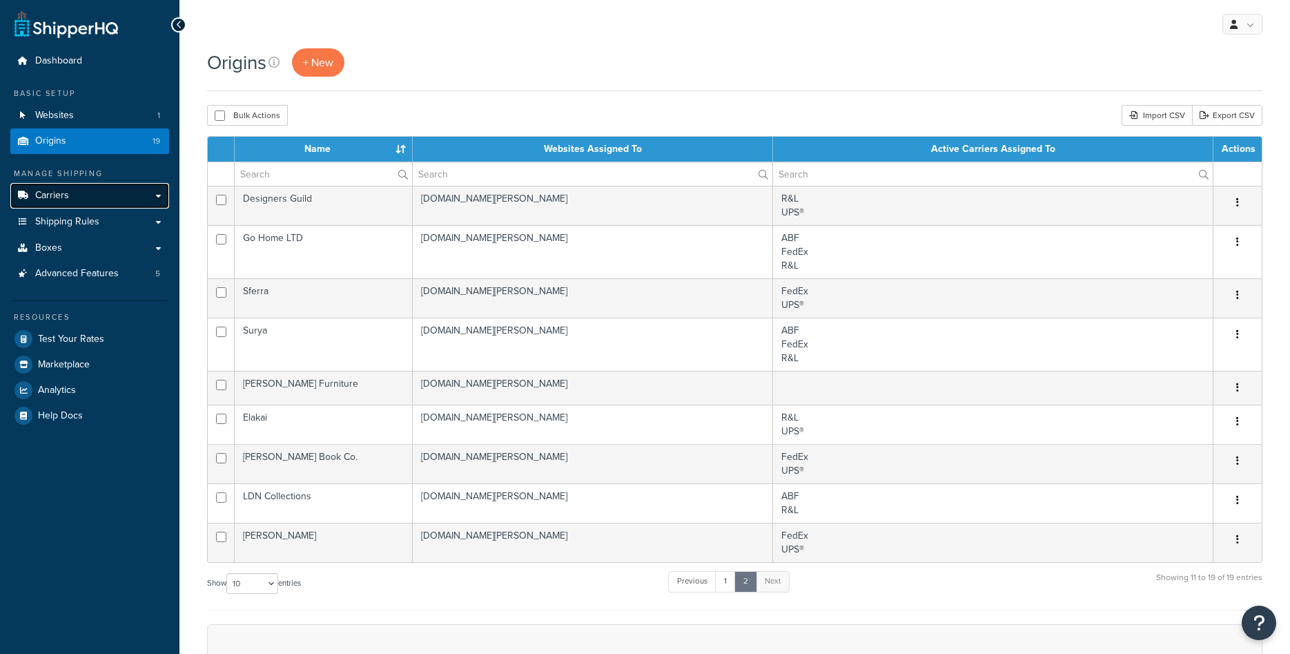
click at [95, 190] on link "Carriers" at bounding box center [89, 196] width 159 height 26
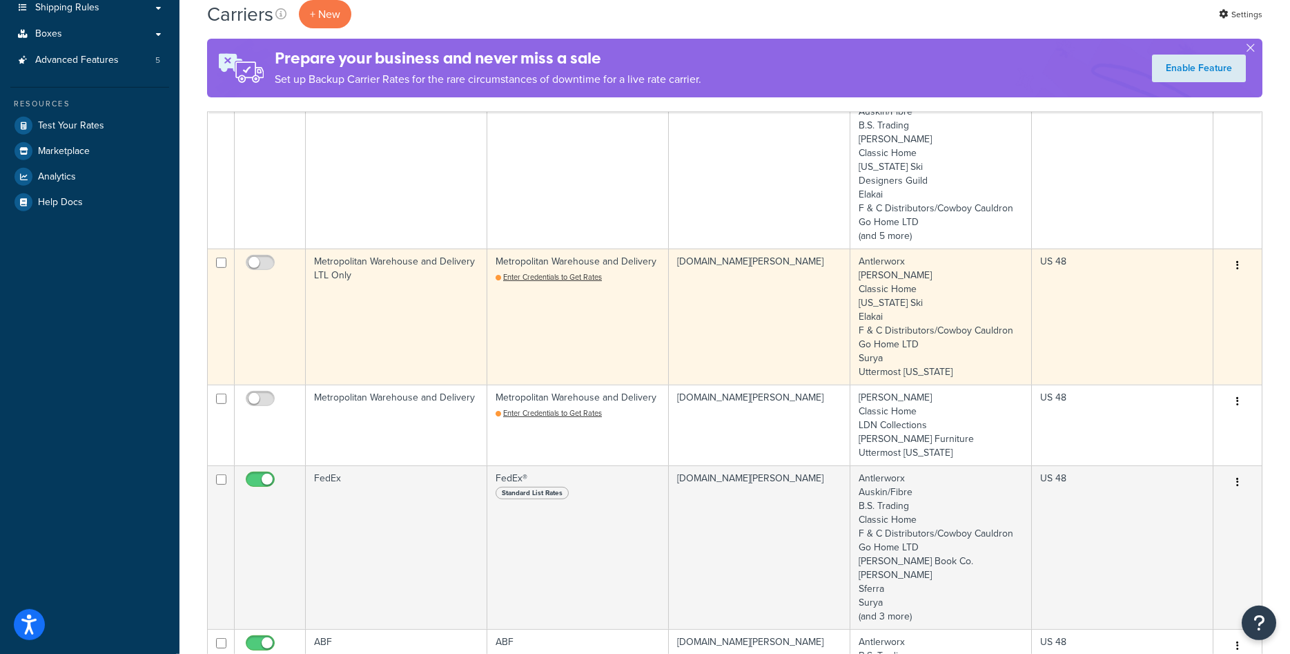
scroll to position [282, 0]
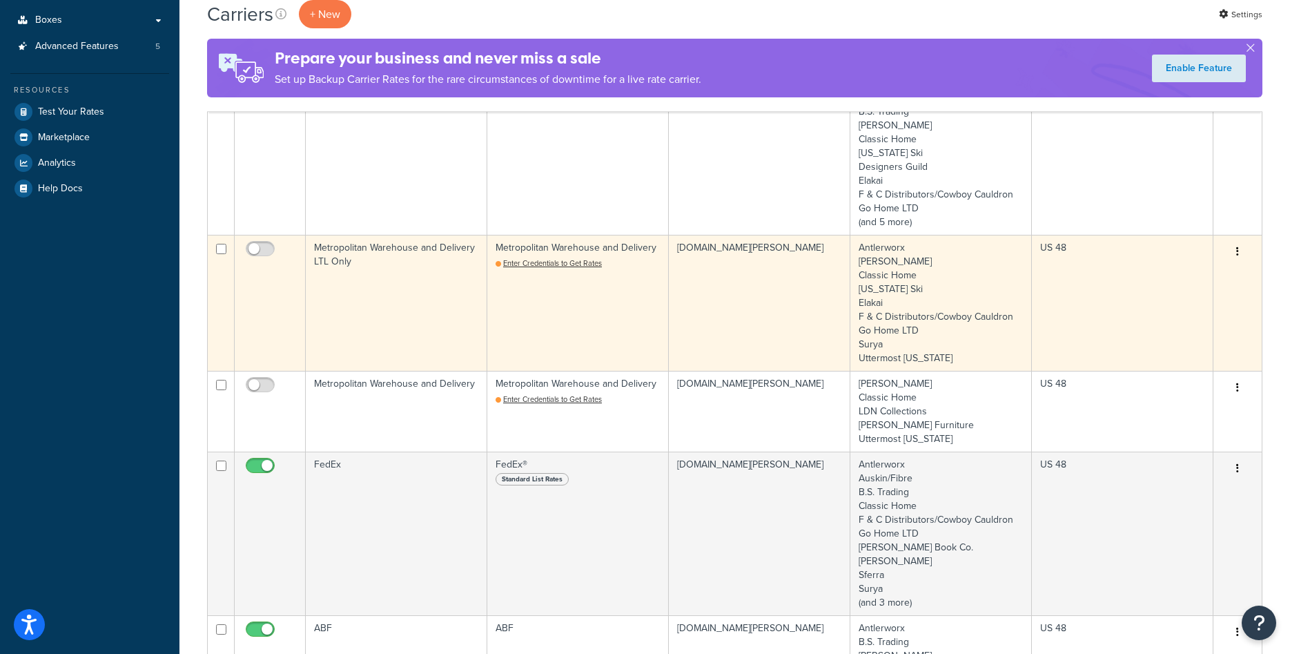
click at [378, 279] on td "Metropolitan Warehouse and Delivery LTL Only" at bounding box center [397, 303] width 182 height 136
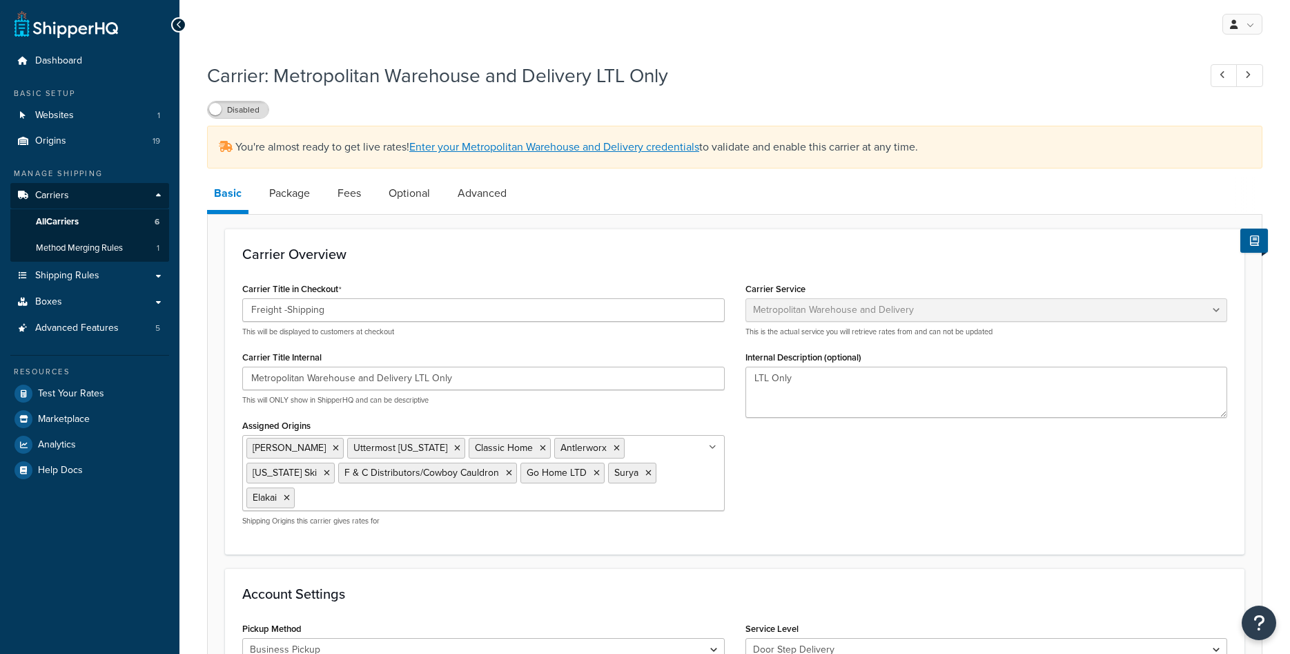
select select "metropolitanFreight"
select select "ds"
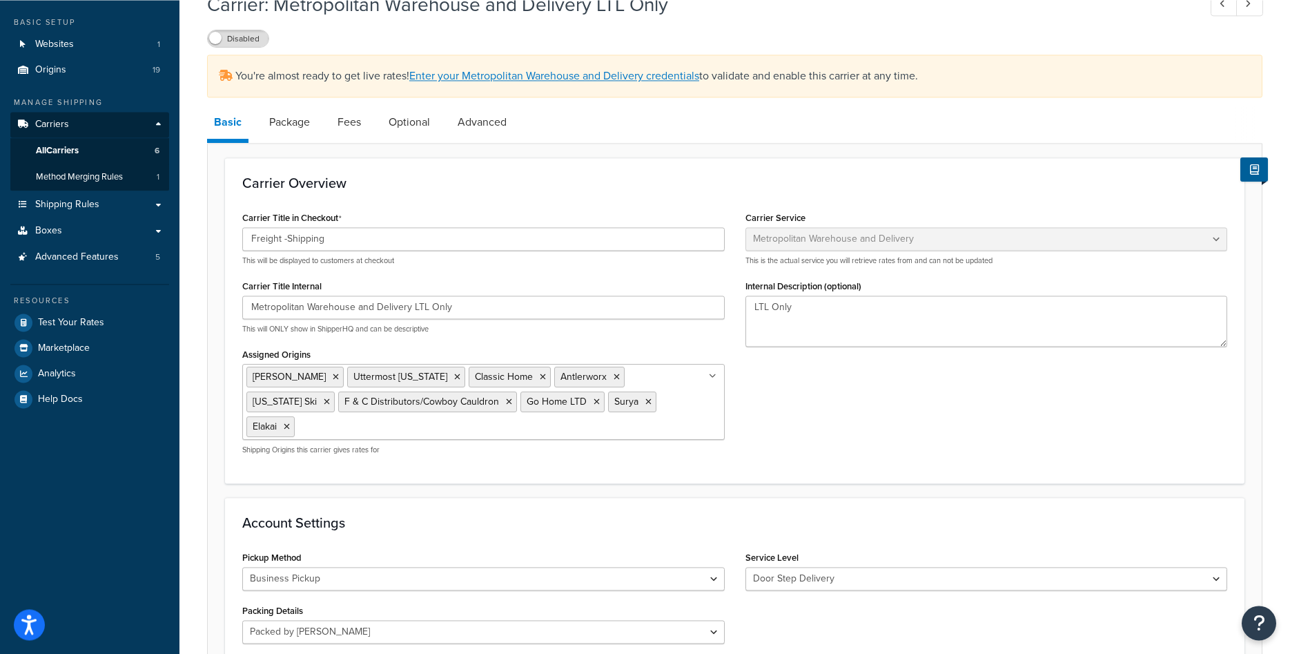
scroll to position [70, 0]
click at [79, 157] on span "All Carriers" at bounding box center [57, 152] width 43 height 12
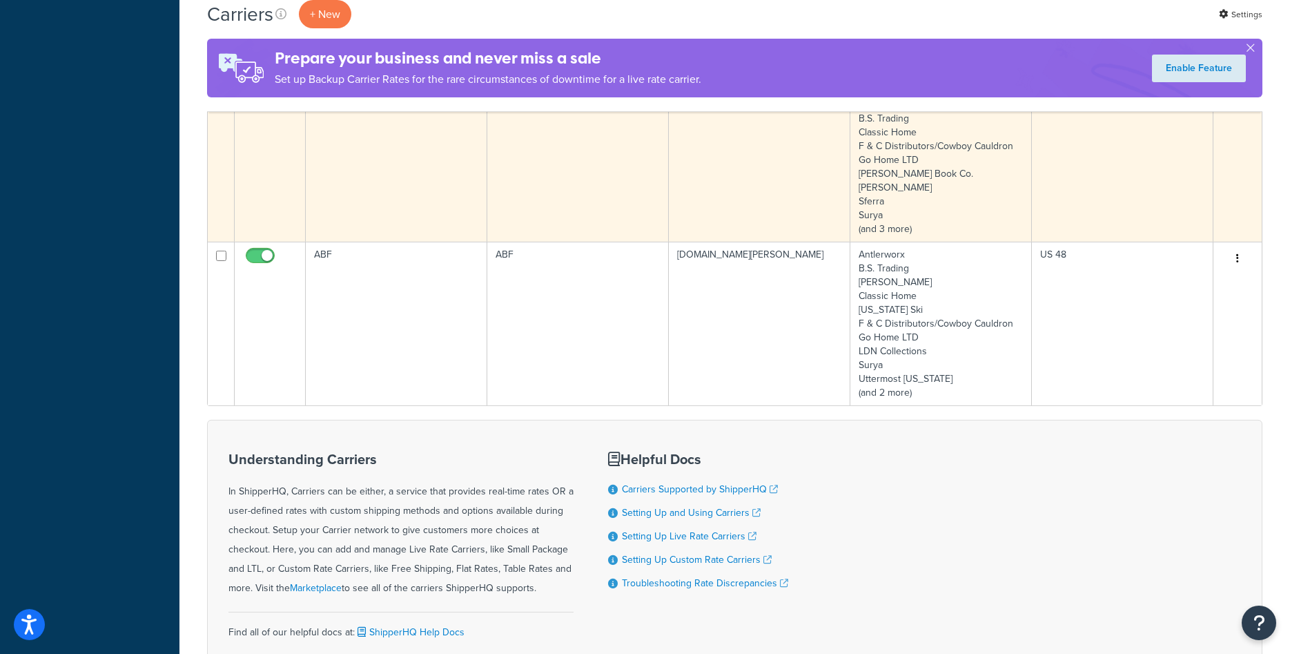
scroll to position [704, 0]
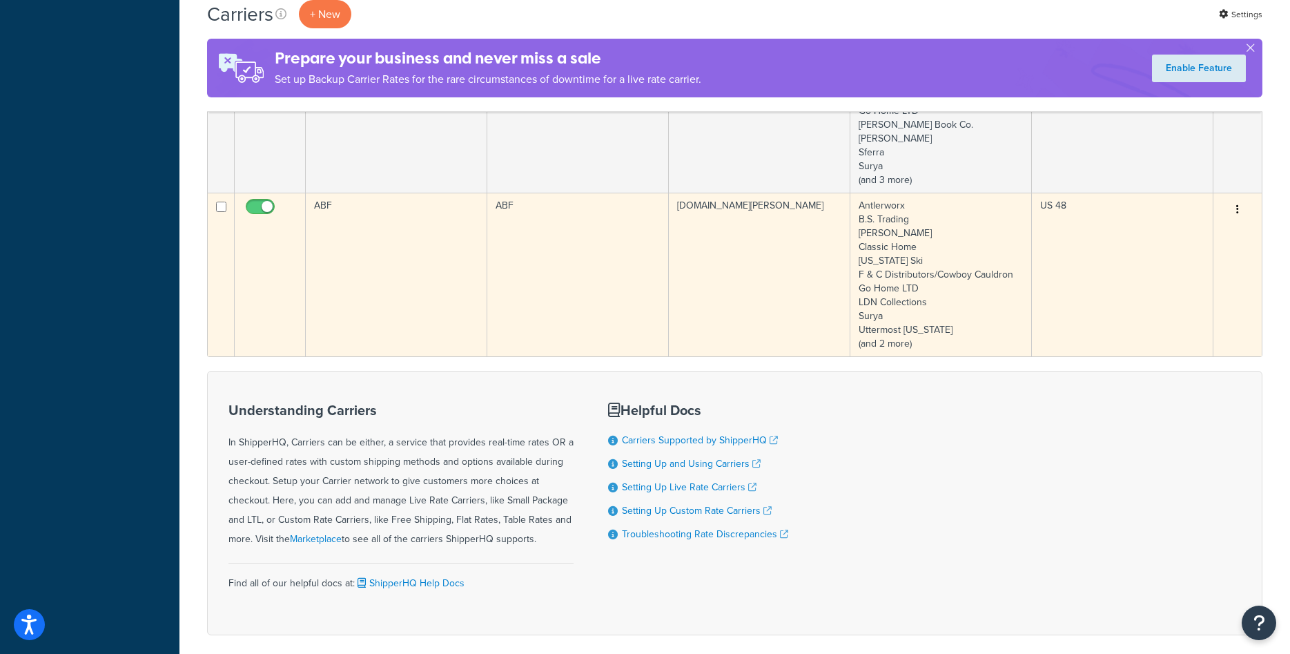
click at [375, 261] on td "ABF" at bounding box center [397, 275] width 182 height 164
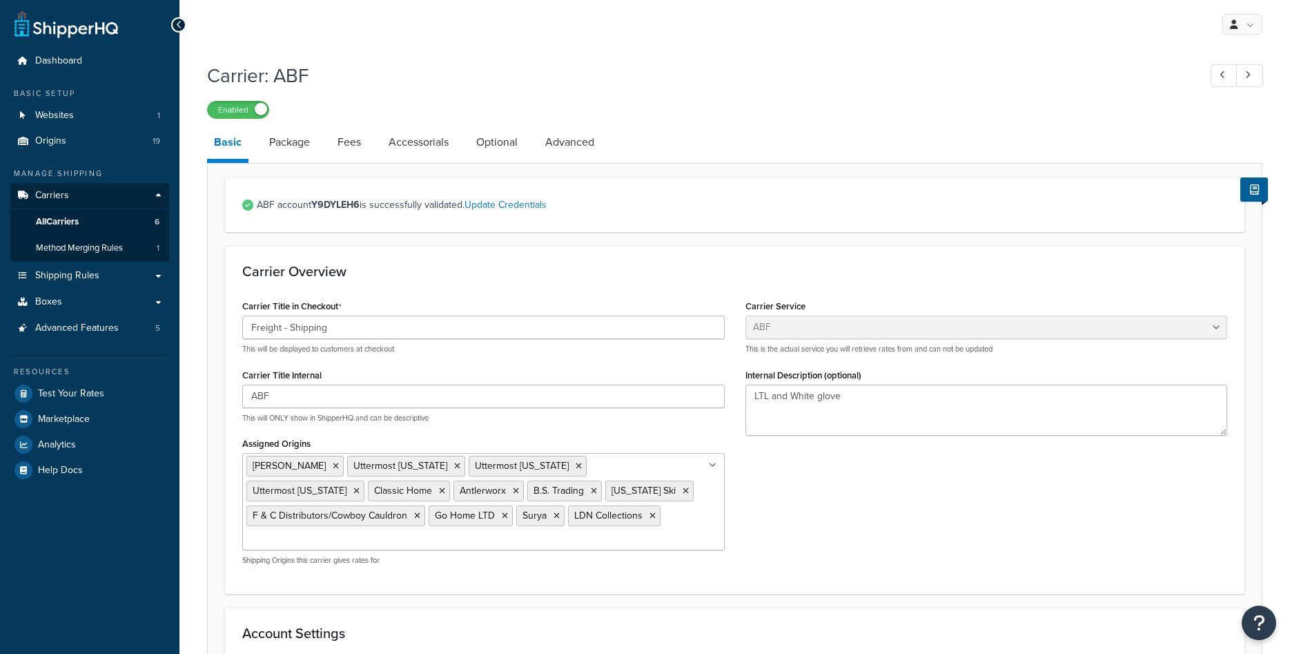
select select "abfFreight"
click at [291, 139] on link "Package" at bounding box center [289, 142] width 55 height 33
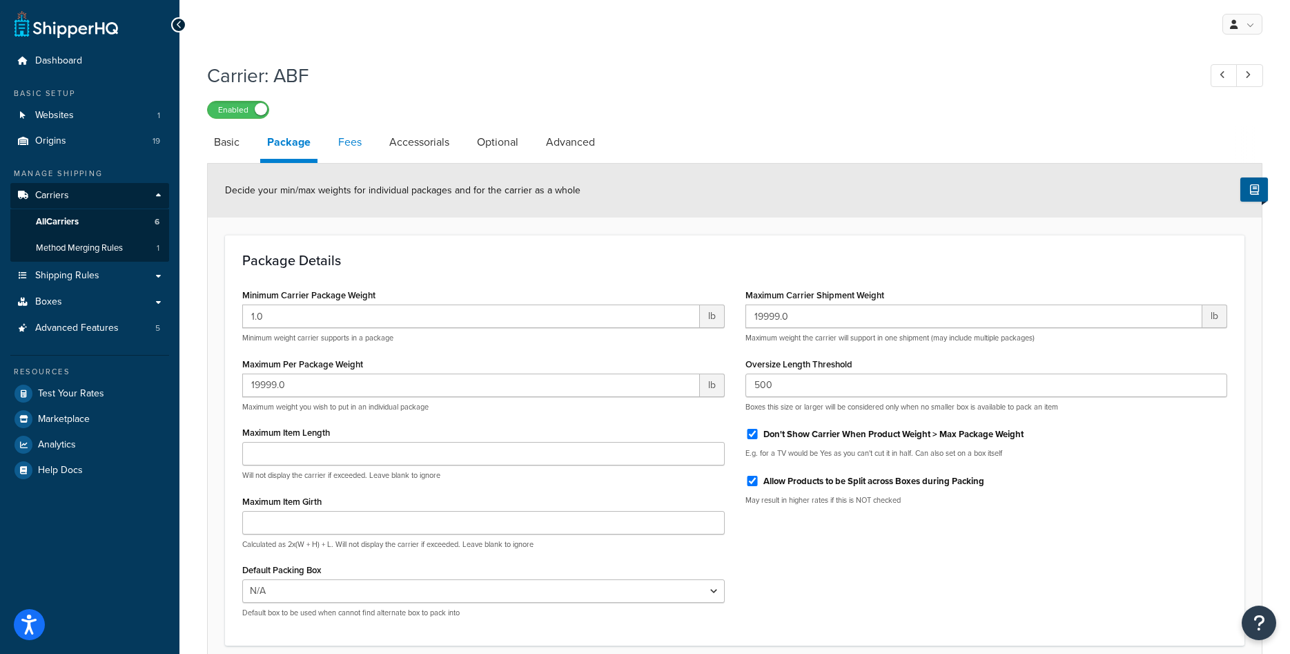
click at [347, 150] on link "Fees" at bounding box center [349, 142] width 37 height 33
select select "AFTER"
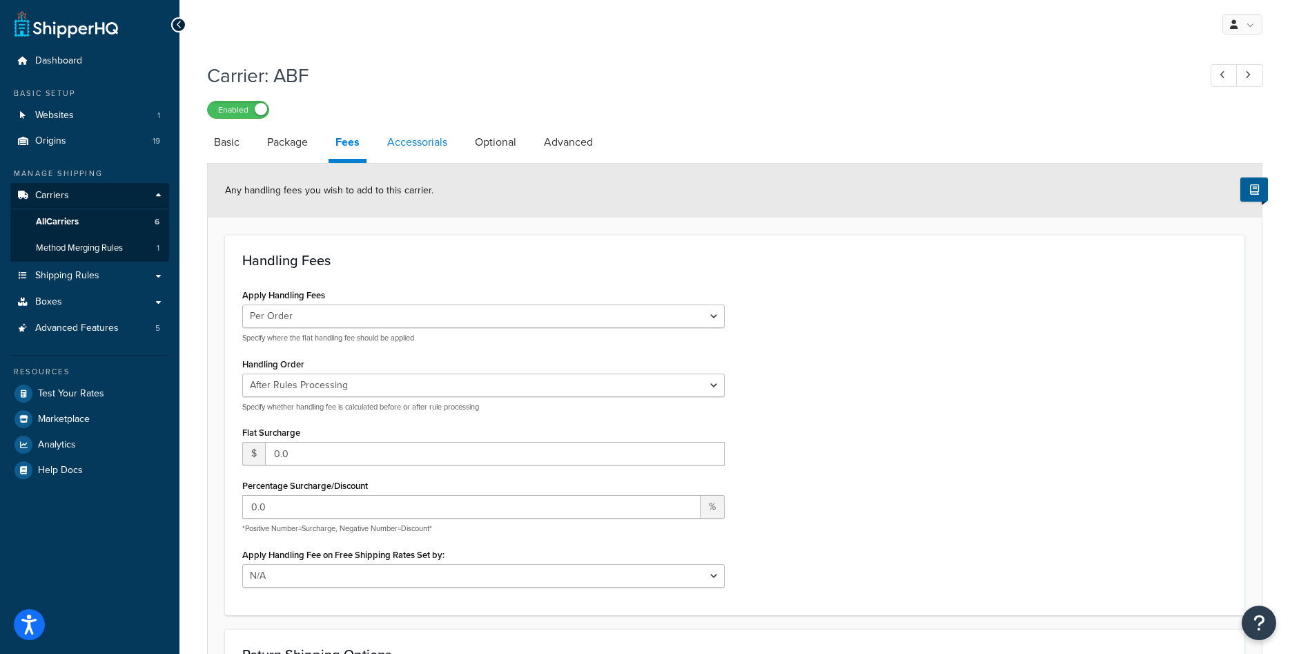
click at [432, 154] on link "Accessorials" at bounding box center [417, 142] width 74 height 33
select select "residential"
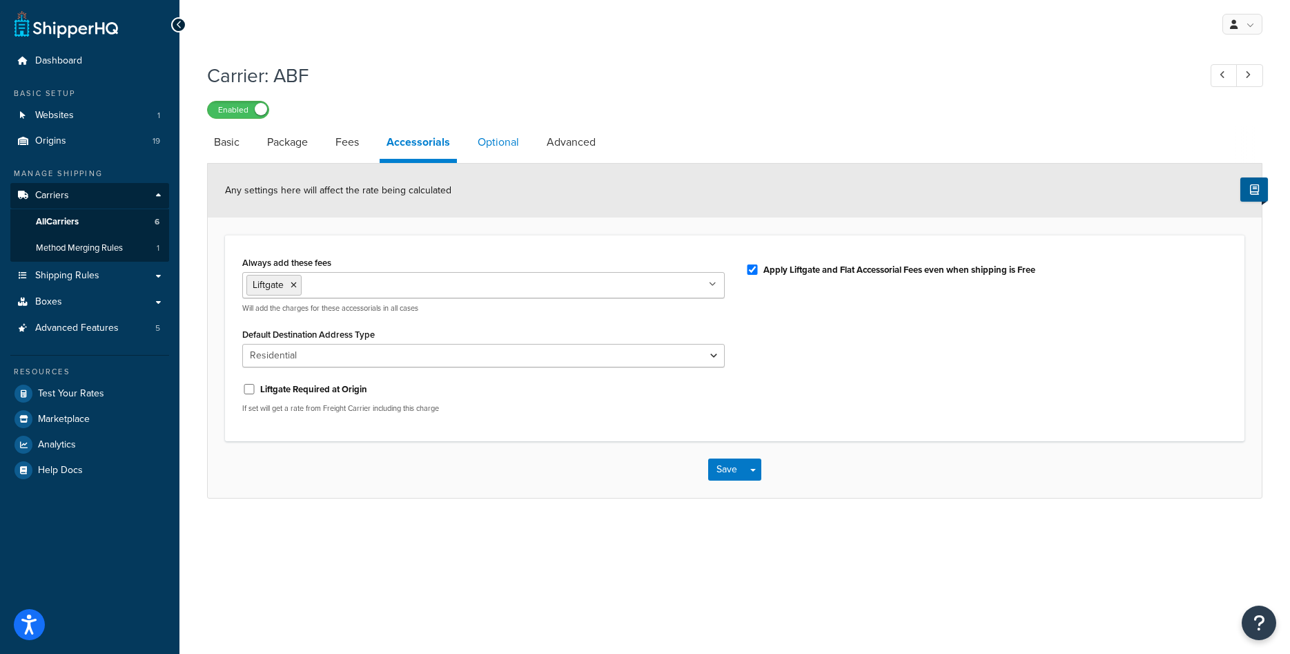
click at [491, 151] on link "Optional" at bounding box center [498, 142] width 55 height 33
select select "55"
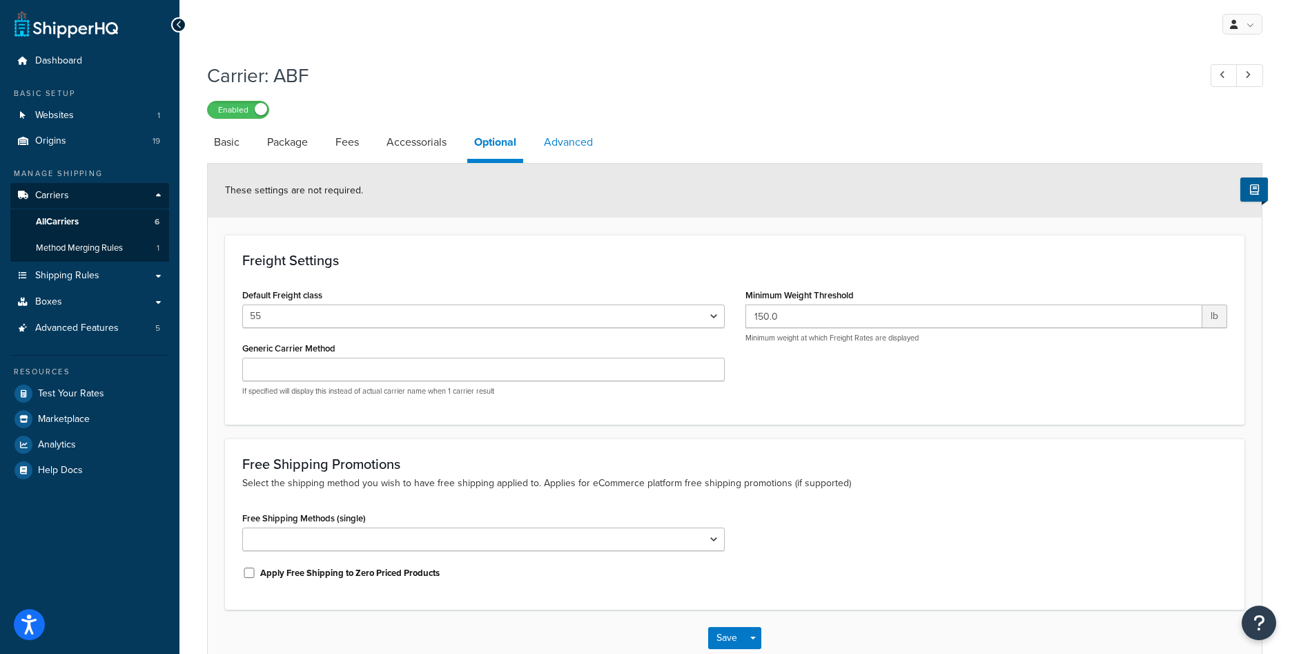
click at [569, 150] on link "Advanced" at bounding box center [568, 142] width 63 height 33
select select "false"
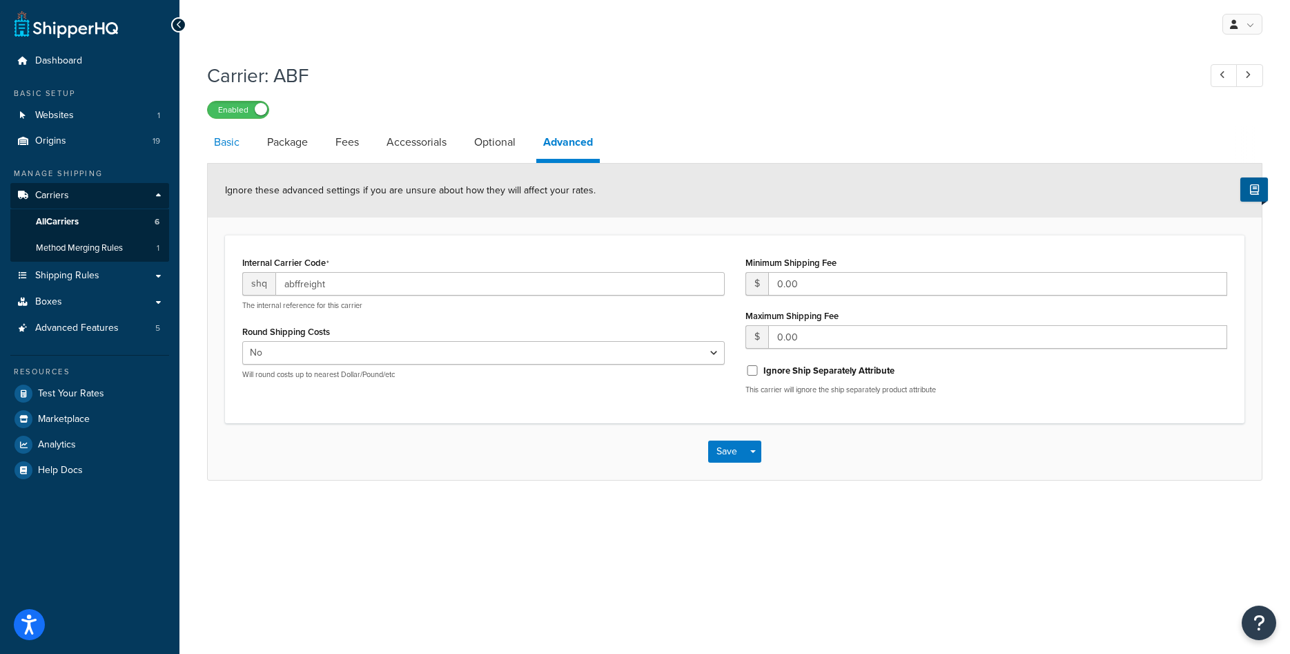
click at [231, 142] on link "Basic" at bounding box center [226, 142] width 39 height 33
select select "abfFreight"
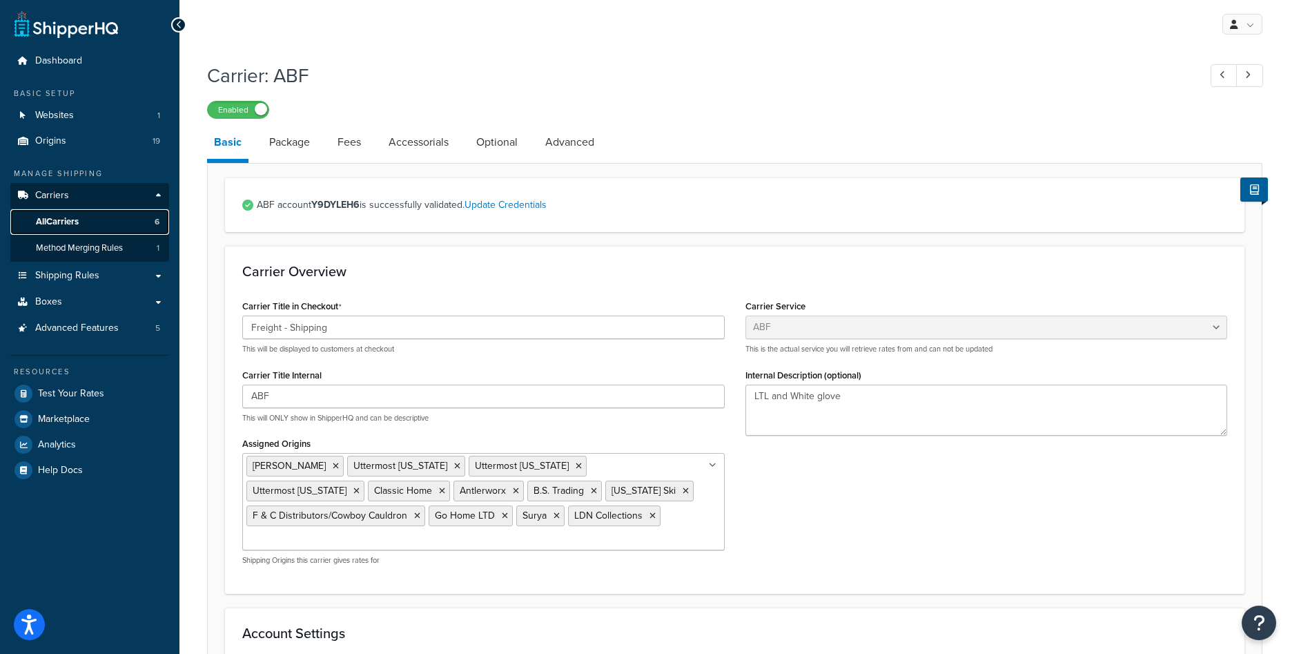
click at [60, 222] on span "All Carriers" at bounding box center [57, 222] width 43 height 12
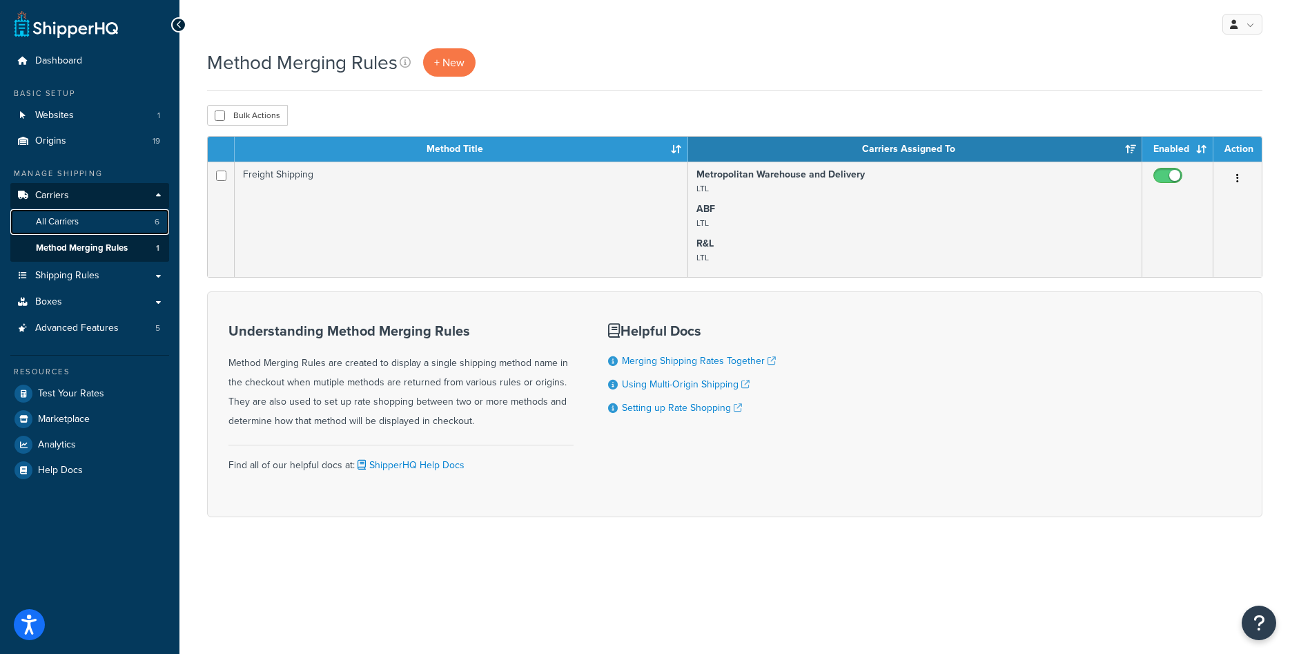
click at [60, 217] on span "All Carriers" at bounding box center [57, 222] width 43 height 12
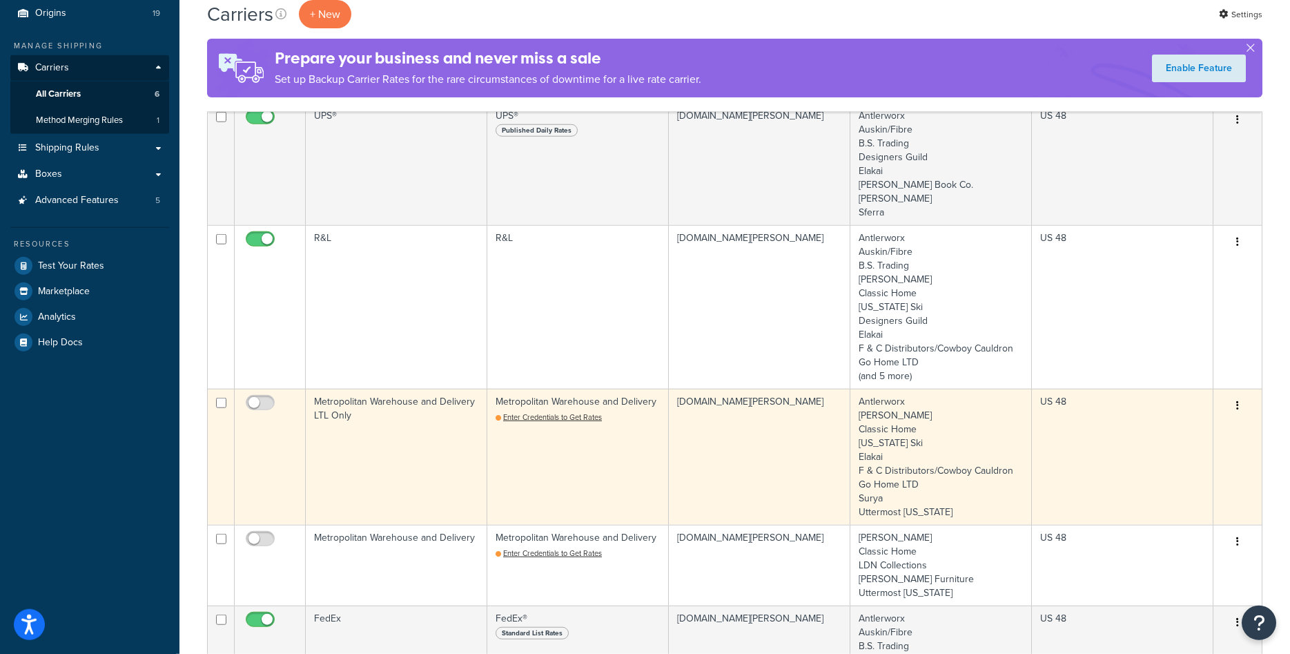
scroll to position [70, 0]
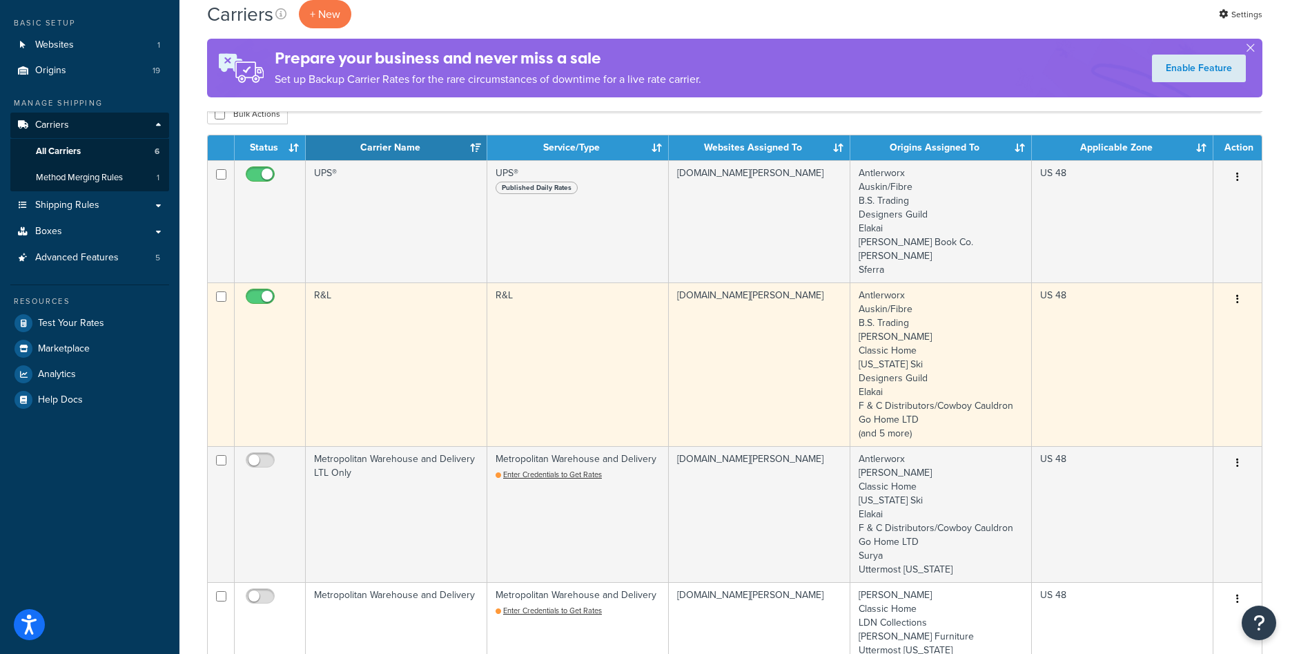
click at [402, 340] on td "R&L" at bounding box center [397, 364] width 182 height 164
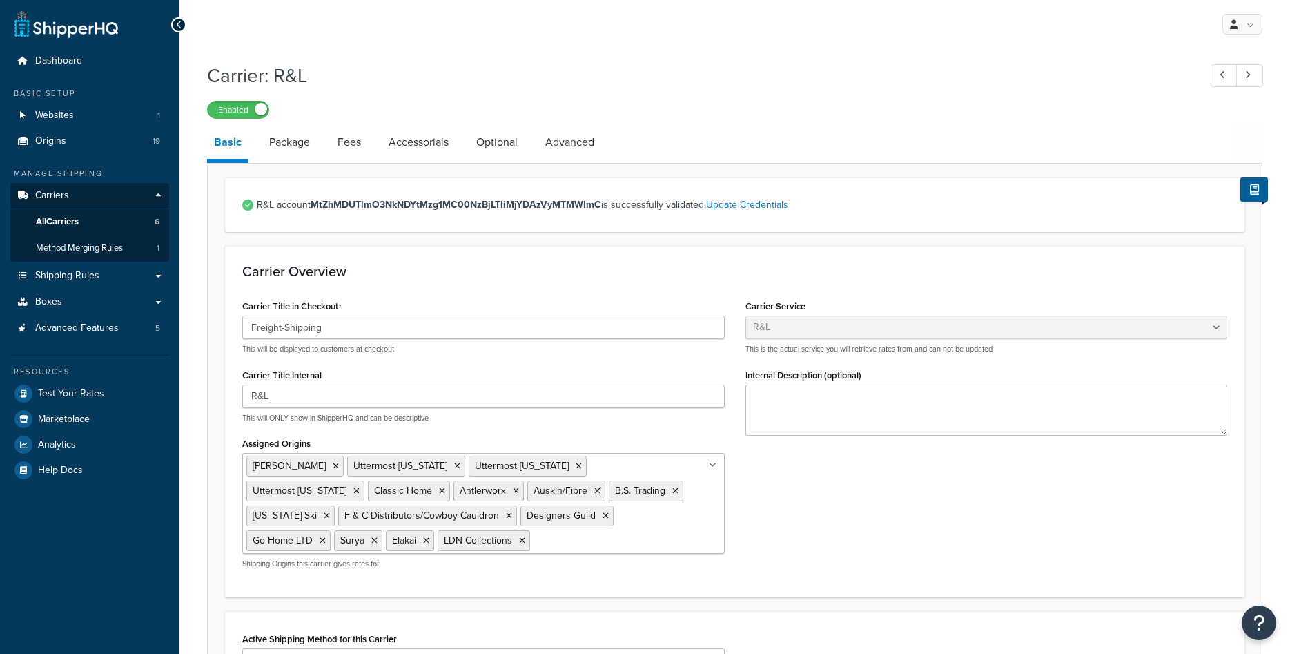
select select "rlFreight"
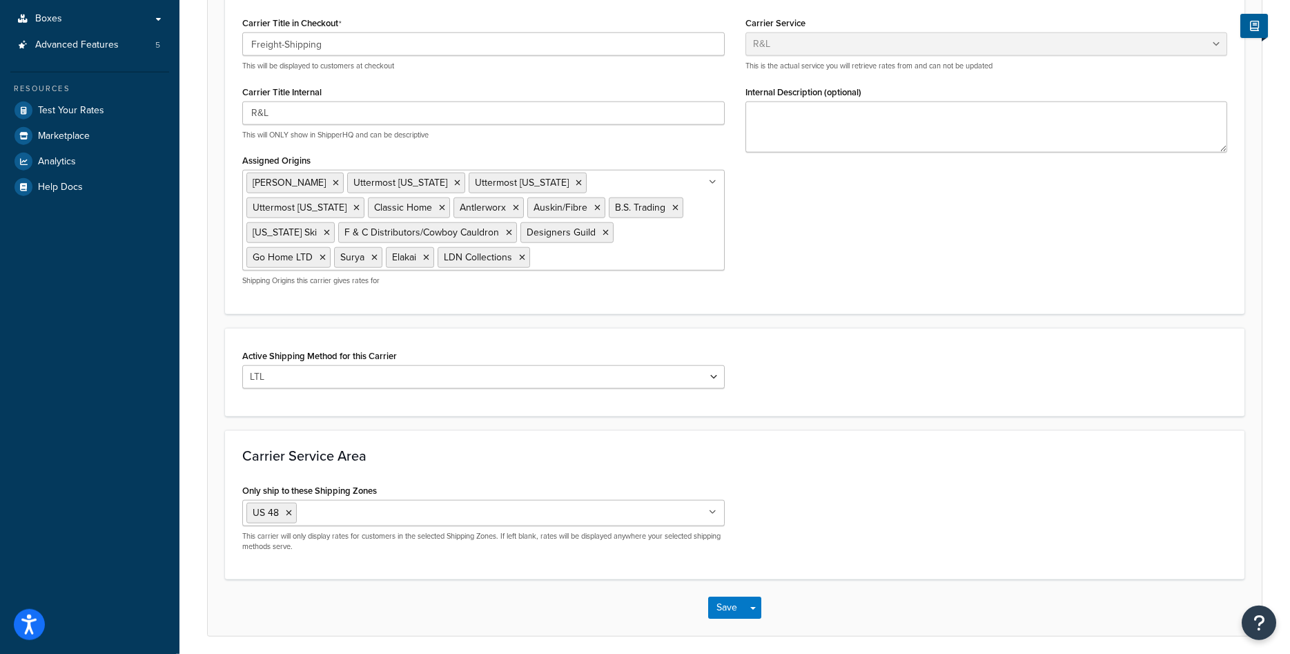
scroll to position [335, 0]
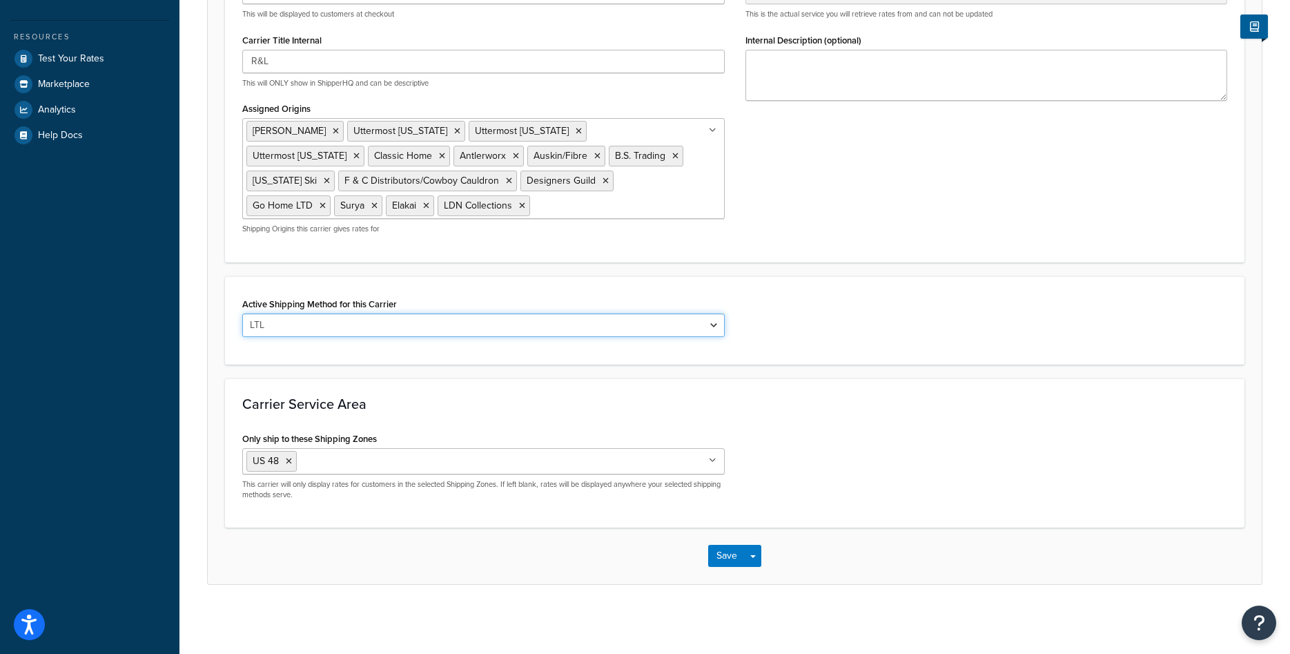
click at [446, 329] on select "LTL" at bounding box center [483, 324] width 482 height 23
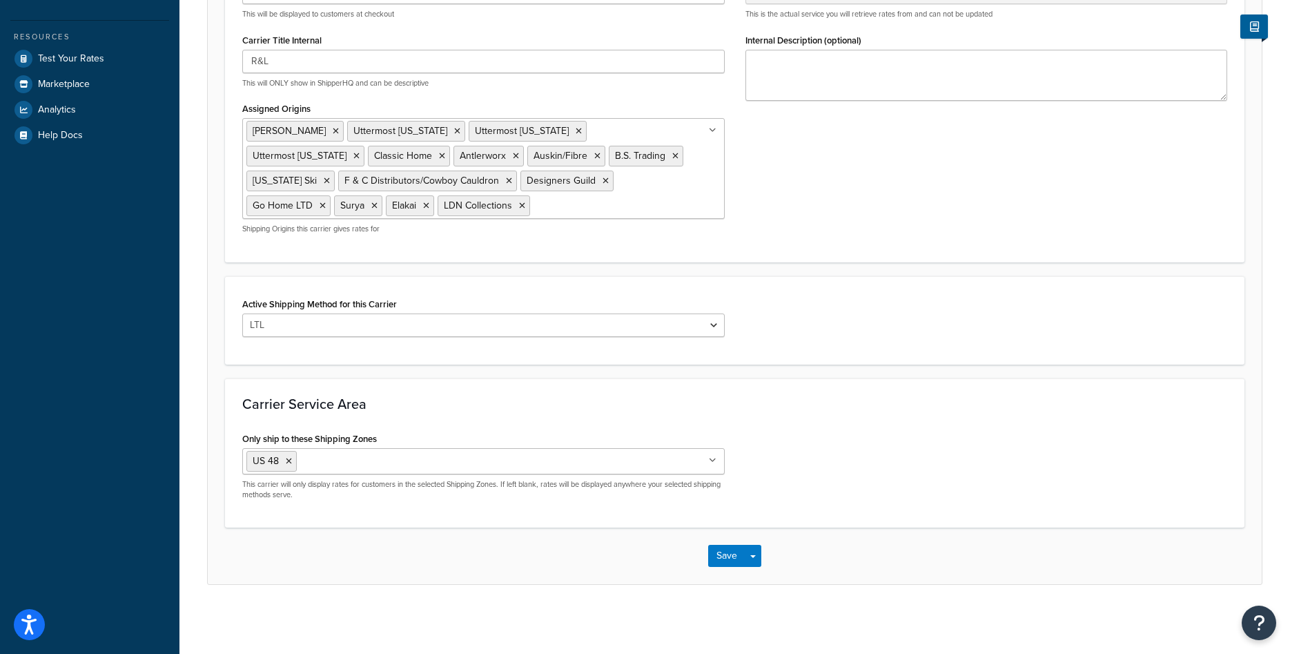
click at [527, 293] on div "Active Shipping Method for this Carrier LTL" at bounding box center [734, 320] width 1019 height 88
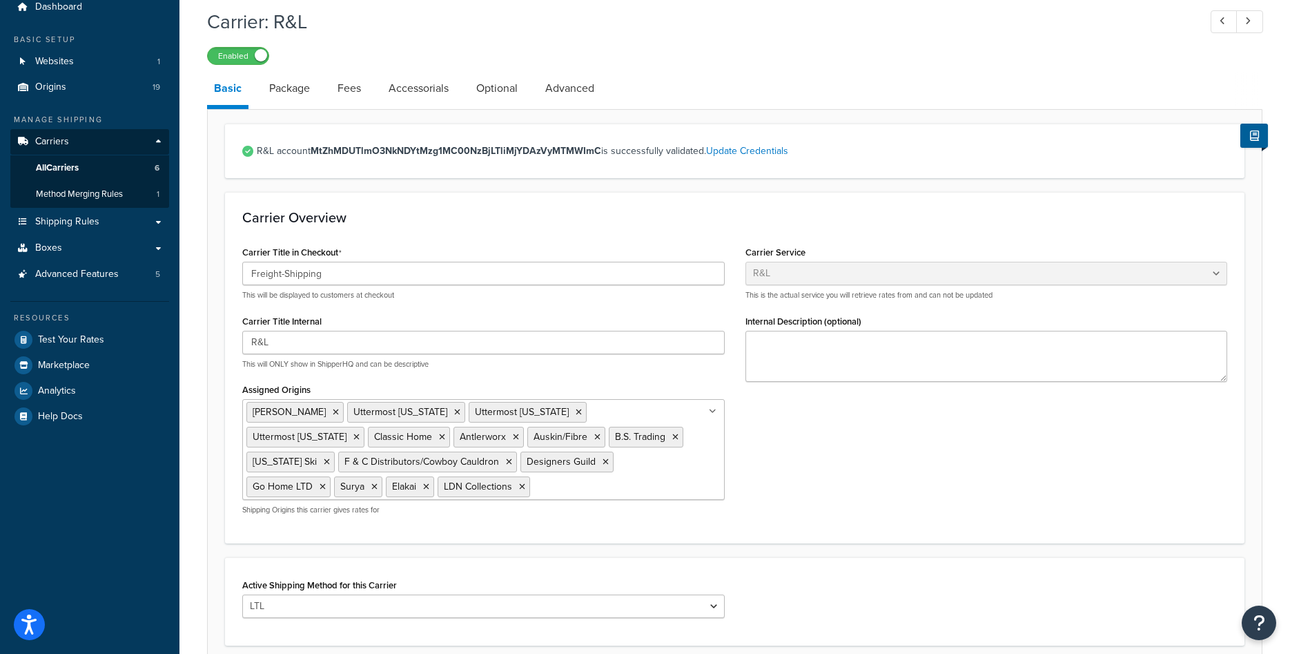
scroll to position [0, 0]
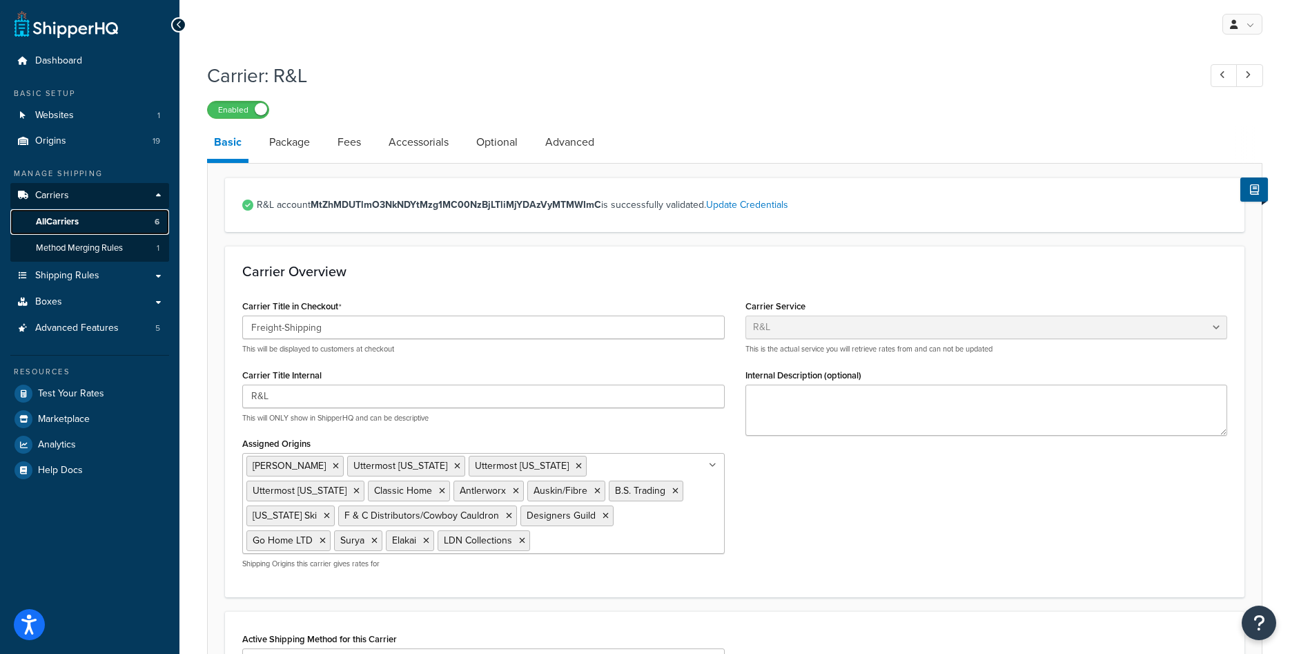
click at [77, 217] on span "All Carriers" at bounding box center [57, 222] width 43 height 12
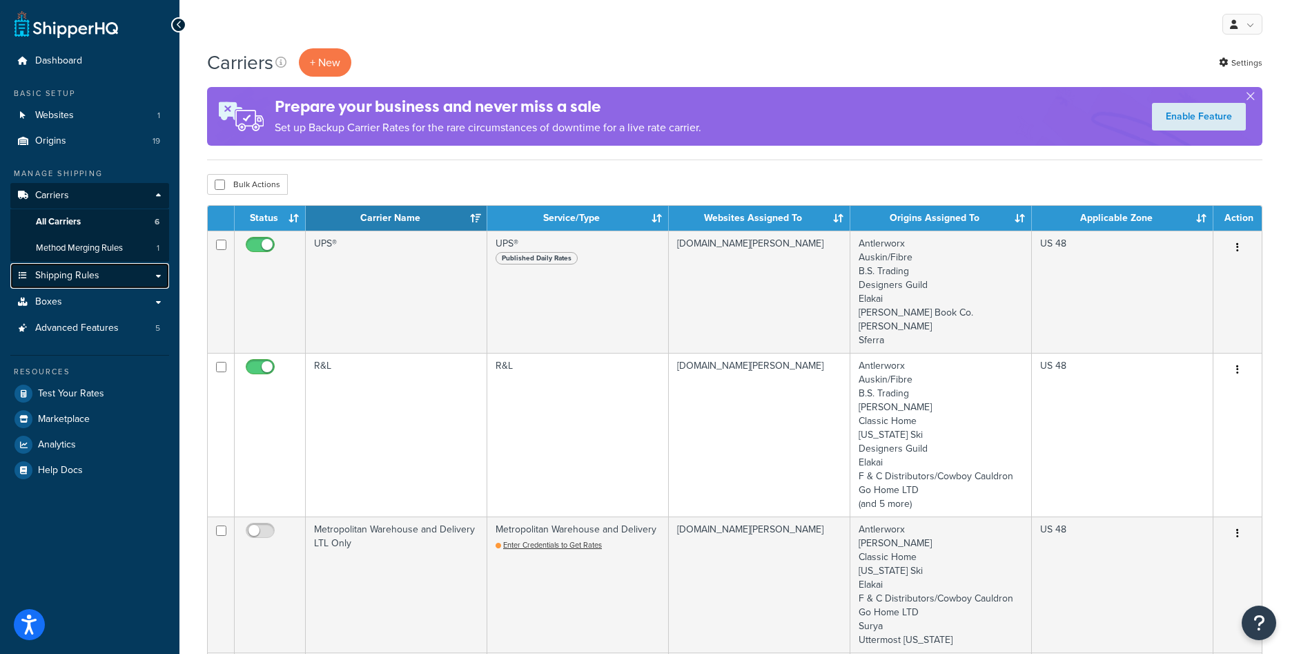
click at [72, 280] on span "Shipping Rules" at bounding box center [67, 276] width 64 height 12
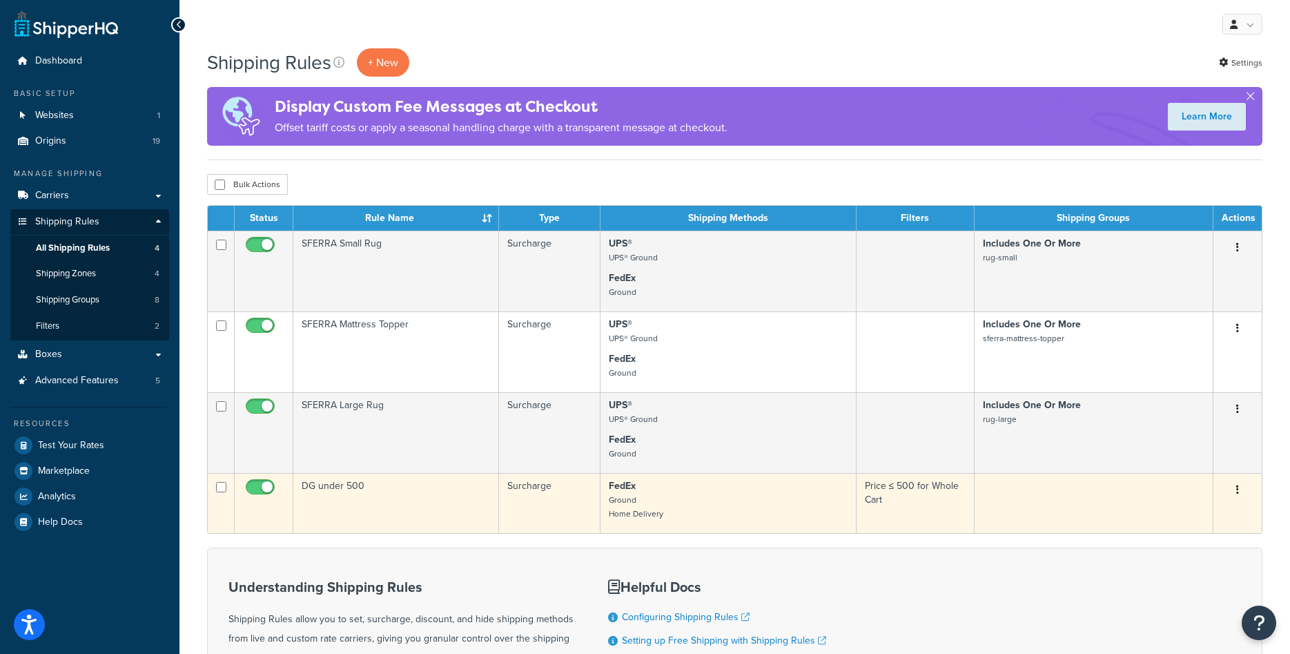
click at [437, 492] on td "DG under 500" at bounding box center [396, 503] width 206 height 60
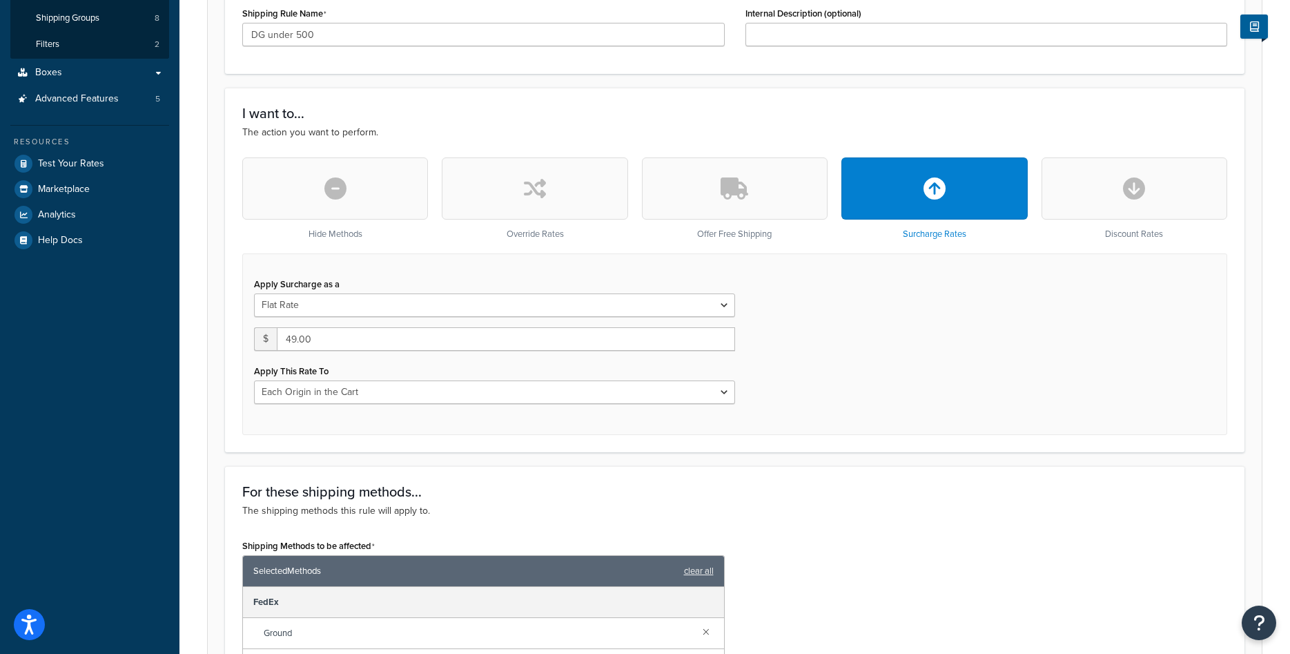
scroll to position [352, 0]
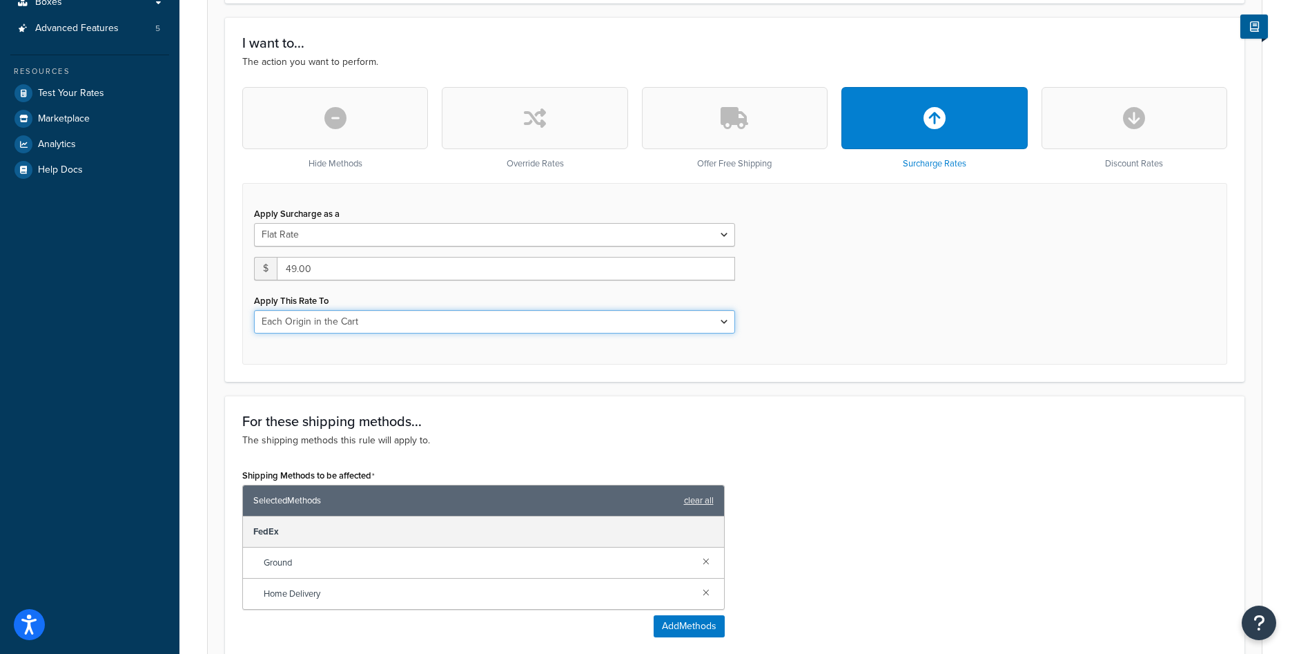
select select "ENTIRE_CART"
click option "Entire Cart" at bounding box center [0, 0] width 0 height 0
click at [473, 351] on div "Apply Surcharge as a Flat Rate Percentage Flat Rate & Percentage $ 49.00 Apply …" at bounding box center [734, 274] width 985 height 182
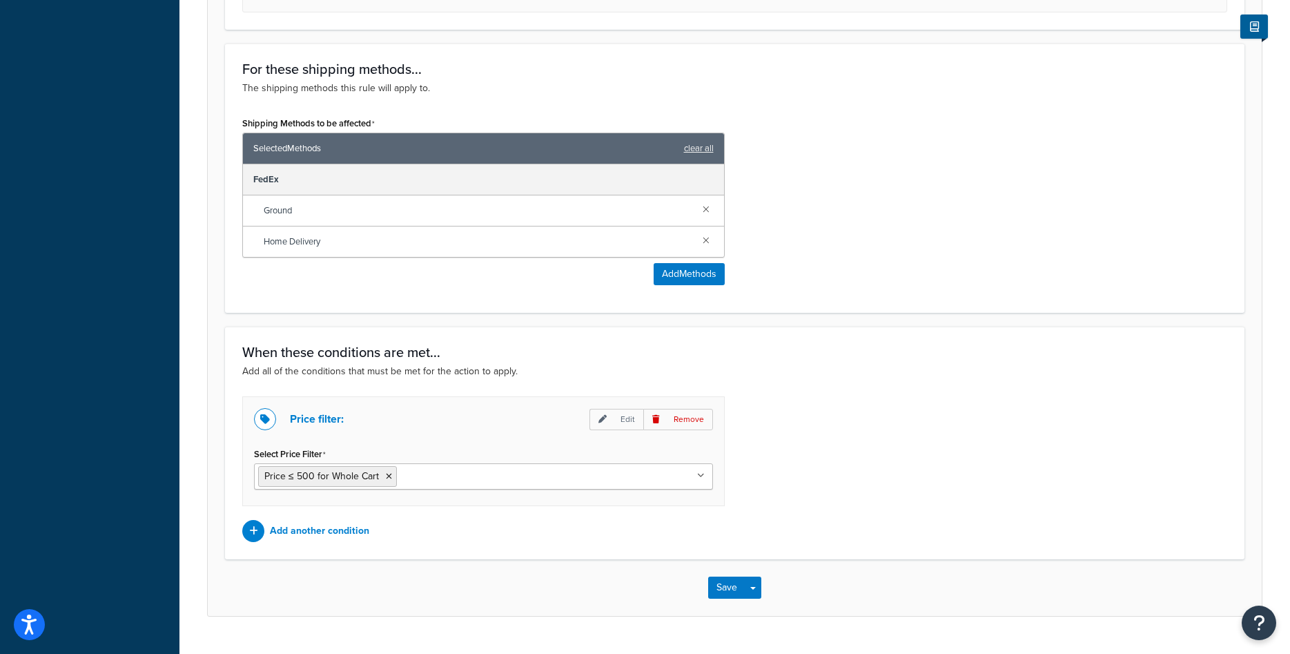
scroll to position [736, 0]
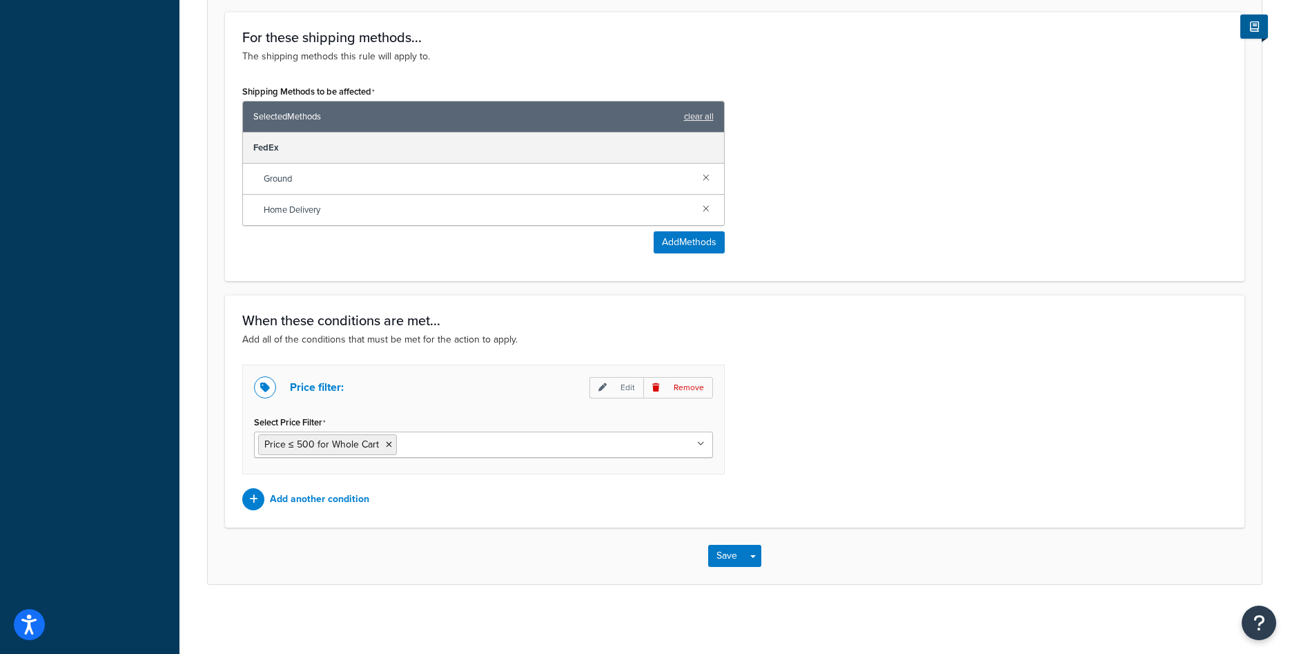
click at [413, 441] on ul "Price ≤ 500 for Whole Cart" at bounding box center [483, 444] width 459 height 26
click at [433, 405] on div "Price filter: Edit Remove Select Price Filter Price ≤ 500 for Whole Cart No res…" at bounding box center [483, 419] width 482 height 110
click at [344, 497] on p "Add another condition" at bounding box center [319, 498] width 99 height 19
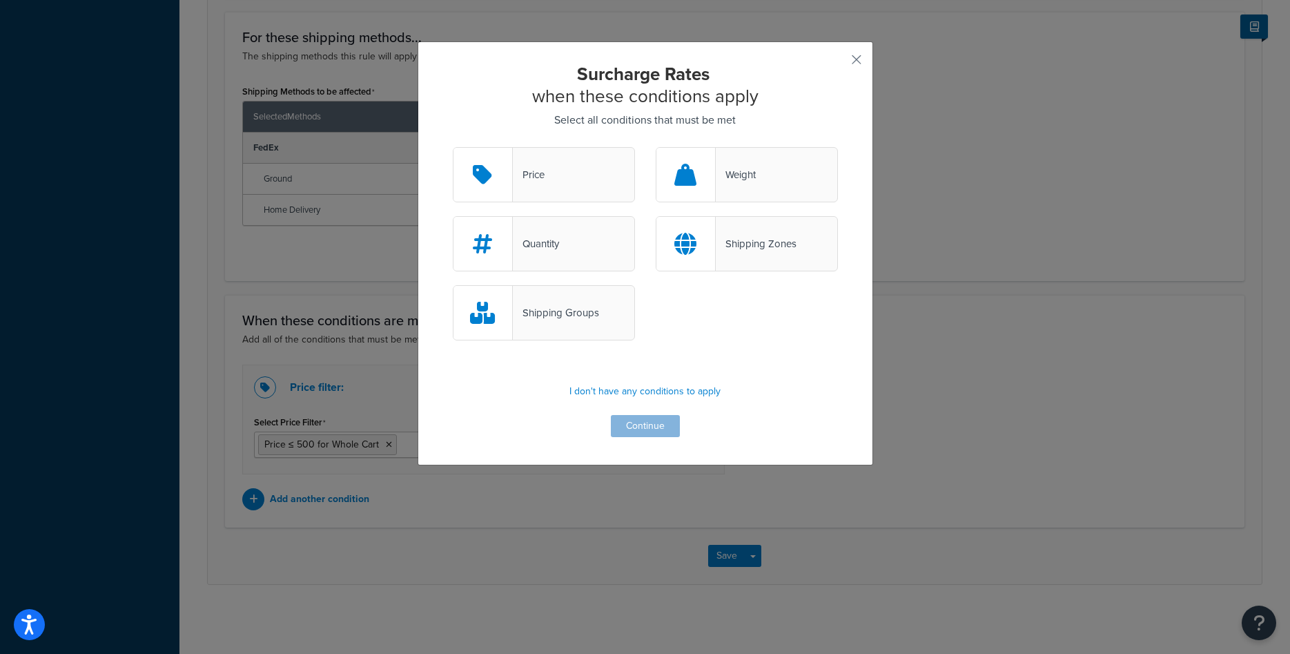
click at [562, 309] on div "Shipping Groups" at bounding box center [556, 312] width 86 height 19
click at [0, 0] on input "Shipping Groups" at bounding box center [0, 0] width 0 height 0
click at [645, 435] on button "Continue" at bounding box center [645, 426] width 69 height 22
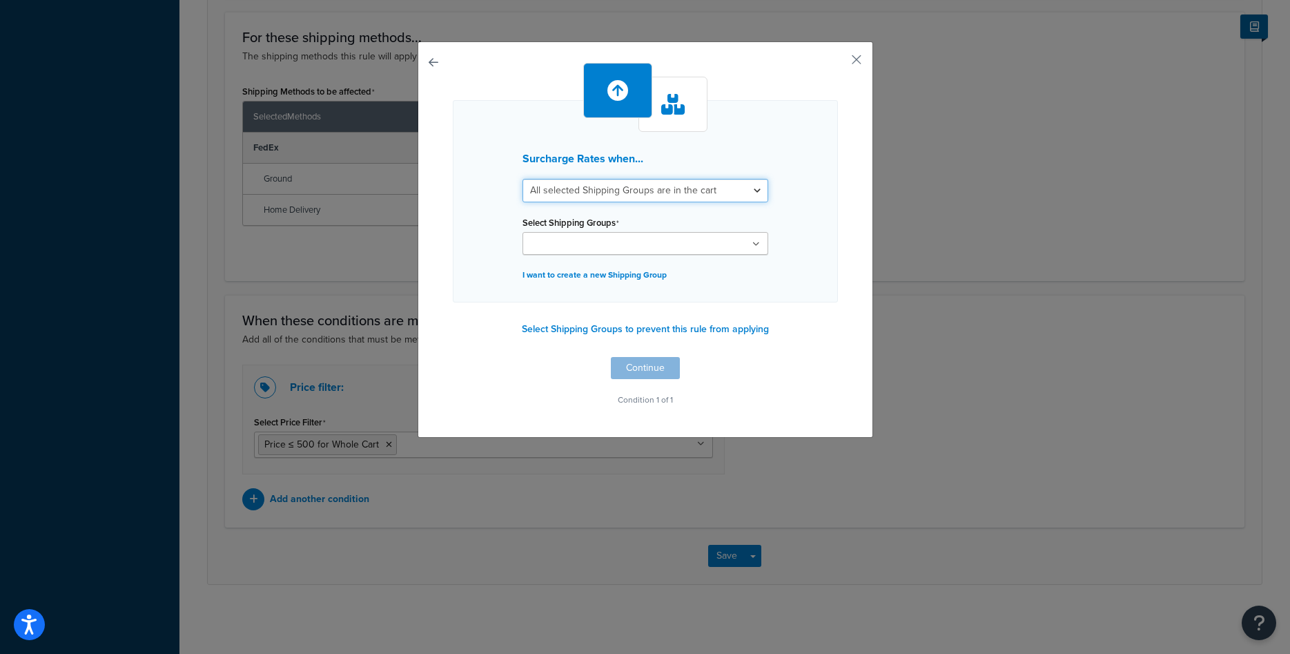
click at [522, 179] on select "All selected Shipping Groups are in the cart Any selected Shipping Groups are i…" at bounding box center [645, 190] width 246 height 23
click at [610, 192] on select "All selected Shipping Groups are in the cart Any selected Shipping Groups are i…" at bounding box center [645, 190] width 246 height 23
click at [640, 238] on input "Select Shipping Groups" at bounding box center [588, 244] width 122 height 15
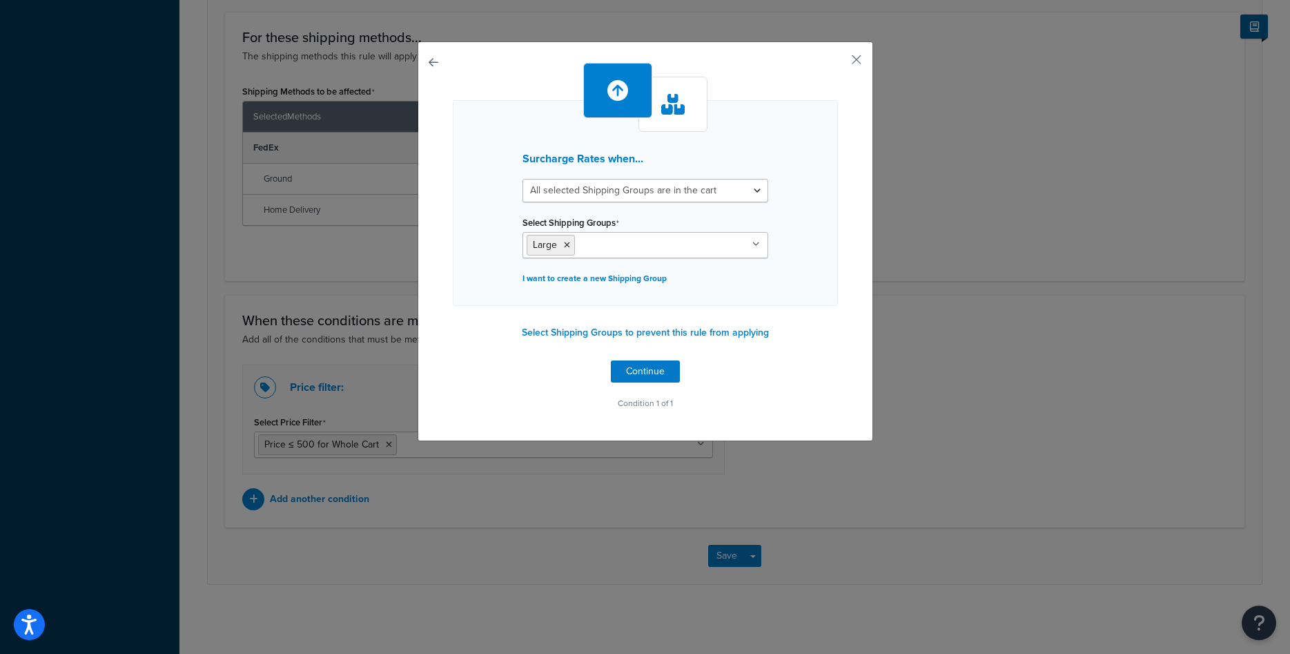
click at [726, 426] on div "Surcharge Rates when... All selected Shipping Groups are in the cart Any select…" at bounding box center [646, 241] width 456 height 400
click at [649, 368] on button "Continue" at bounding box center [645, 371] width 69 height 22
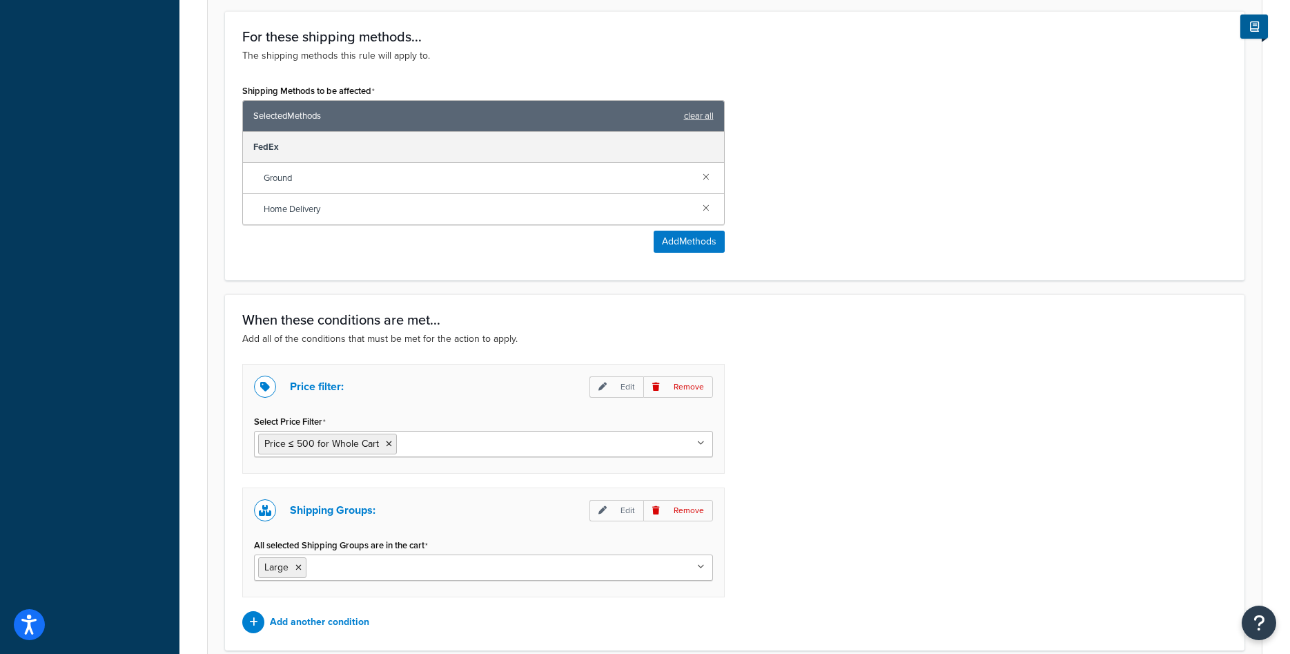
scroll to position [860, 0]
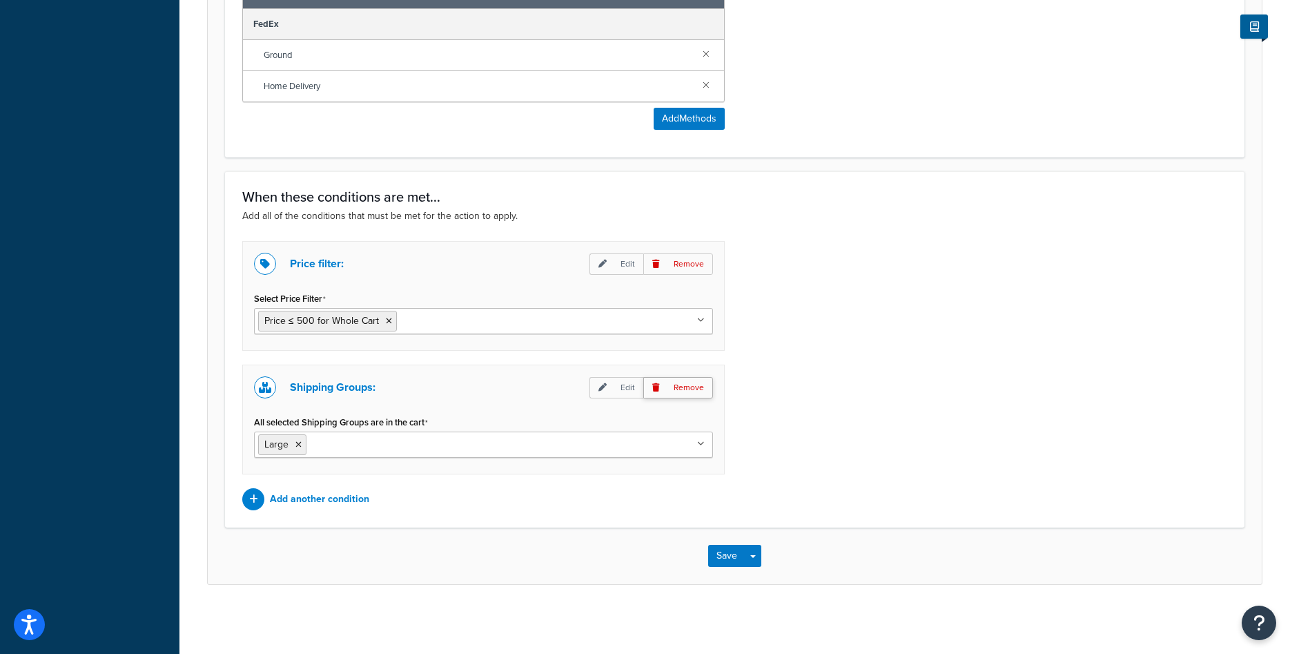
click at [693, 384] on p "Remove" at bounding box center [678, 387] width 70 height 21
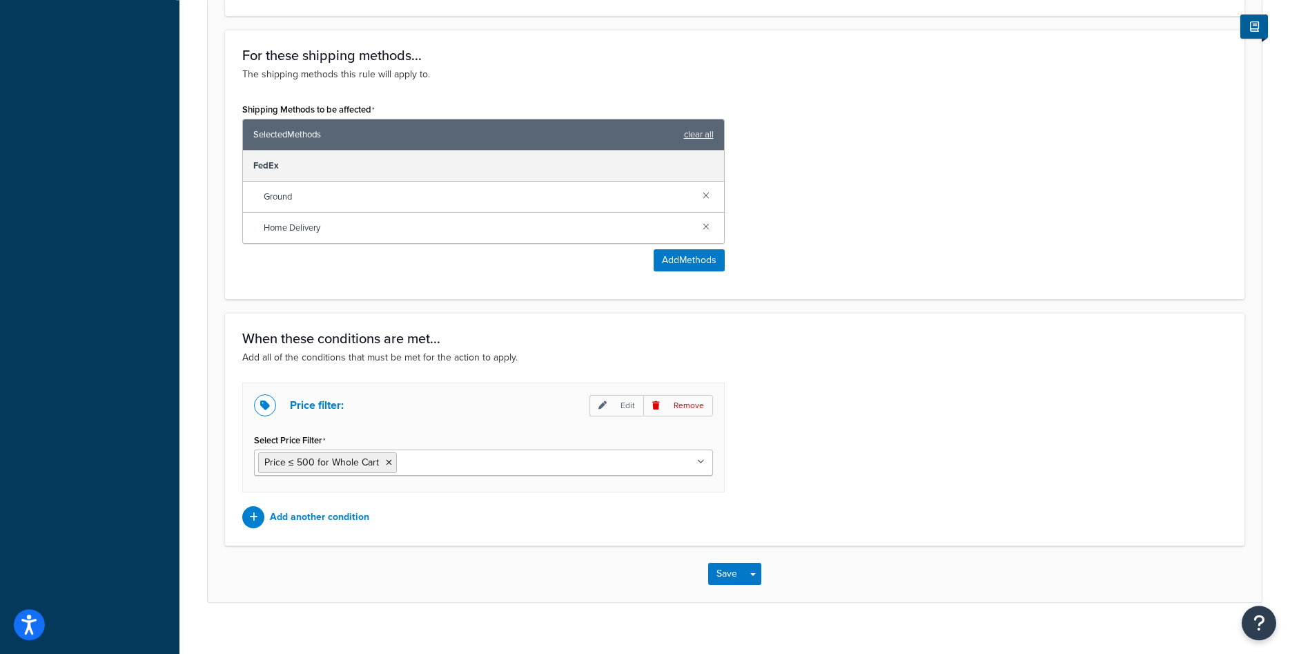
scroll to position [736, 0]
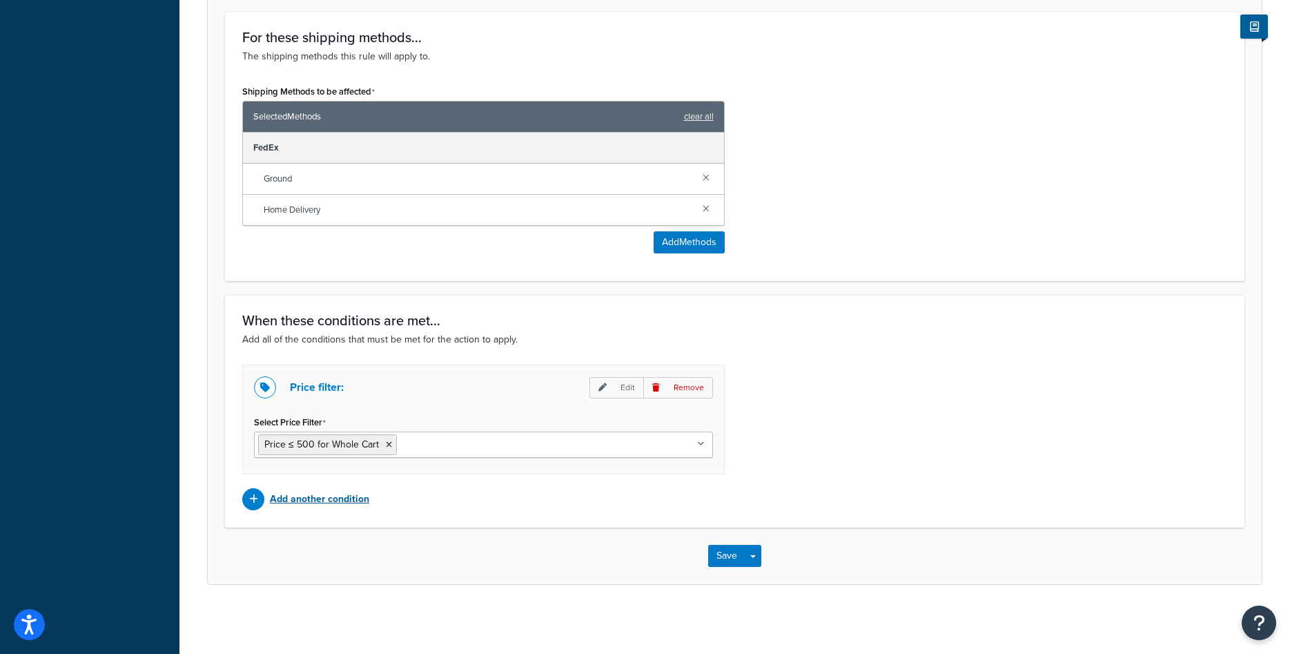
click at [325, 498] on p "Add another condition" at bounding box center [319, 498] width 99 height 19
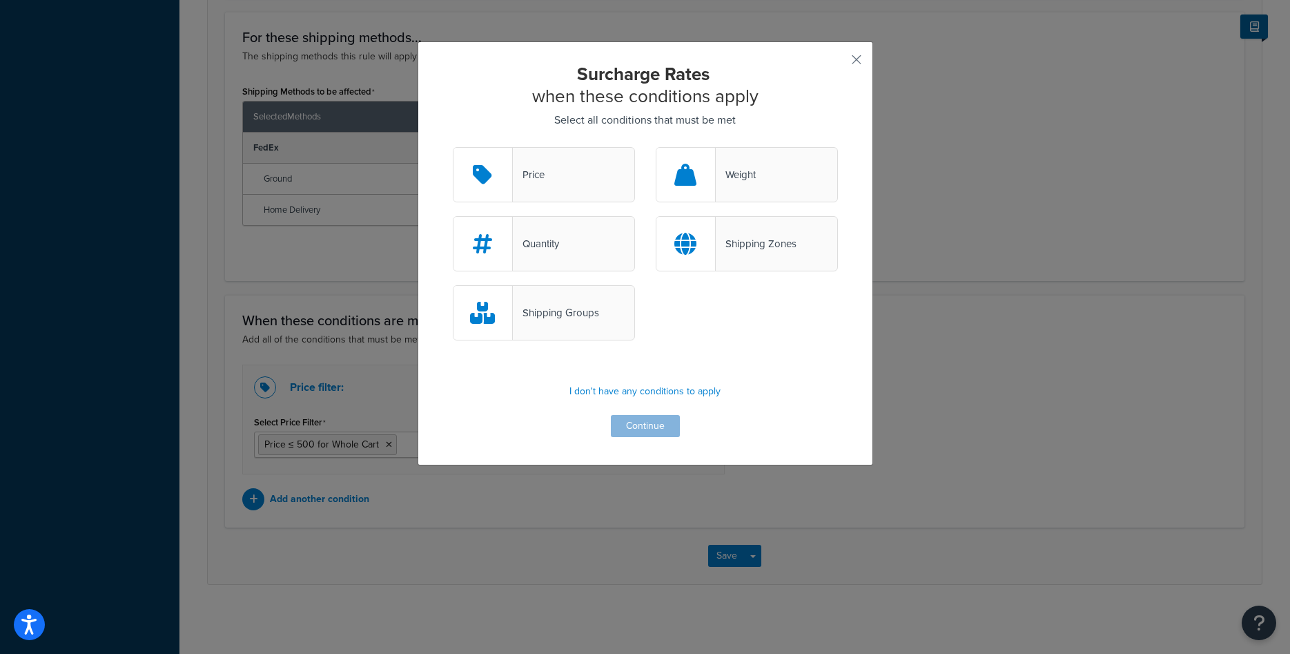
click at [543, 308] on div "Shipping Groups" at bounding box center [556, 312] width 86 height 19
click at [0, 0] on input "Shipping Groups" at bounding box center [0, 0] width 0 height 0
click at [624, 428] on button "Continue" at bounding box center [645, 426] width 69 height 22
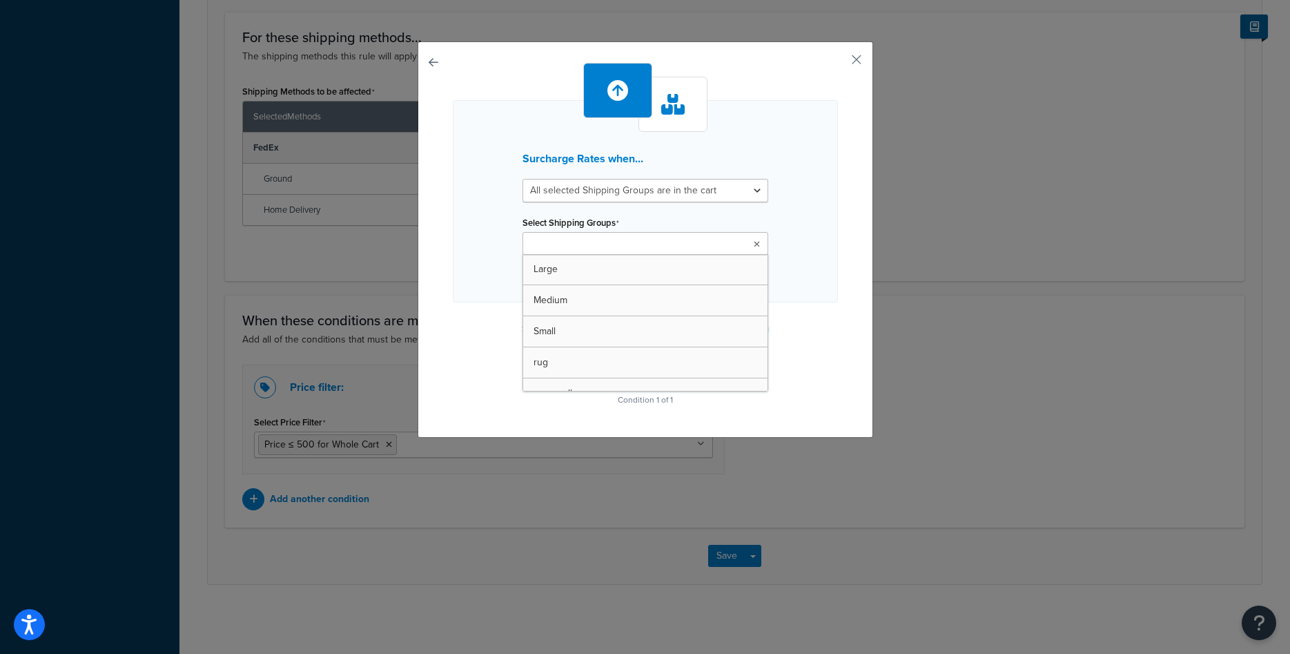
click at [583, 253] on ul at bounding box center [645, 243] width 246 height 23
click at [565, 242] on input "DesignerGuild" at bounding box center [588, 244] width 122 height 15
click at [529, 240] on input "Designers-Guild" at bounding box center [588, 244] width 122 height 15
click at [575, 244] on input "designers-Guild" at bounding box center [588, 244] width 122 height 15
type input "designers-guild"
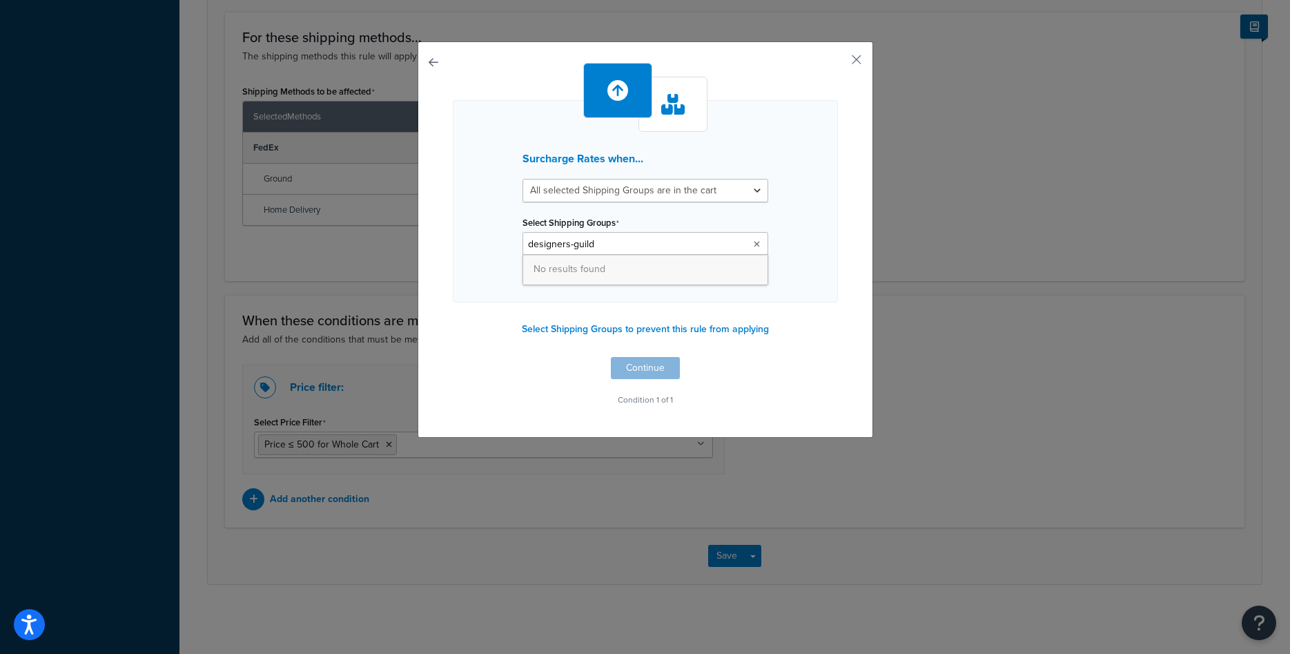
click at [619, 249] on input "designers-guild" at bounding box center [588, 244] width 122 height 15
click at [727, 368] on div "Surcharge Rates when... All selected Shipping Groups are in the cart Any select…" at bounding box center [645, 236] width 385 height 346
click at [638, 277] on p "I want to create a new Shipping Group" at bounding box center [645, 274] width 246 height 19
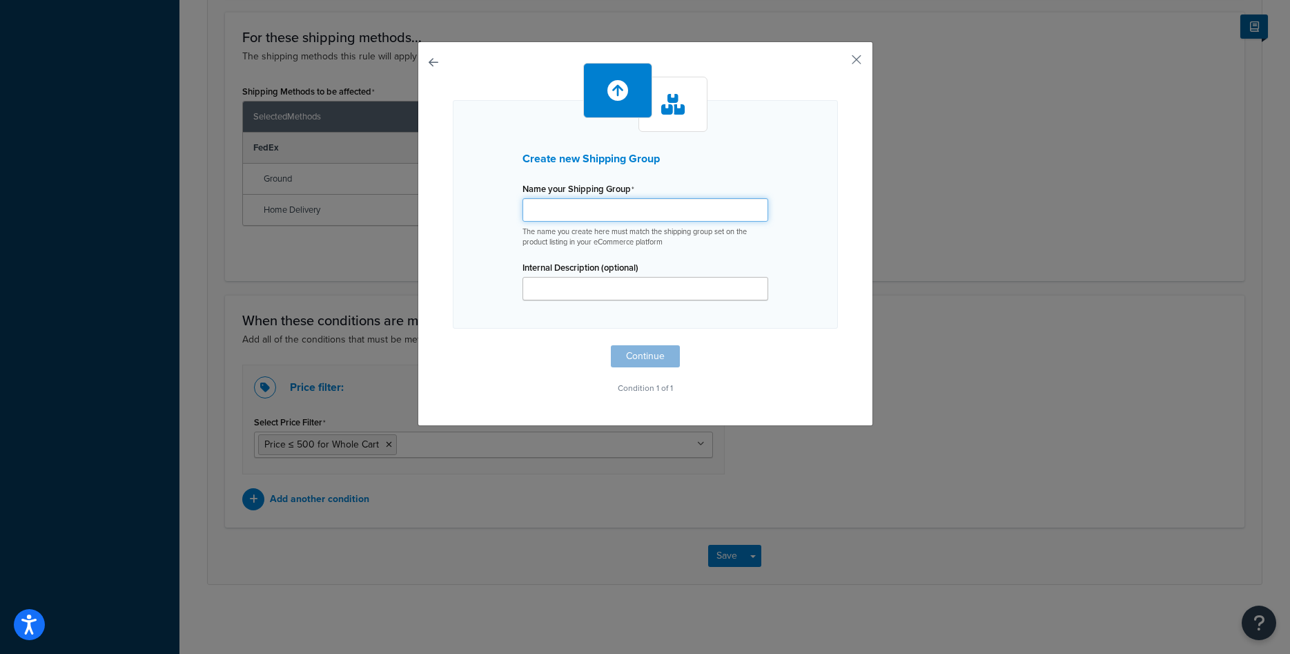
click at [606, 208] on input "Shipping Rule Name" at bounding box center [645, 209] width 246 height 23
click at [566, 210] on input "designer-guilds" at bounding box center [645, 209] width 246 height 23
click at [569, 213] on input "designer-guilds" at bounding box center [645, 209] width 246 height 23
click at [605, 211] on input "designers-guilds" at bounding box center [645, 209] width 246 height 23
type input "designers-guild"
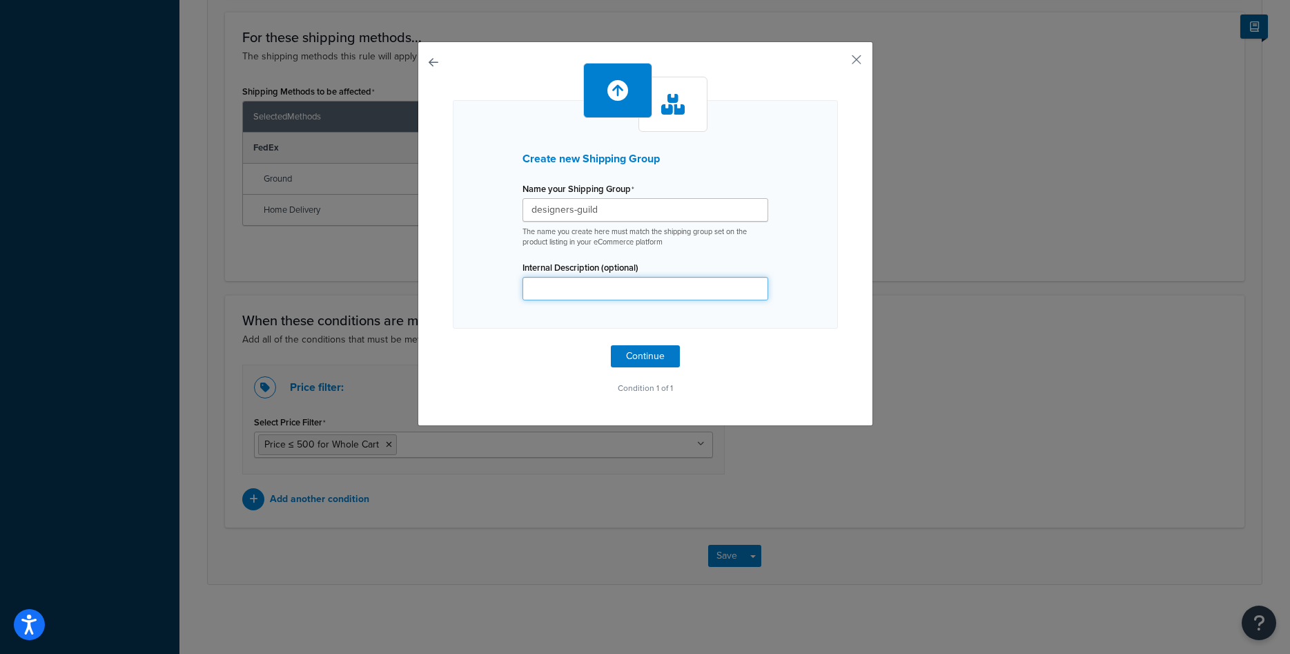
click at [594, 279] on input "Internal Description (optional)" at bounding box center [645, 288] width 246 height 23
type input "All products of Designers Guild except Rugs"
click at [630, 346] on button "Continue" at bounding box center [645, 356] width 69 height 22
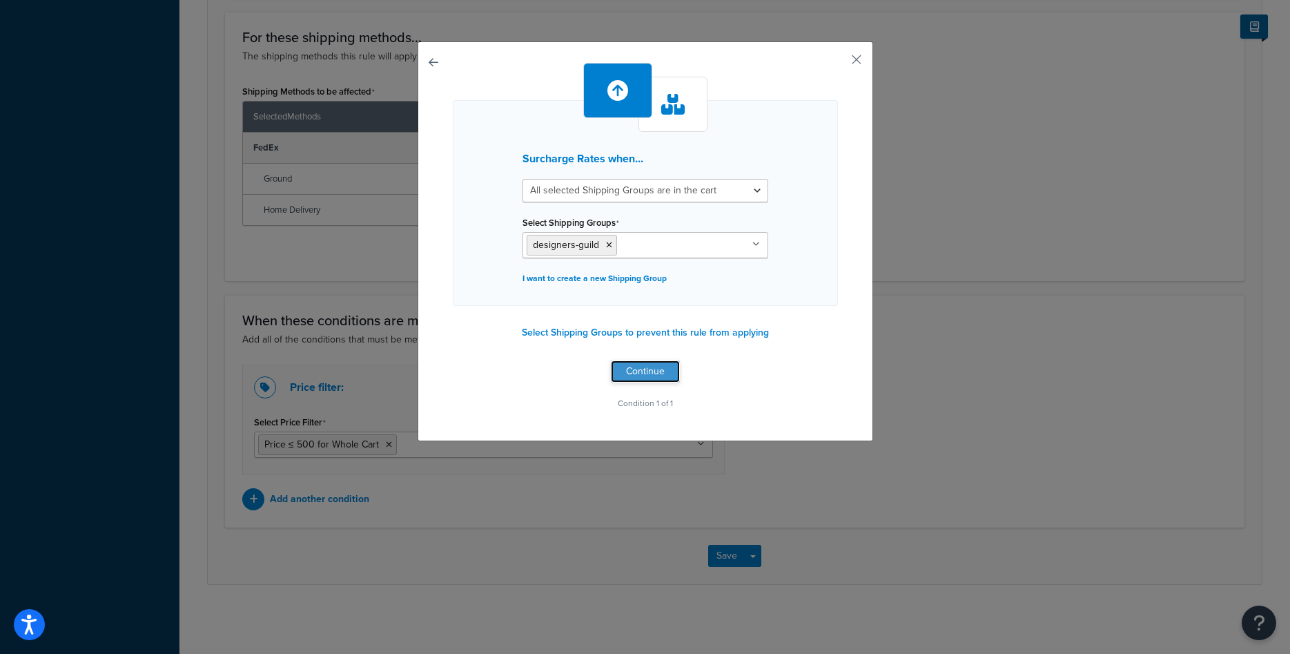
click at [656, 382] on button "Continue" at bounding box center [645, 371] width 69 height 22
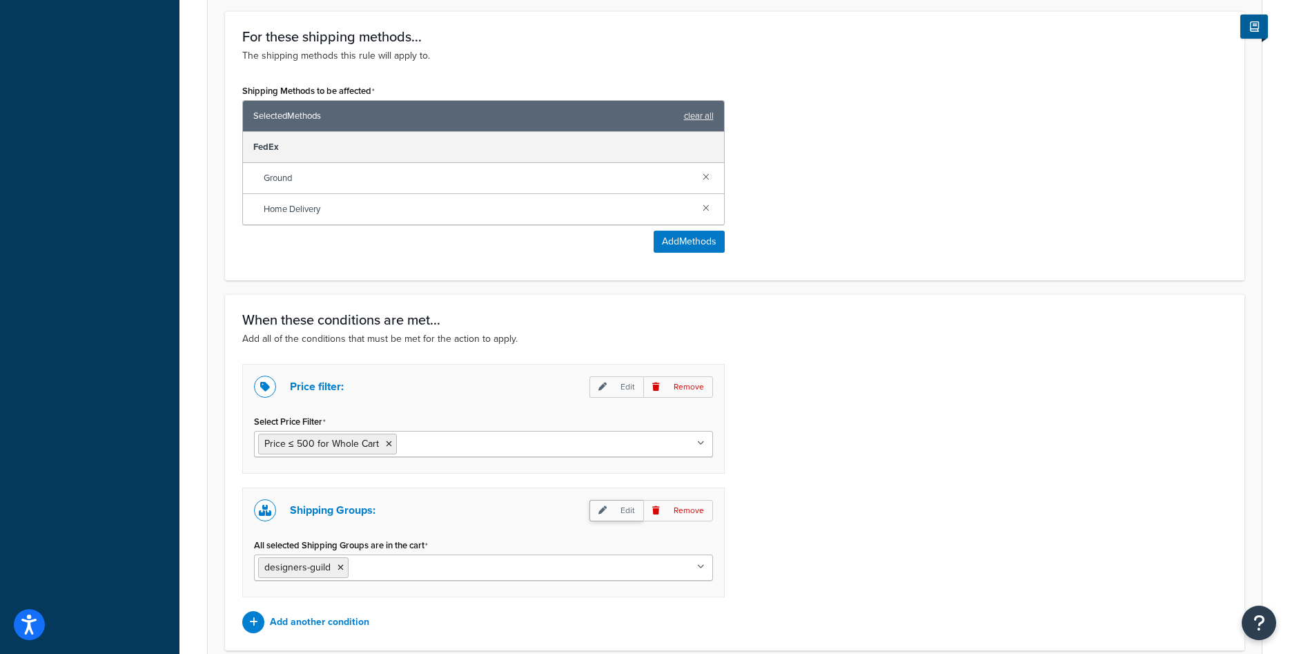
click at [621, 512] on p "Edit" at bounding box center [616, 510] width 54 height 21
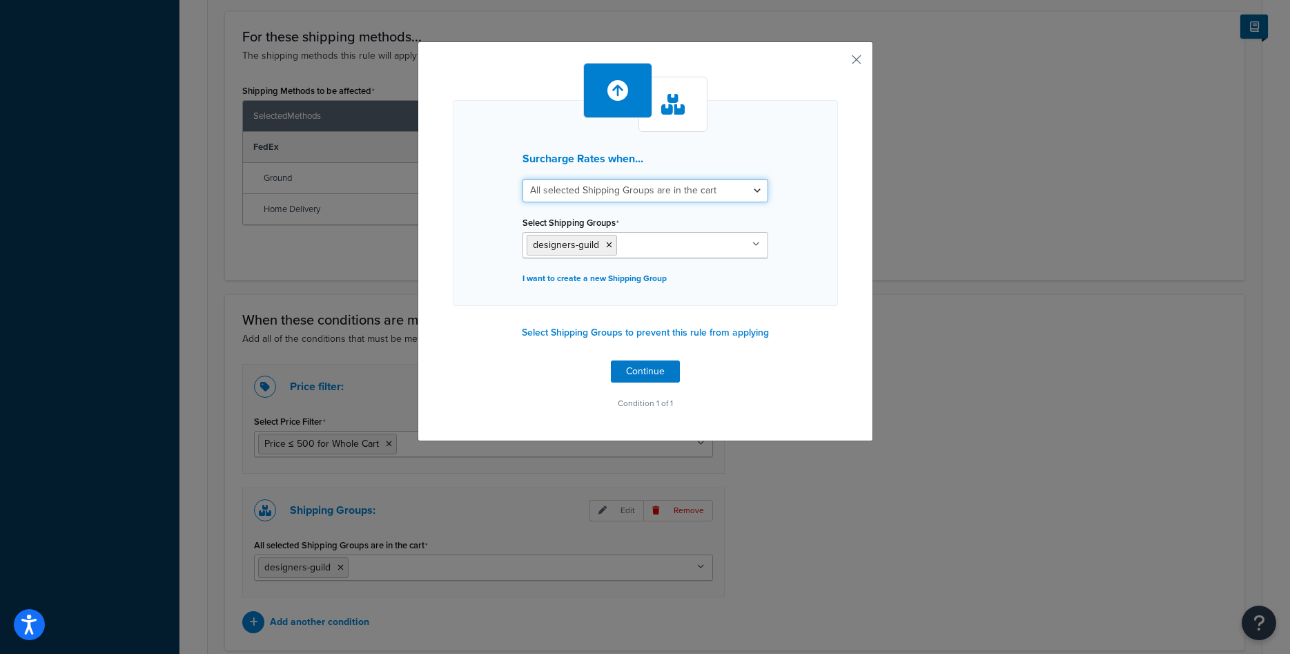
select select "any"
click option "Any selected Shipping Groups are in the cart" at bounding box center [0, 0] width 0 height 0
click at [652, 382] on button "Continue" at bounding box center [645, 371] width 69 height 22
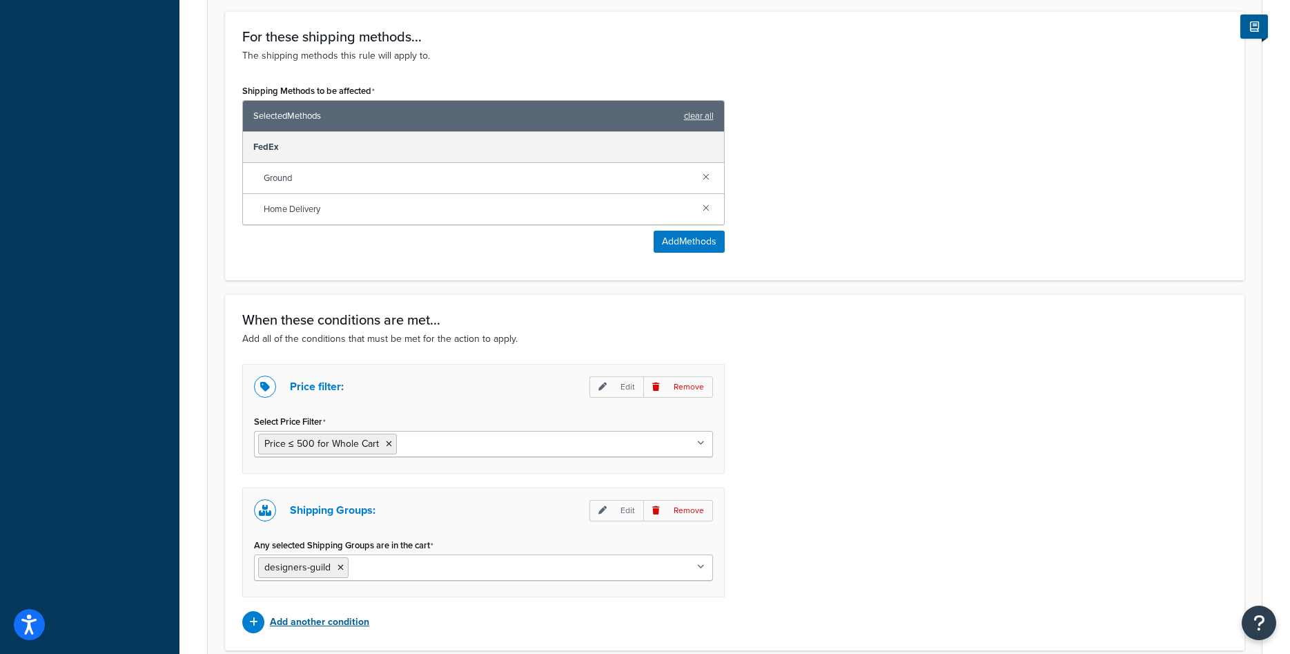
scroll to position [860, 0]
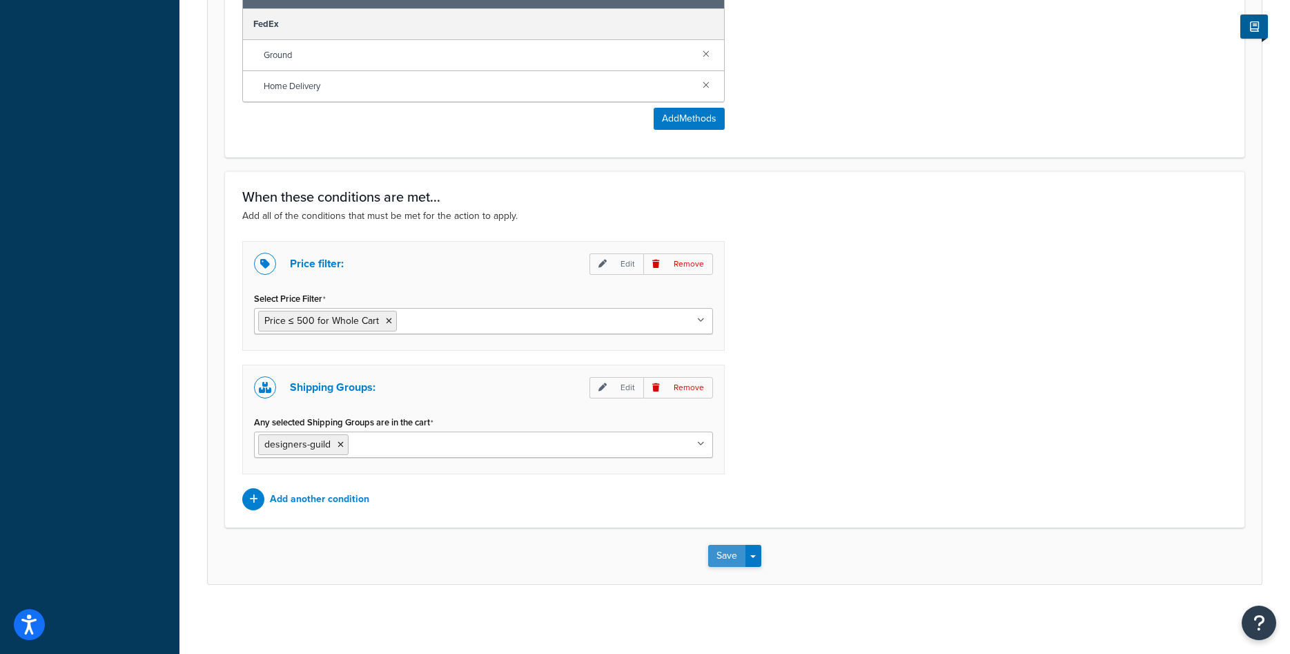
click at [716, 553] on button "Save" at bounding box center [726, 556] width 37 height 22
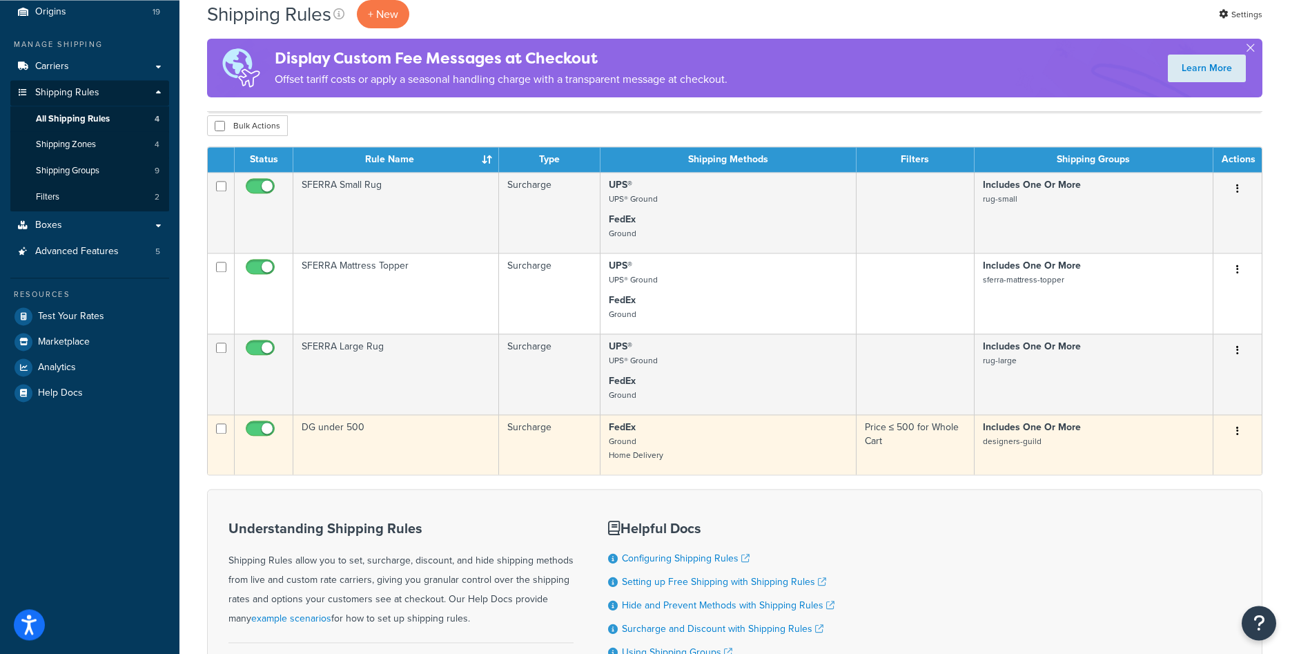
scroll to position [141, 0]
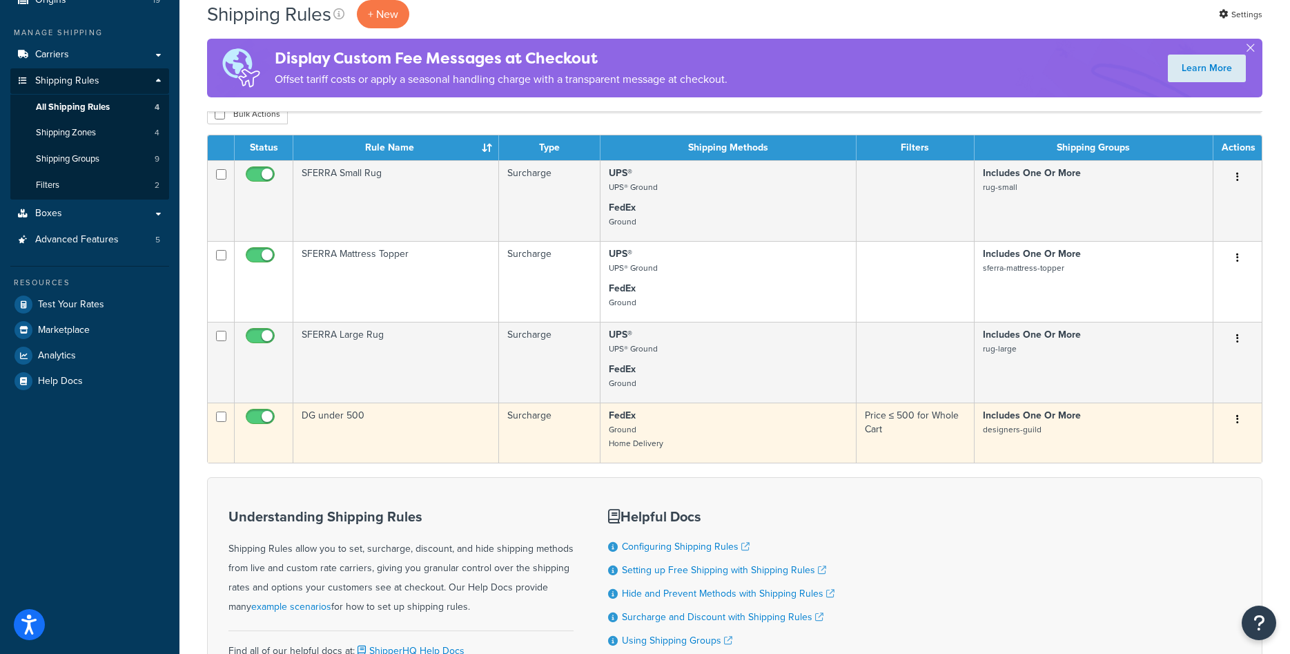
click at [350, 434] on td "DG under 500" at bounding box center [396, 432] width 206 height 60
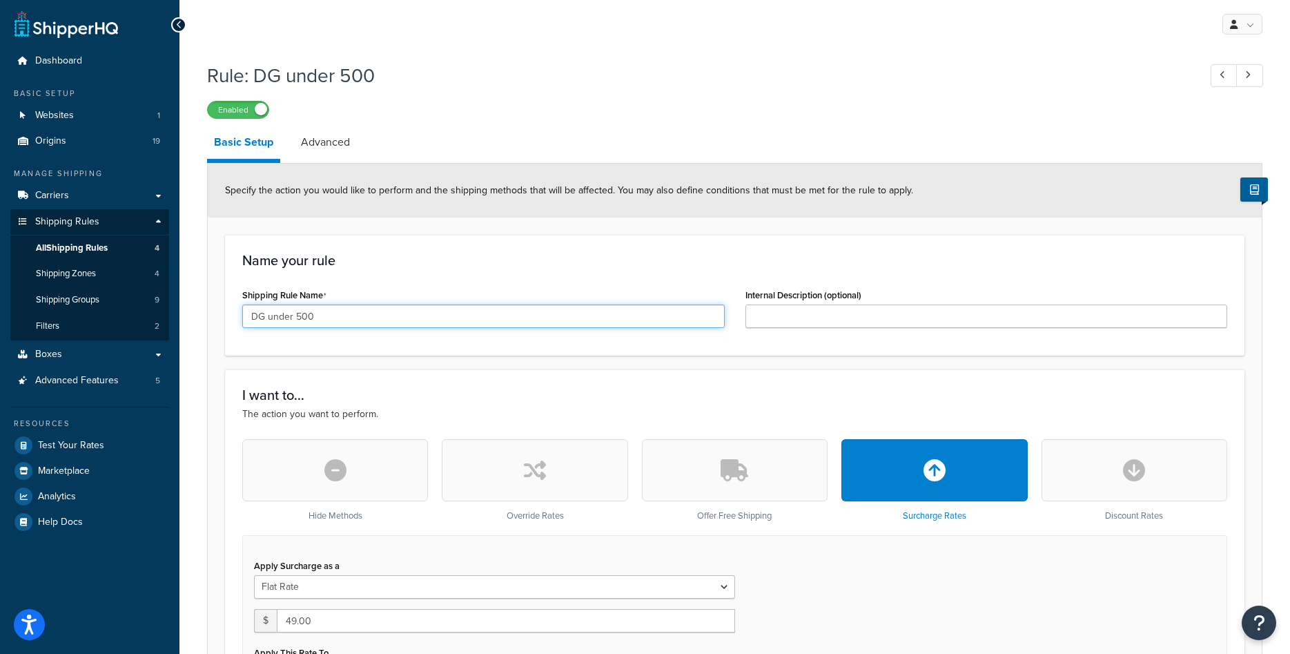
click at [255, 307] on input "DG under 500" at bounding box center [483, 315] width 482 height 23
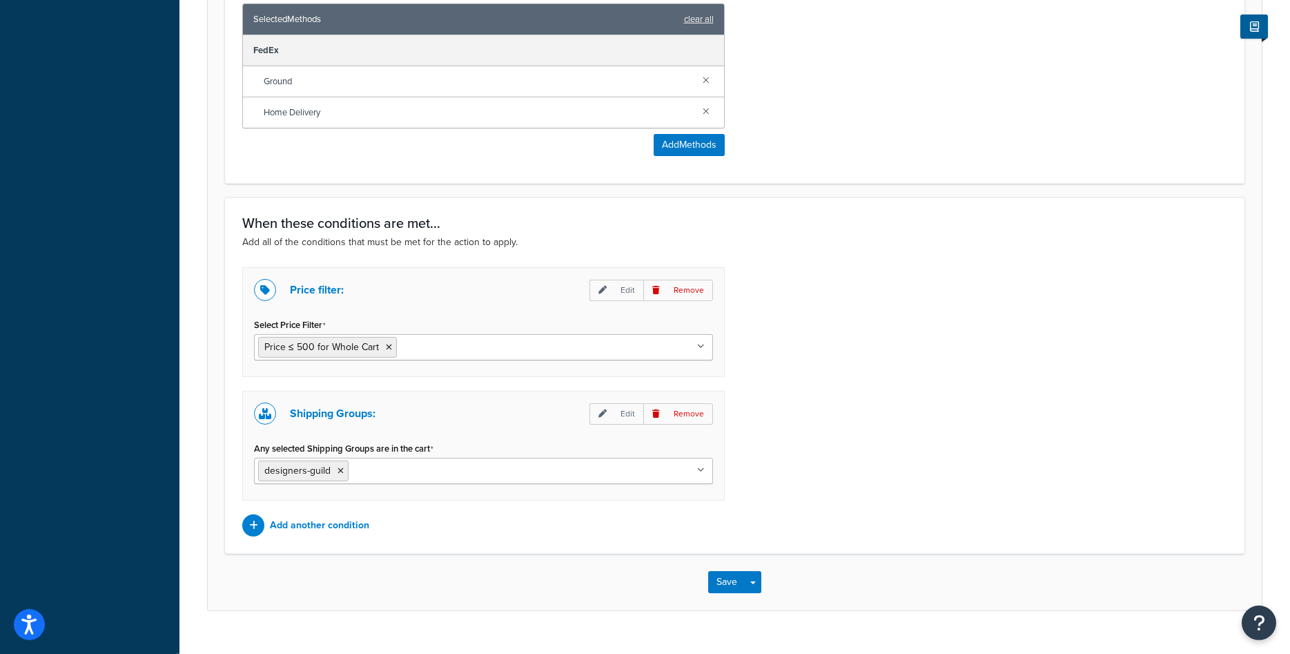
scroll to position [845, 0]
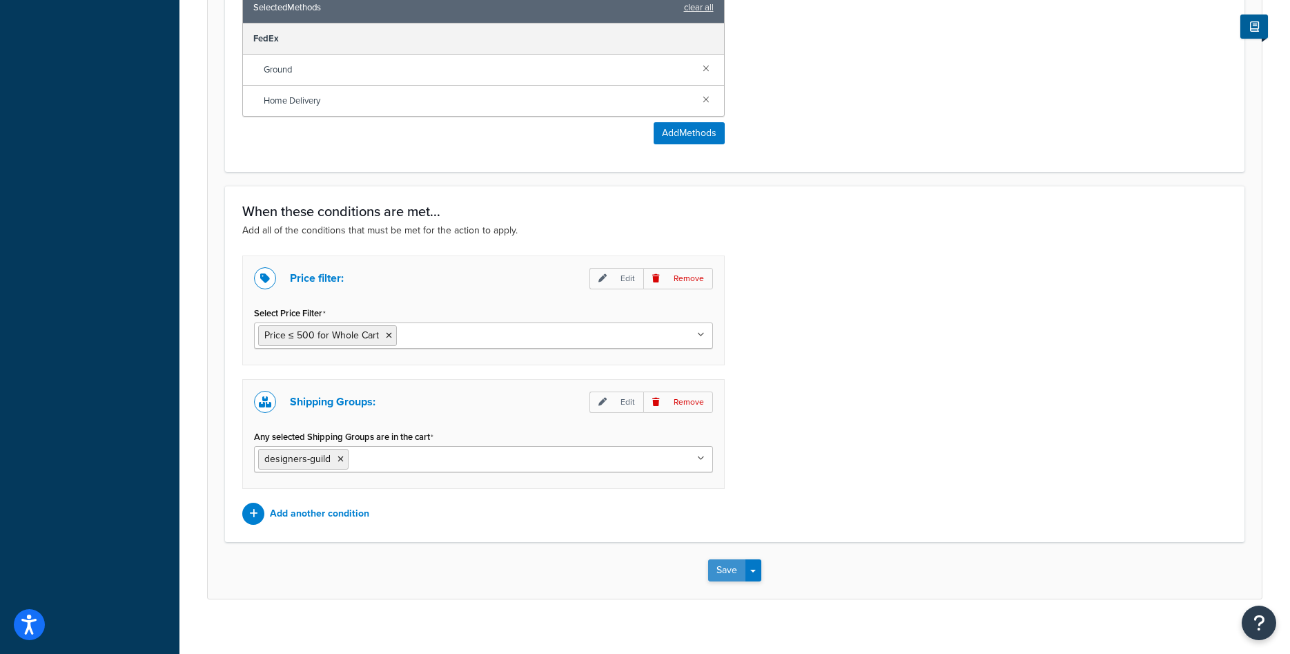
type input "Desigers Guild under 500"
click at [728, 567] on button "Save" at bounding box center [726, 570] width 37 height 22
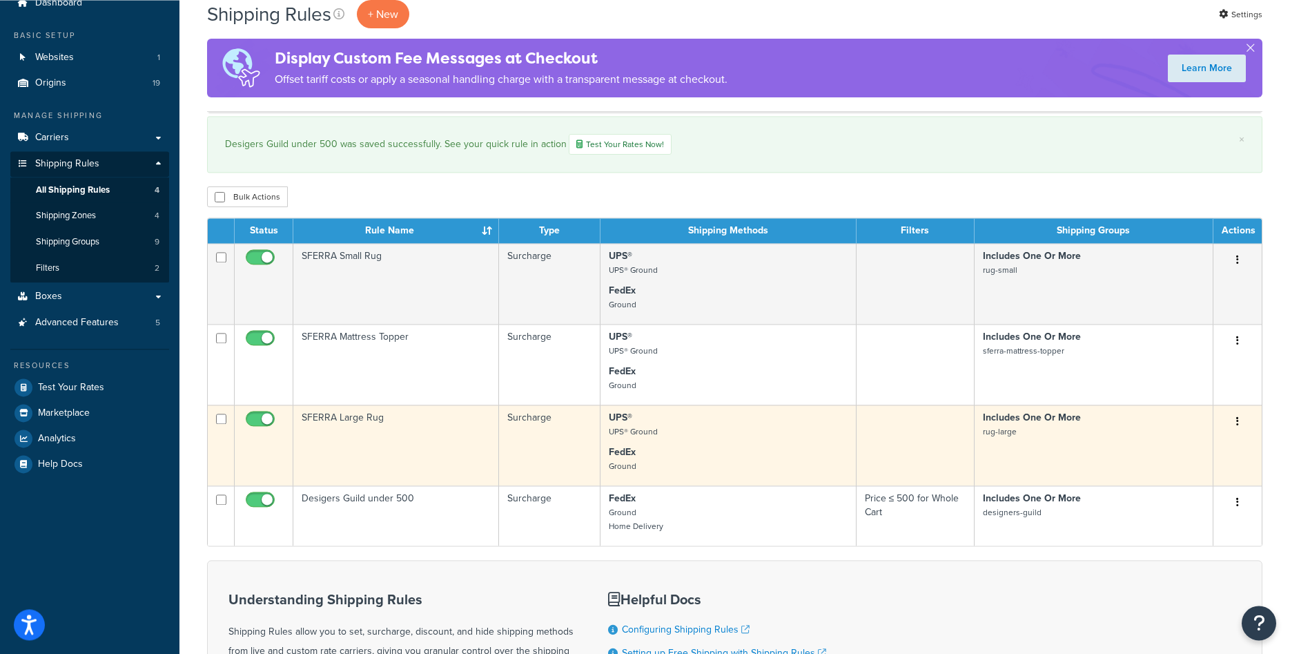
scroll to position [141, 0]
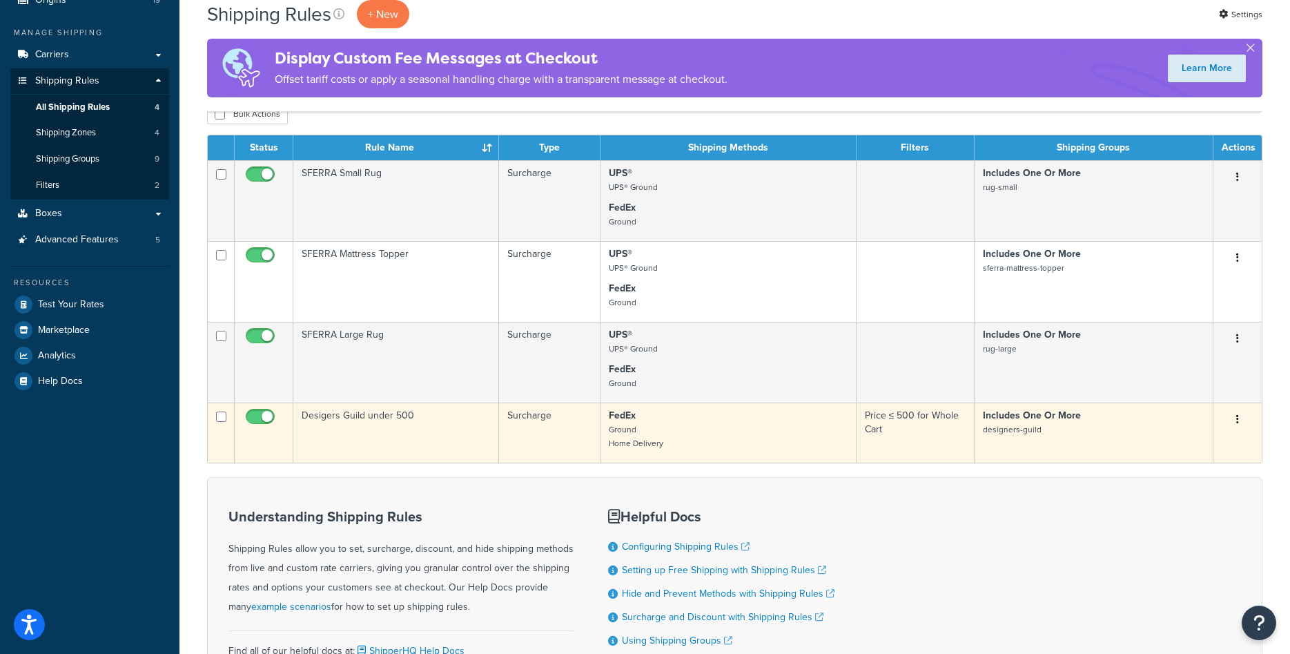
click at [1235, 422] on button "button" at bounding box center [1237, 420] width 19 height 22
click at [1188, 479] on link "Duplicate" at bounding box center [1191, 474] width 109 height 28
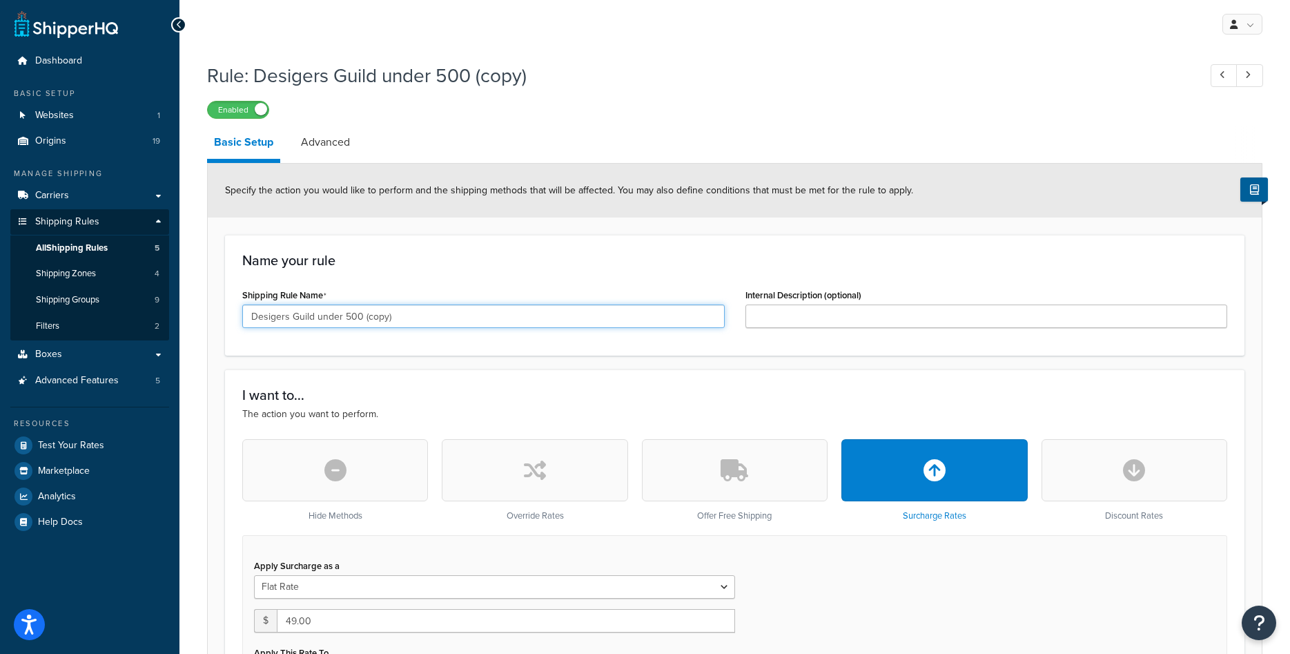
drag, startPoint x: 317, startPoint y: 315, endPoint x: 342, endPoint y: 315, distance: 24.8
click at [342, 315] on input "Desigers Guild under 500 (copy)" at bounding box center [483, 315] width 482 height 23
drag, startPoint x: 358, startPoint y: 315, endPoint x: 423, endPoint y: 316, distance: 64.9
click at [423, 316] on input "Desigers Guild over 500 (copy)" at bounding box center [483, 315] width 482 height 23
type input "Desigers Guild over 500"
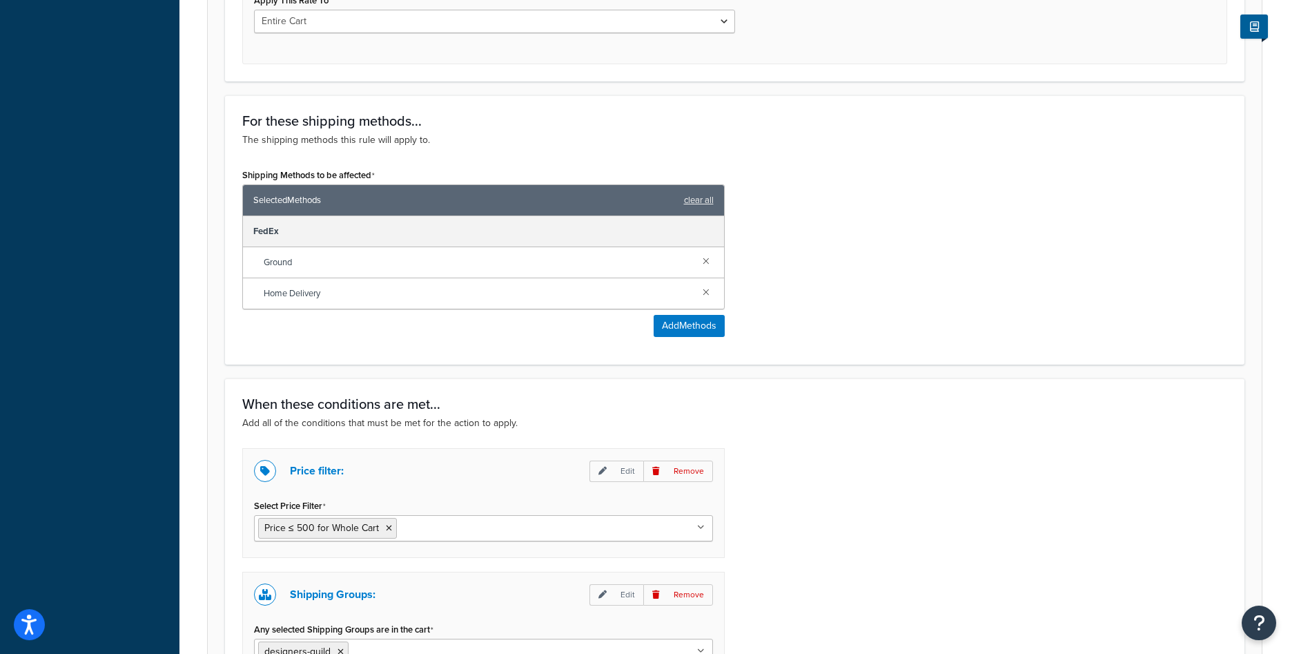
scroll to position [774, 0]
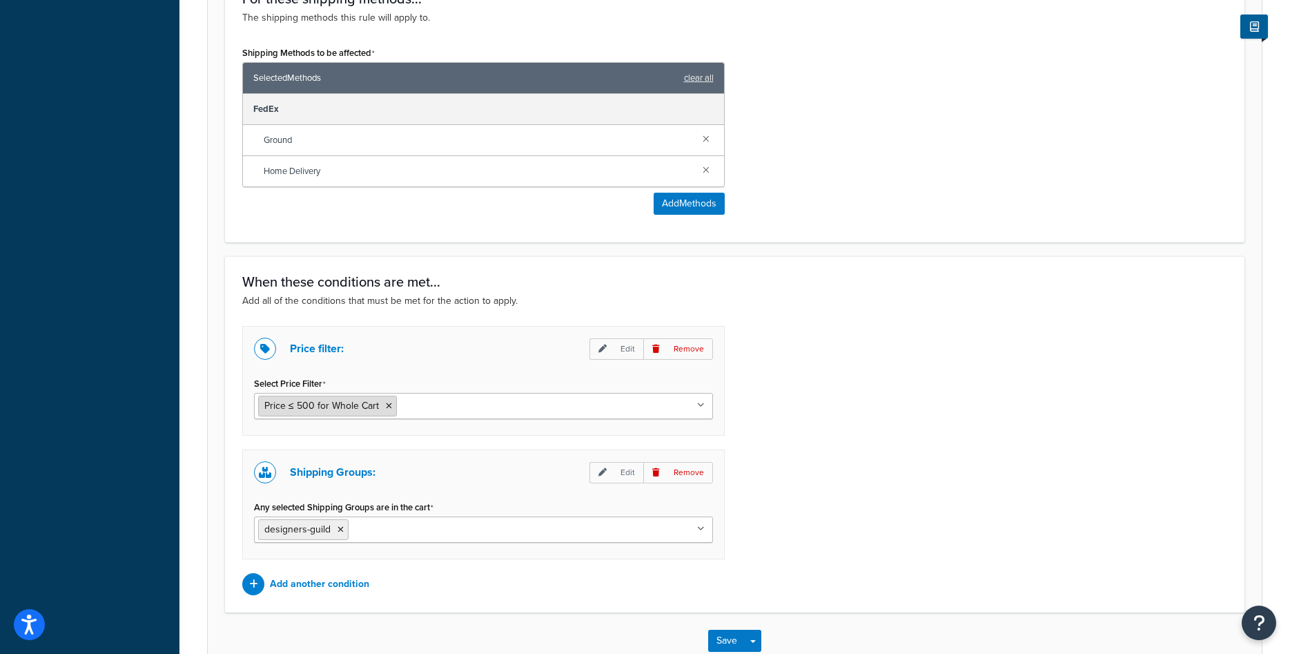
click at [389, 407] on icon at bounding box center [389, 406] width 6 height 8
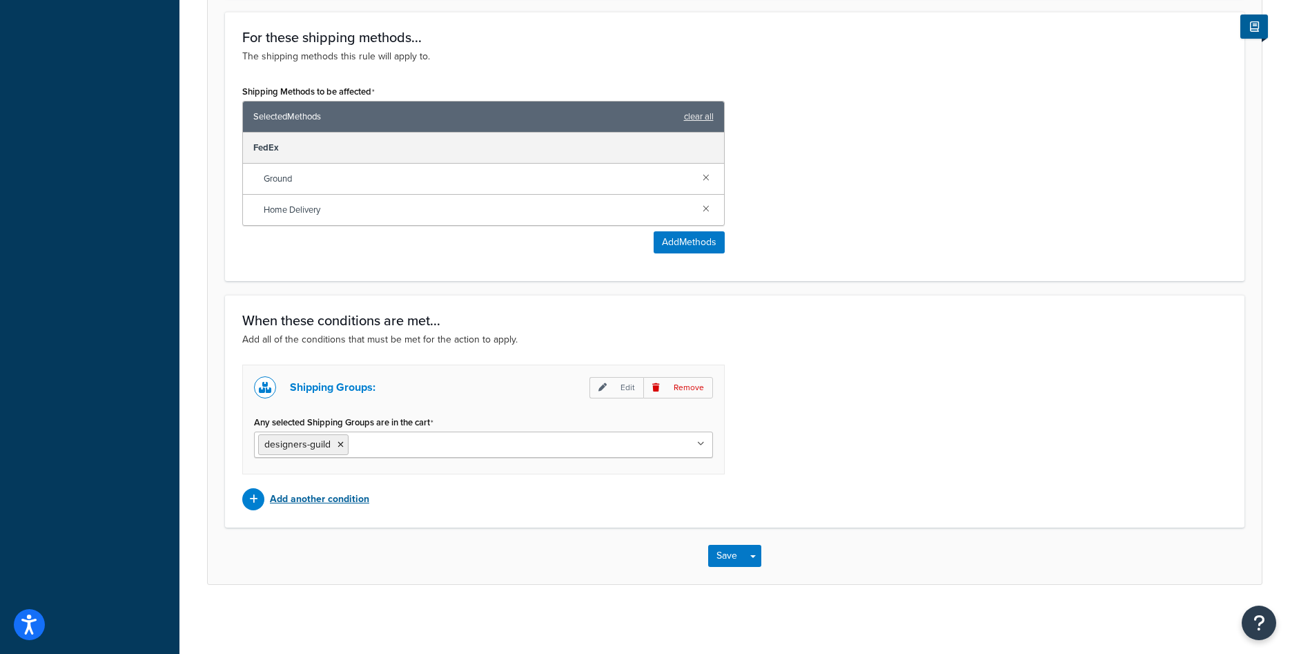
click at [335, 496] on p "Add another condition" at bounding box center [319, 498] width 99 height 19
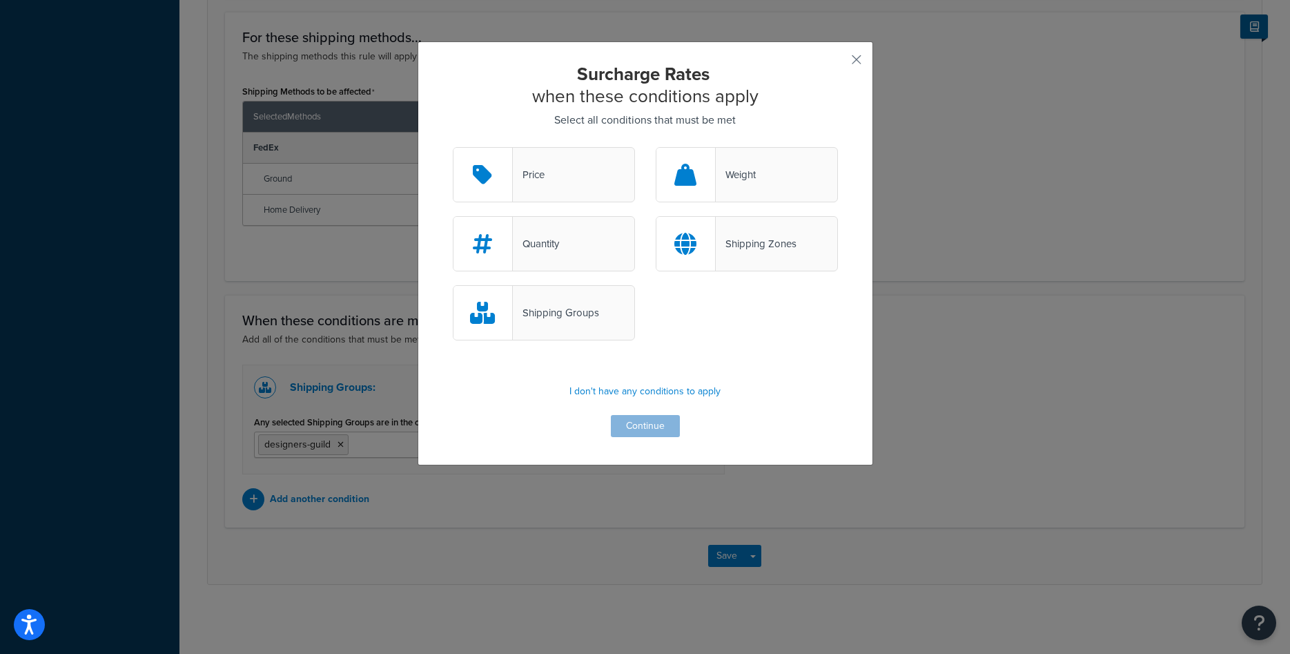
click at [569, 189] on div "Price" at bounding box center [544, 174] width 182 height 55
click at [0, 0] on input "Price" at bounding box center [0, 0] width 0 height 0
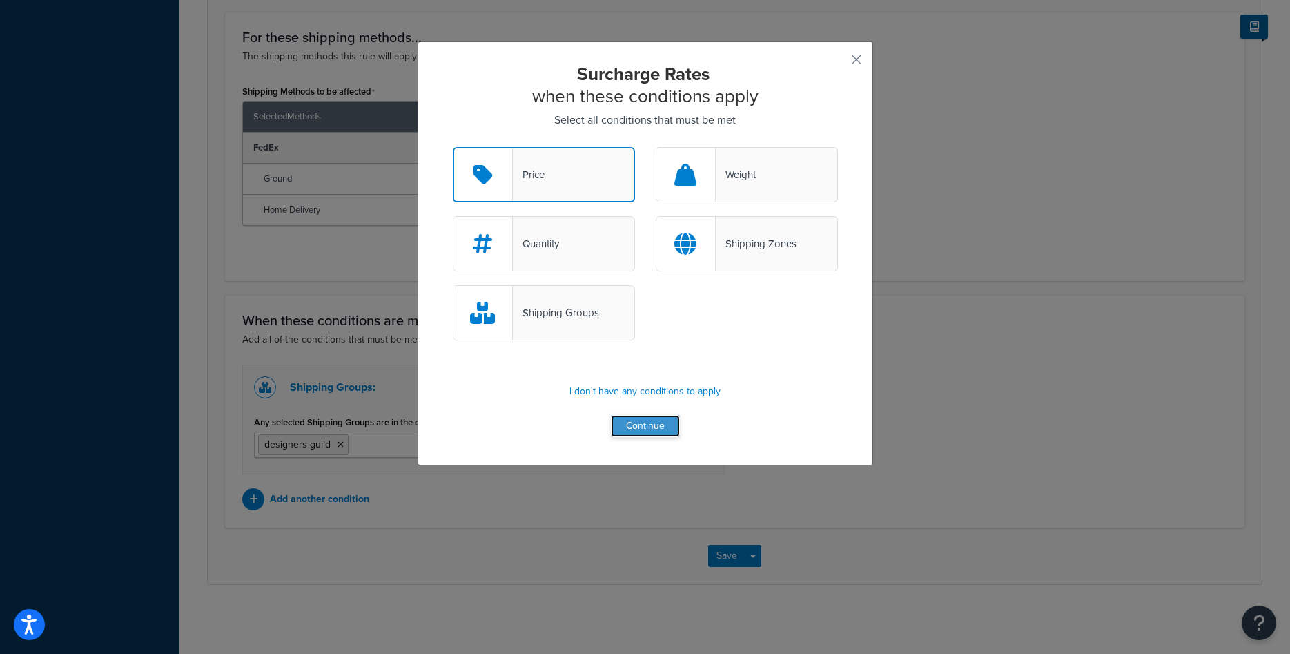
click at [652, 425] on button "Continue" at bounding box center [645, 426] width 69 height 22
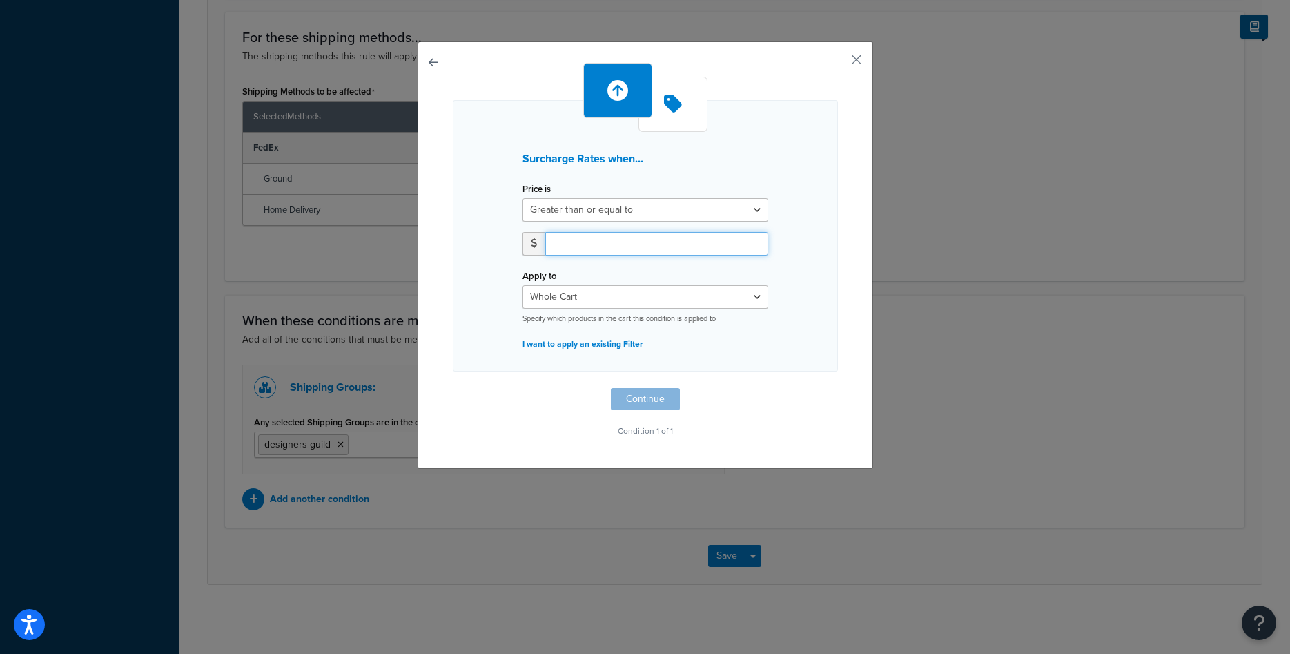
click at [623, 234] on input "number" at bounding box center [656, 243] width 223 height 23
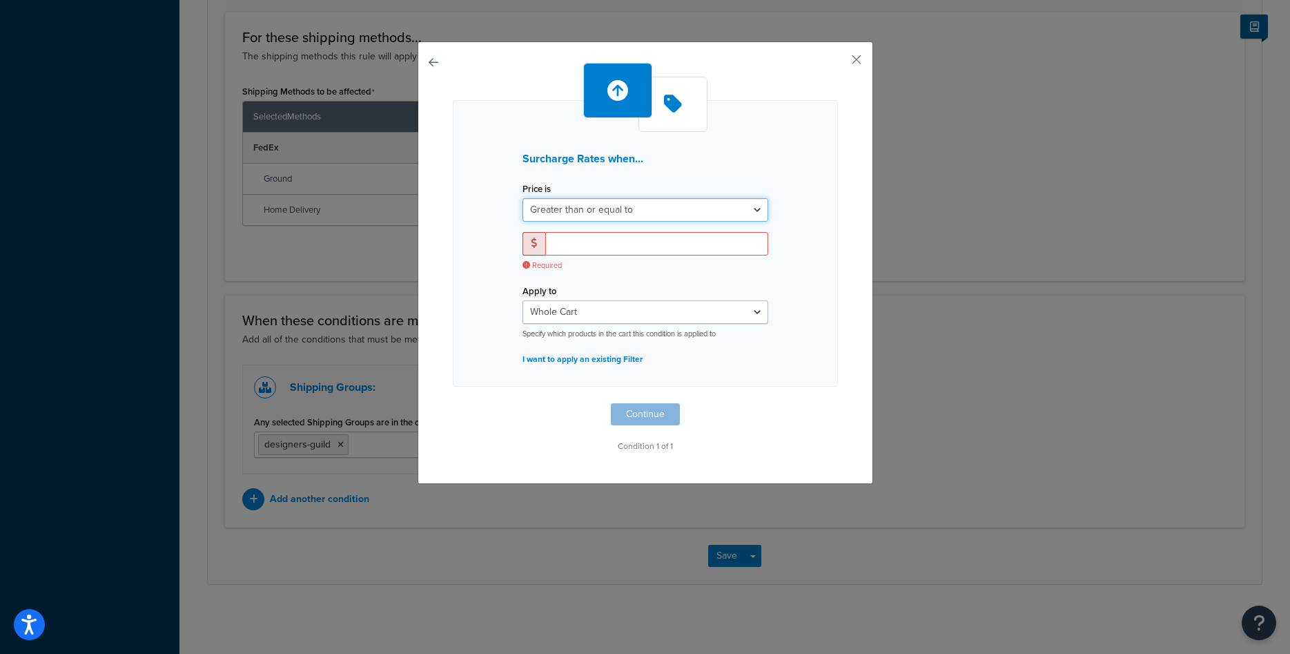
click option "Greater than or equal to" at bounding box center [0, 0] width 0 height 0
click at [641, 246] on input "number" at bounding box center [656, 243] width 223 height 23
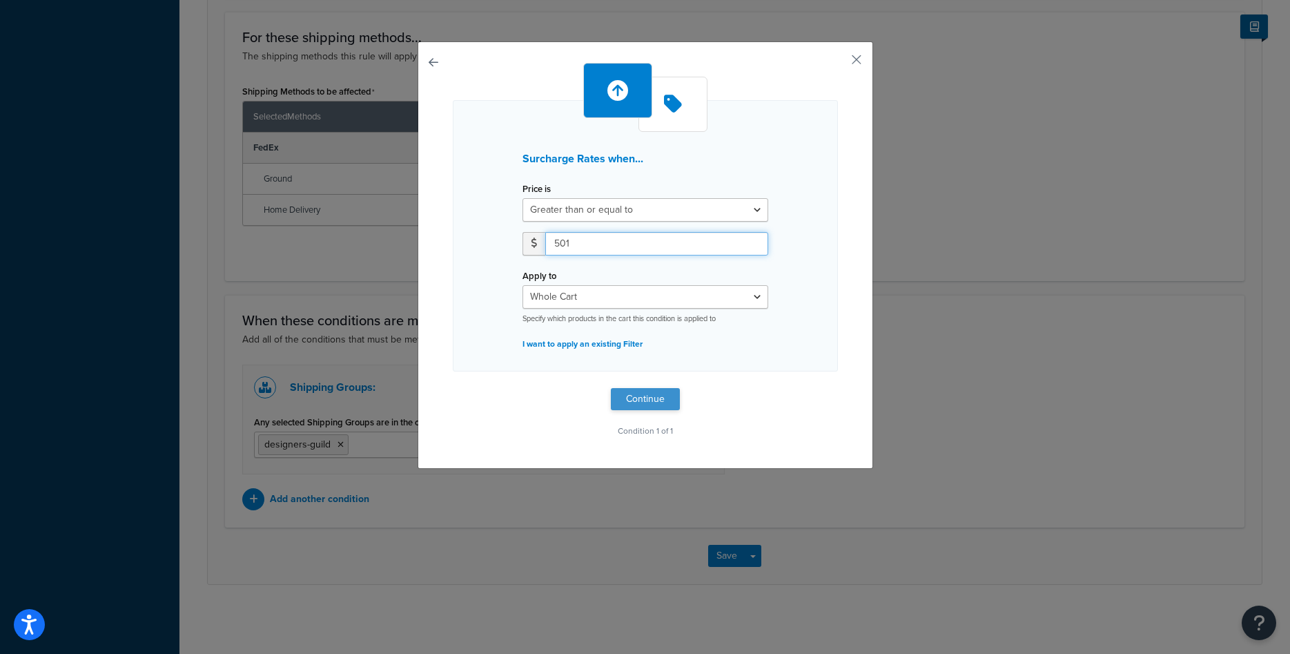
type input "501"
click at [663, 391] on button "Continue" at bounding box center [645, 399] width 69 height 22
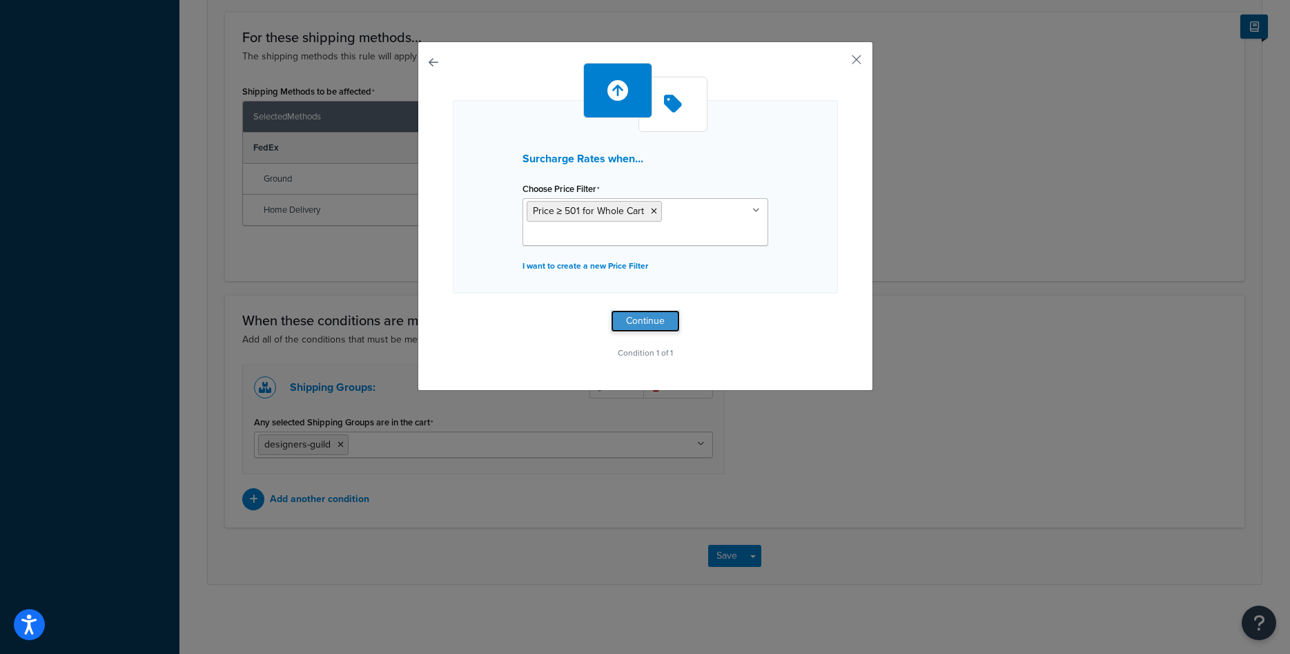
click at [645, 316] on button "Continue" at bounding box center [645, 321] width 69 height 22
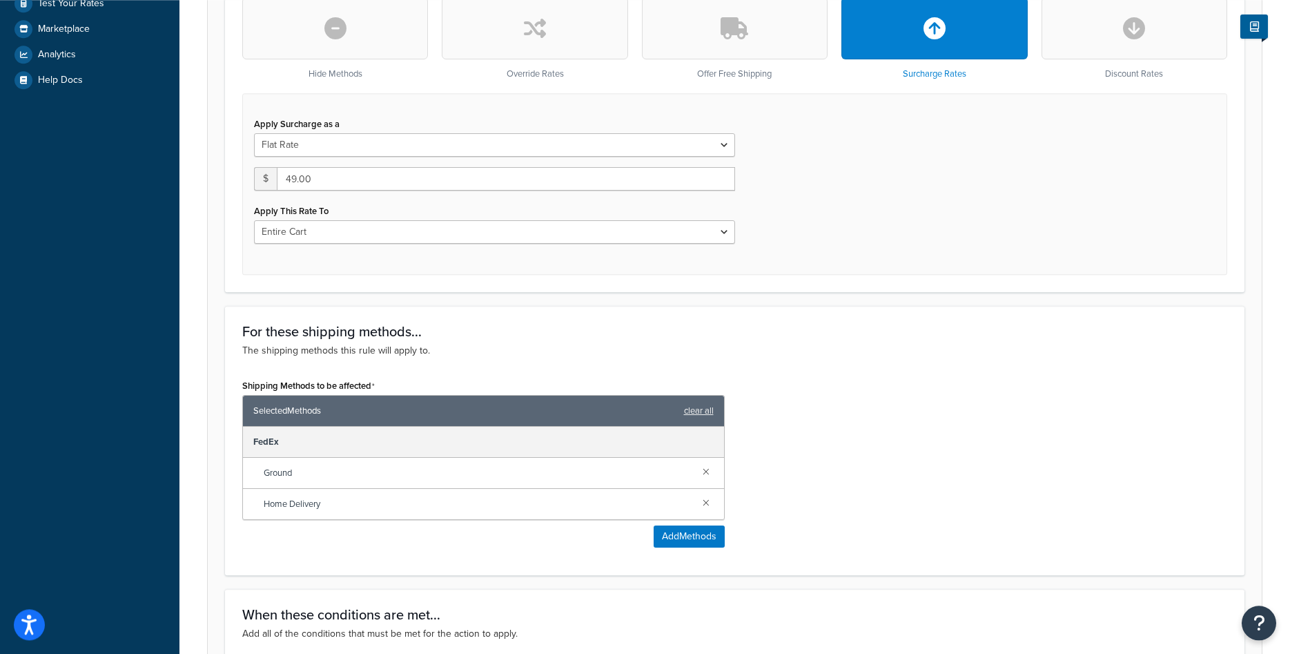
scroll to position [297, 0]
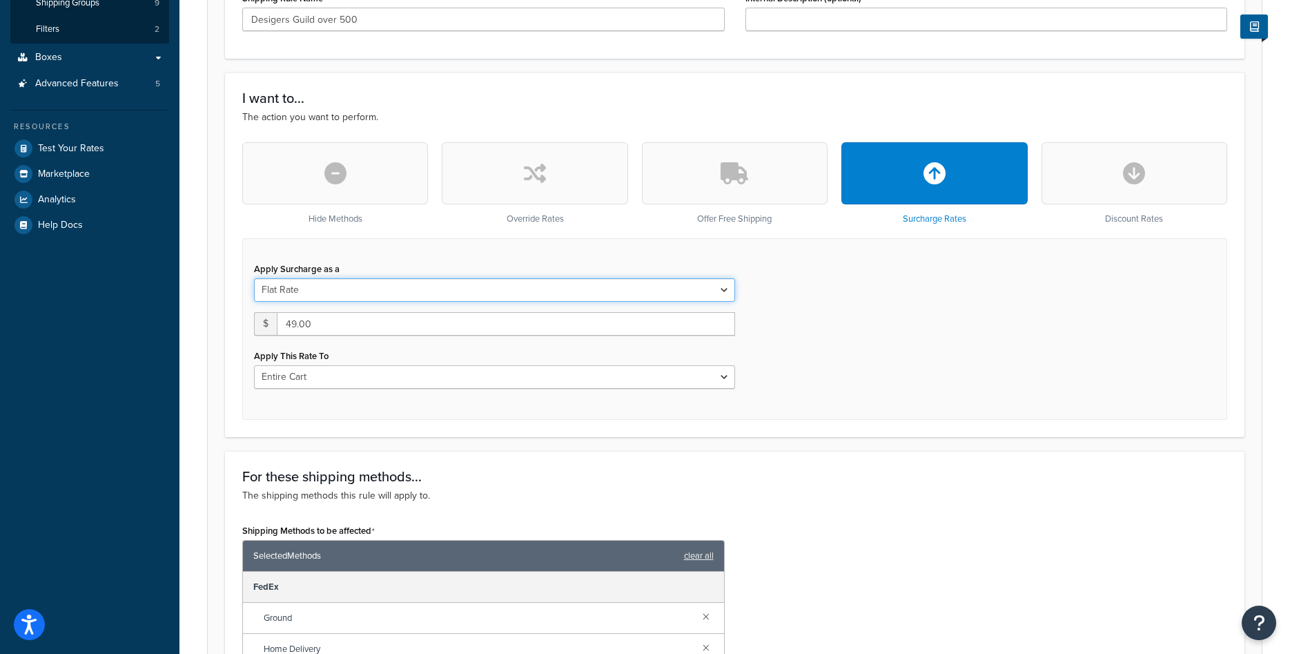
select select "PERCENTAGE"
click option "Percentage" at bounding box center [0, 0] width 0 height 0
select select "ORDER"
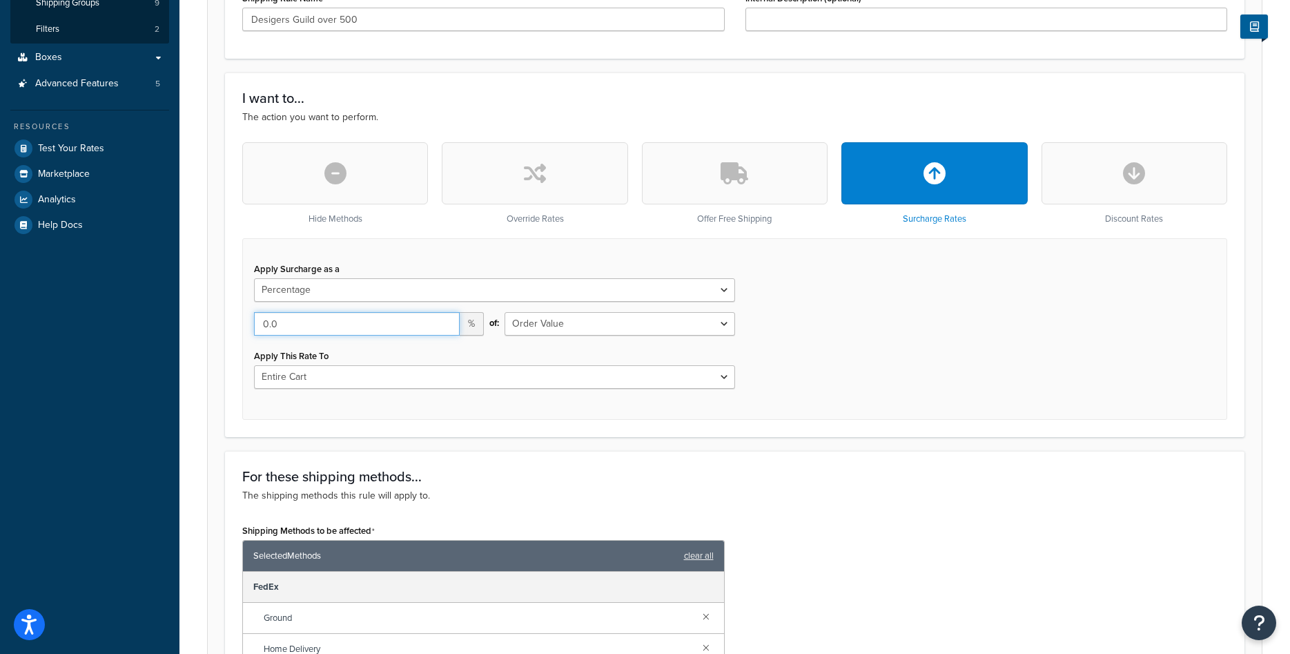
click at [379, 326] on input "0.0" at bounding box center [357, 323] width 206 height 23
drag, startPoint x: 379, startPoint y: 326, endPoint x: 246, endPoint y: 326, distance: 132.5
click at [254, 326] on input "0.0" at bounding box center [357, 323] width 206 height 23
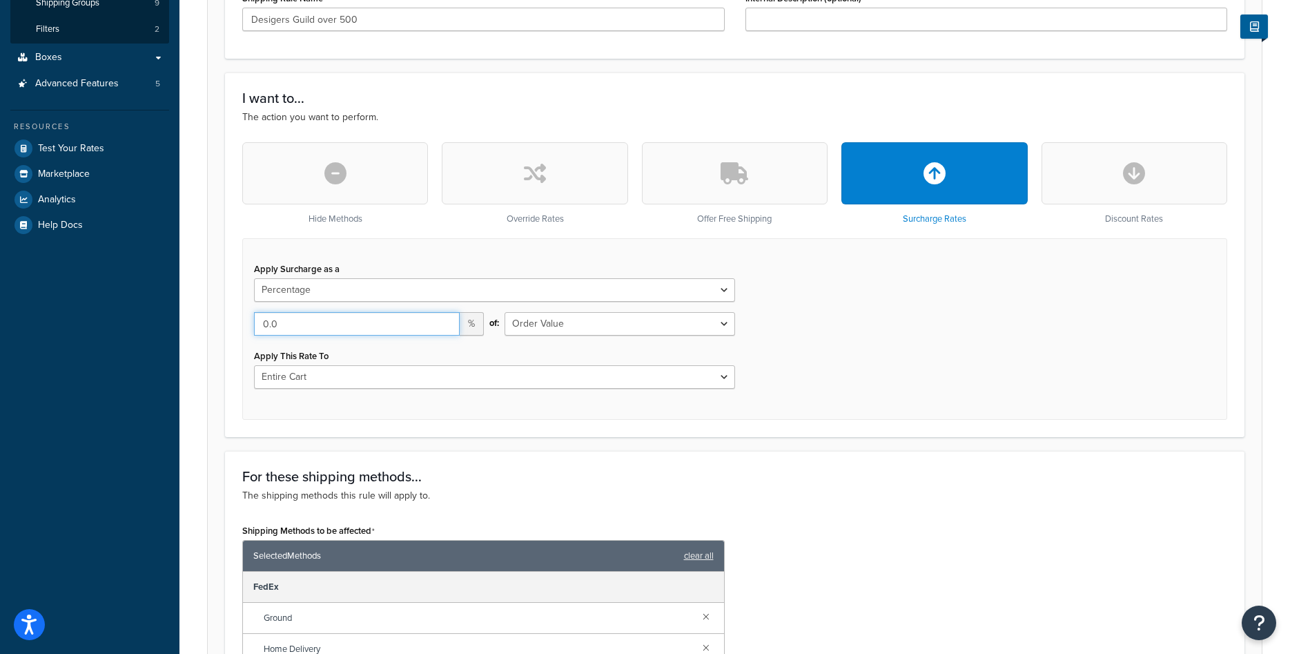
click at [266, 321] on input "0.0" at bounding box center [357, 323] width 206 height 23
type input "10.0"
click at [505, 312] on select "Shipping Price Order Value" at bounding box center [620, 323] width 230 height 23
click at [612, 328] on select "Shipping Price Order Value" at bounding box center [620, 323] width 230 height 23
click at [627, 340] on div "of: Shipping Price Order Value" at bounding box center [619, 329] width 251 height 34
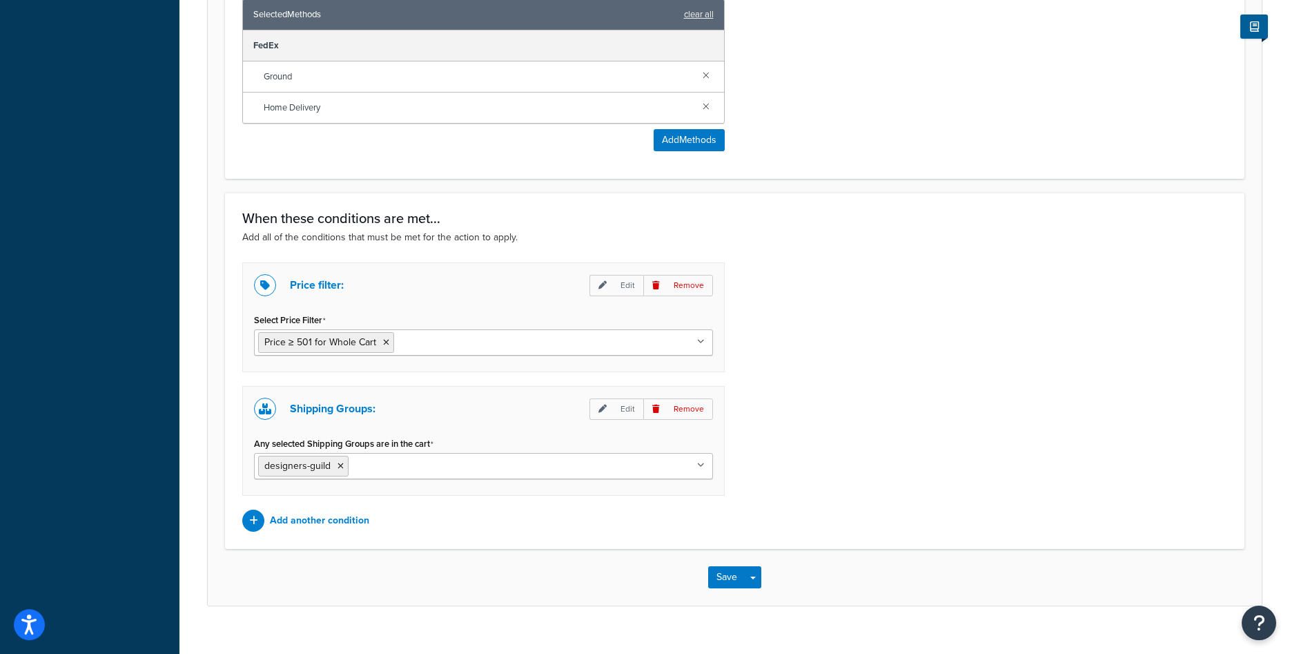
scroll to position [860, 0]
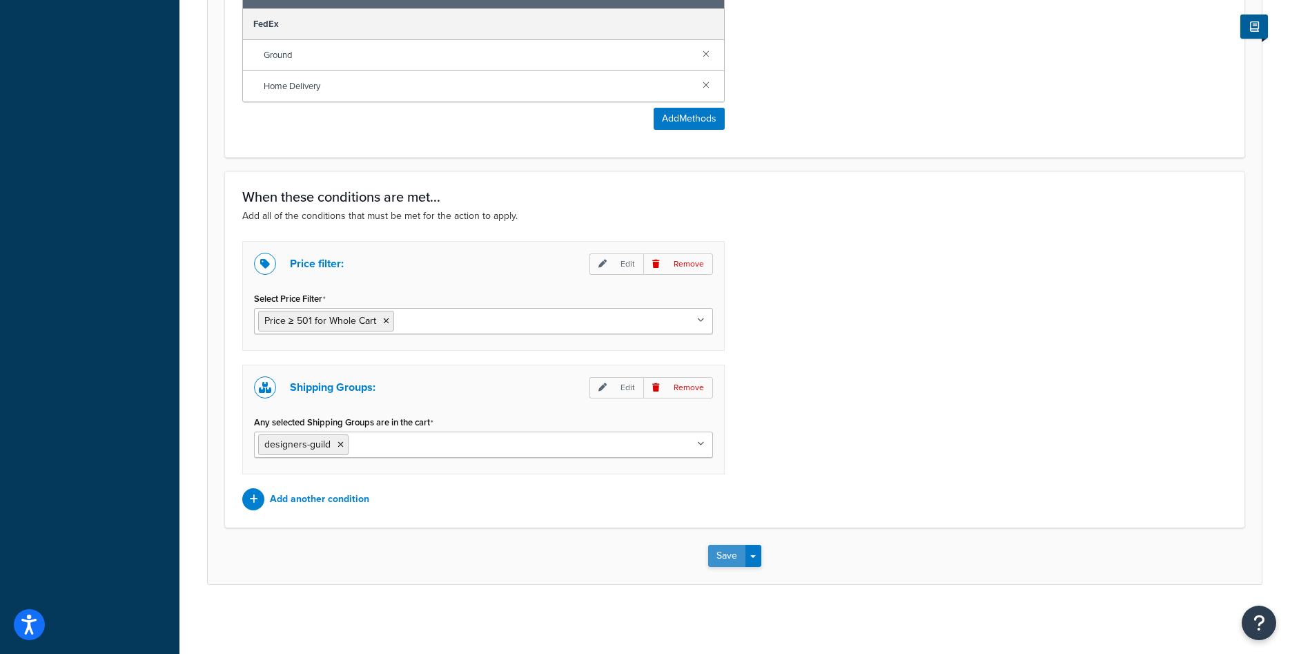
click at [718, 554] on button "Save" at bounding box center [726, 556] width 37 height 22
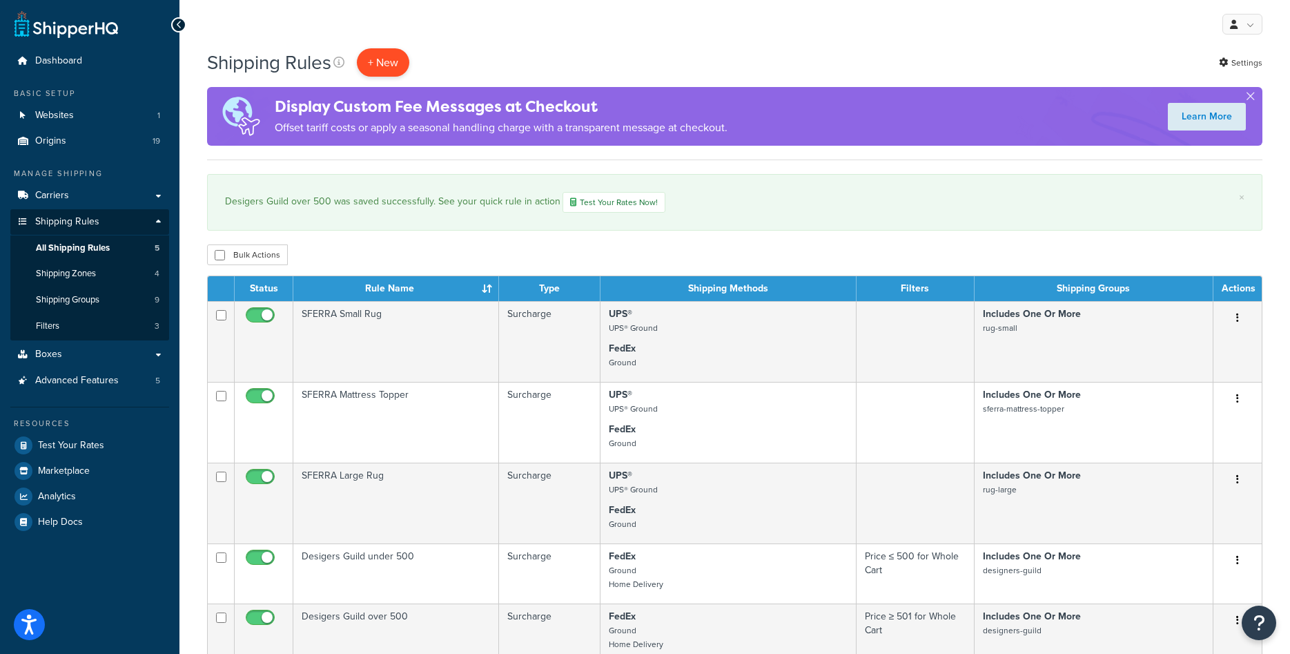
click at [379, 57] on p "+ New" at bounding box center [383, 62] width 52 height 28
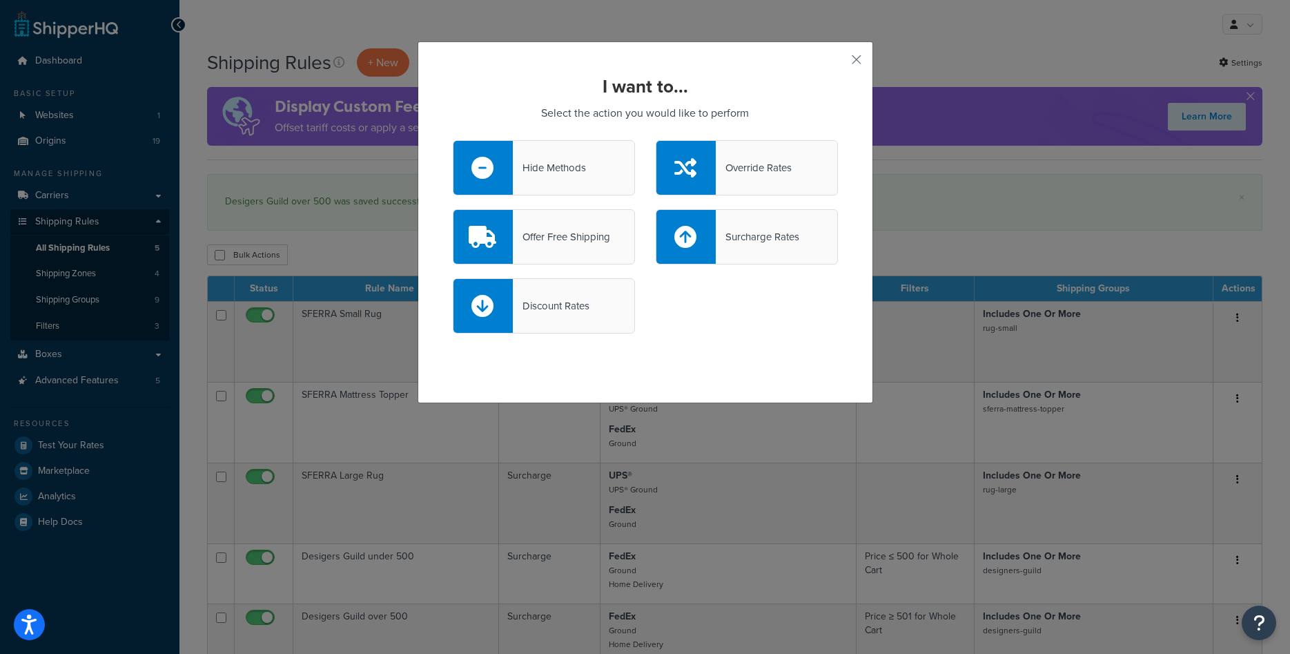
click at [739, 177] on div "Override Rates" at bounding box center [747, 167] width 182 height 55
click at [0, 0] on input "Override Rates" at bounding box center [0, 0] width 0 height 0
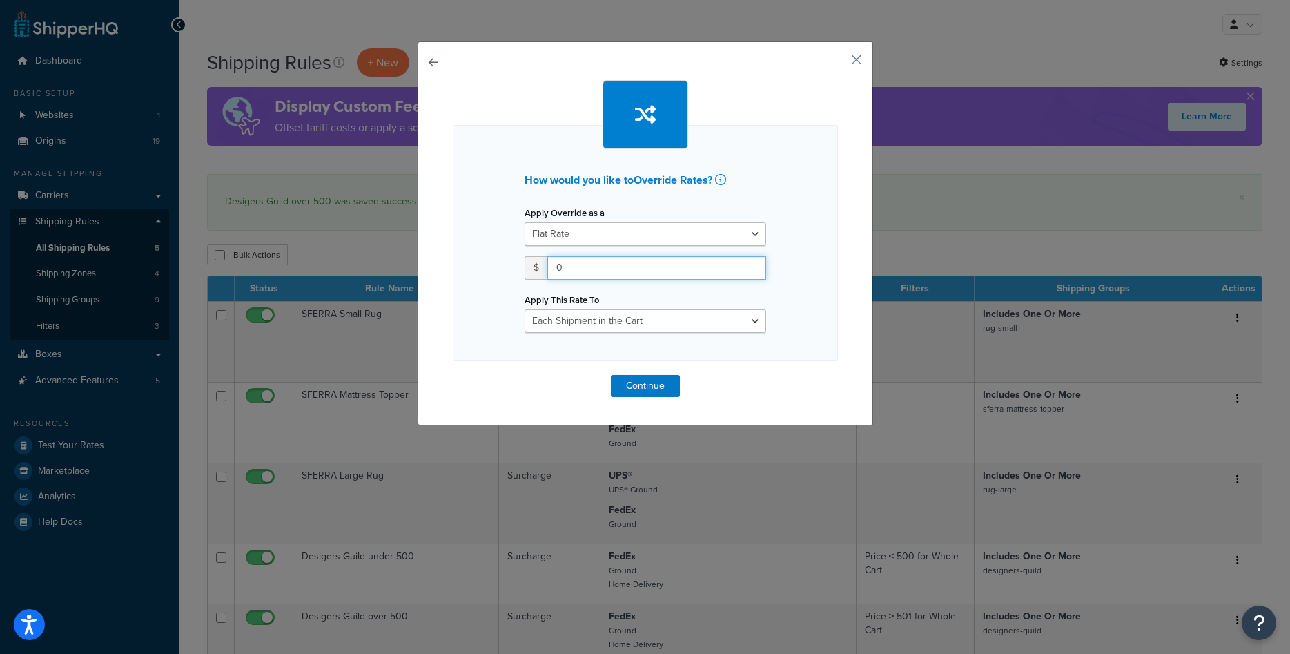
click at [678, 268] on input "0" at bounding box center [656, 267] width 219 height 23
type input "49"
select select "ITEM"
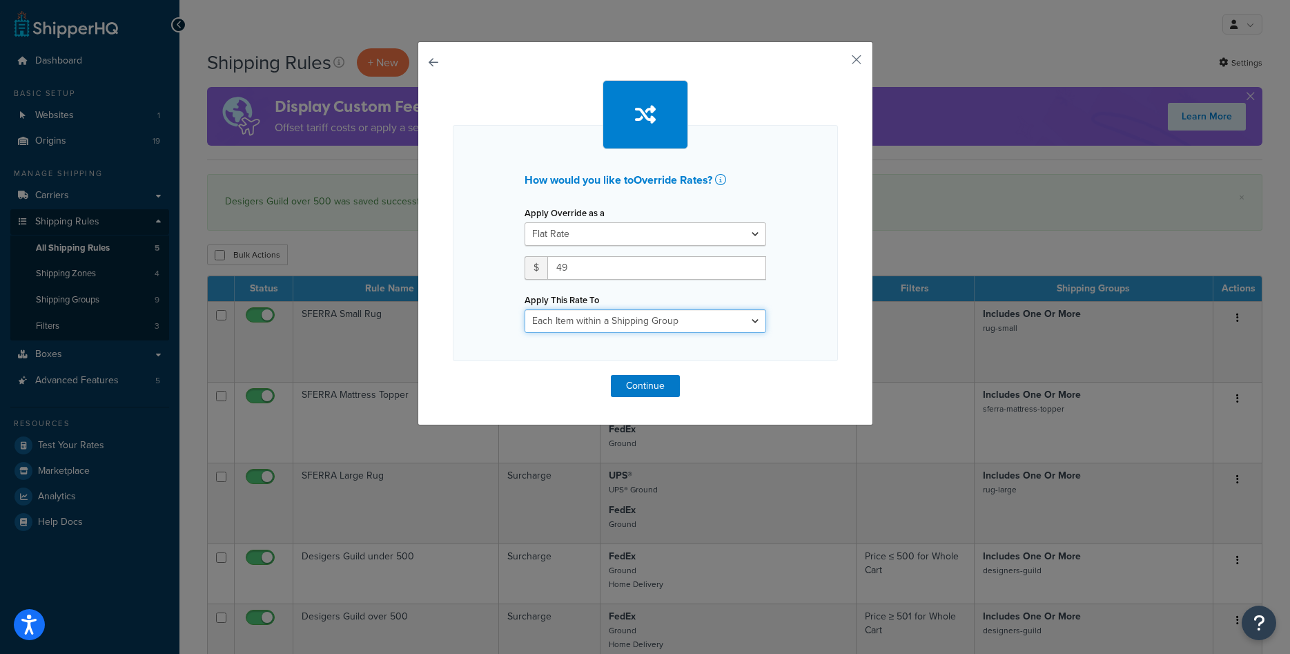
click option "Each Item within a Shipping Group" at bounding box center [0, 0] width 0 height 0
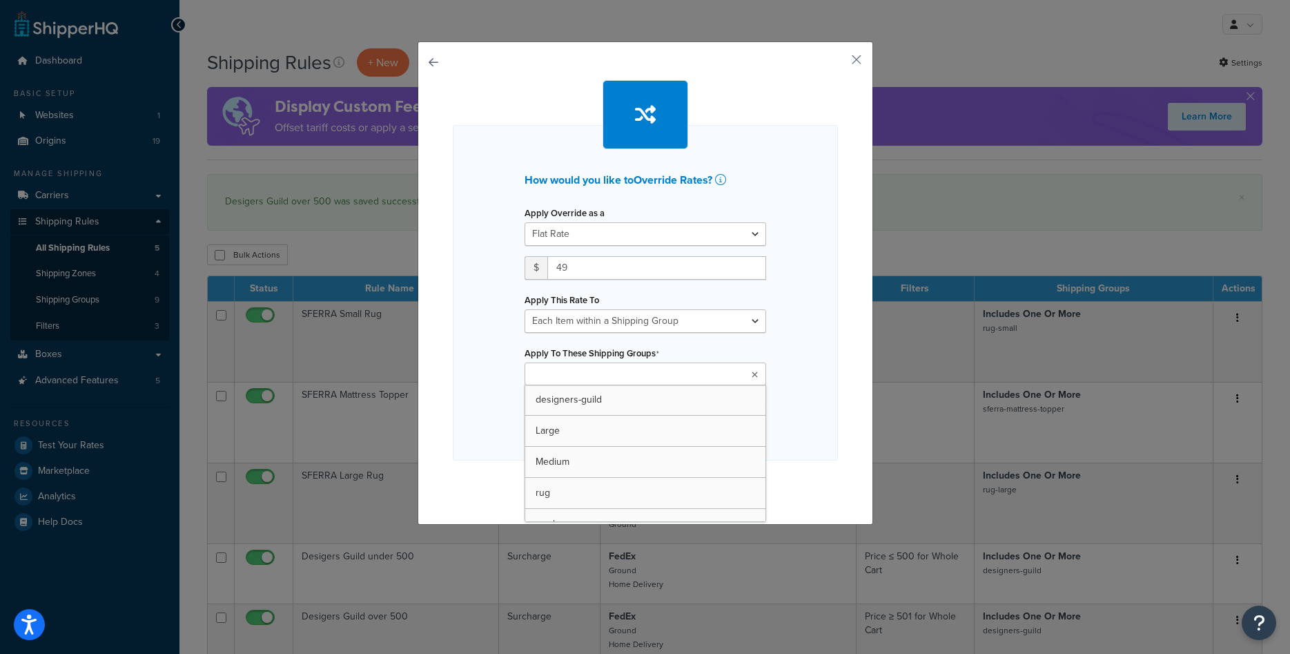
click at [619, 384] on ul at bounding box center [646, 373] width 242 height 23
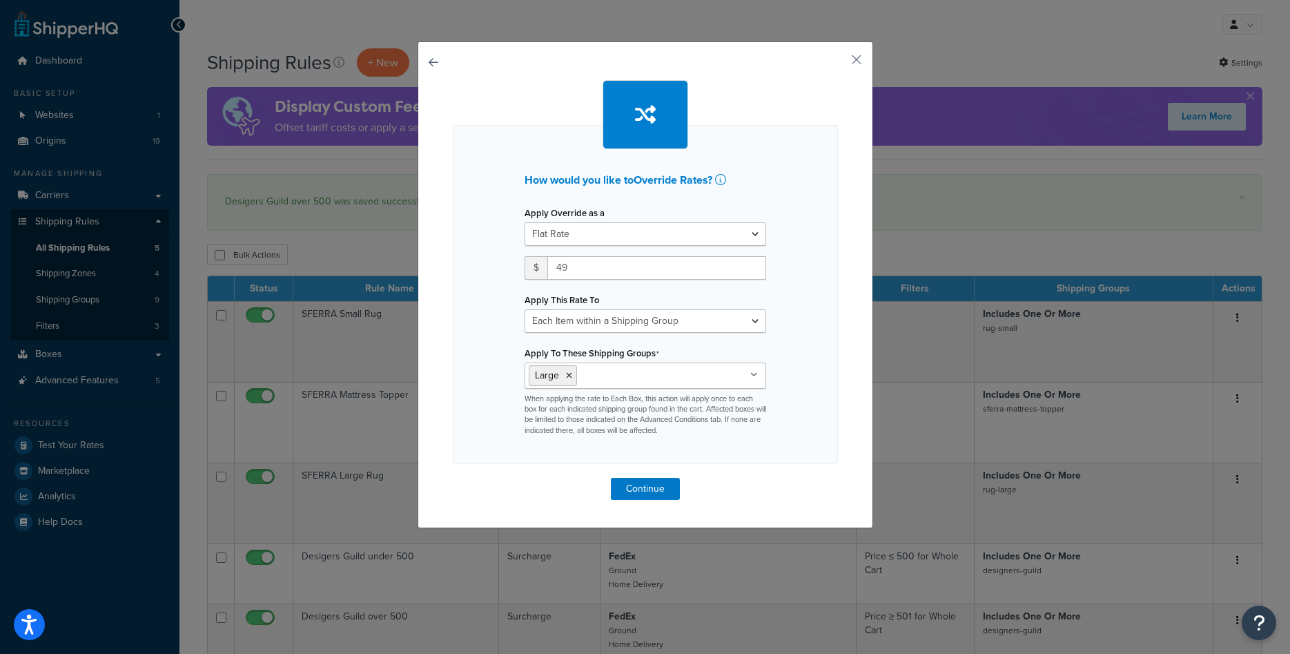
click at [805, 372] on div "How would you like to Override Rates ? Apply Override as a Flat Rate Percentage…" at bounding box center [645, 294] width 385 height 339
click at [626, 485] on button "Continue" at bounding box center [645, 489] width 69 height 22
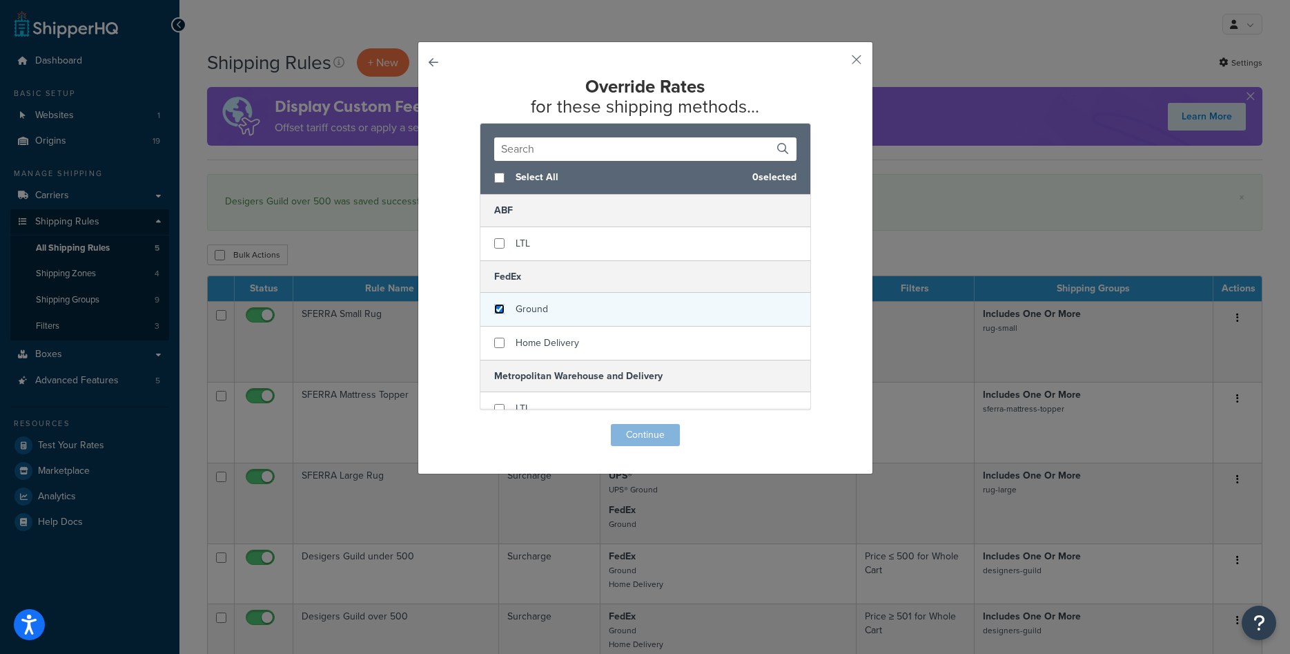
click at [502, 313] on input "checkbox" at bounding box center [499, 309] width 10 height 10
checkbox input "true"
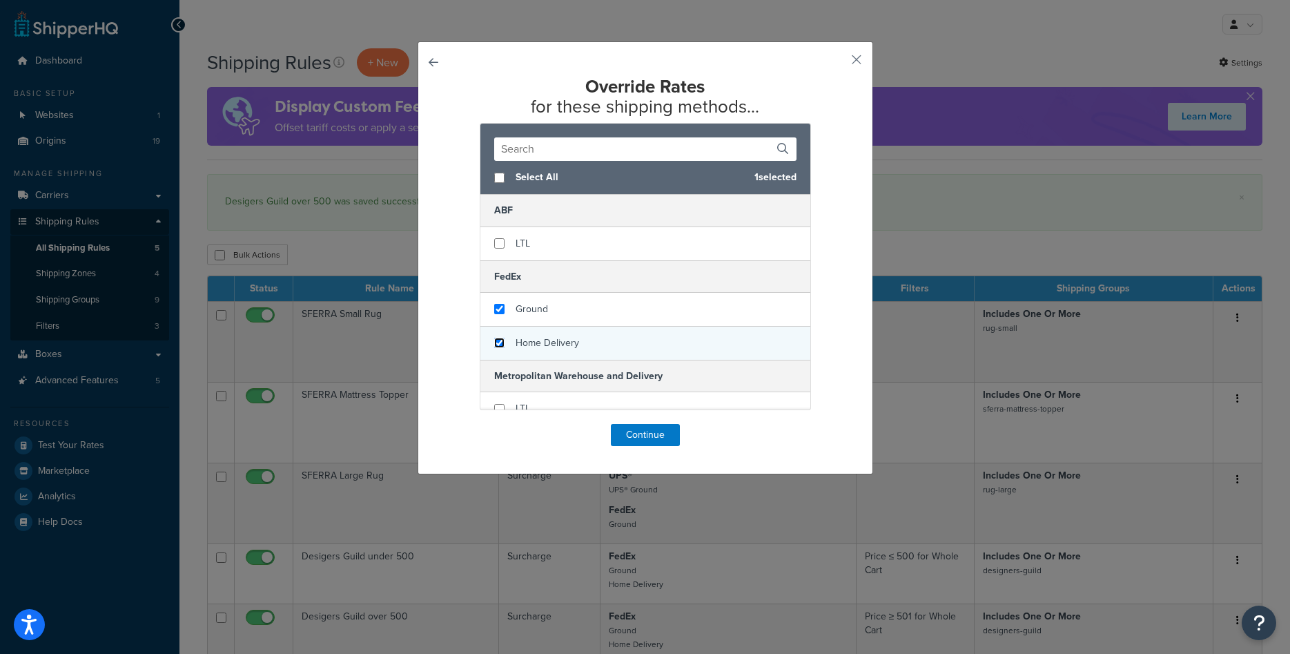
click at [501, 348] on input "checkbox" at bounding box center [499, 343] width 10 height 10
checkbox input "true"
click at [634, 436] on button "Continue" at bounding box center [645, 435] width 69 height 22
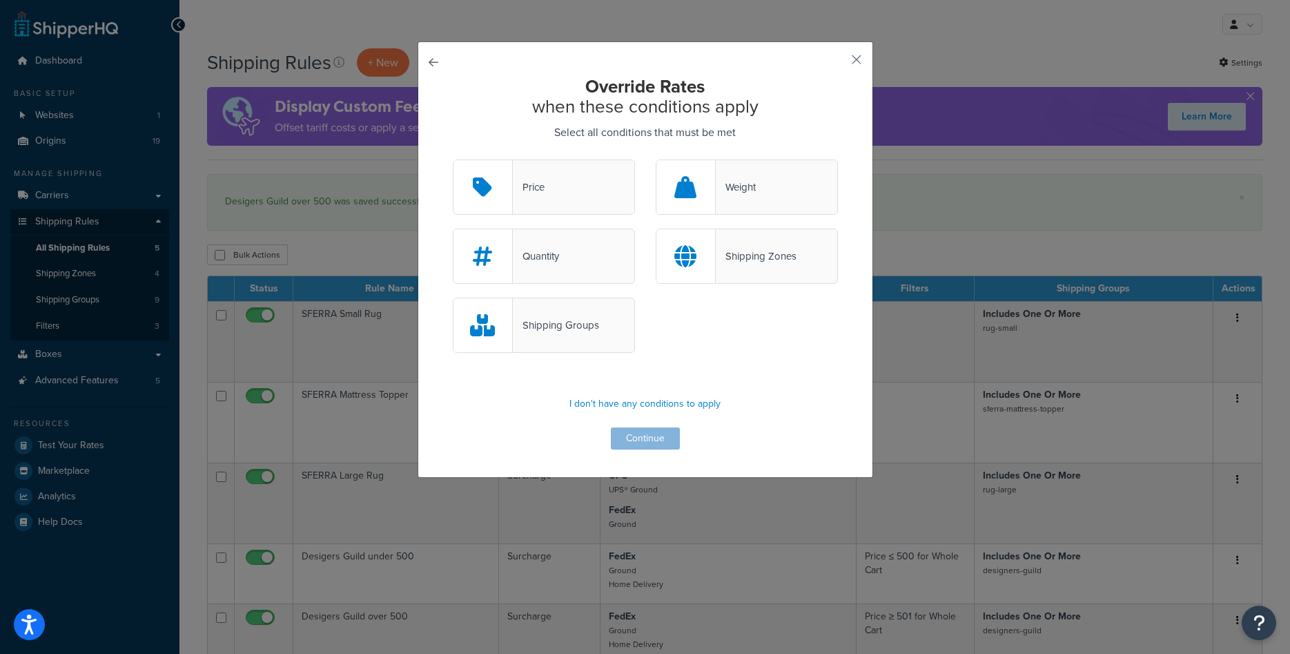
click at [453, 159] on button "button" at bounding box center [453, 159] width 0 height 0
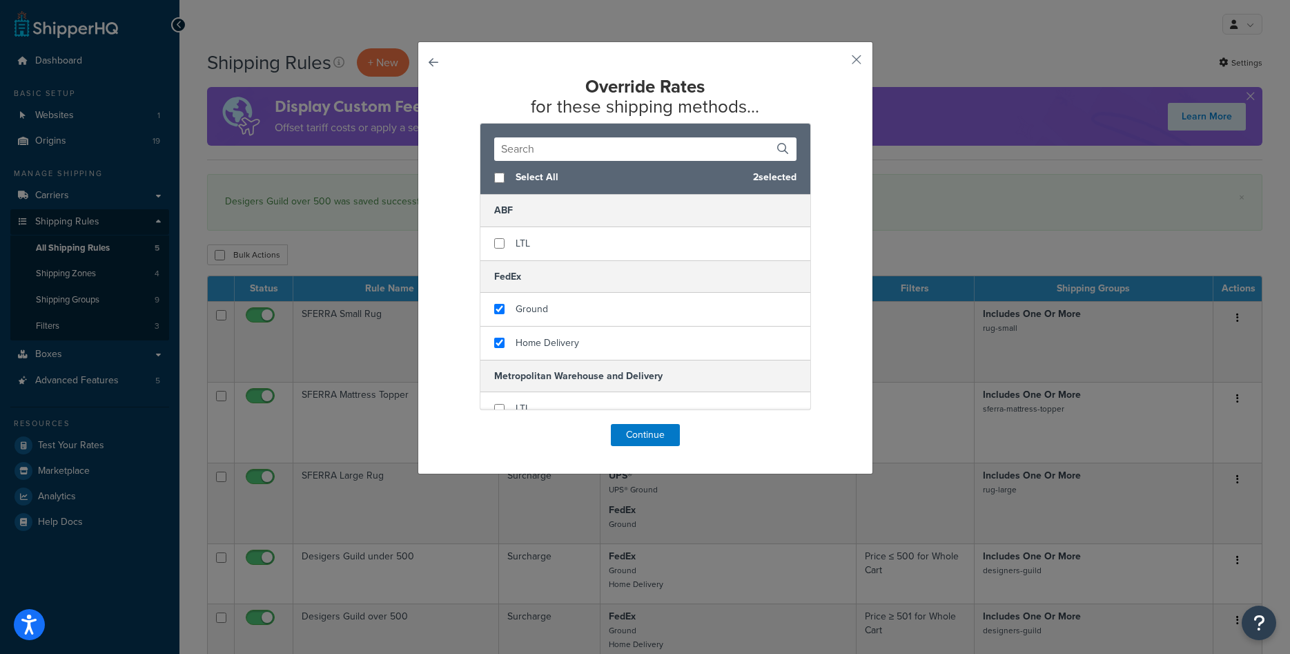
click at [453, 424] on button "button" at bounding box center [453, 424] width 0 height 0
select select "ITEM"
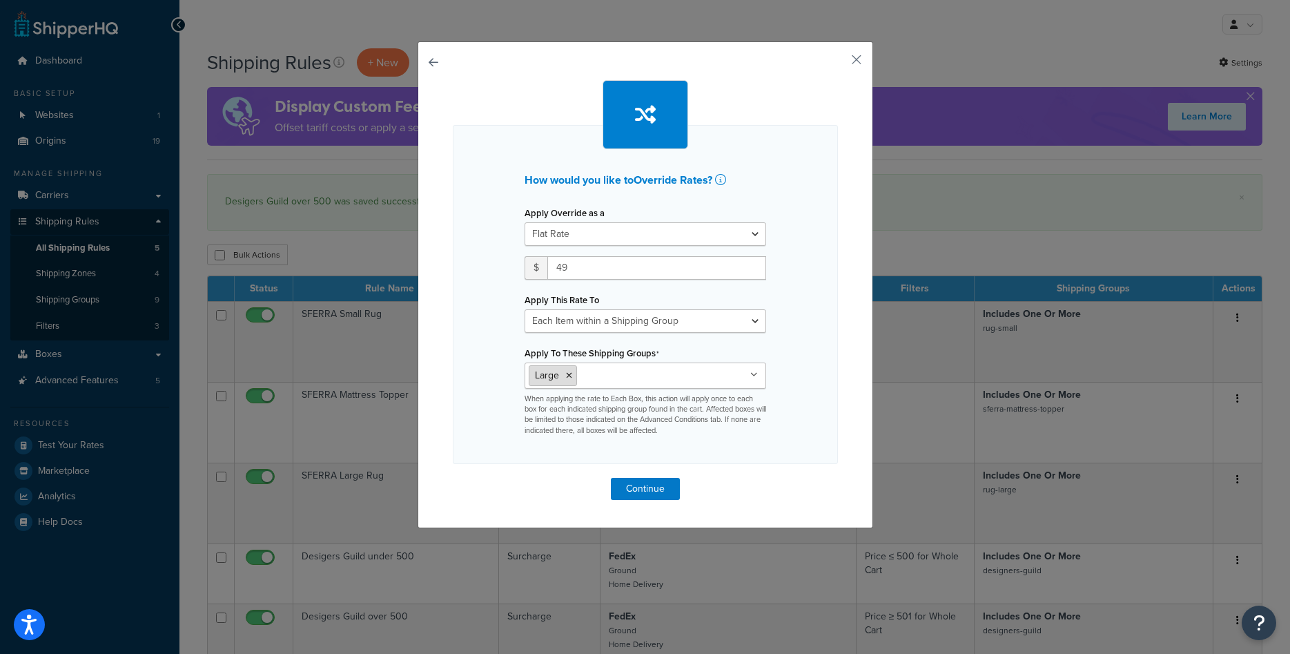
click at [569, 375] on icon at bounding box center [569, 375] width 6 height 8
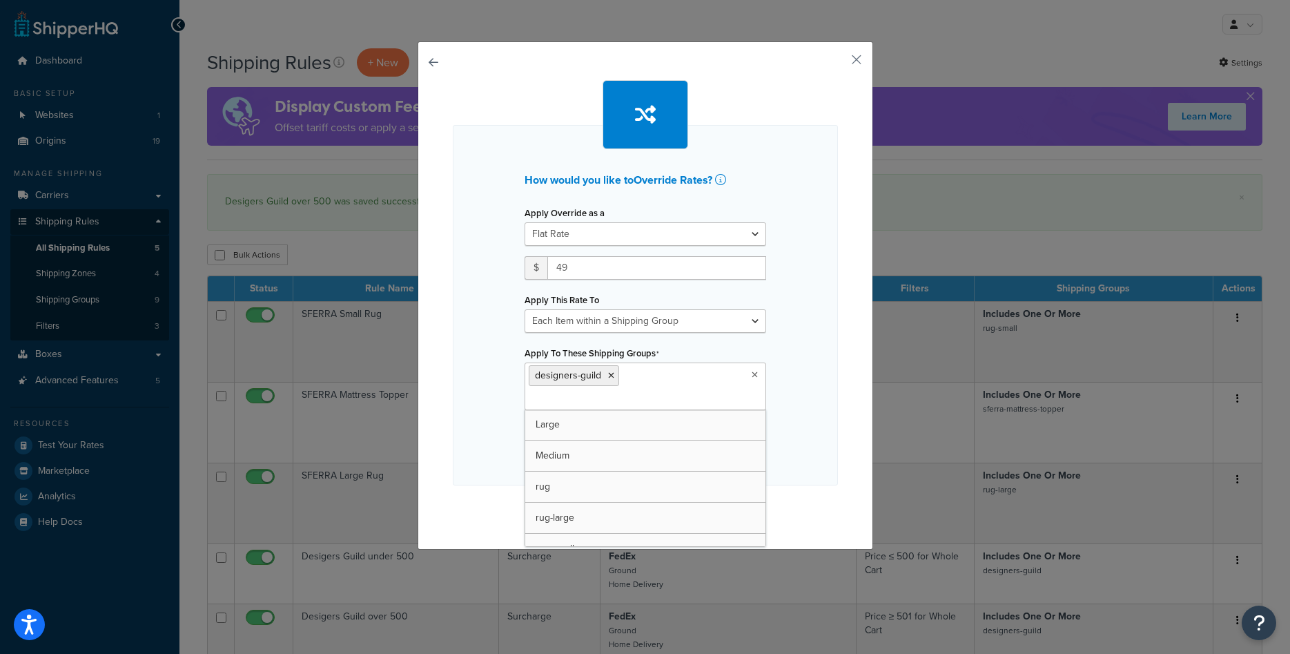
click at [480, 369] on div "How would you like to Override Rates ? Apply Override as a Flat Rate Percentage…" at bounding box center [645, 305] width 385 height 360
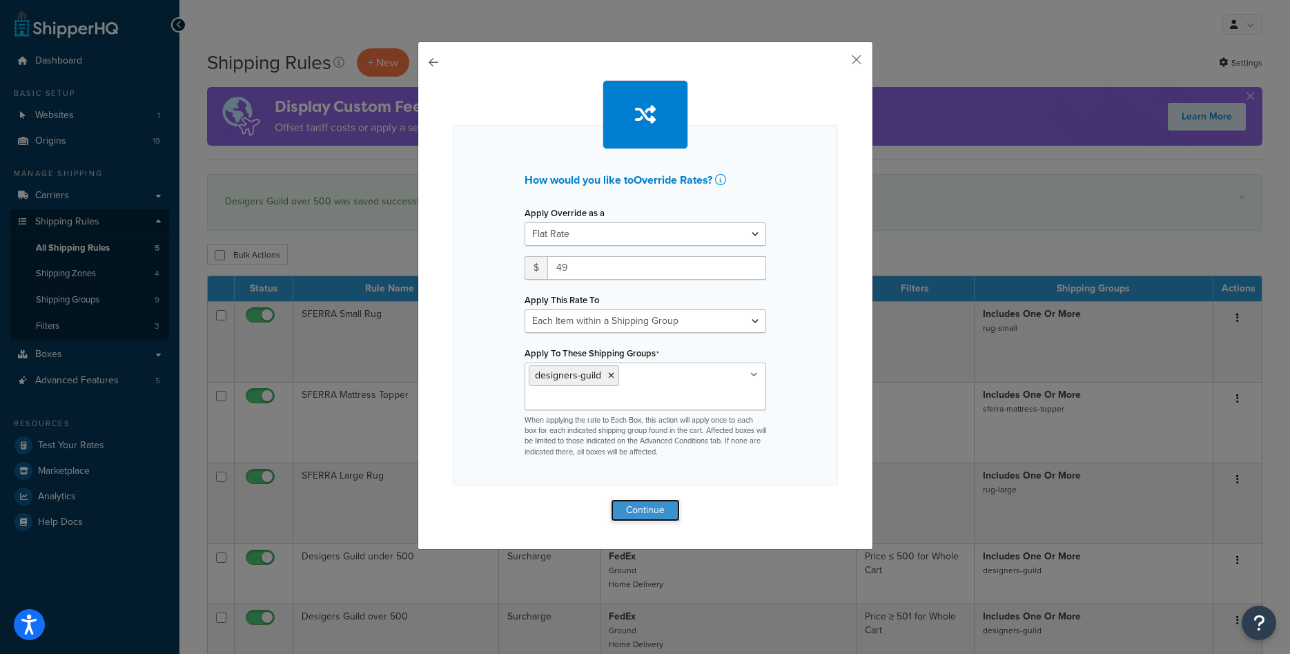
click at [650, 509] on button "Continue" at bounding box center [645, 510] width 69 height 22
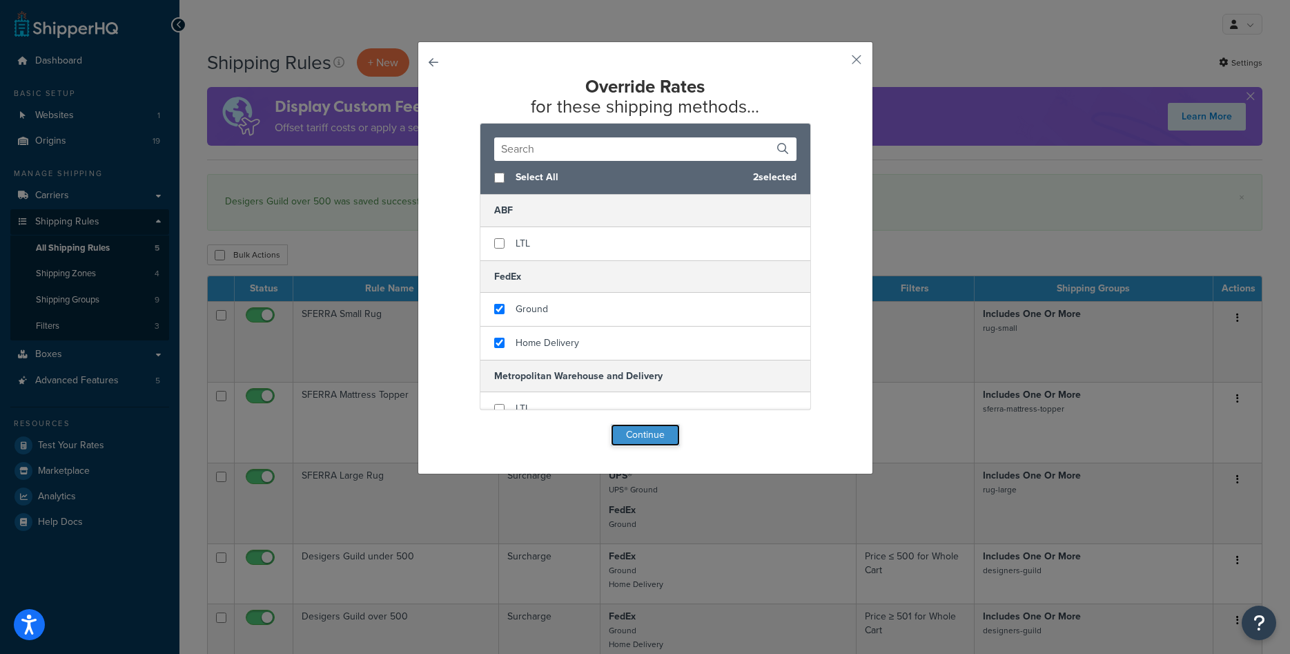
click at [636, 437] on button "Continue" at bounding box center [645, 435] width 69 height 22
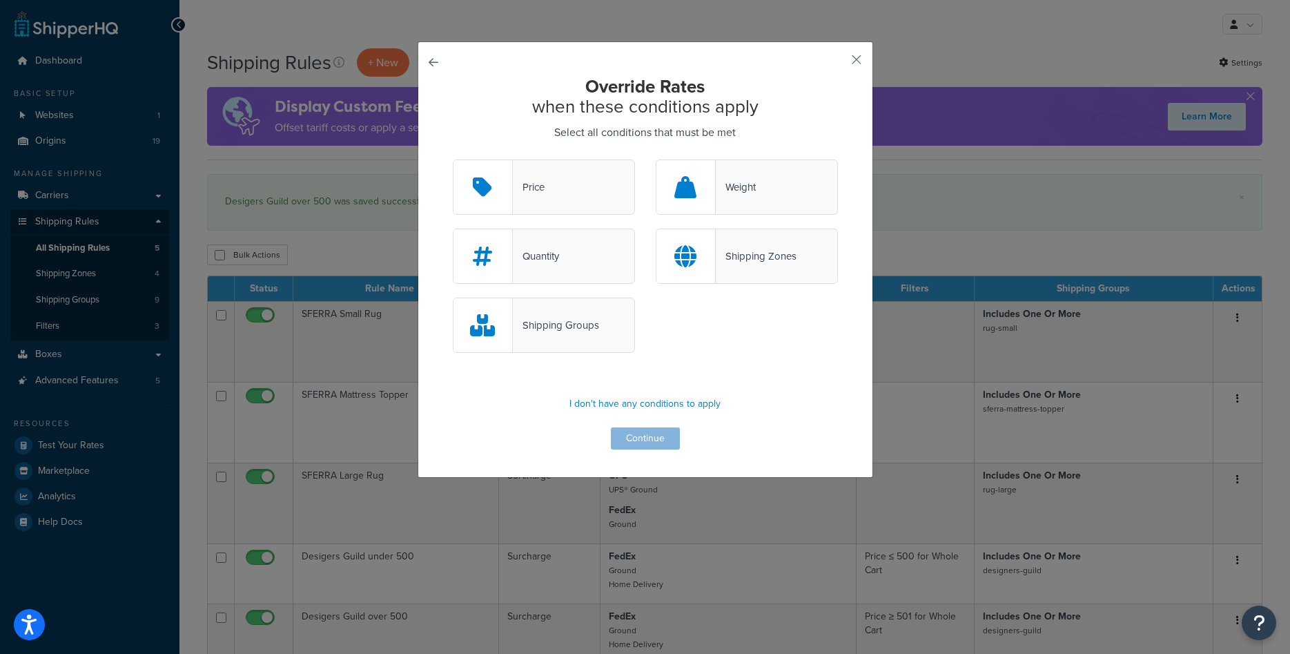
click at [601, 326] on div "Shipping Groups" at bounding box center [544, 324] width 182 height 55
click at [0, 0] on input "Shipping Groups" at bounding box center [0, 0] width 0 height 0
click at [670, 438] on button "Continue" at bounding box center [645, 438] width 69 height 22
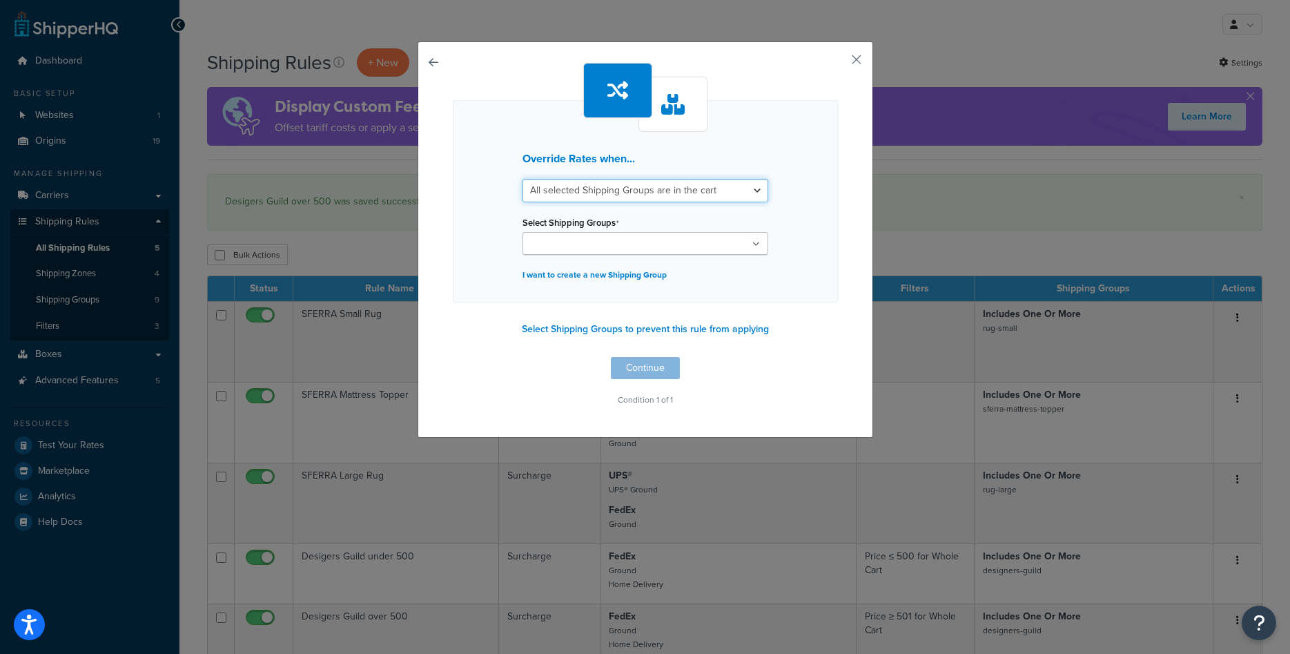
click at [522, 179] on select "All selected Shipping Groups are in the cart Any selected Shipping Groups are i…" at bounding box center [645, 190] width 246 height 23
select select "any"
click option "Any selected Shipping Groups are in the cart" at bounding box center [0, 0] width 0 height 0
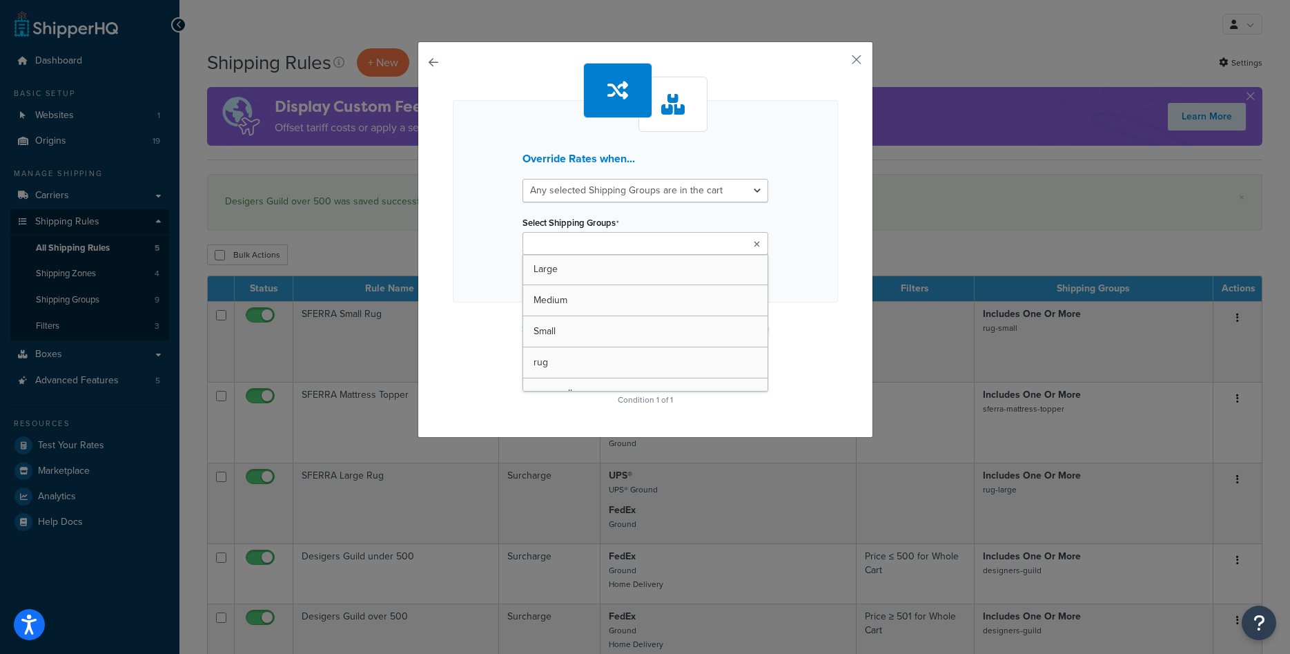
click at [687, 253] on ul at bounding box center [645, 243] width 246 height 23
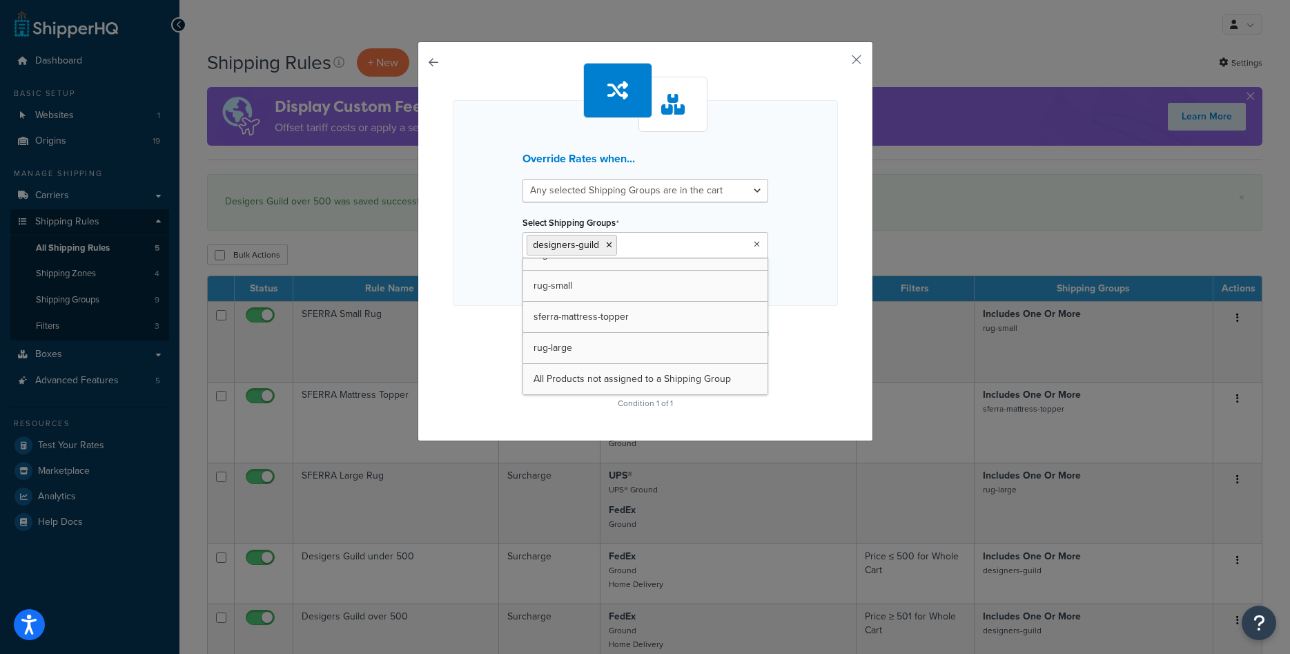
click at [785, 306] on div "Override Rates when... All selected Shipping Groups are in the cart Any selecte…" at bounding box center [645, 203] width 385 height 206
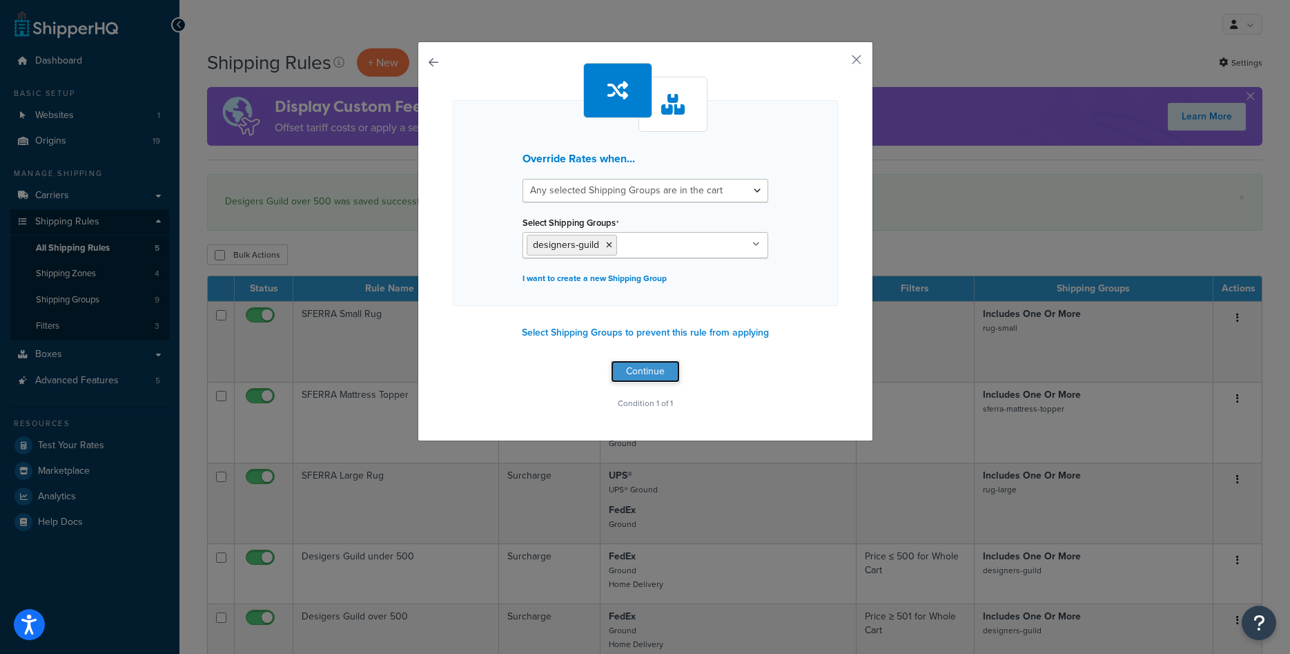
click at [658, 382] on button "Continue" at bounding box center [645, 371] width 69 height 22
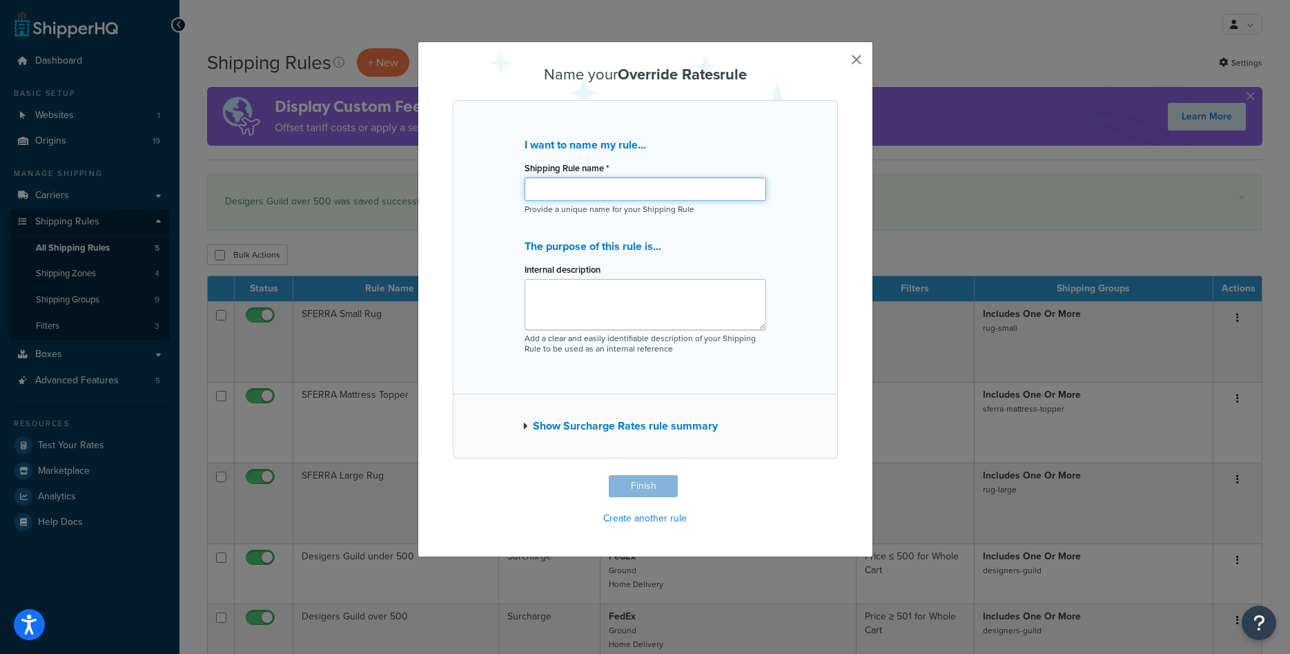
click at [609, 184] on input "Shipping Rule name *" at bounding box center [646, 188] width 242 height 23
type input "Designers Guild Runners"
click at [671, 429] on button "Show Surcharge Rates rule summary" at bounding box center [619, 425] width 195 height 19
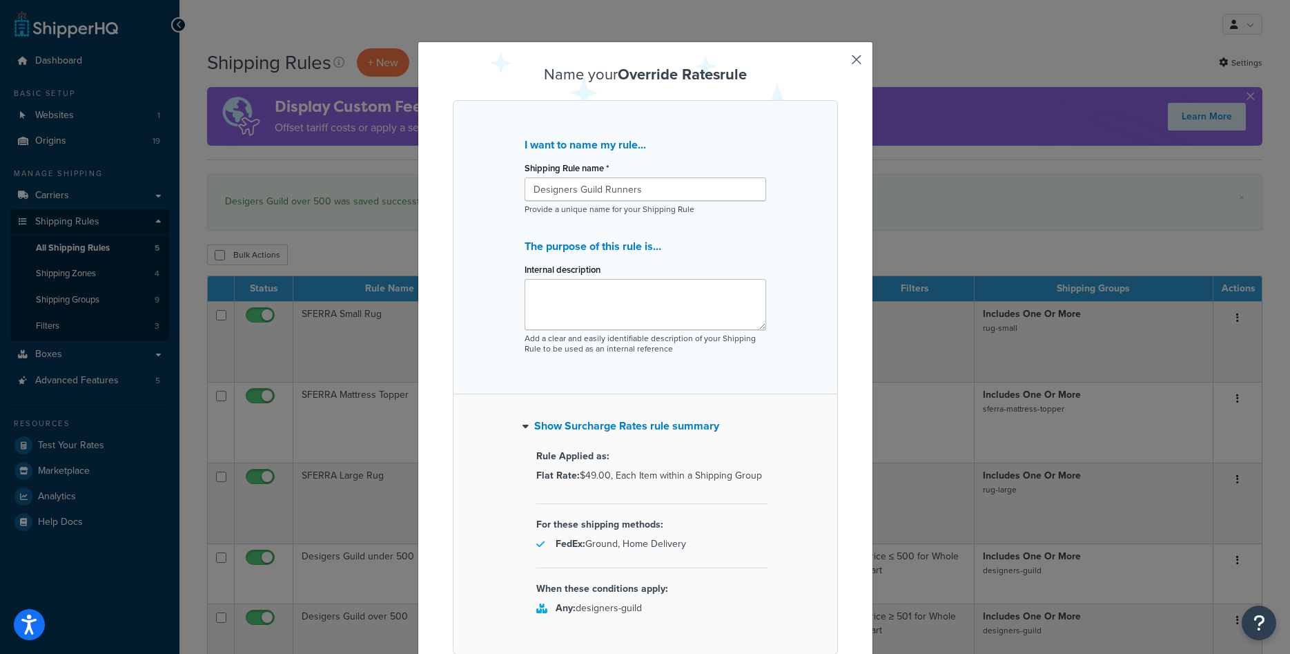
scroll to position [99, 0]
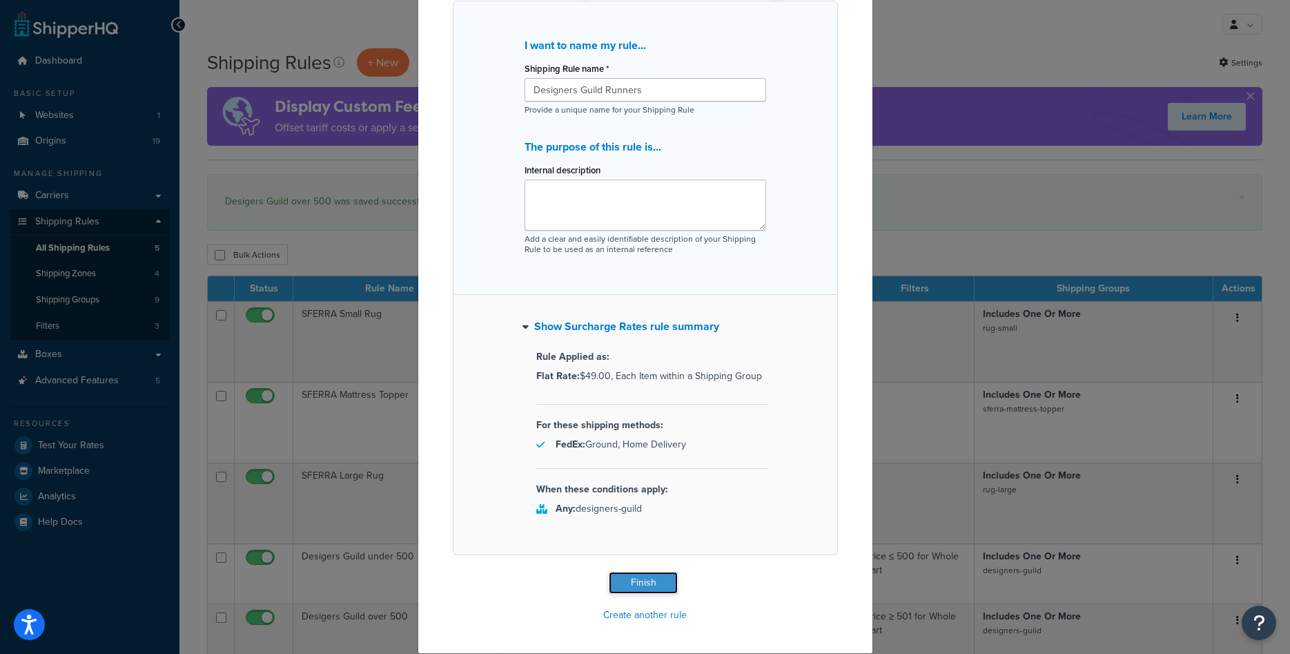
click at [653, 578] on button "Finish" at bounding box center [643, 582] width 69 height 22
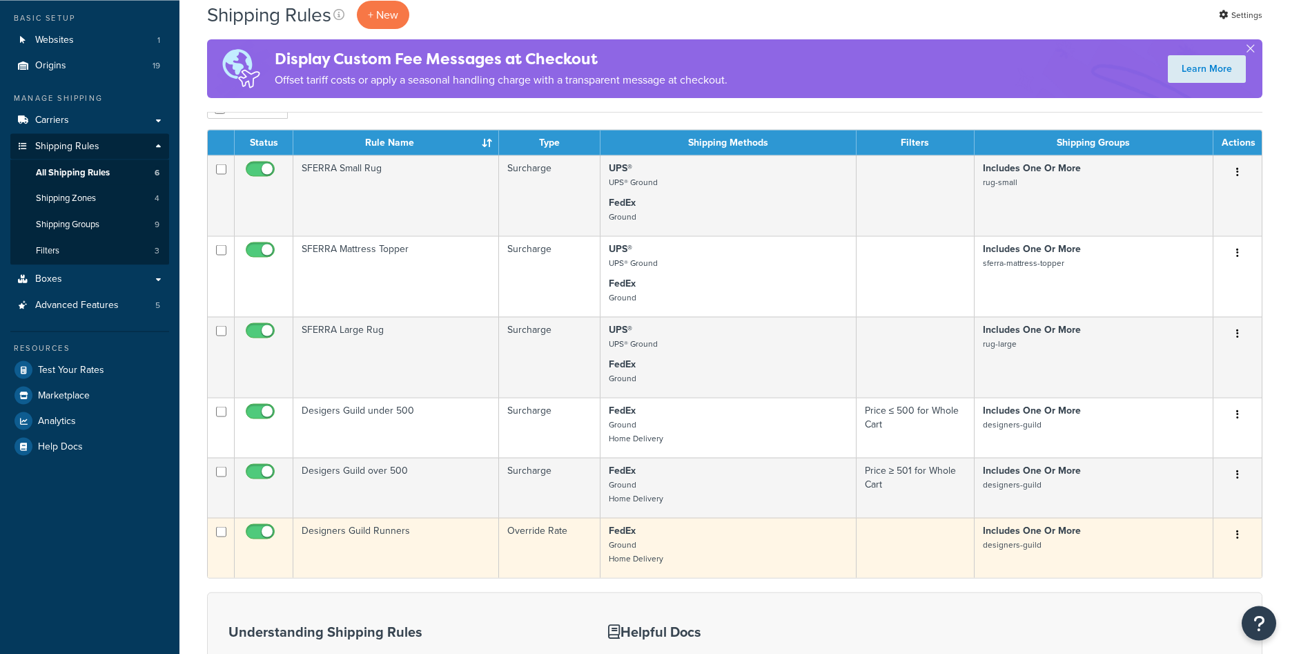
scroll to position [211, 0]
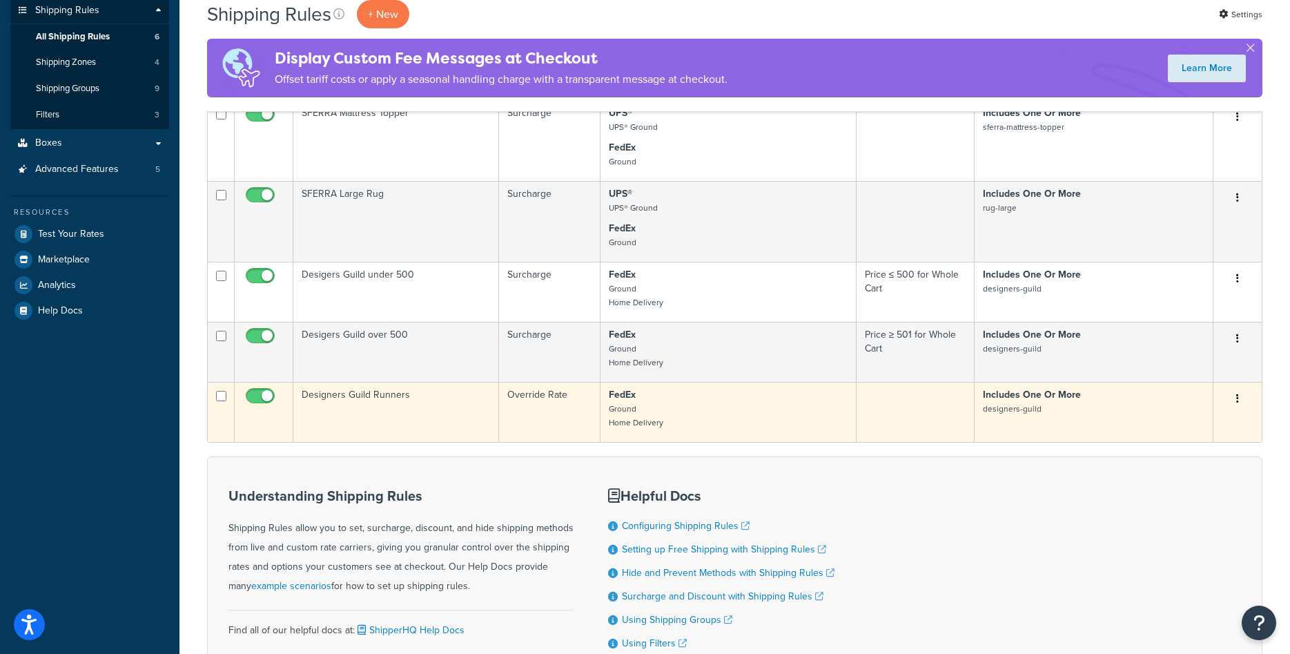
click at [268, 398] on input "checkbox" at bounding box center [262, 399] width 38 height 17
checkbox input "false"
click at [406, 409] on td "Designers Guild Runners" at bounding box center [396, 412] width 206 height 60
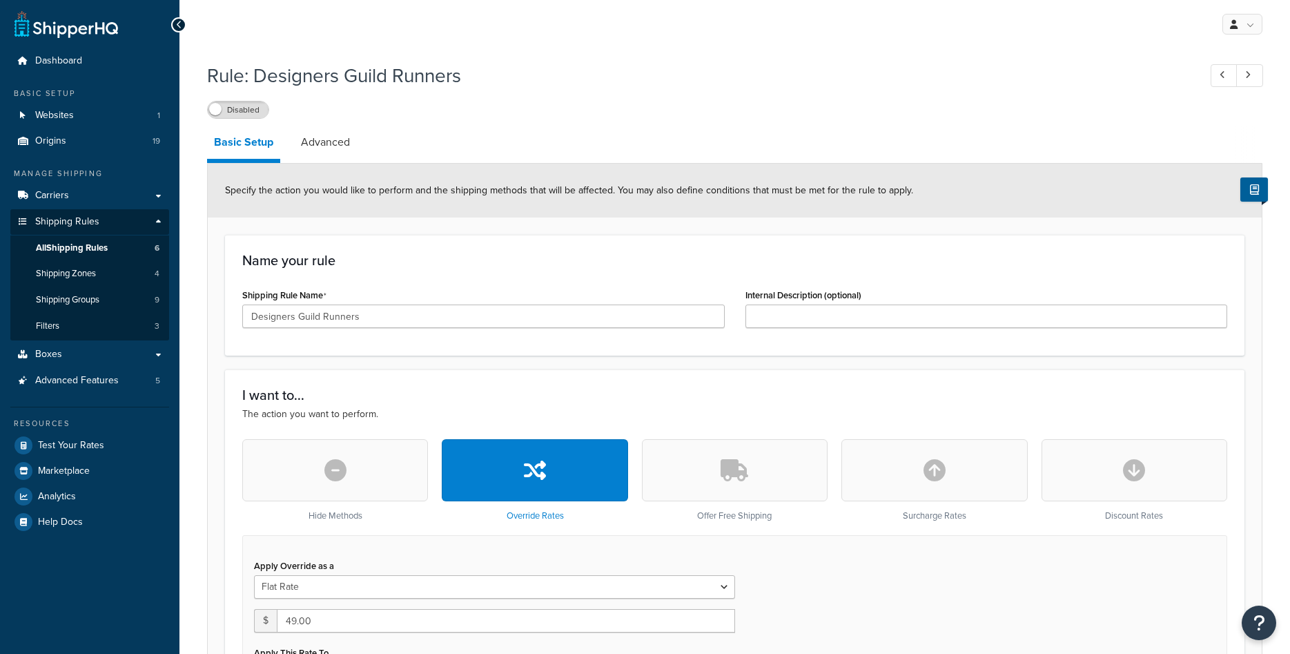
select select "ITEM"
click at [329, 149] on link "Advanced" at bounding box center [325, 142] width 63 height 33
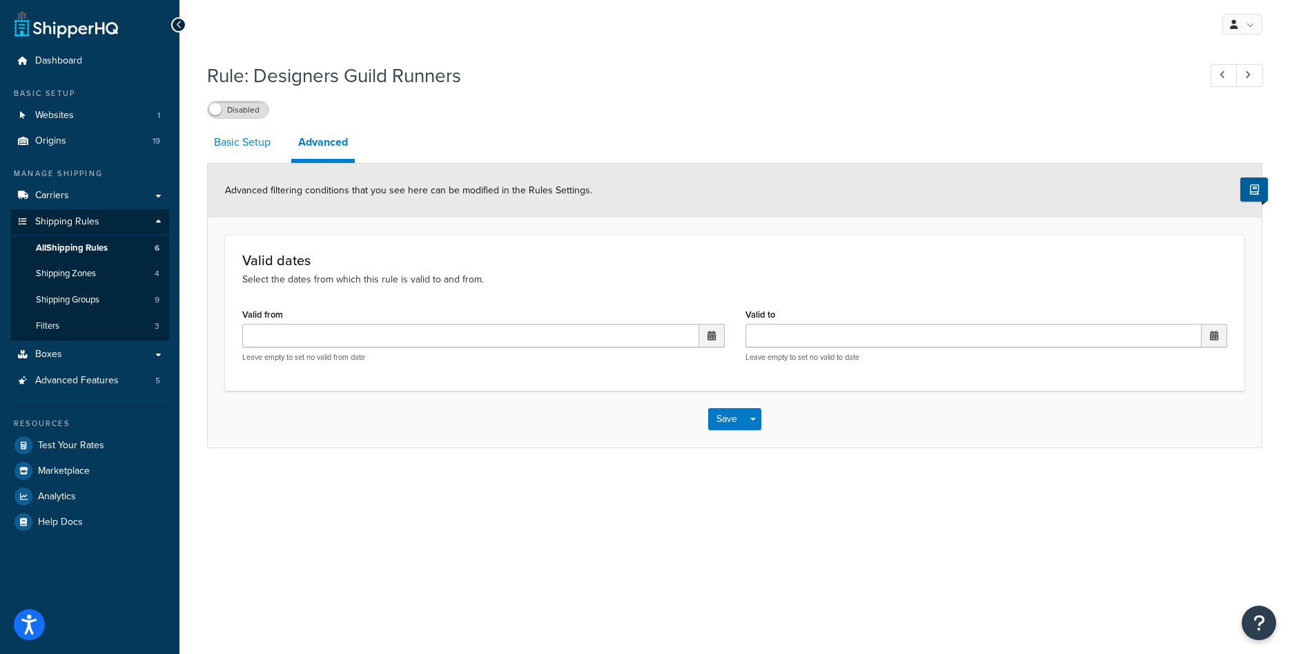
click at [255, 150] on link "Basic Setup" at bounding box center [242, 142] width 70 height 33
select select "ITEM"
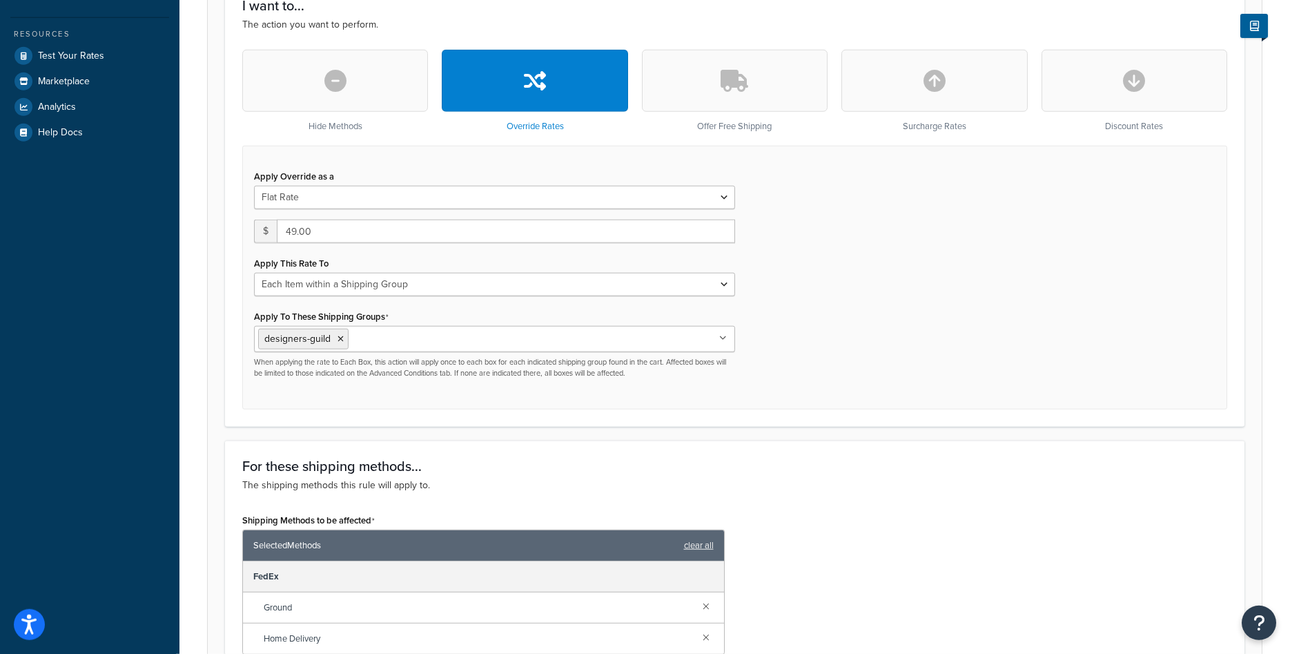
scroll to position [282, 0]
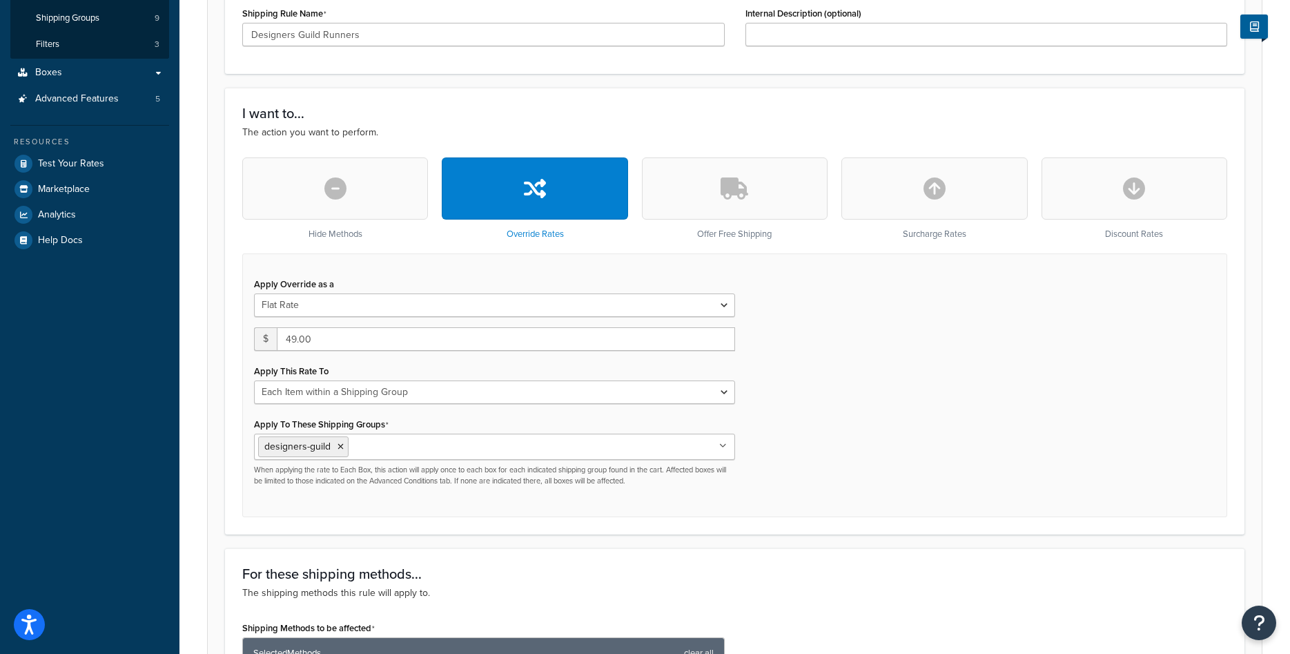
click at [381, 449] on input "Apply To These Shipping Groups" at bounding box center [413, 445] width 122 height 15
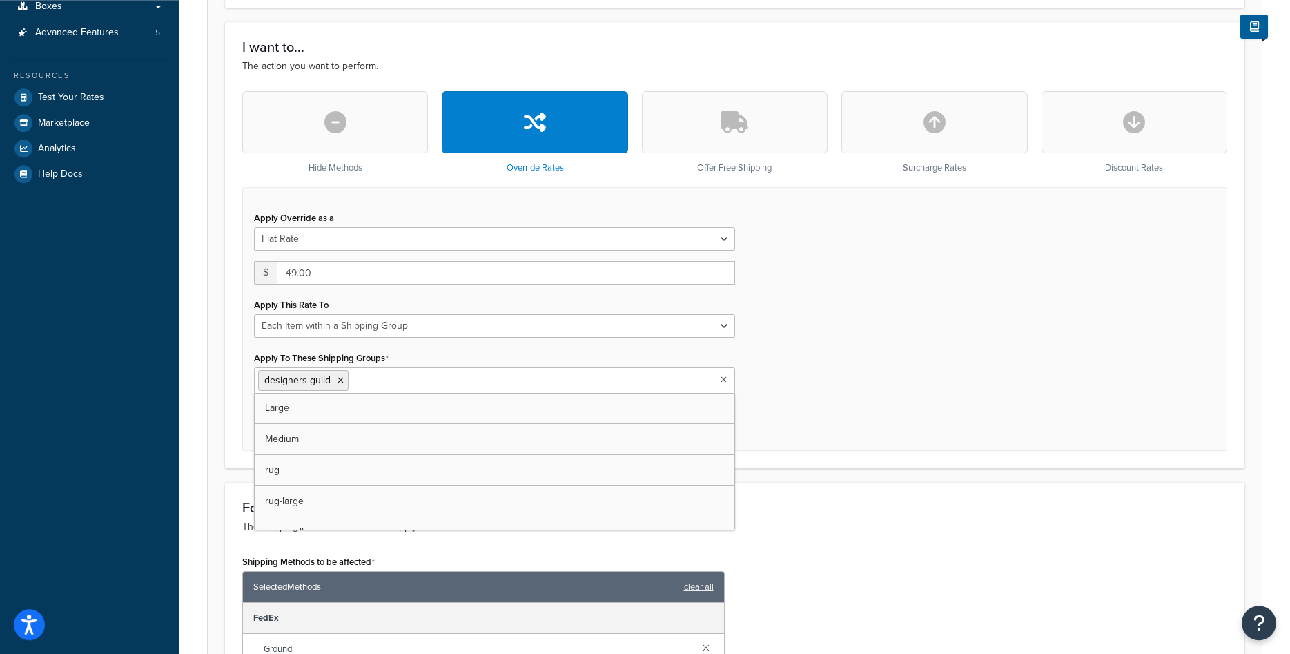
scroll to position [352, 0]
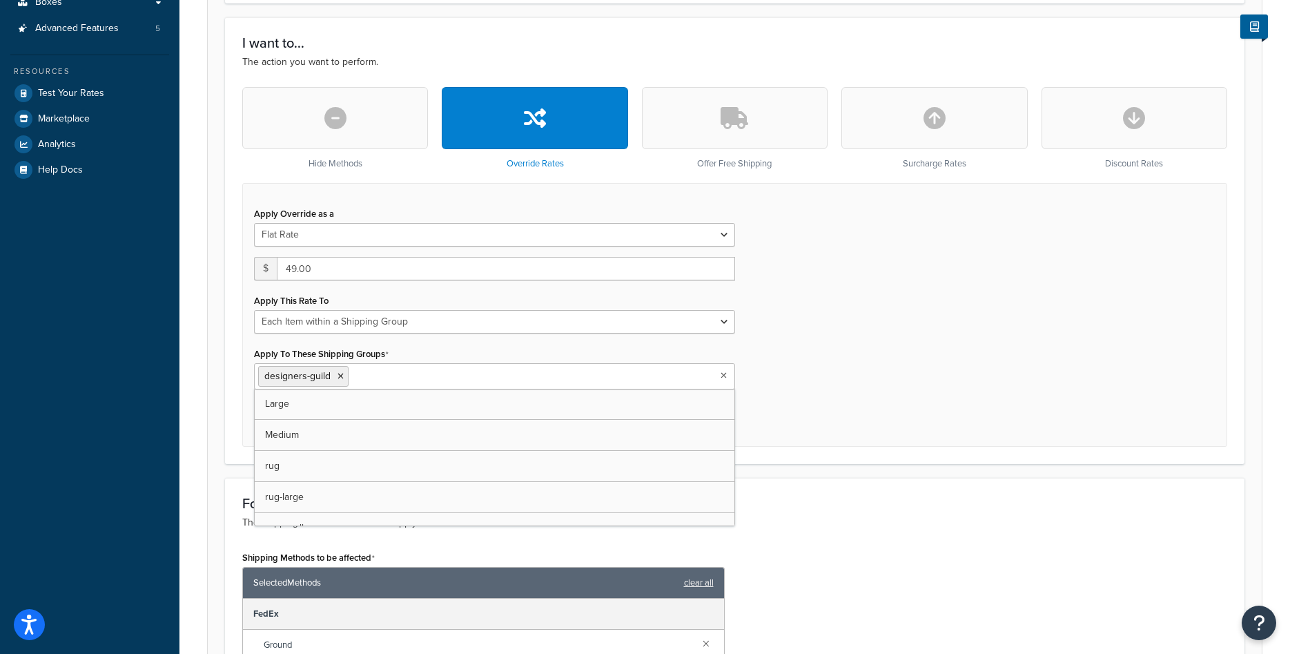
click at [830, 428] on div "Apply Override as a Flat Rate Percentage Flat Rate & Percentage $ 49.00 Apply T…" at bounding box center [734, 315] width 985 height 264
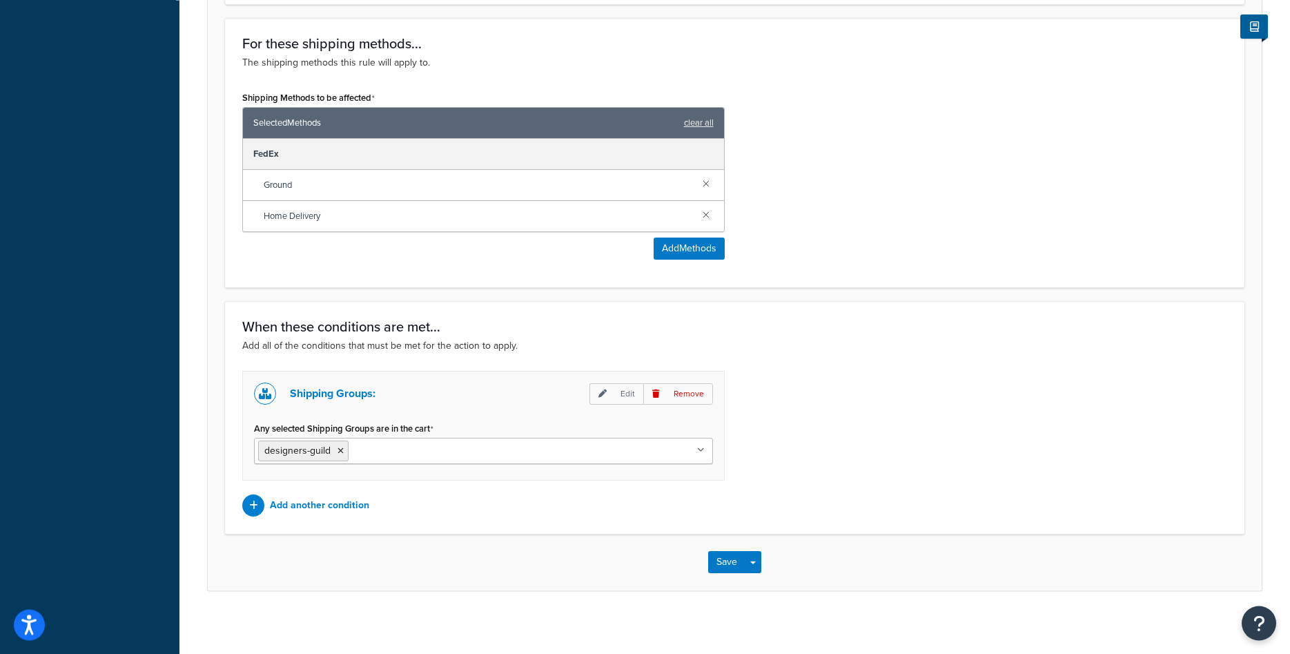
scroll to position [819, 0]
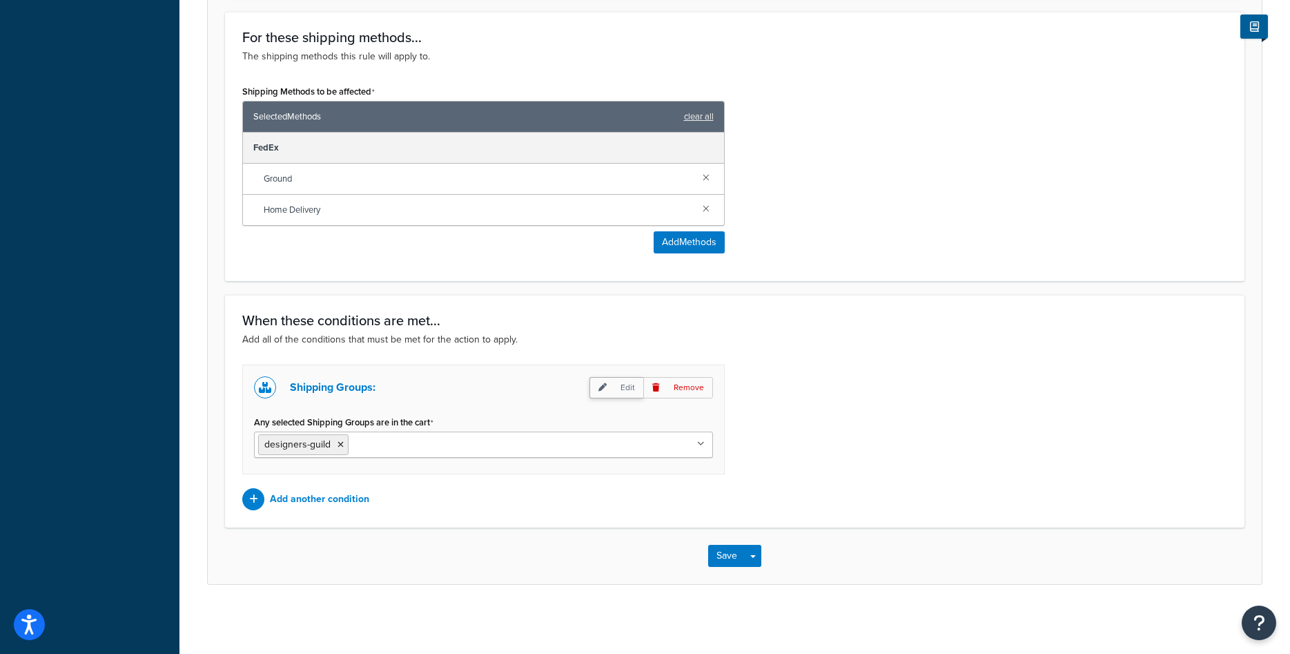
click at [611, 389] on p "Edit" at bounding box center [616, 387] width 54 height 21
select select "any"
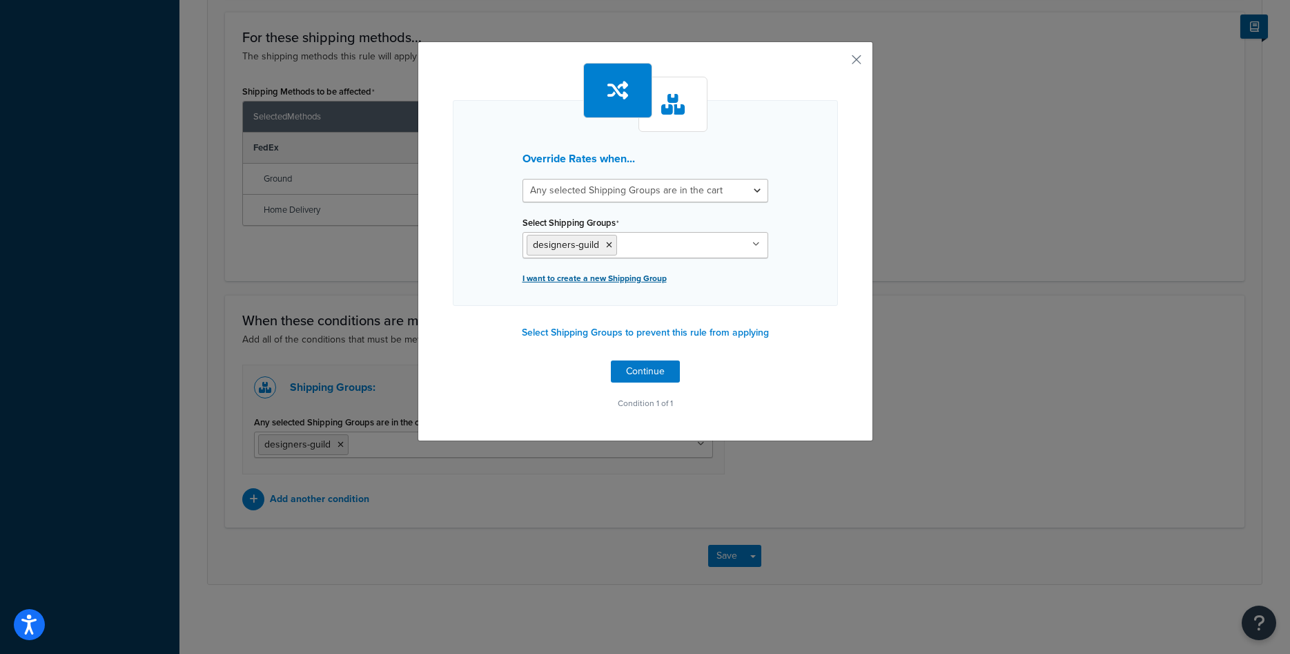
click at [629, 288] on p "I want to create a new Shipping Group" at bounding box center [645, 277] width 246 height 19
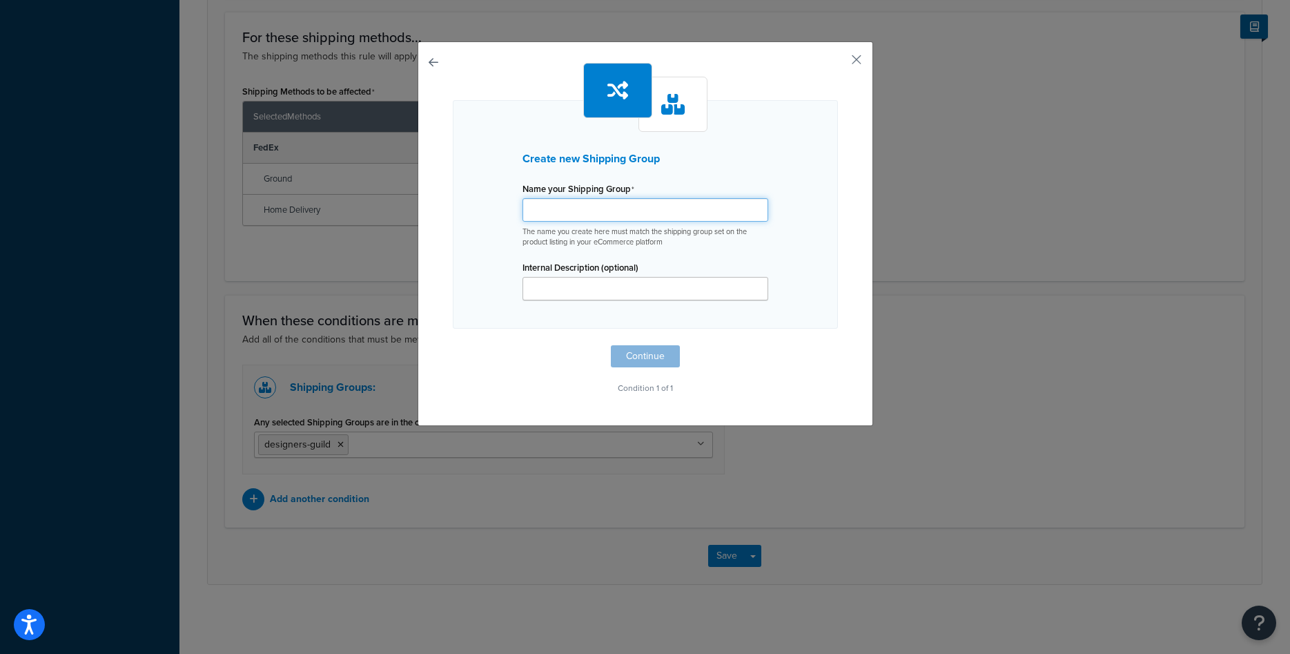
click at [613, 211] on input "Shipping Rule Name" at bounding box center [645, 209] width 246 height 23
type input "designers-guild-runner"
click at [669, 350] on button "Continue" at bounding box center [645, 356] width 69 height 22
select select "any"
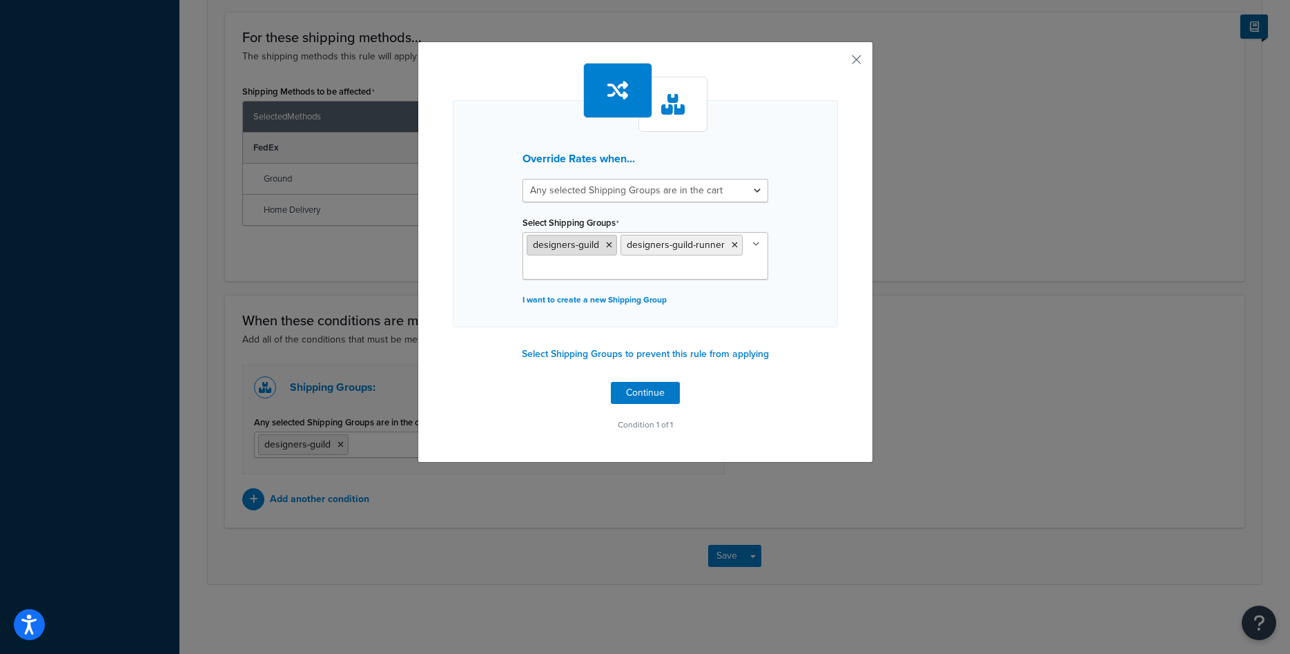
click at [609, 245] on icon at bounding box center [609, 245] width 6 height 8
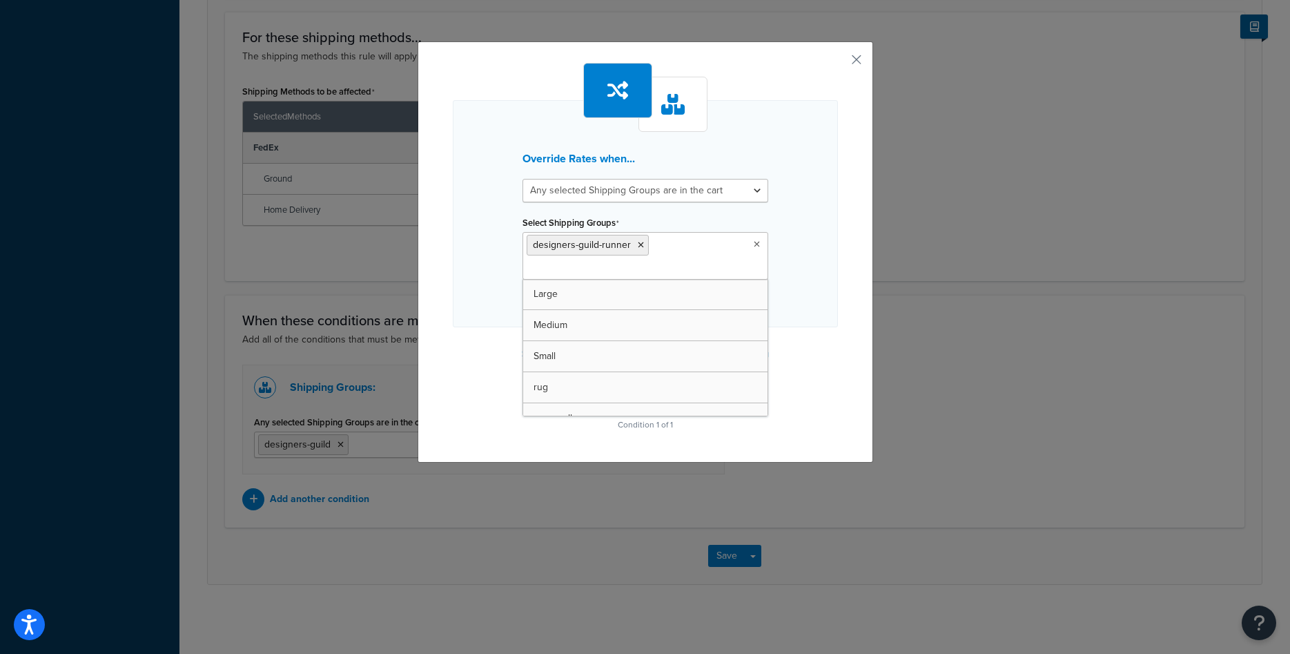
click at [852, 293] on div "Override Rates when... All selected Shipping Groups are in the cart Any selecte…" at bounding box center [646, 251] width 456 height 421
click at [661, 387] on button "Continue" at bounding box center [645, 393] width 69 height 22
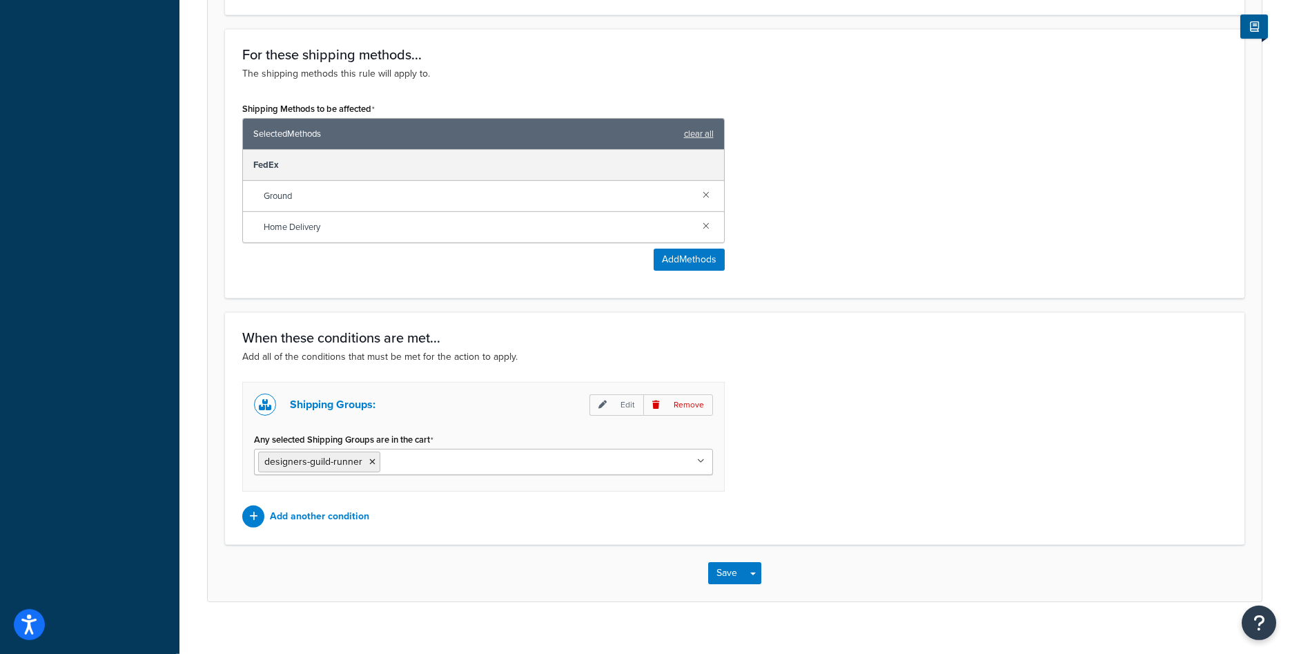
scroll to position [819, 0]
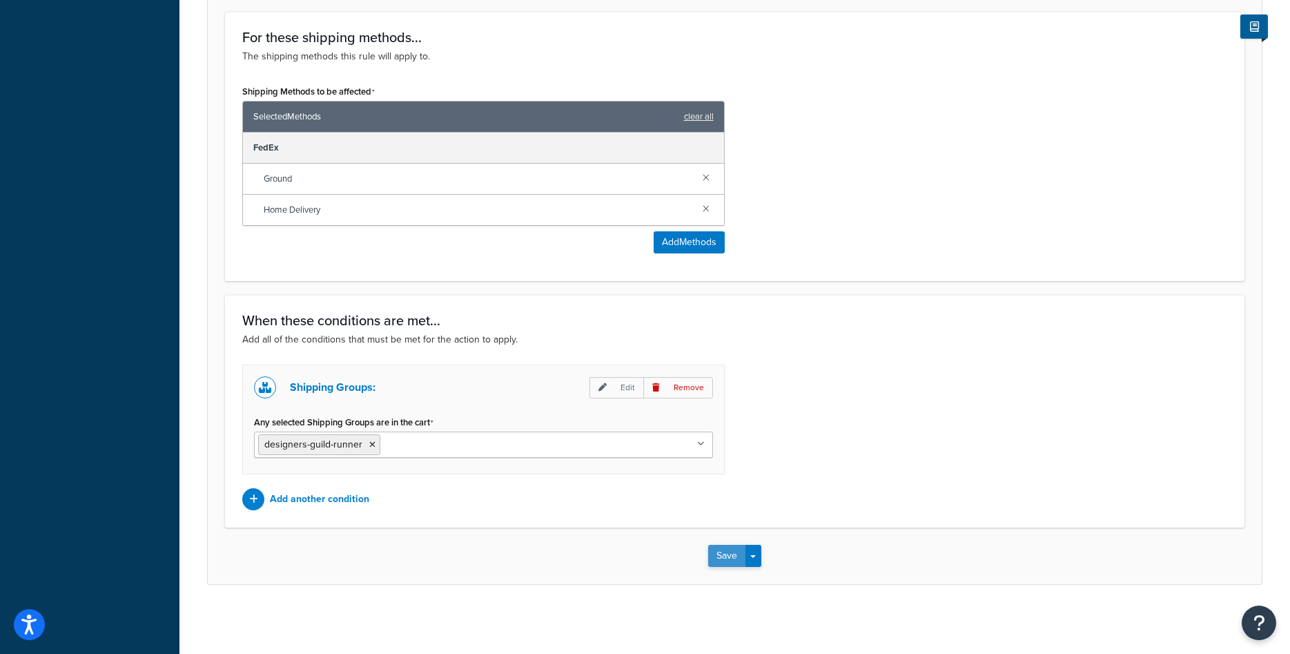
click at [730, 563] on button "Save" at bounding box center [726, 556] width 37 height 22
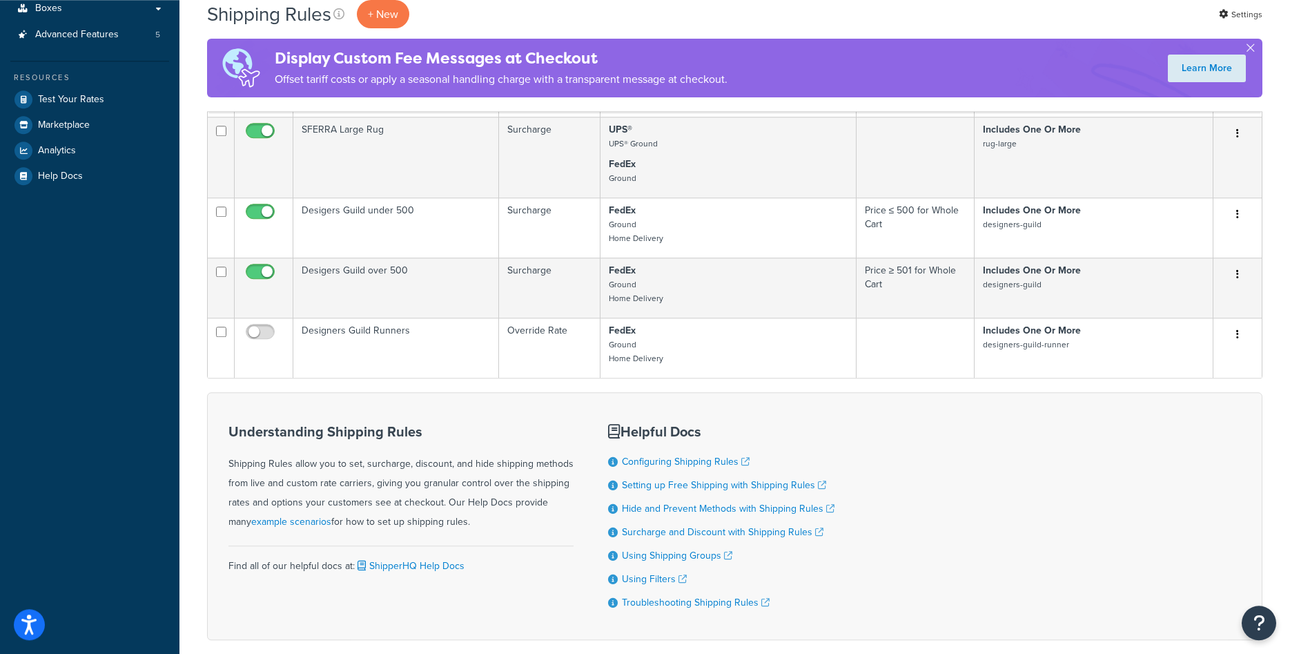
scroll to position [416, 0]
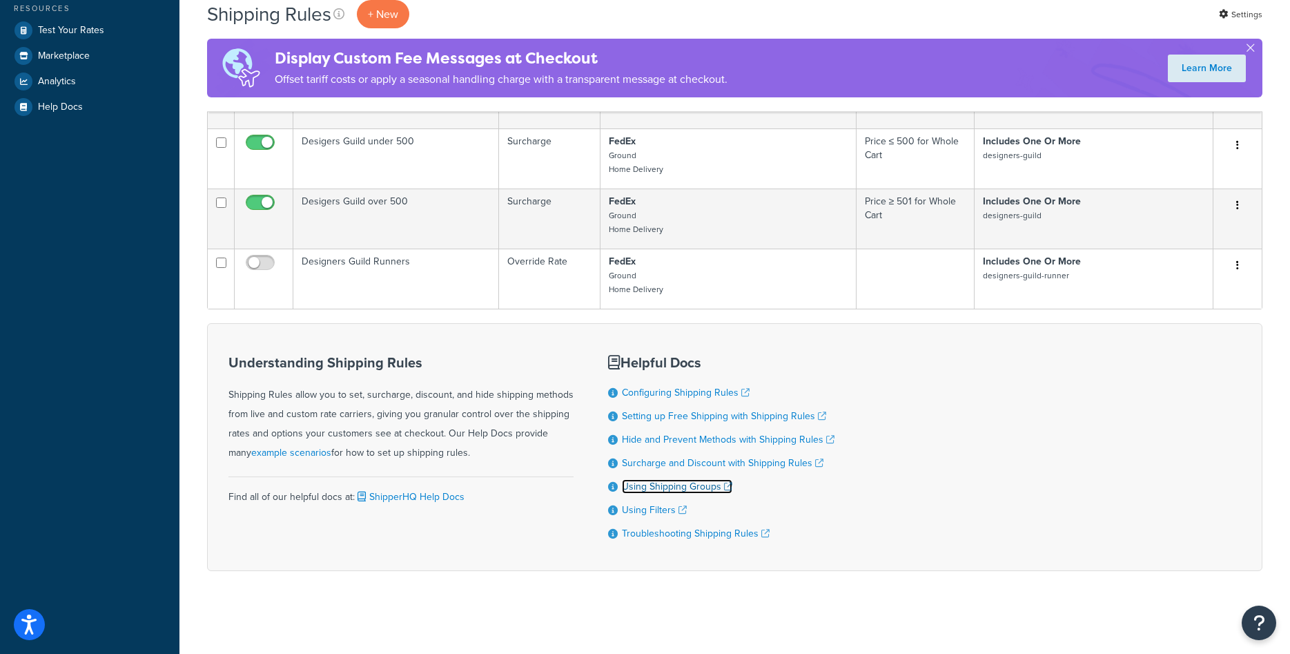
click at [673, 483] on link "Using Shipping Groups" at bounding box center [677, 486] width 110 height 14
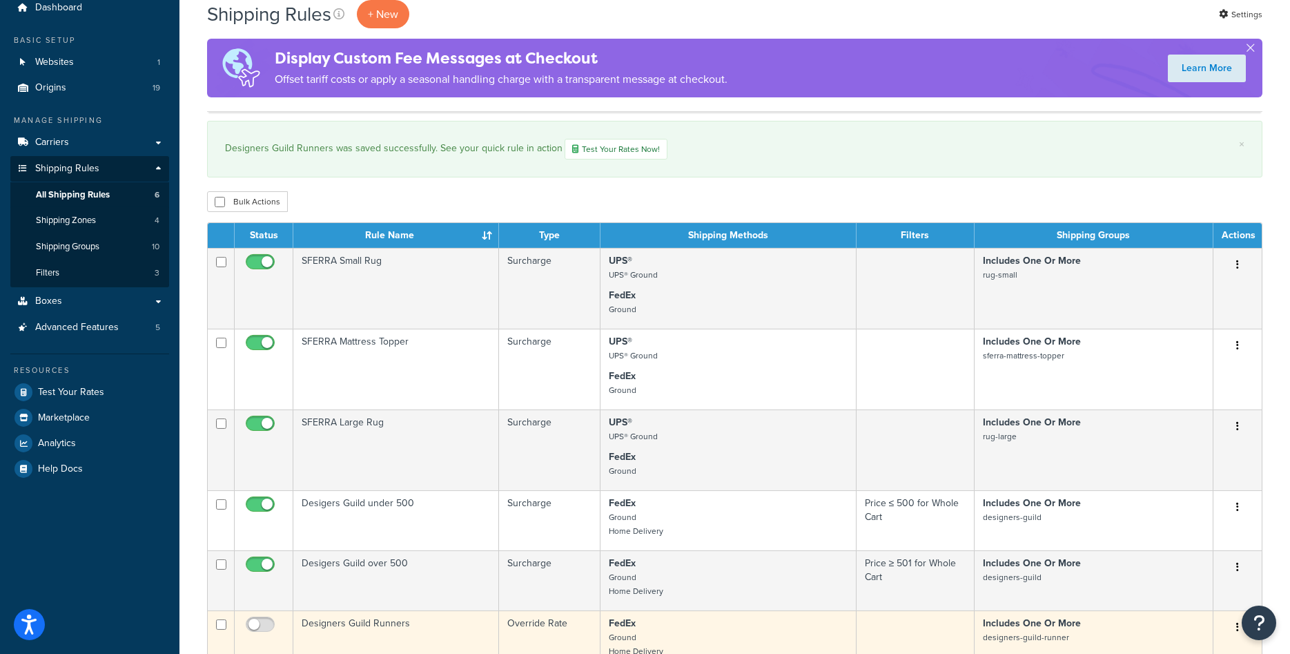
scroll to position [0, 0]
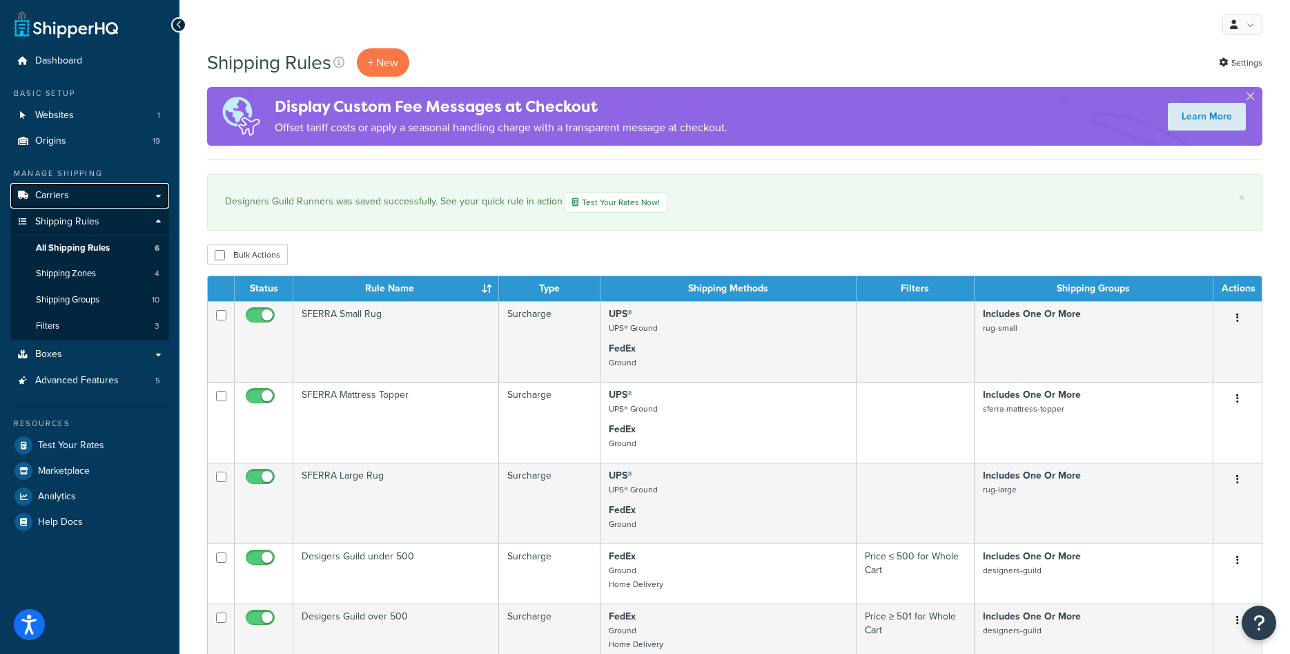
click at [79, 189] on link "Carriers" at bounding box center [89, 196] width 159 height 26
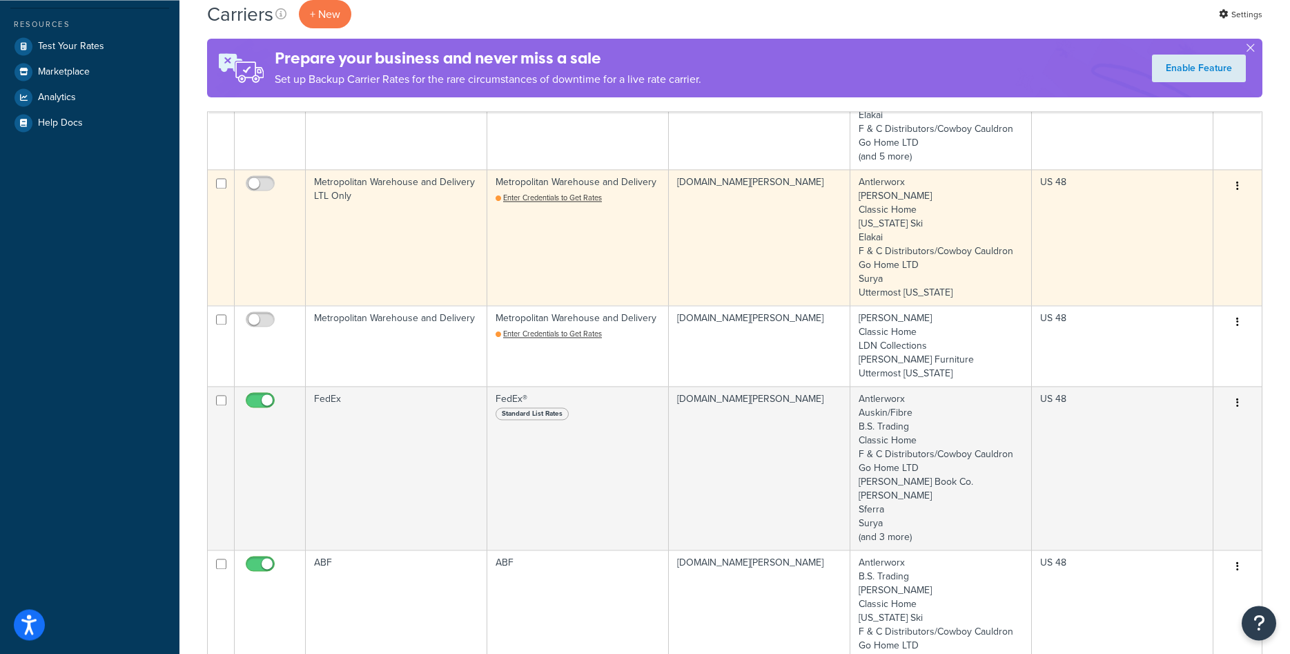
scroll to position [352, 0]
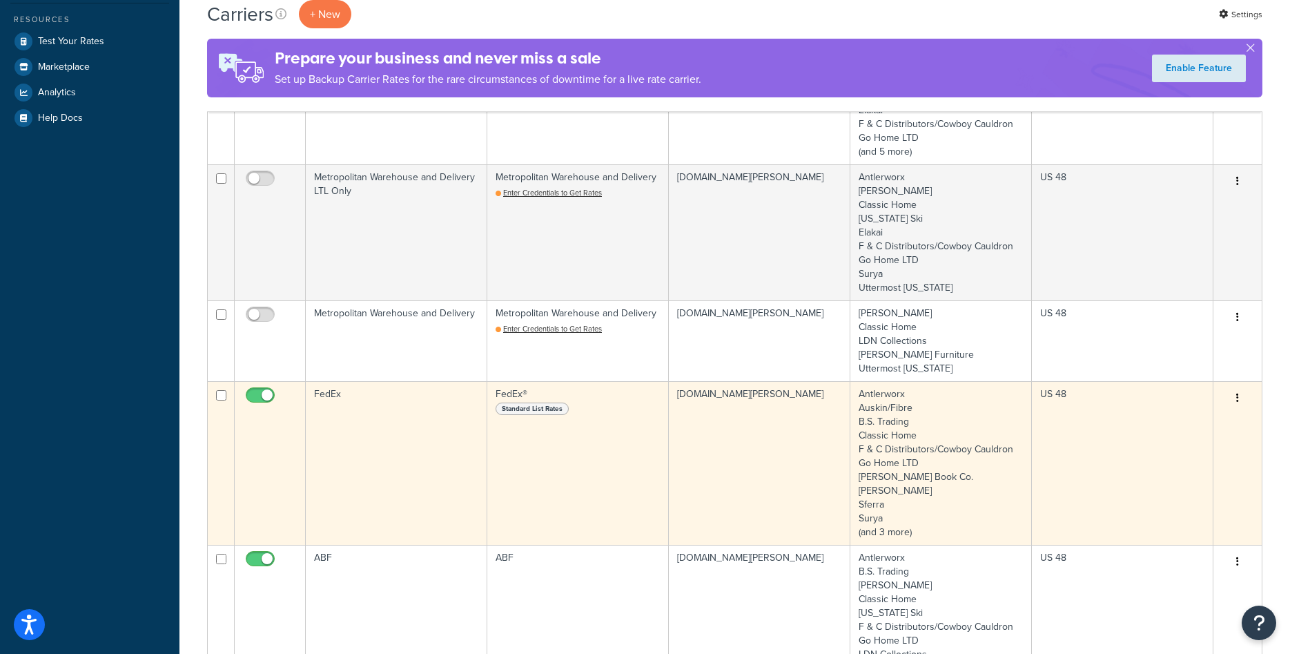
click at [919, 516] on td "Antlerworx Auskin/Fibre B.S. Trading Classic Home F & C Distributors/Cowboy Cau…" at bounding box center [941, 463] width 182 height 164
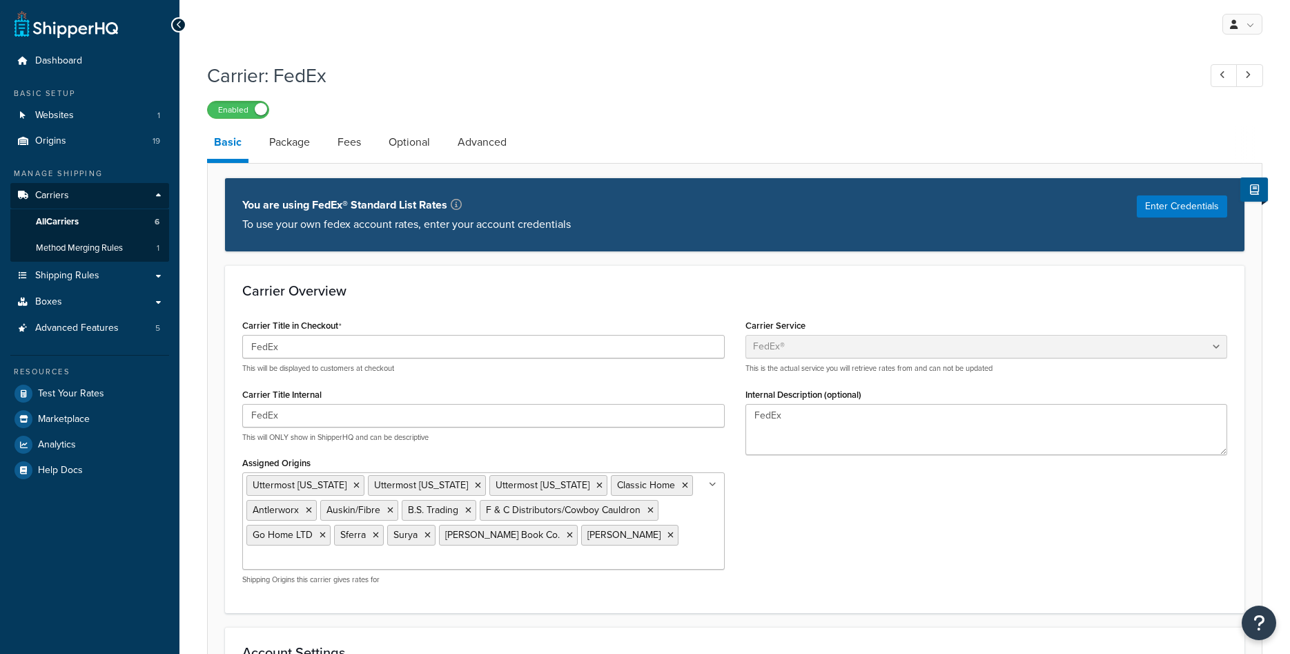
select select "fedEx"
select select "REGULAR_PICKUP"
select select "YOUR_PACKAGING"
click at [55, 199] on span "Carriers" at bounding box center [52, 196] width 34 height 12
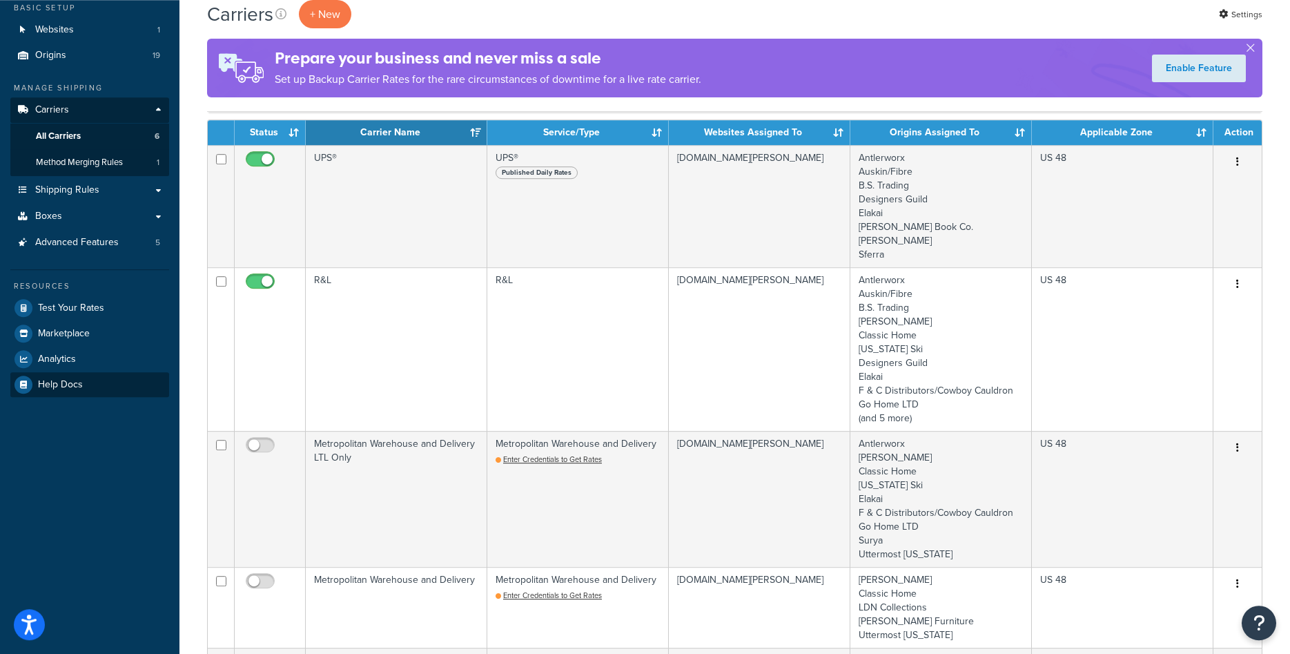
scroll to position [70, 0]
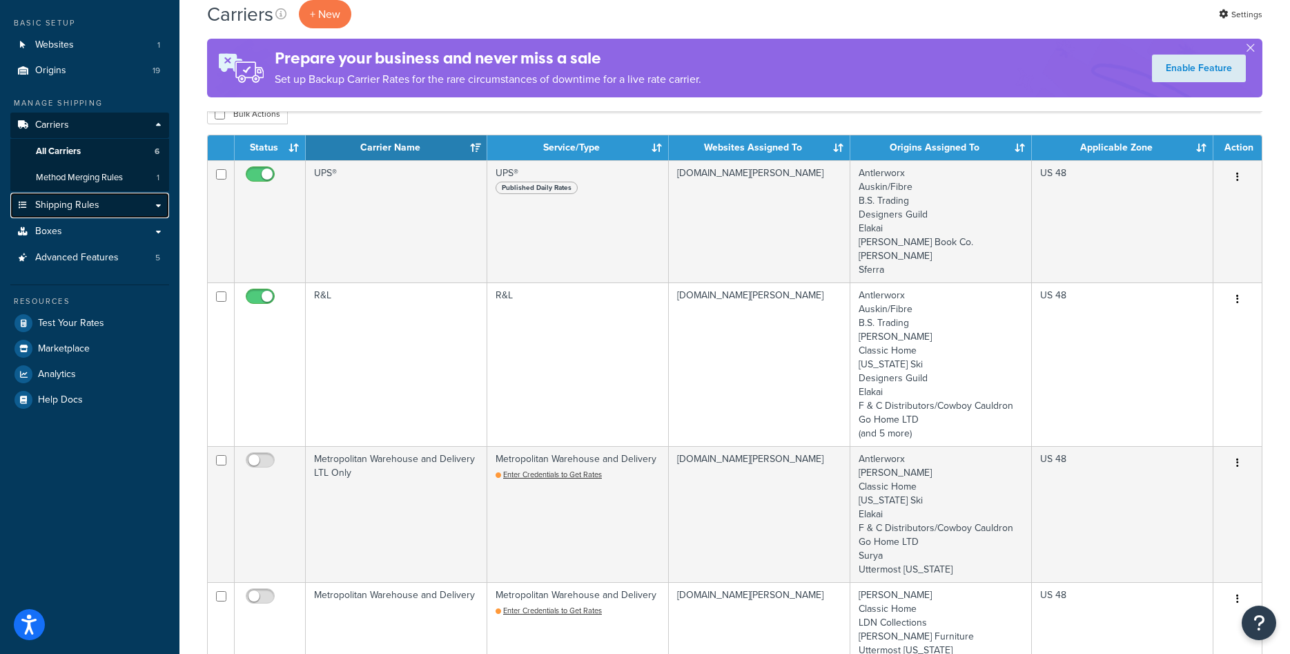
click at [77, 206] on span "Shipping Rules" at bounding box center [67, 205] width 64 height 12
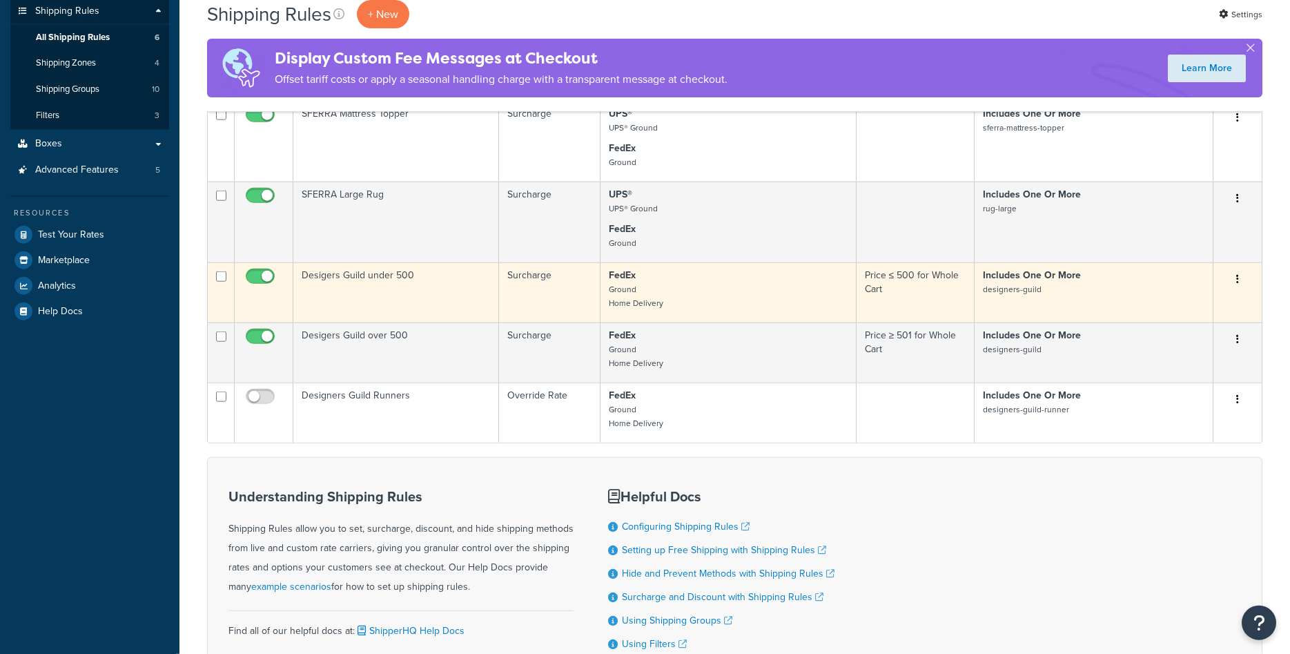
scroll to position [211, 0]
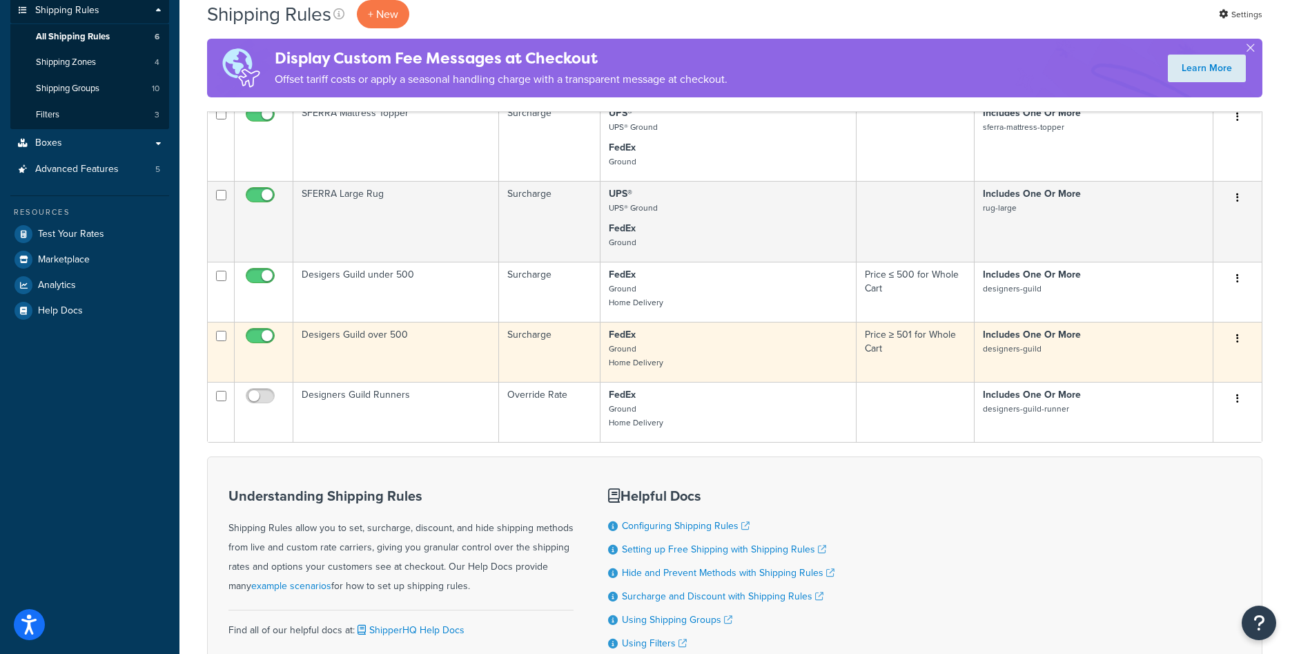
click at [255, 335] on input "checkbox" at bounding box center [262, 339] width 38 height 17
checkbox input "false"
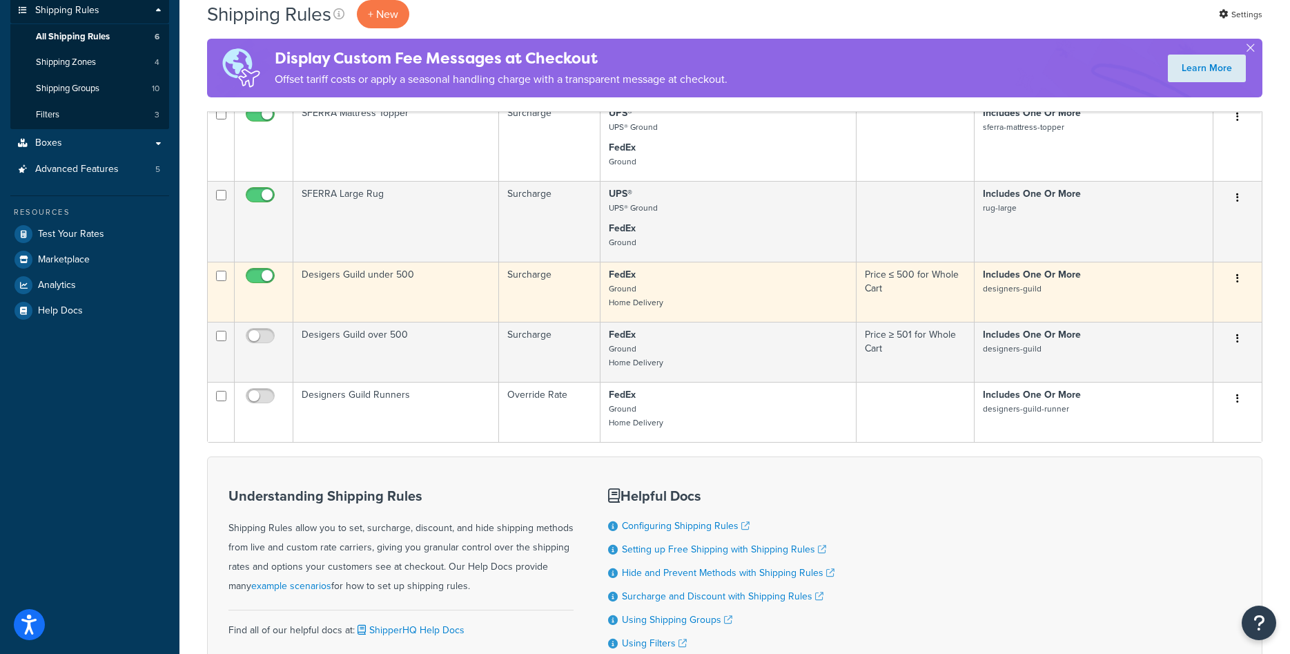
click at [266, 279] on input "checkbox" at bounding box center [262, 279] width 38 height 17
checkbox input "false"
click at [397, 284] on td "Desigers Guild under 500" at bounding box center [396, 292] width 206 height 60
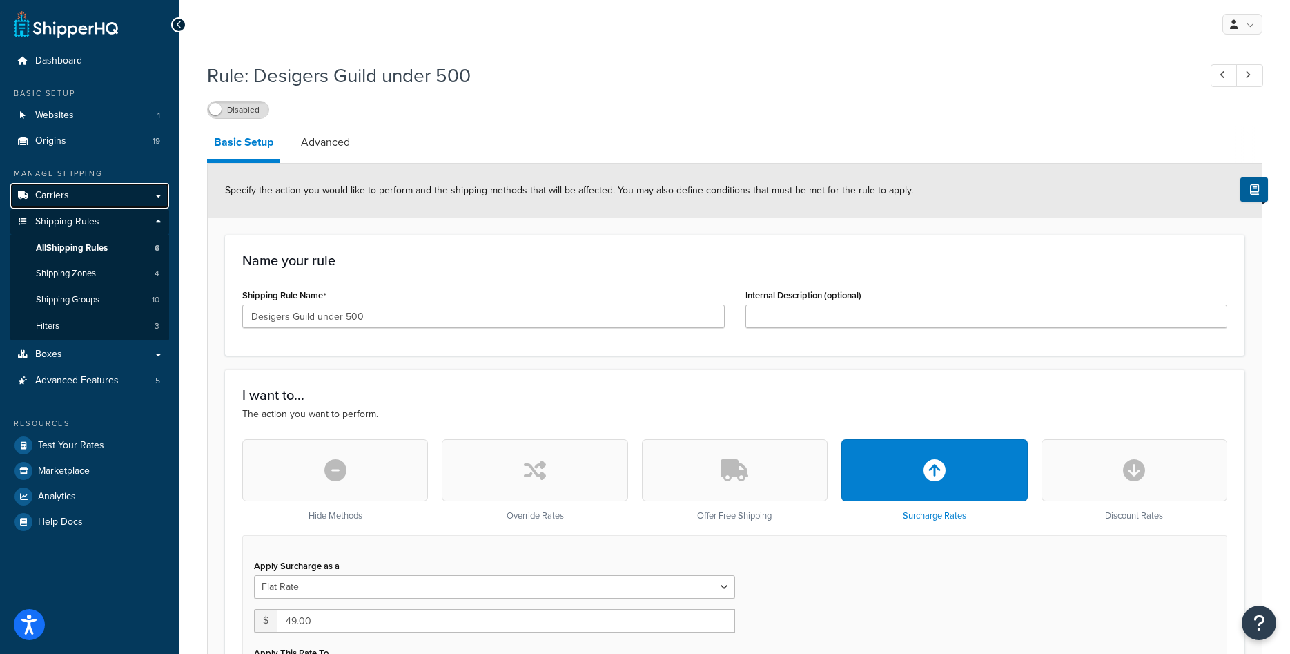
click at [72, 199] on link "Carriers" at bounding box center [89, 196] width 159 height 26
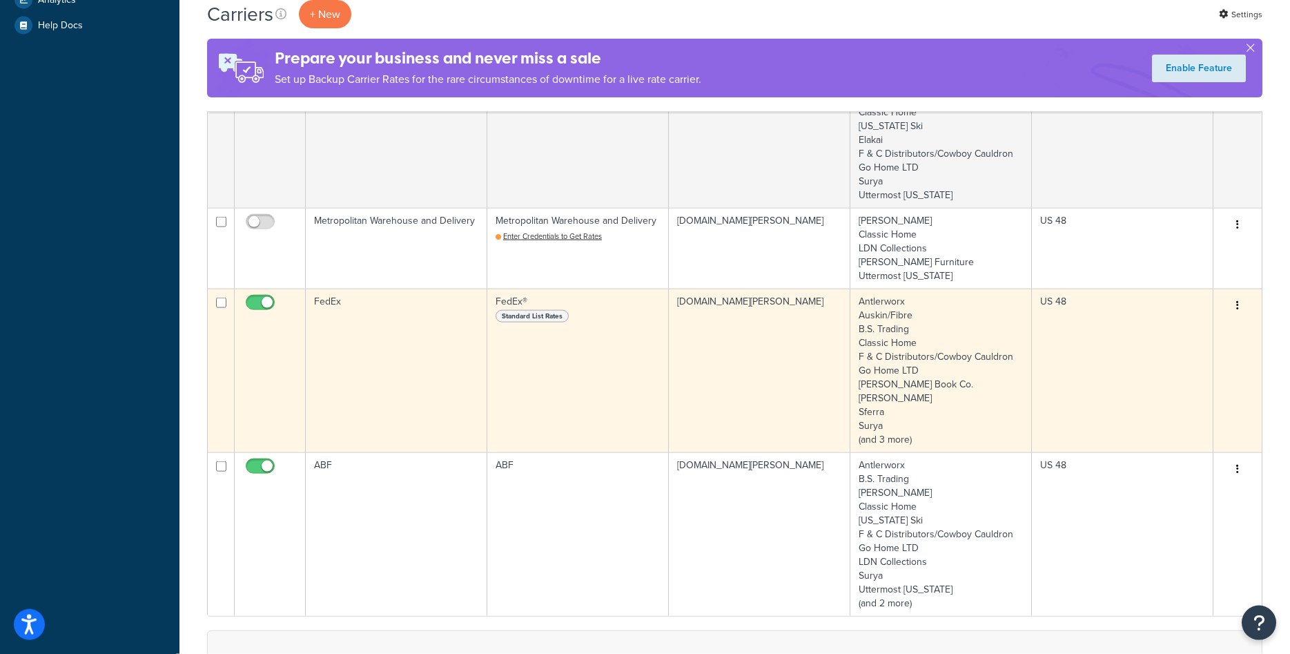
scroll to position [493, 0]
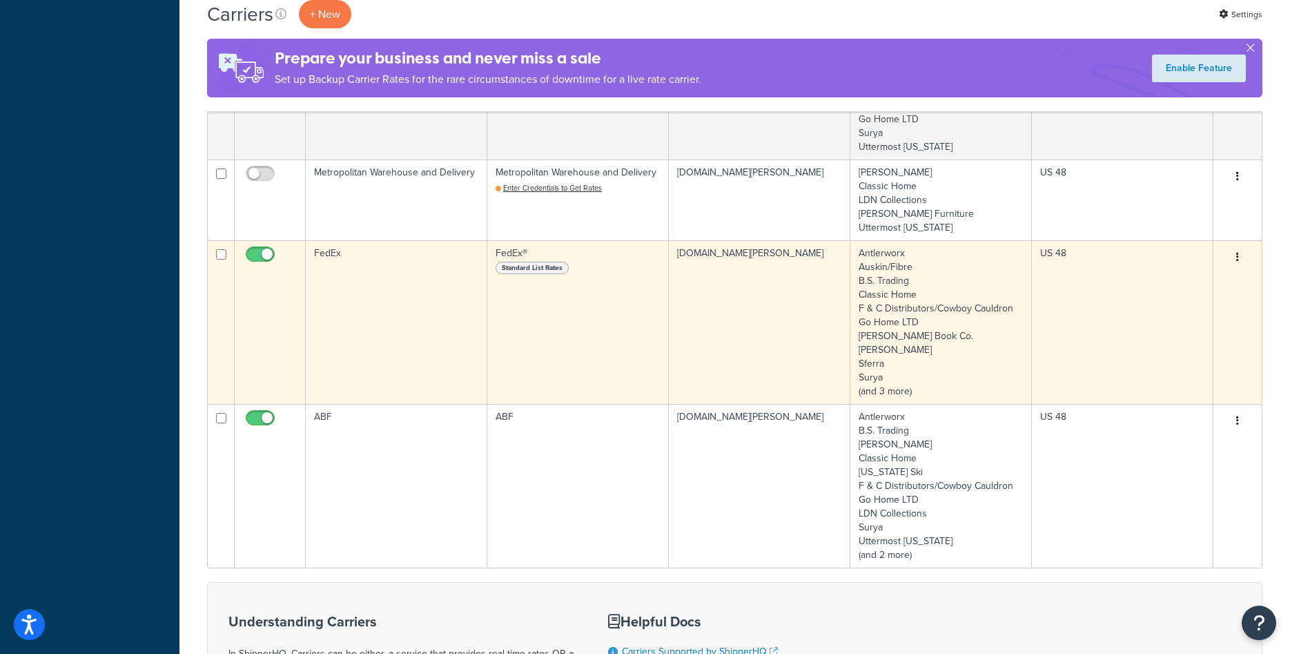
click at [940, 362] on td "Antlerworx Auskin/Fibre B.S. Trading Classic Home F & C Distributors/Cowboy Cau…" at bounding box center [941, 322] width 182 height 164
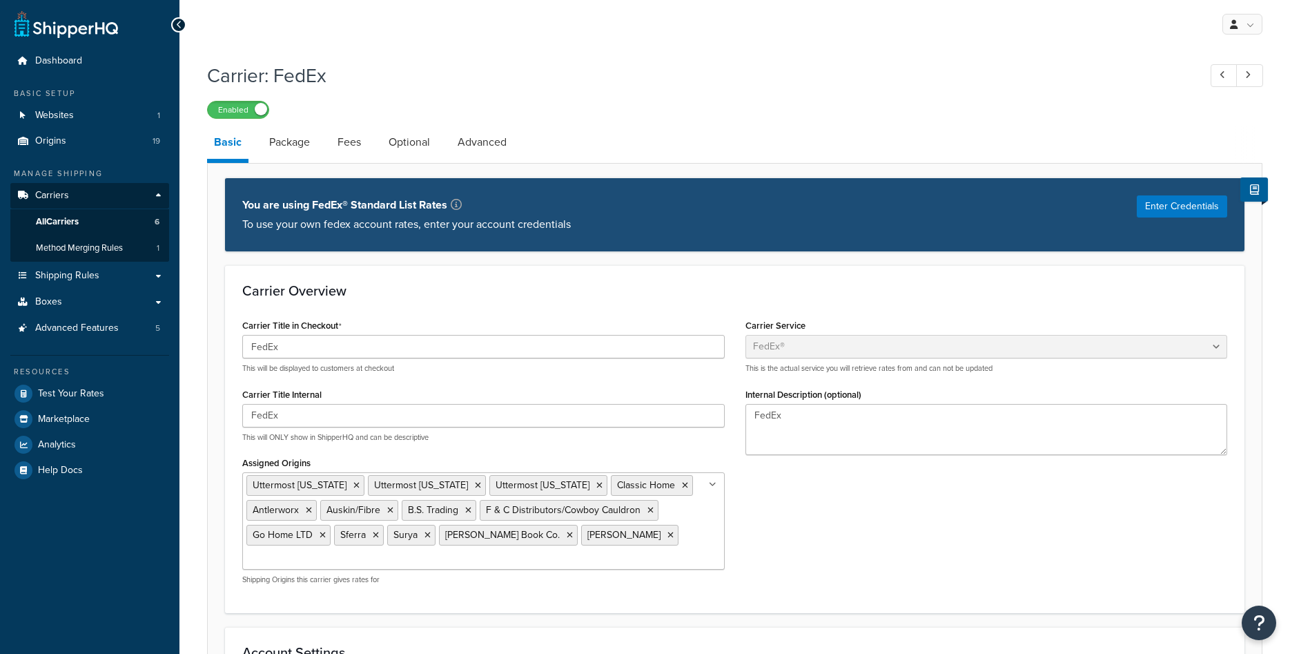
select select "fedEx"
select select "REGULAR_PICKUP"
select select "YOUR_PACKAGING"
click at [57, 202] on span "Carriers" at bounding box center [52, 196] width 34 height 12
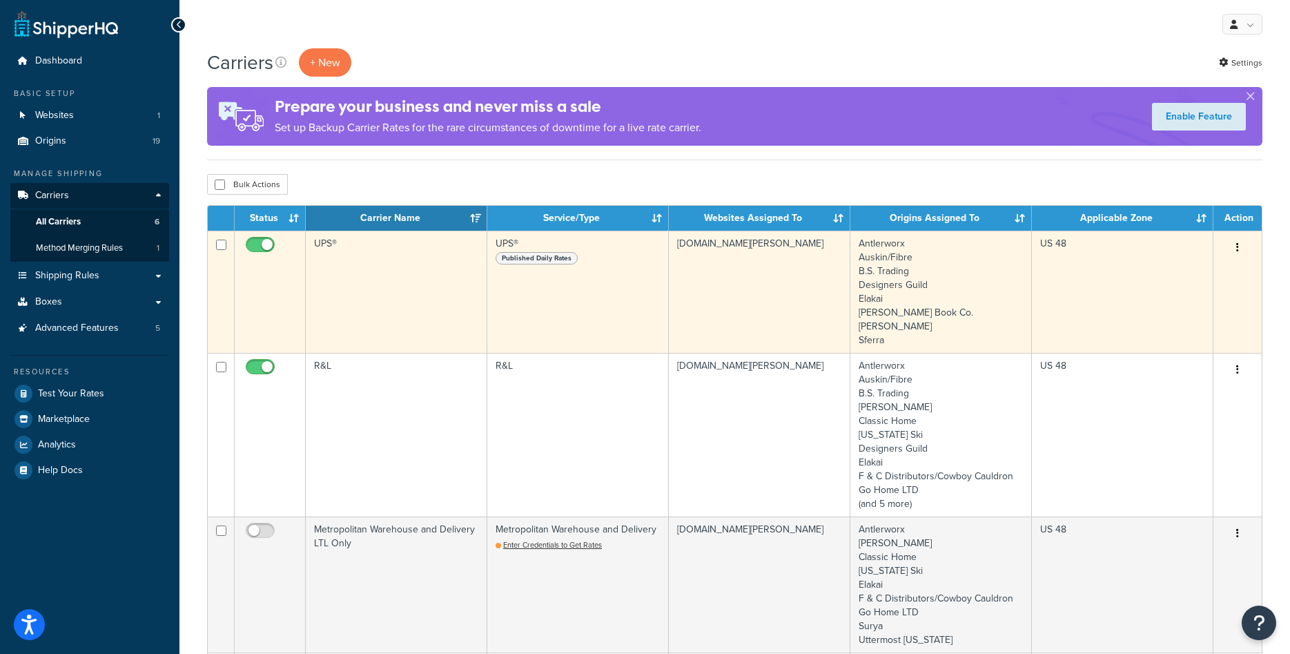
click at [895, 297] on td "Antlerworx Auskin/Fibre B.S. Trading Designers Guild Elakai [PERSON_NAME] Book …" at bounding box center [941, 292] width 182 height 122
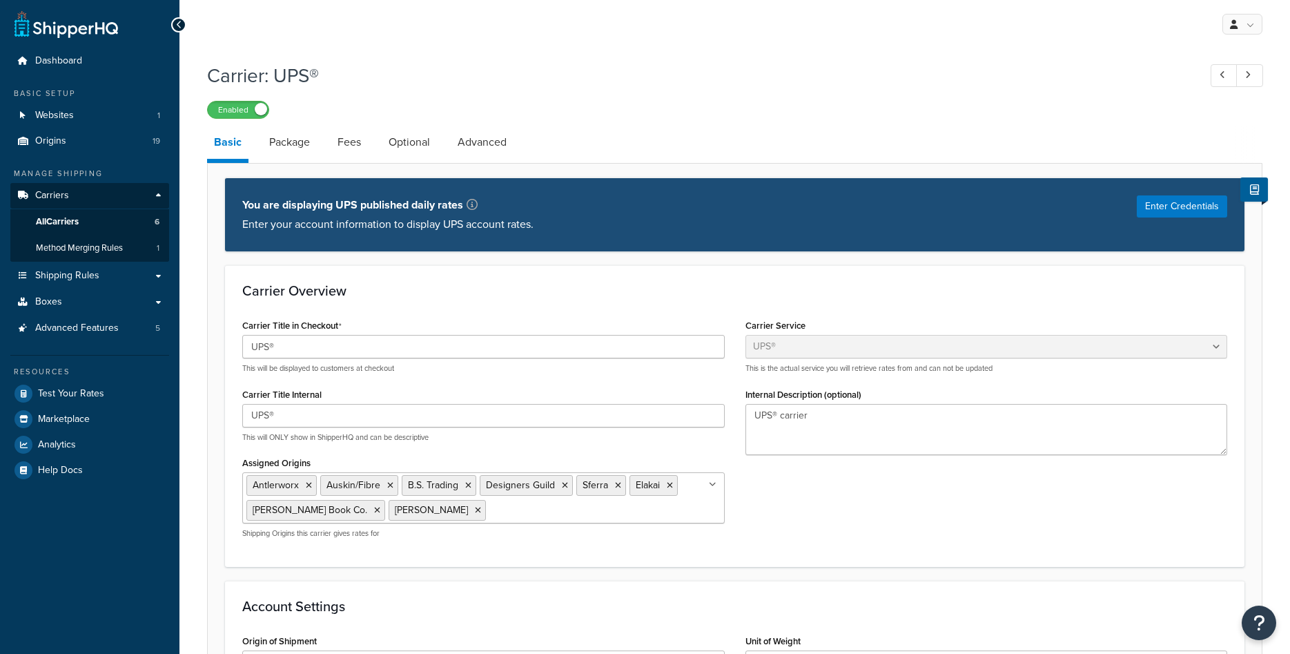
select select "ups"
click at [68, 224] on span "All Carriers" at bounding box center [57, 222] width 43 height 12
